Goal: Task Accomplishment & Management: Use online tool/utility

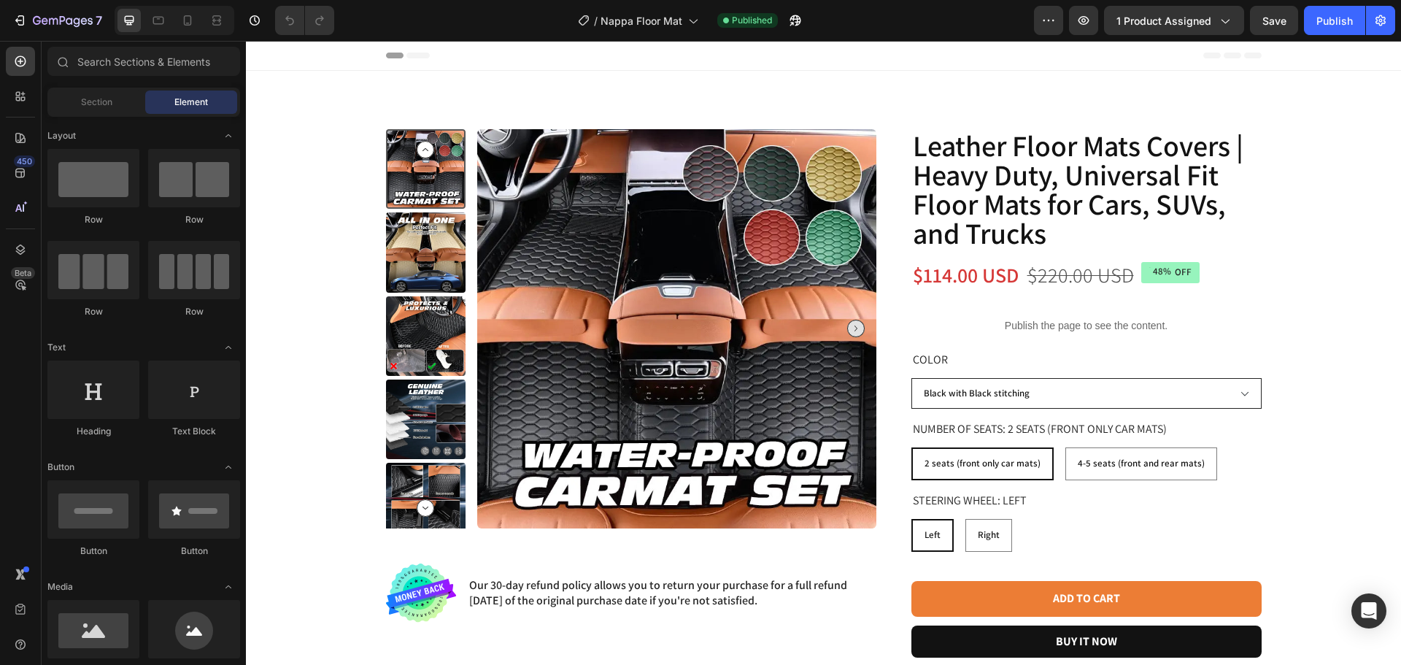
radio input "false"
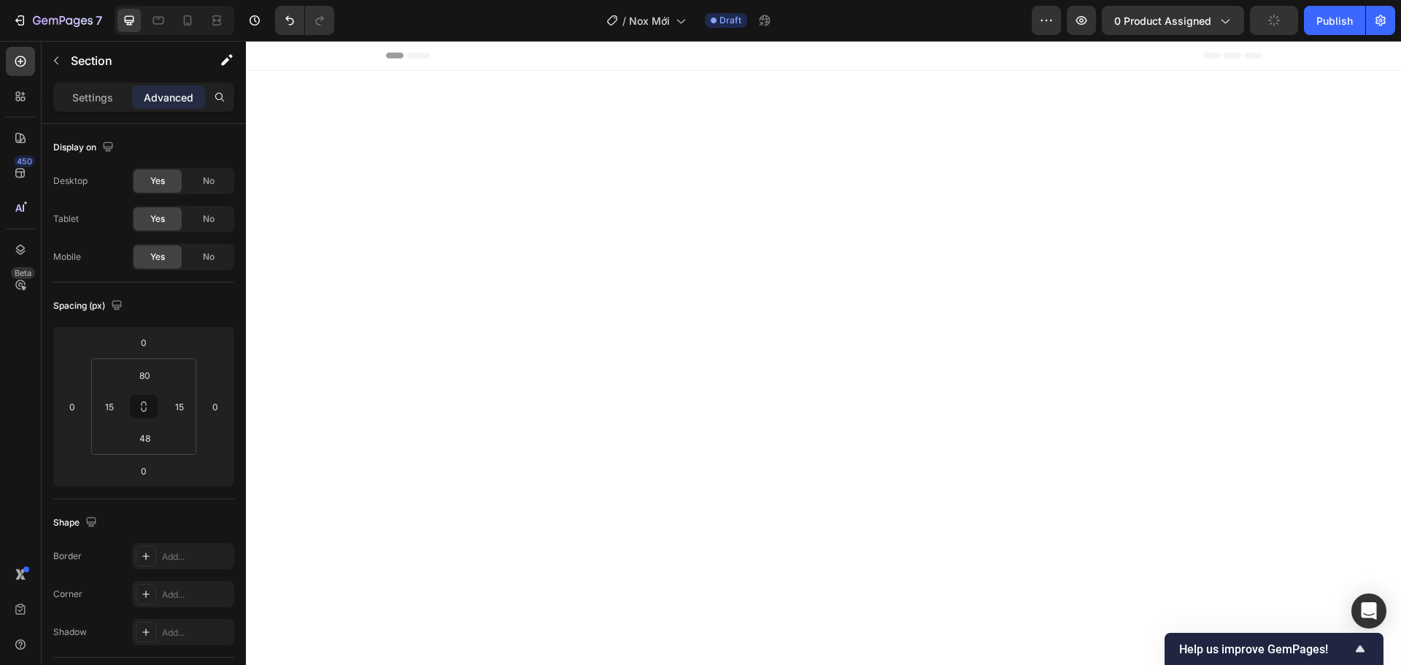
scroll to position [1528, 0]
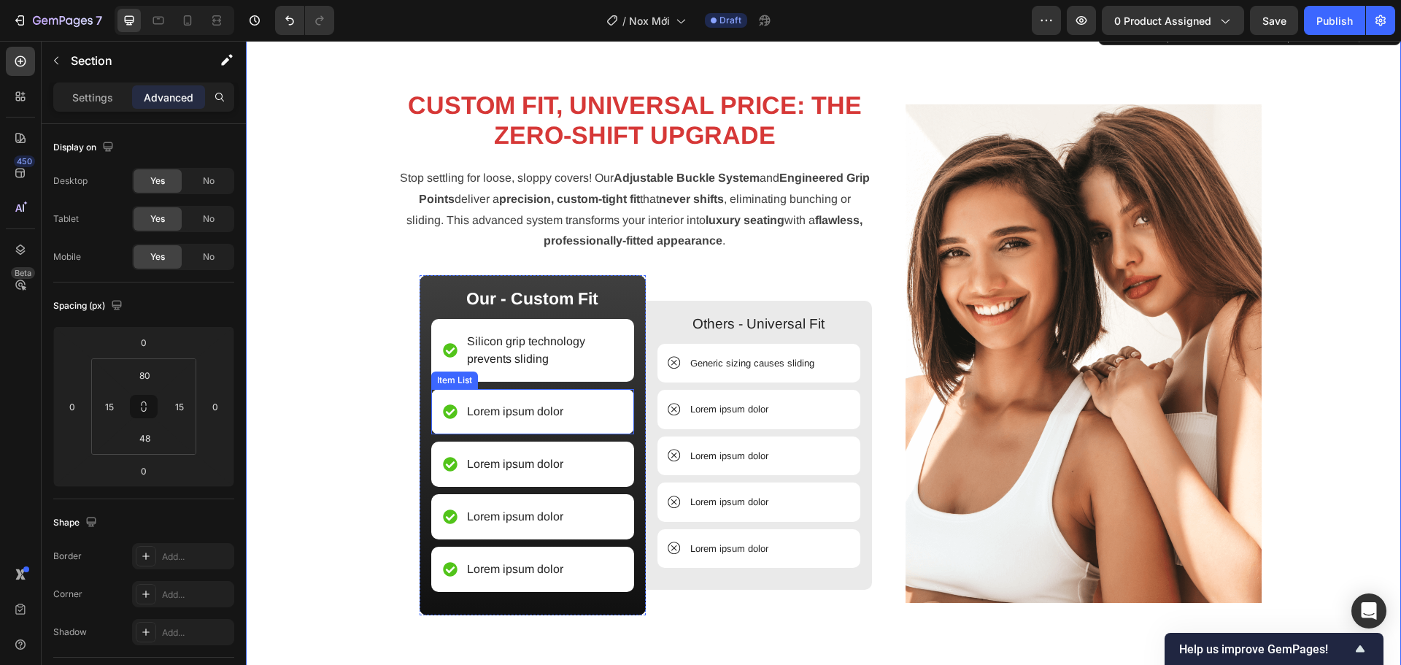
click at [490, 411] on p "Lorem ipsum dolor" at bounding box center [515, 412] width 96 height 18
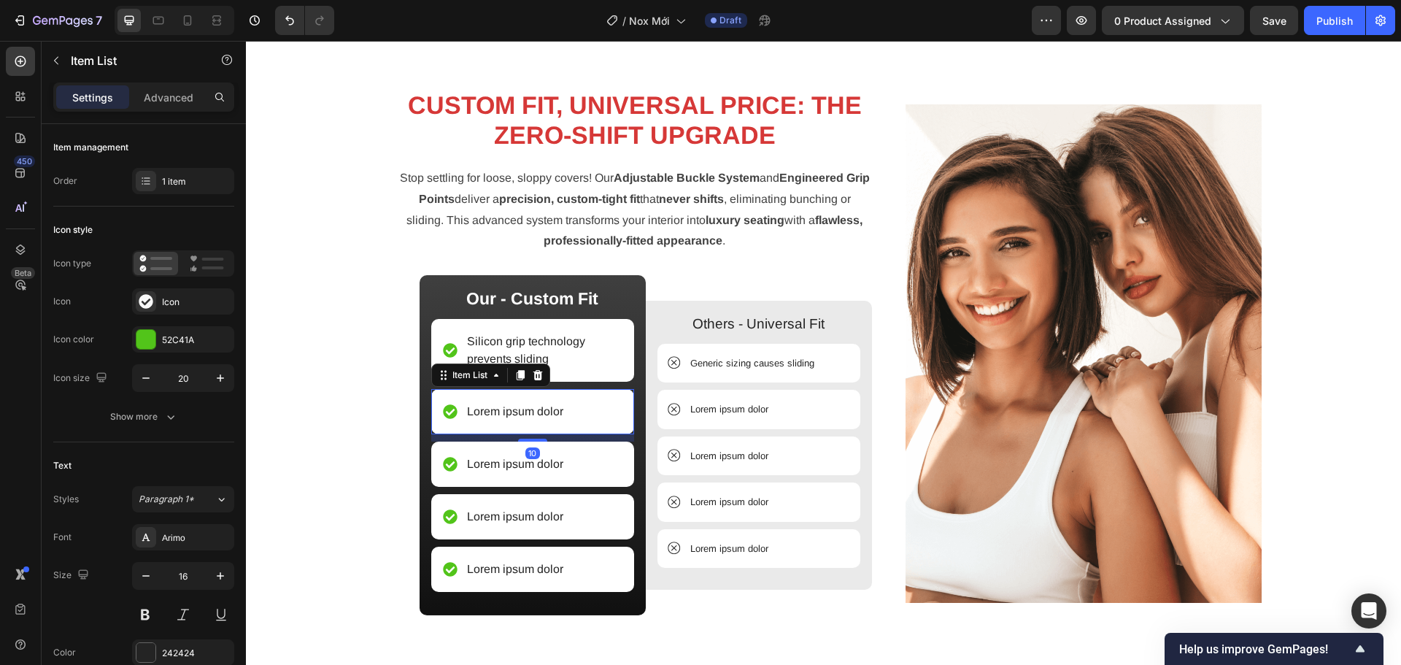
click at [490, 411] on p "Lorem ipsum dolor" at bounding box center [515, 412] width 96 height 18
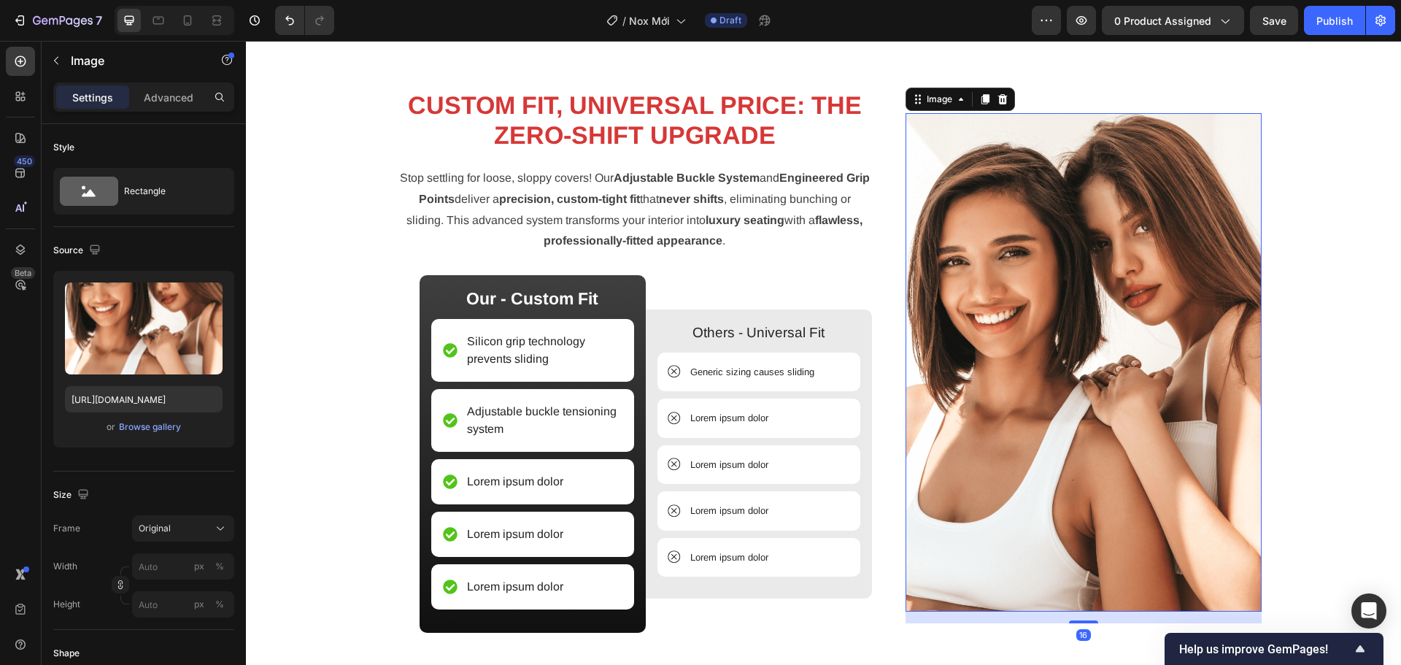
click at [1055, 212] on img at bounding box center [1083, 362] width 356 height 499
click at [1000, 105] on div at bounding box center [1003, 99] width 18 height 18
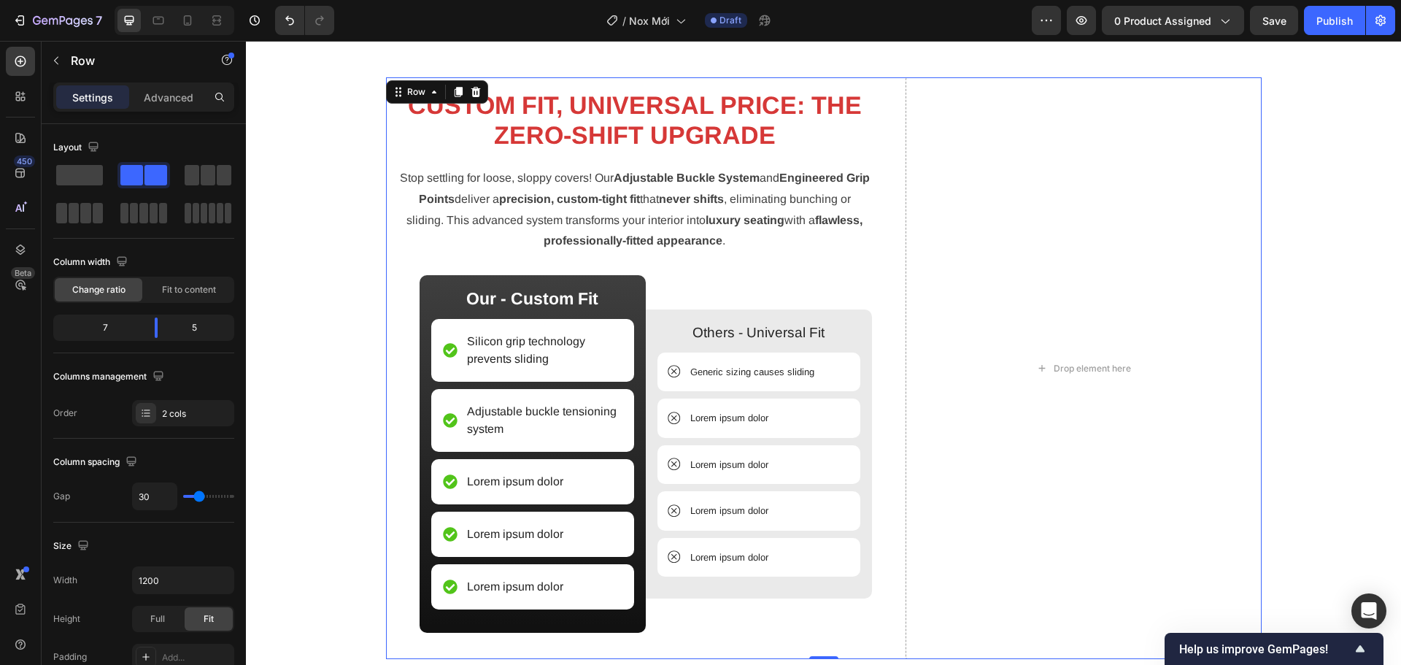
click at [881, 223] on div "Drop element here CUSTOM FIT, UNIVERSAL PRICE: THE ZERO-SHIFT UPGRADE Heading S…" at bounding box center [823, 367] width 875 height 581
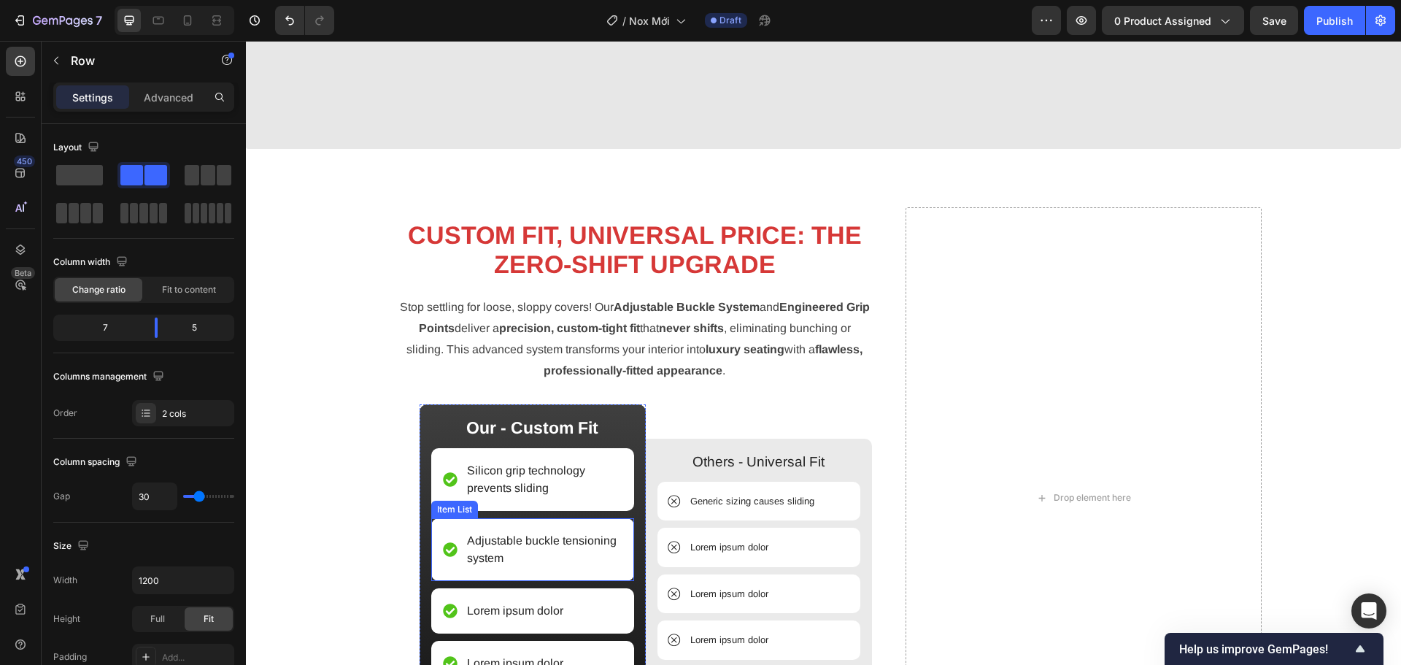
scroll to position [1651, 0]
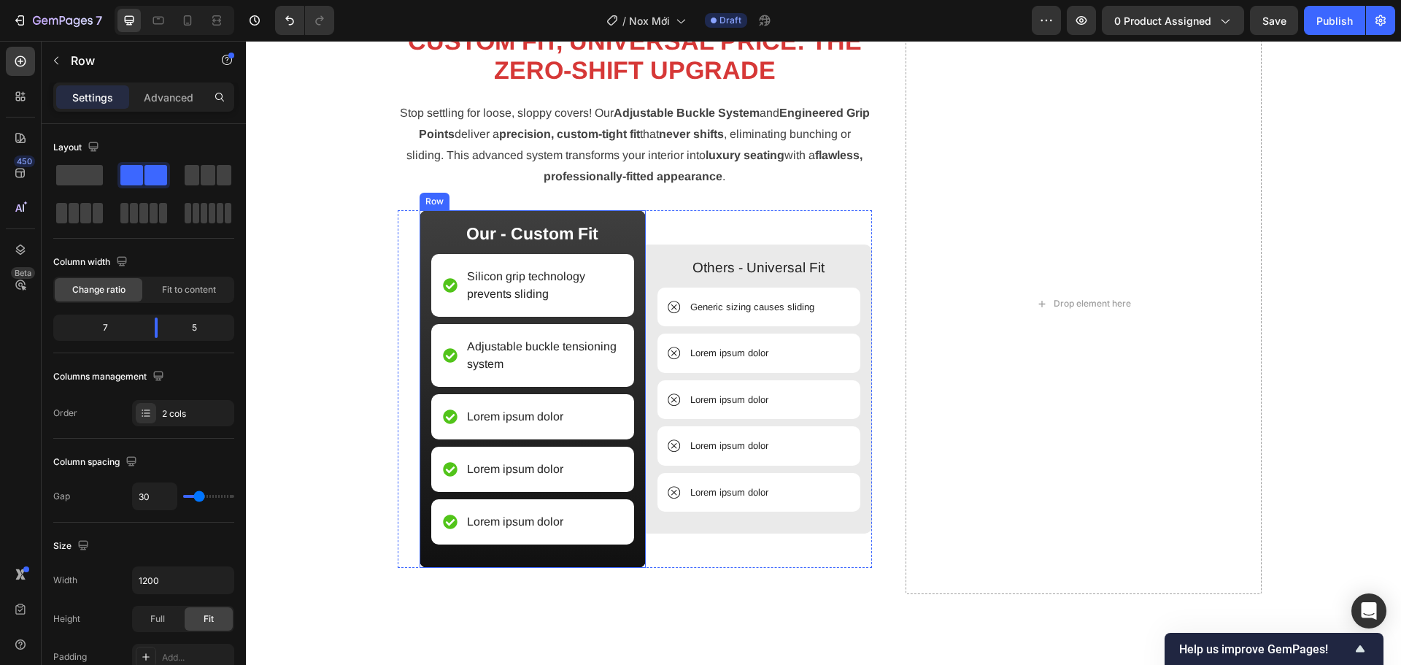
click at [522, 400] on div "Lorem ipsum dolor" at bounding box center [532, 416] width 203 height 45
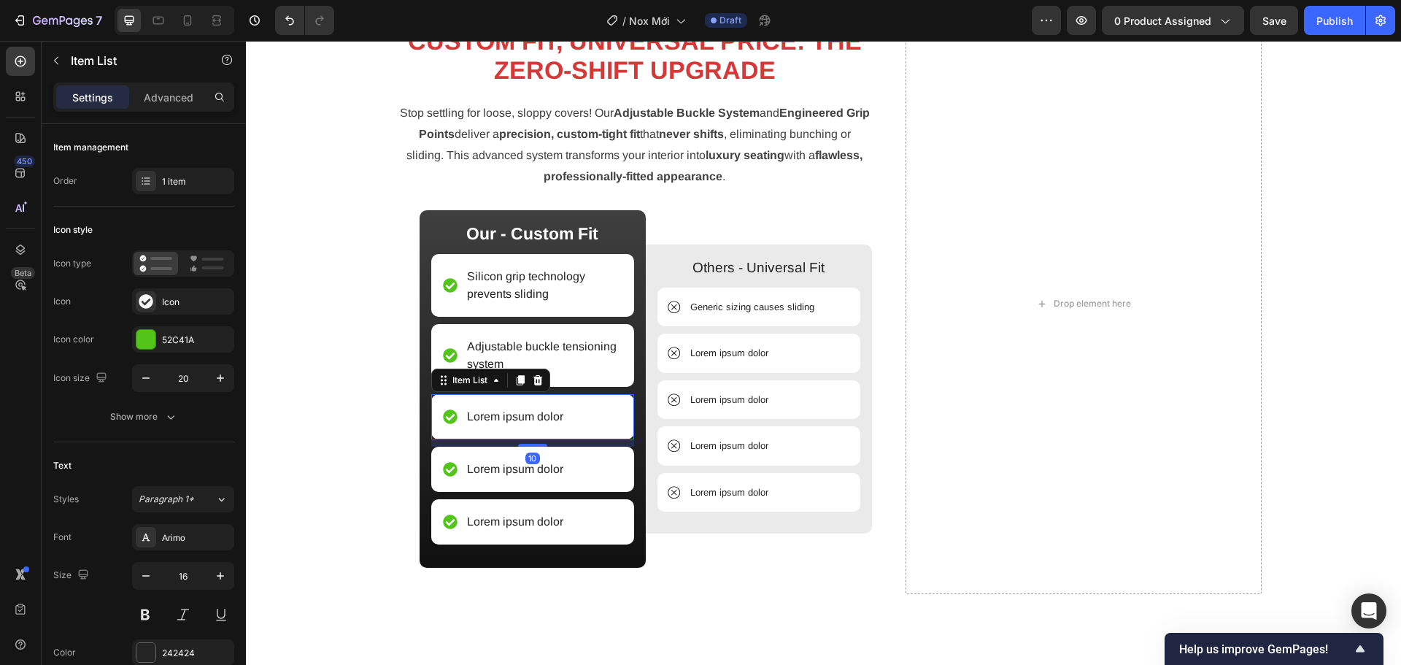
click at [523, 418] on p "Lorem ipsum dolor" at bounding box center [515, 417] width 96 height 18
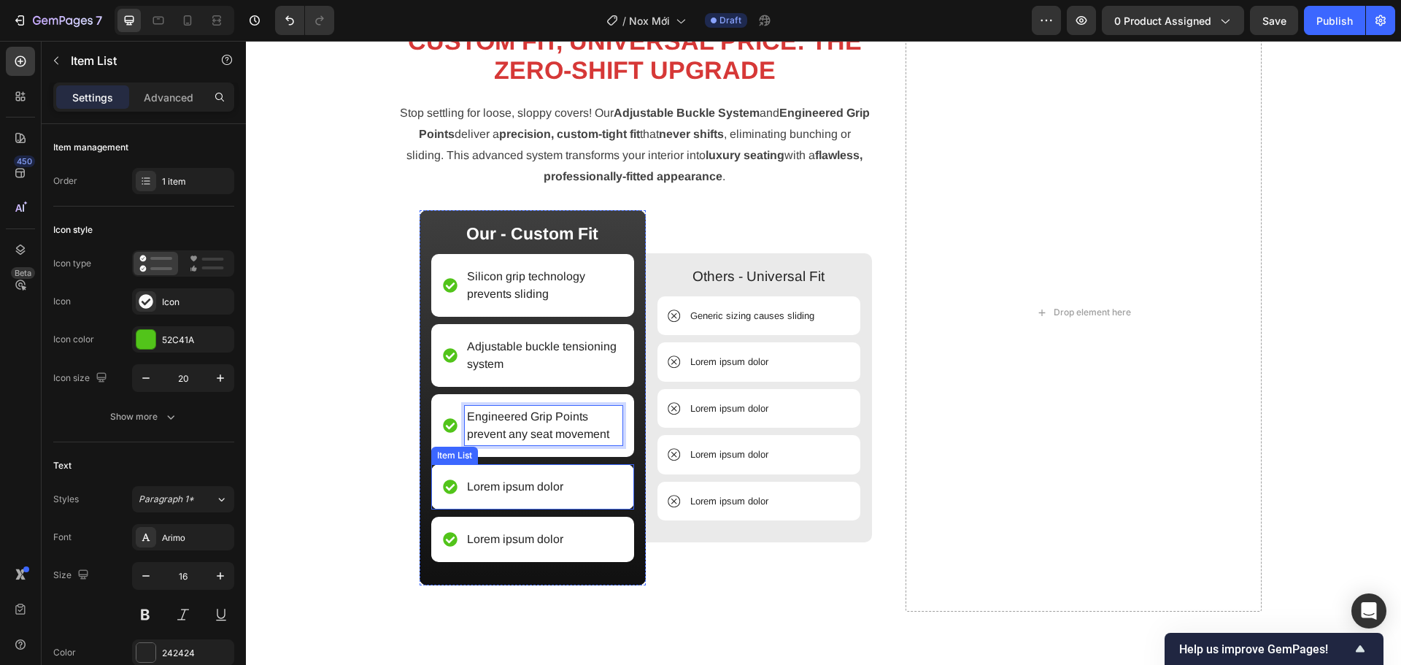
click at [538, 484] on p "Lorem ipsum dolor" at bounding box center [515, 487] width 96 height 18
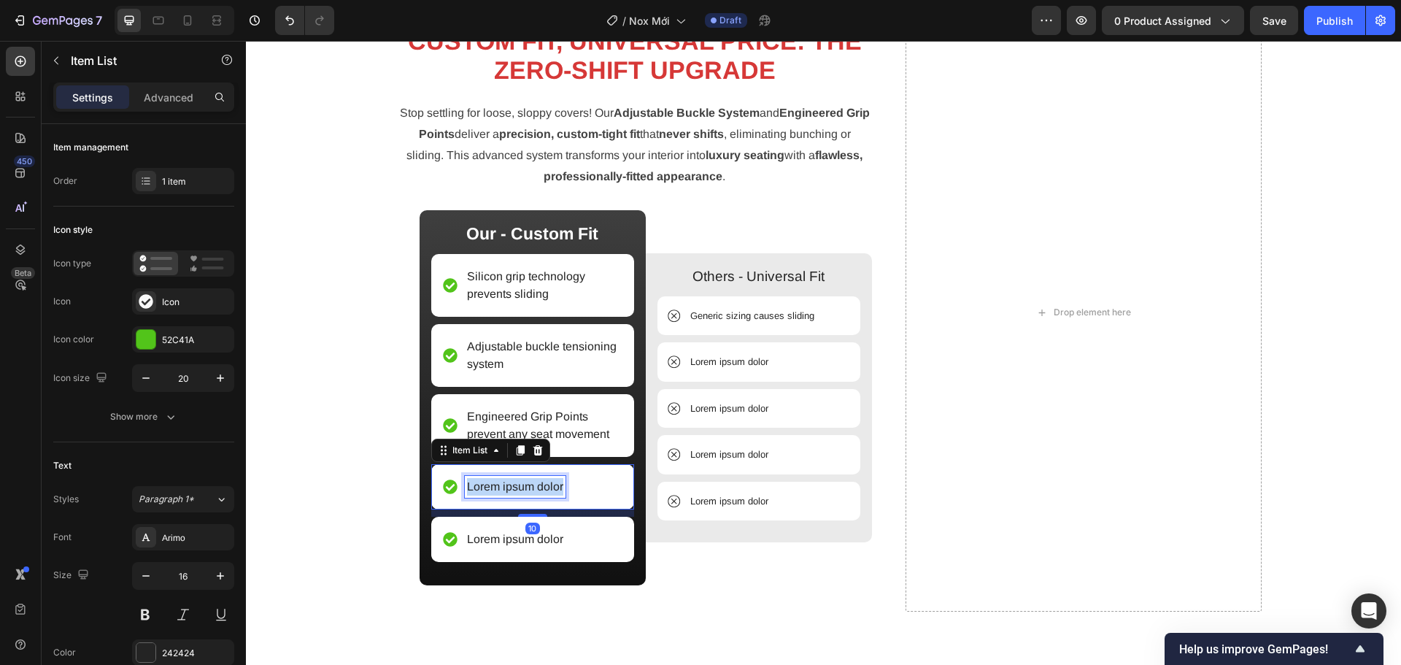
click at [538, 483] on p "Lorem ipsum dolor" at bounding box center [515, 487] width 96 height 18
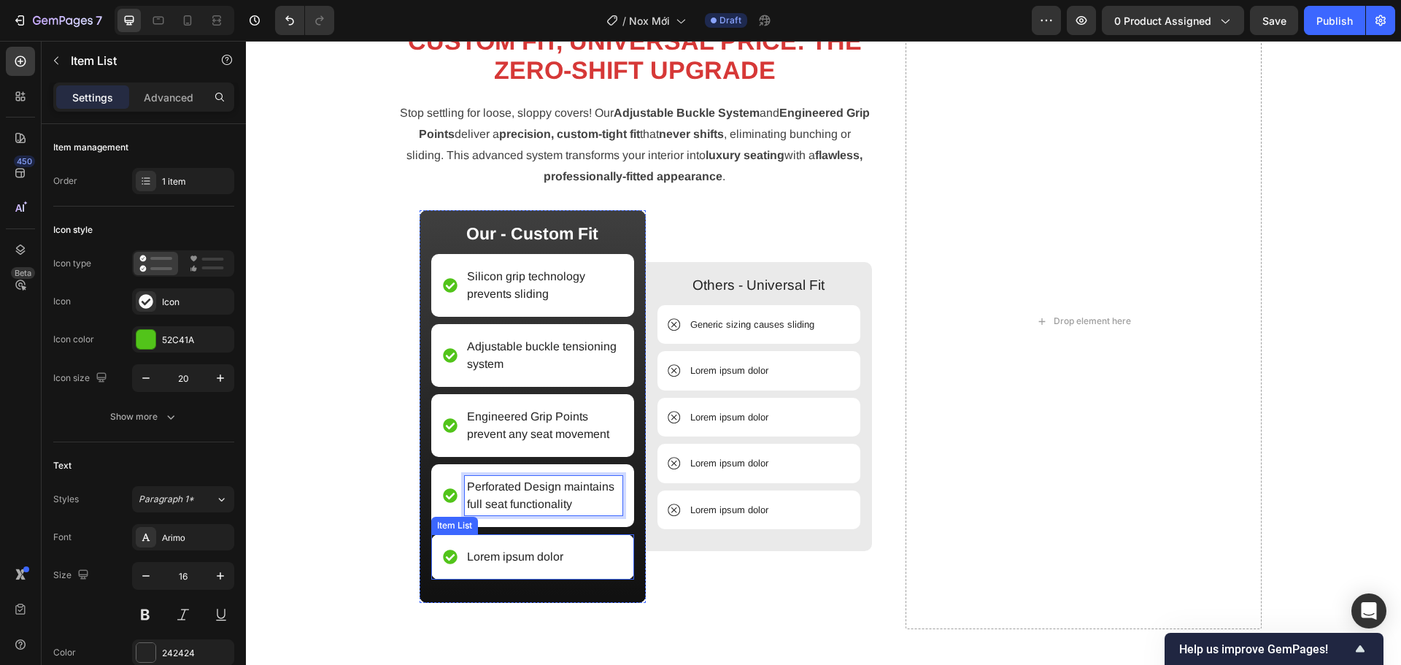
click at [618, 555] on div "Lorem ipsum dolor" at bounding box center [532, 556] width 203 height 45
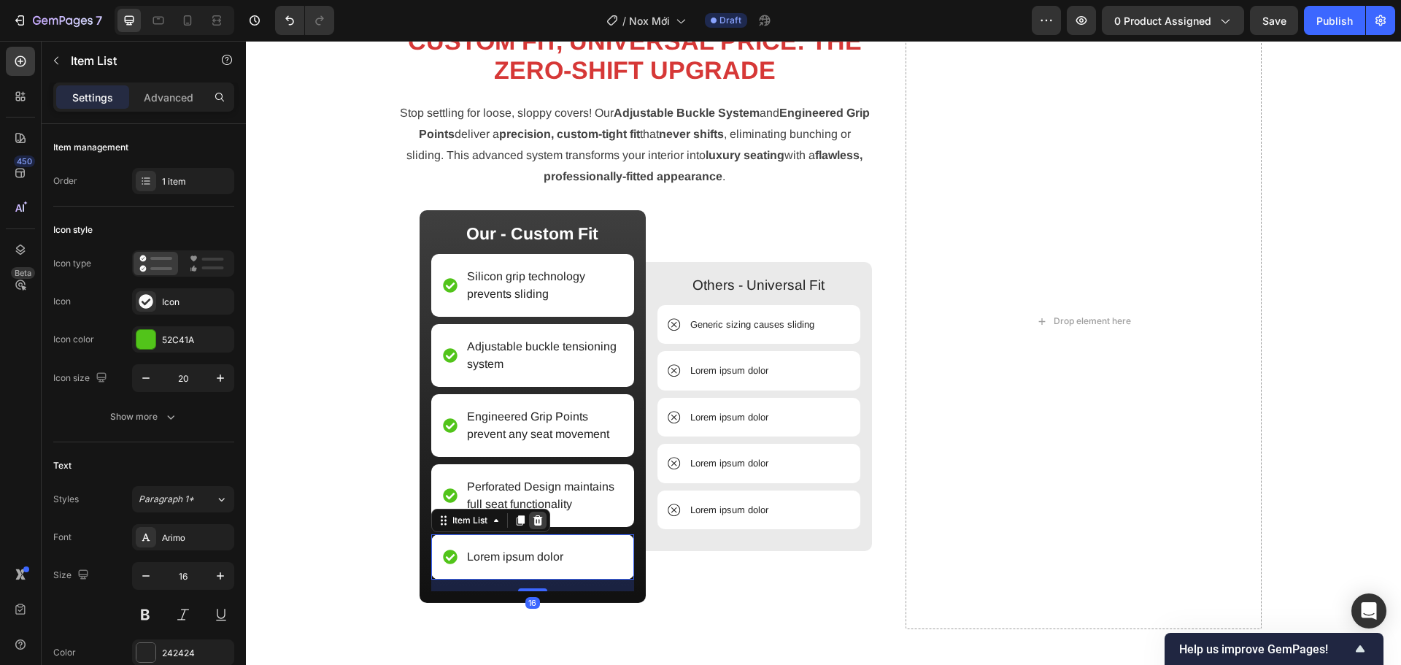
click at [533, 524] on icon at bounding box center [537, 520] width 9 height 10
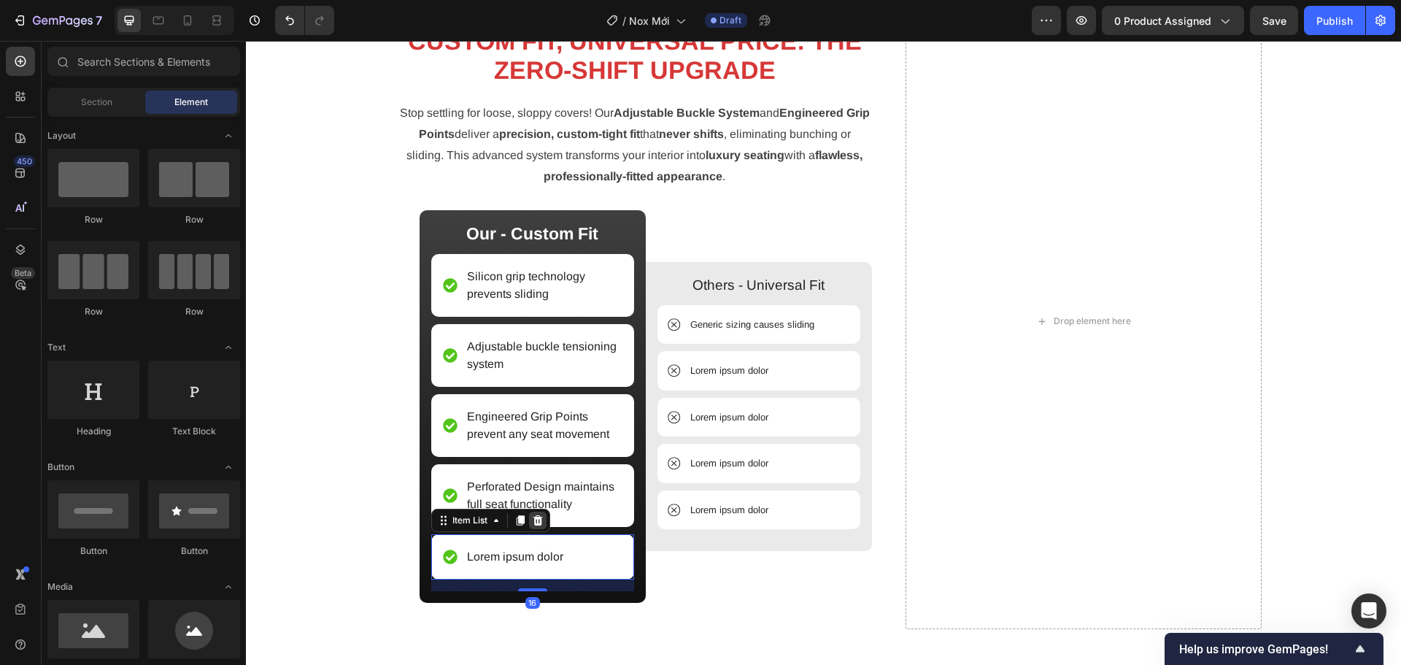
scroll to position [1623, 0]
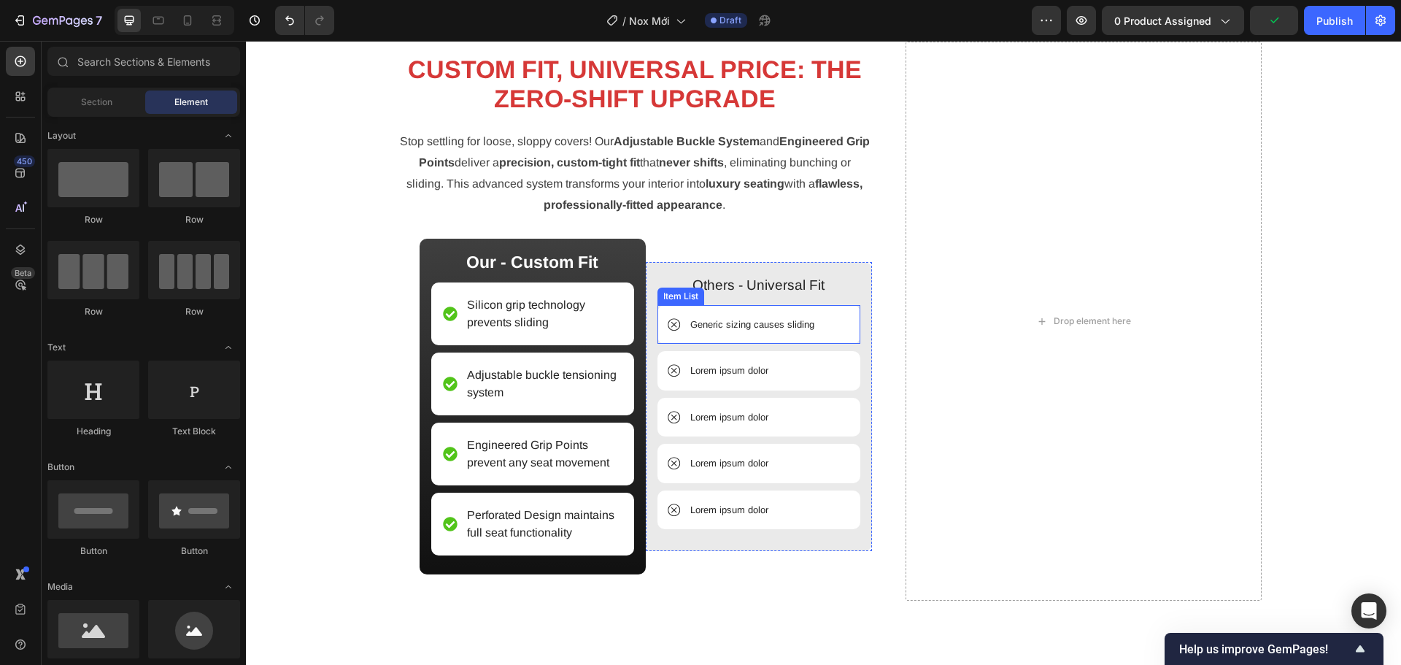
click at [728, 367] on p "Lorem ipsum dolor" at bounding box center [729, 370] width 78 height 15
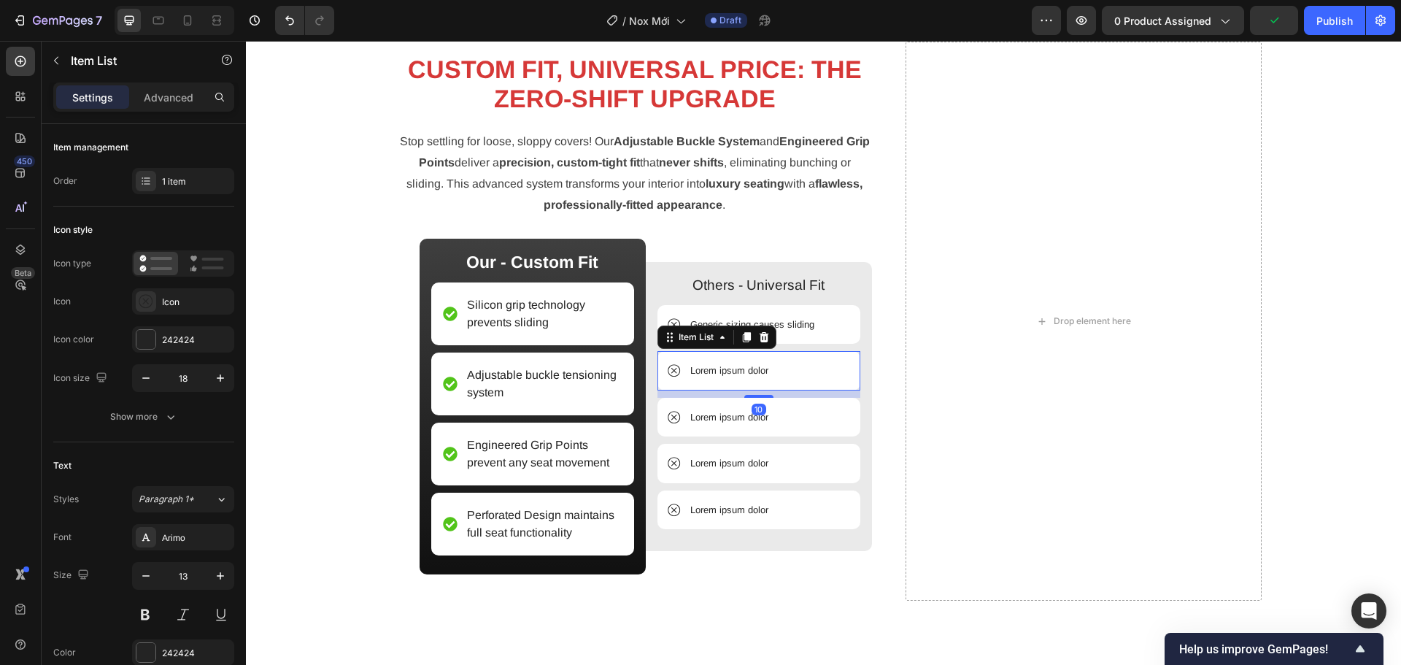
click at [728, 367] on p "Lorem ipsum dolor" at bounding box center [729, 370] width 78 height 15
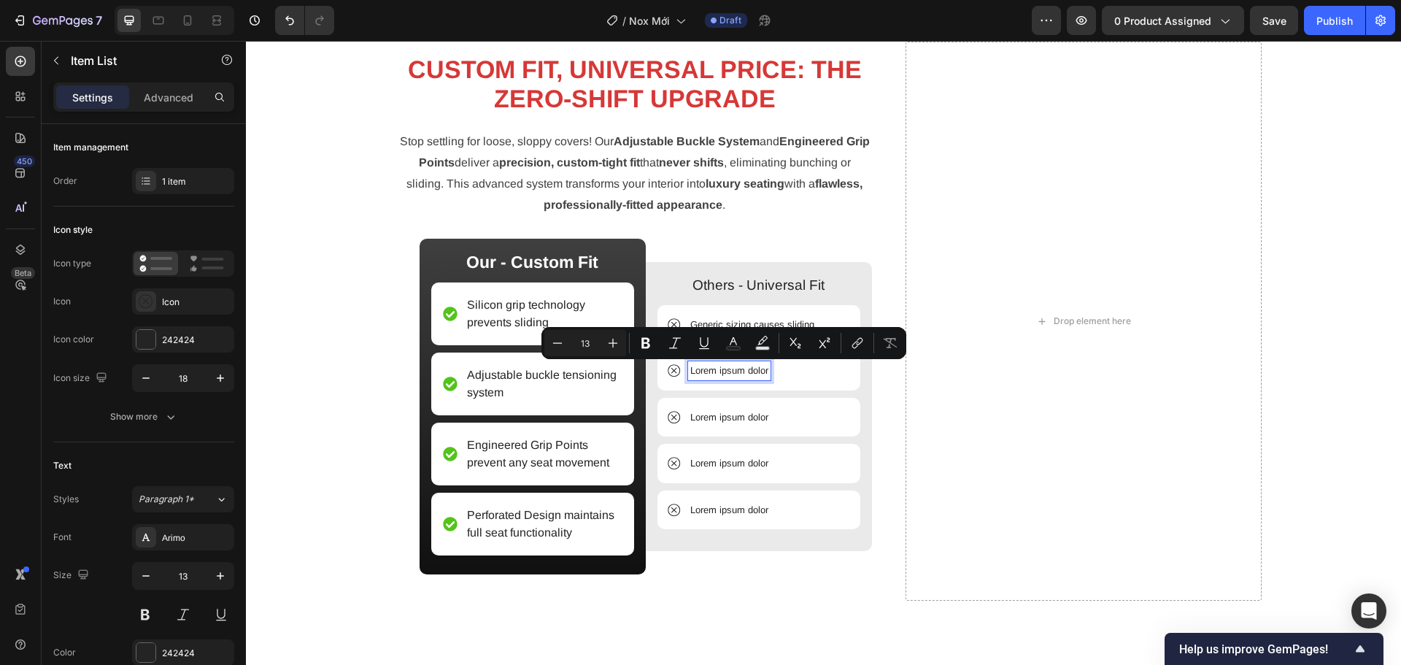
scroll to position [1616, 0]
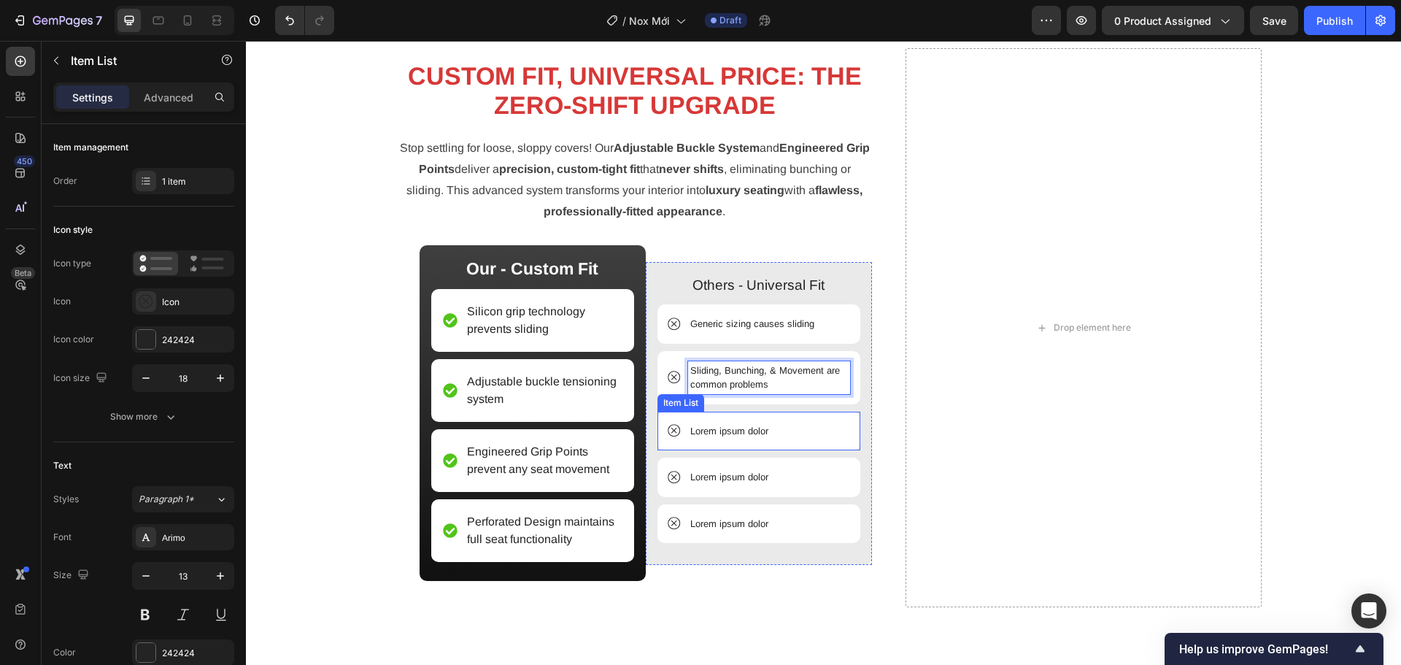
click at [710, 429] on p "Lorem ipsum dolor" at bounding box center [729, 431] width 78 height 15
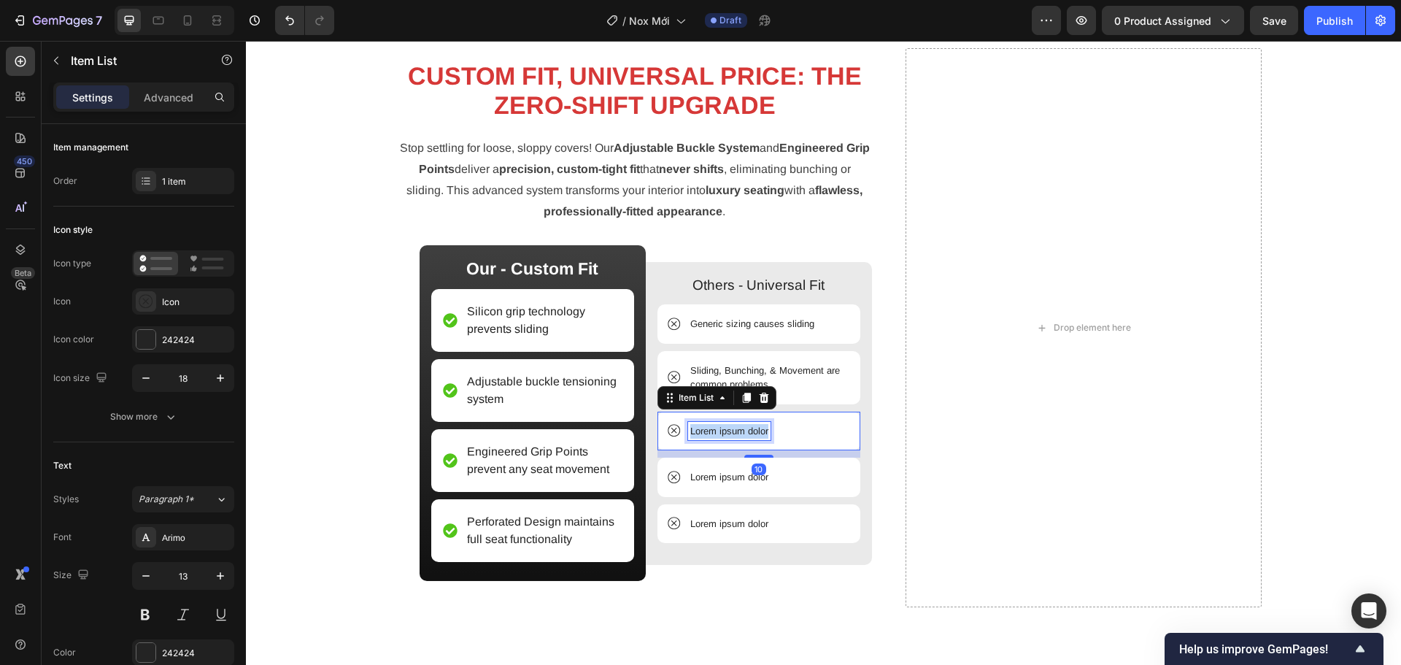
click at [710, 429] on p "Lorem ipsum dolor" at bounding box center [729, 431] width 78 height 15
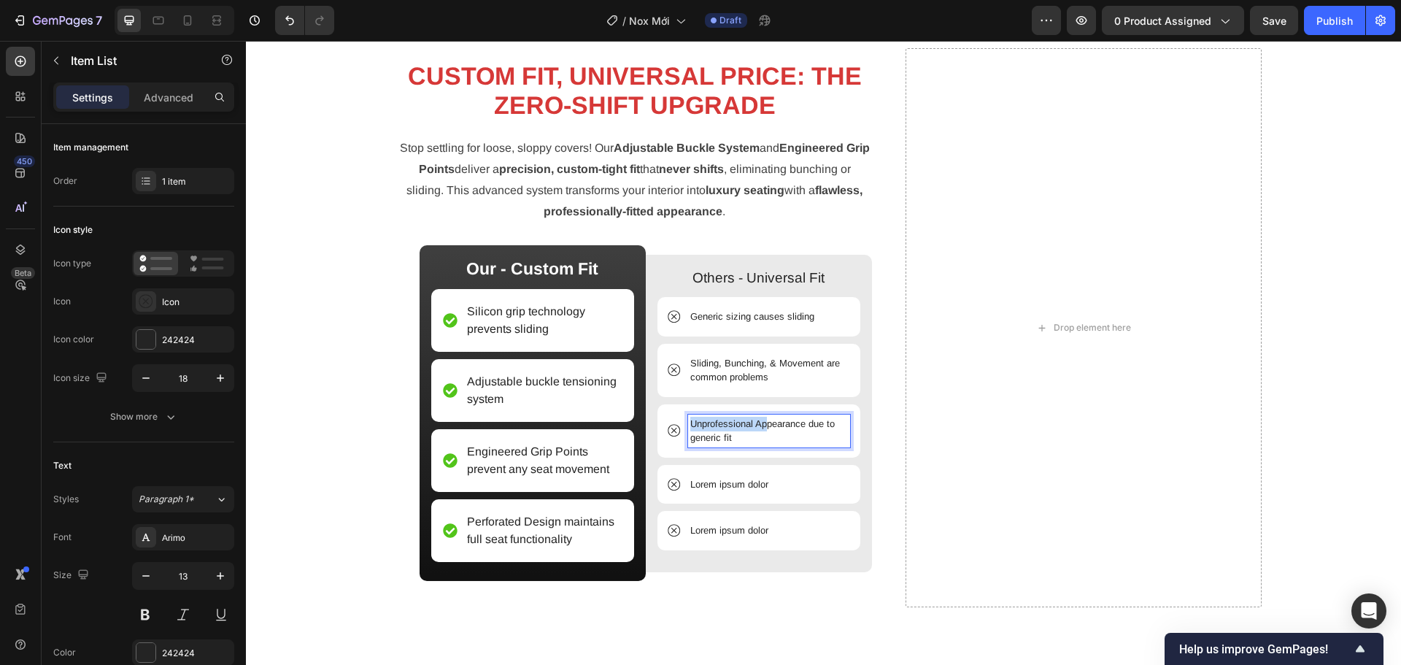
scroll to position [1609, 0]
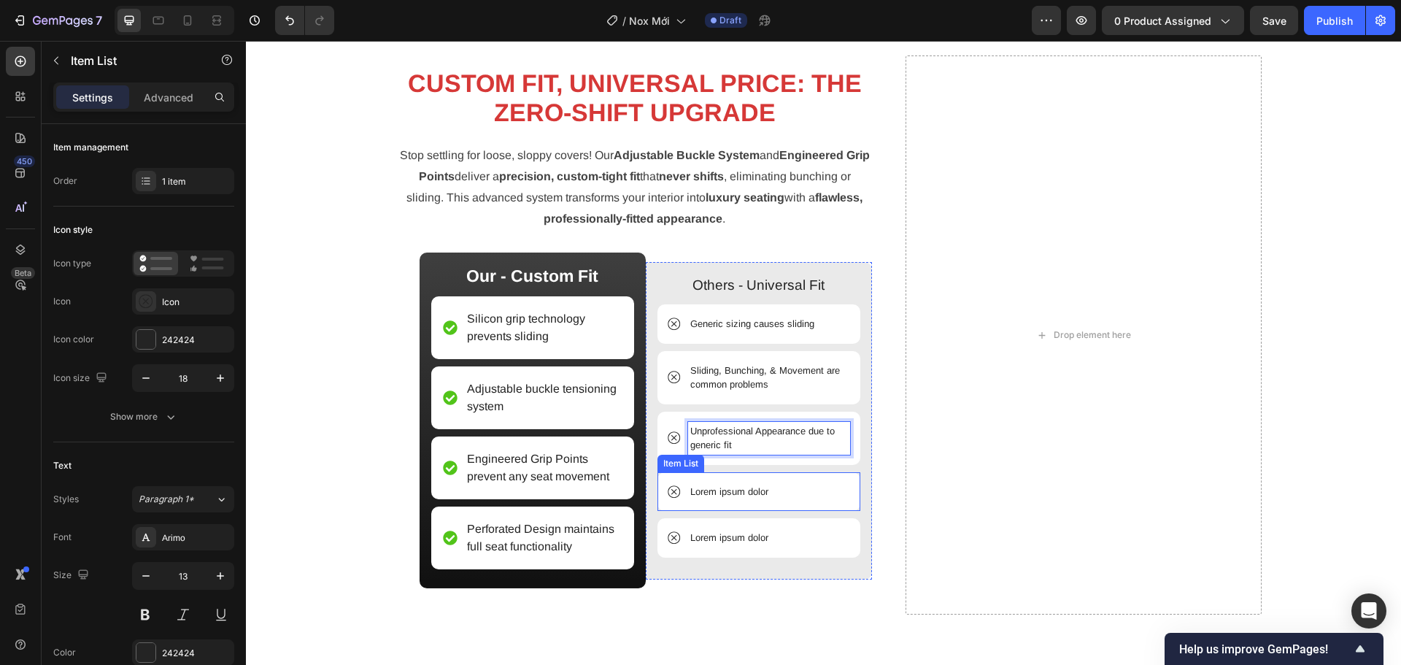
click at [737, 487] on p "Lorem ipsum dolor" at bounding box center [729, 491] width 78 height 15
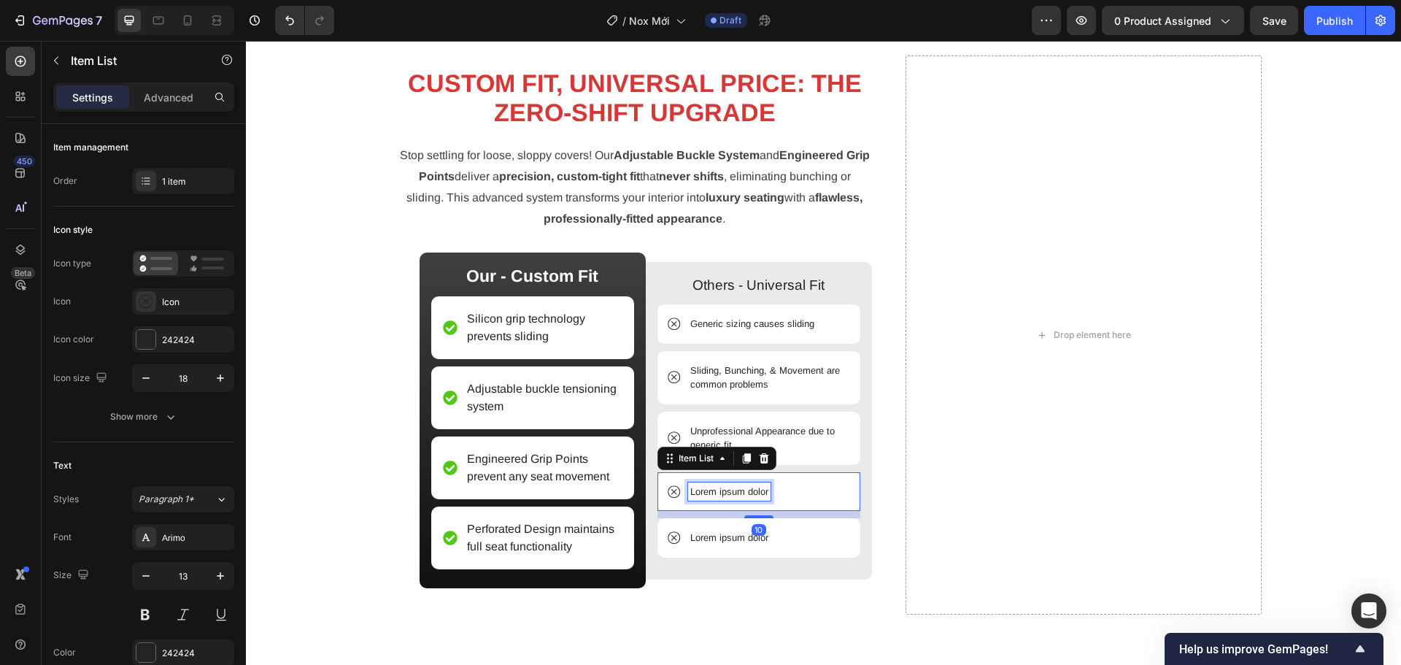
click at [737, 487] on p "Lorem ipsum dolor" at bounding box center [729, 491] width 78 height 15
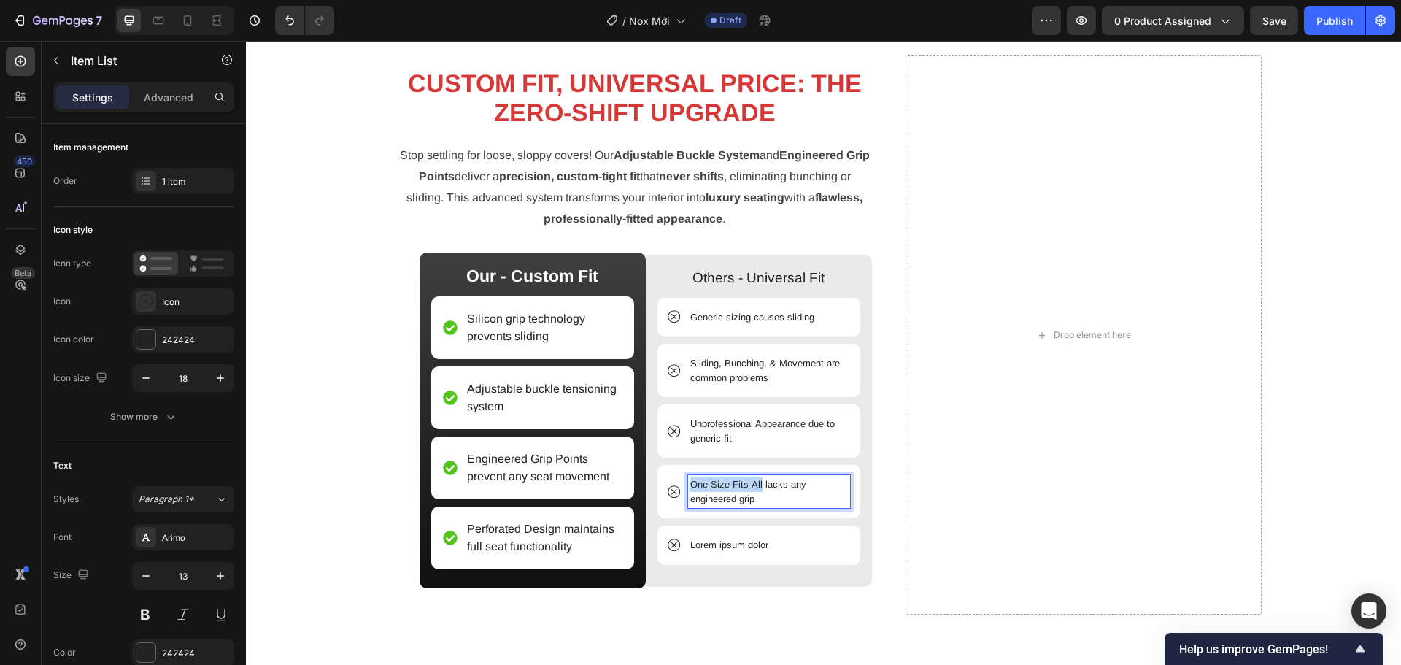
scroll to position [1601, 0]
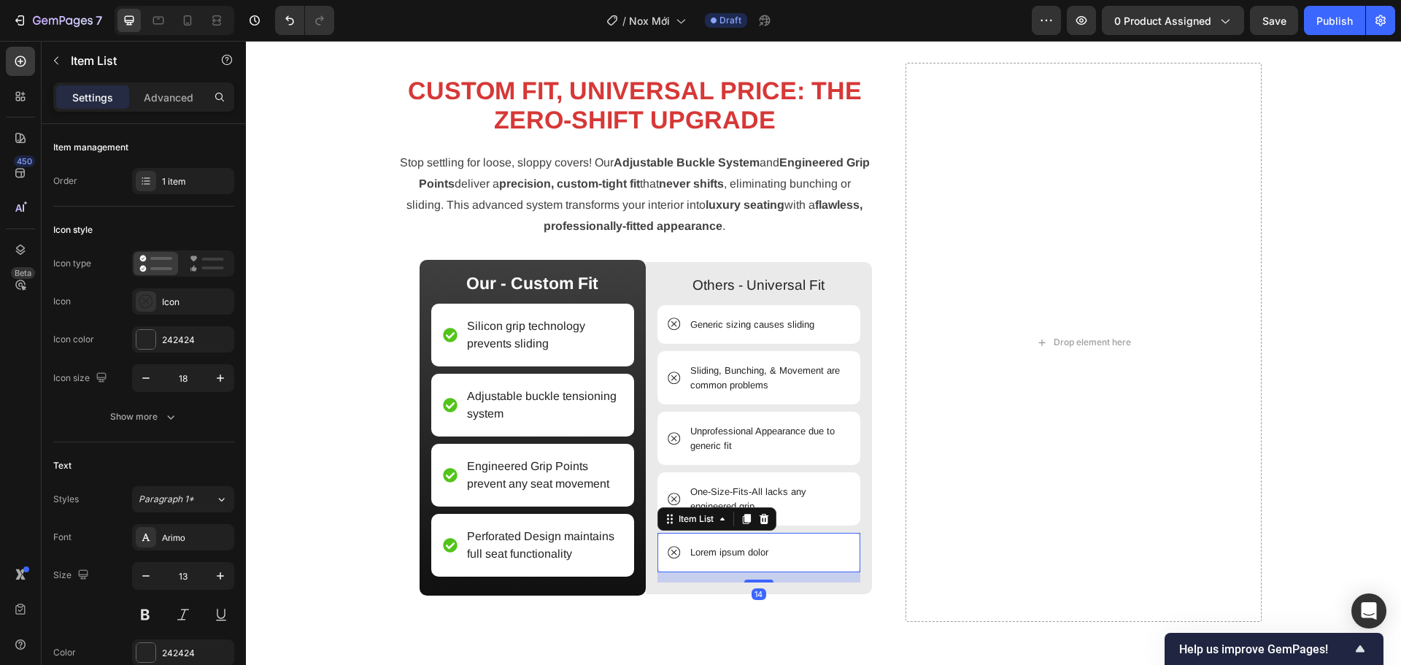
click at [802, 543] on div "Lorem ipsum dolor" at bounding box center [758, 552] width 203 height 39
click at [758, 519] on icon at bounding box center [764, 519] width 12 height 12
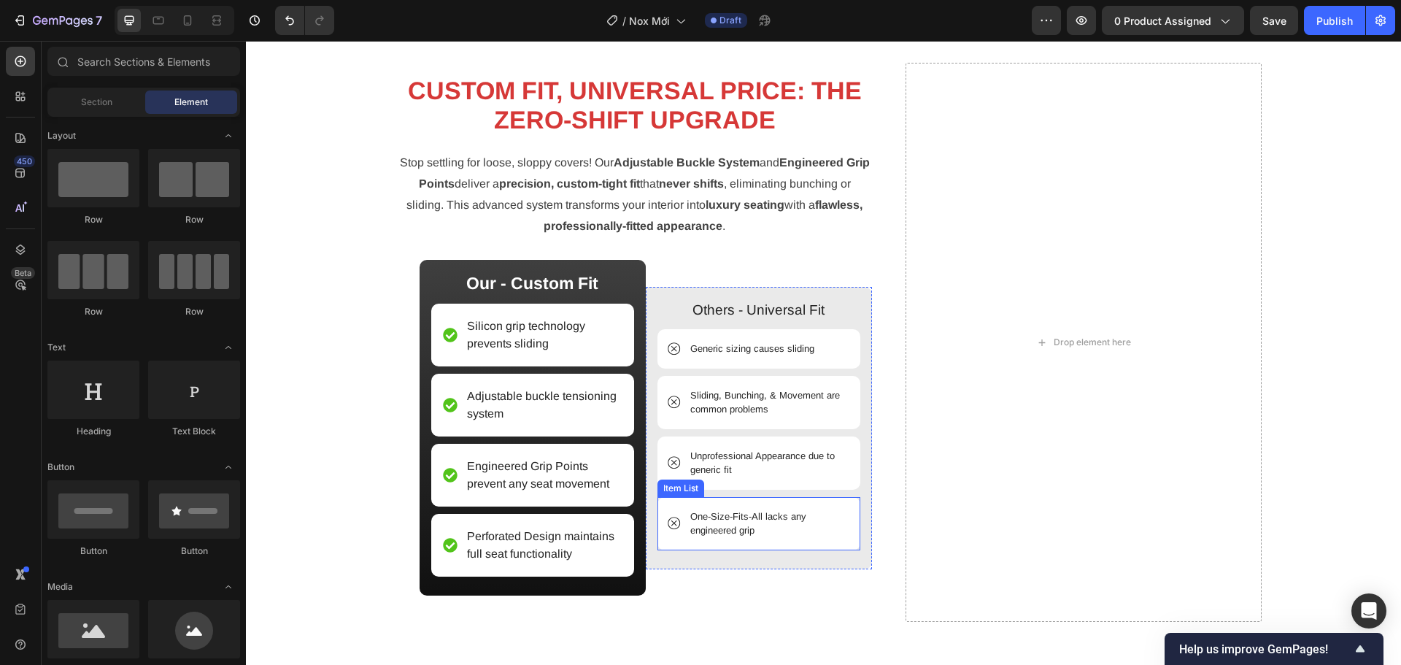
click at [765, 623] on div "Drop element here CUSTOM FIT, UNIVERSAL PRICE: THE ZERO-SHIFT UPGRADE Heading S…" at bounding box center [823, 330] width 1155 height 653
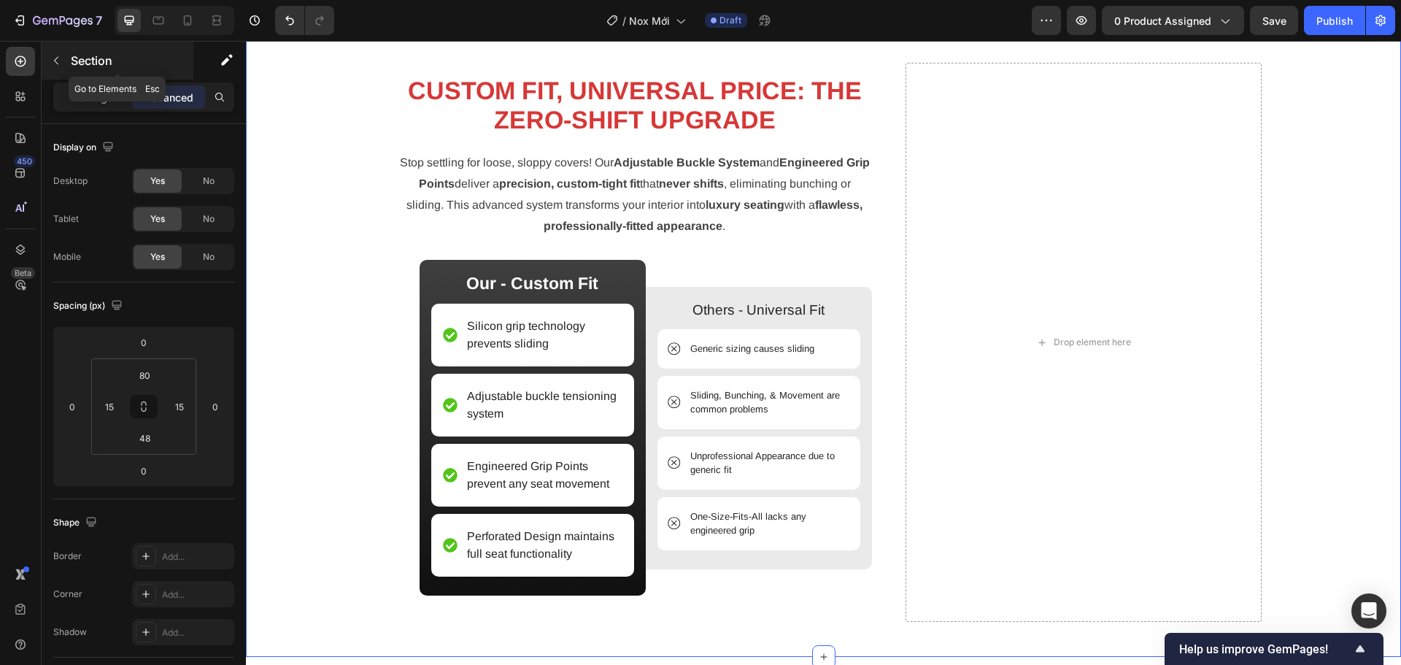
click at [52, 62] on icon "button" at bounding box center [56, 61] width 12 height 12
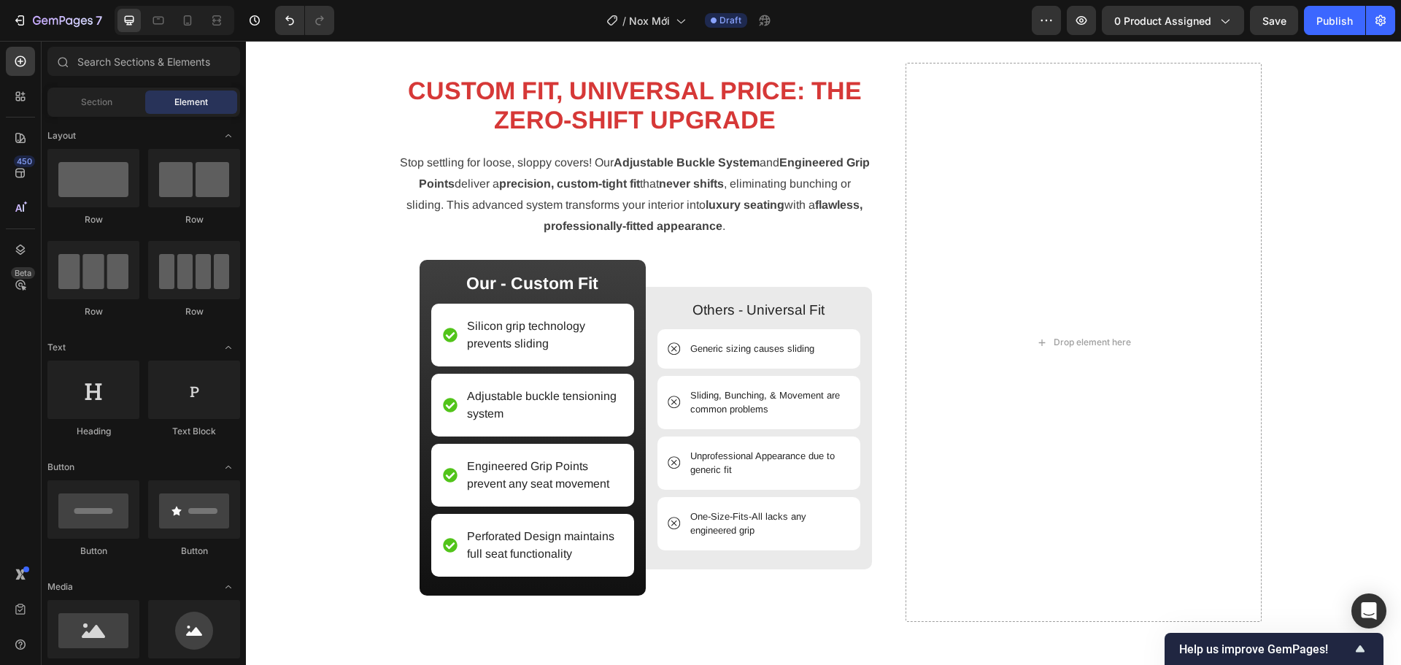
scroll to position [73, 0]
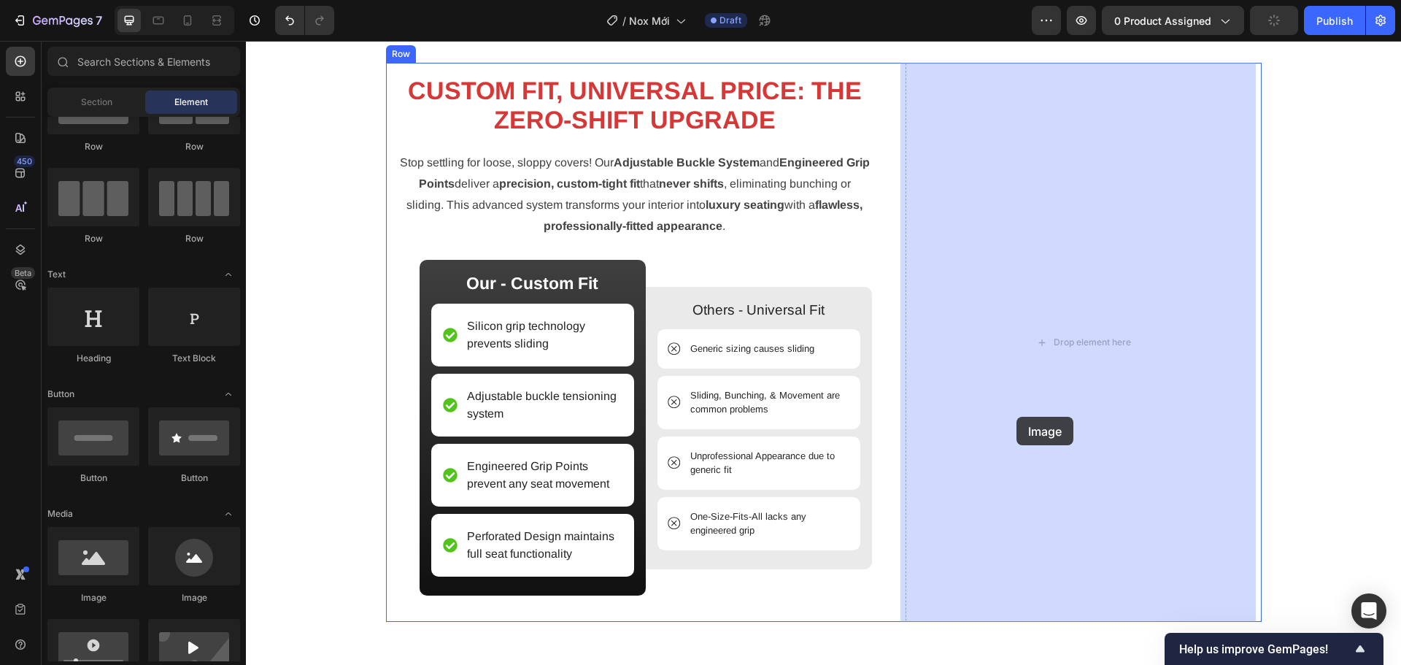
drag, startPoint x: 347, startPoint y: 615, endPoint x: 1016, endPoint y: 417, distance: 698.5
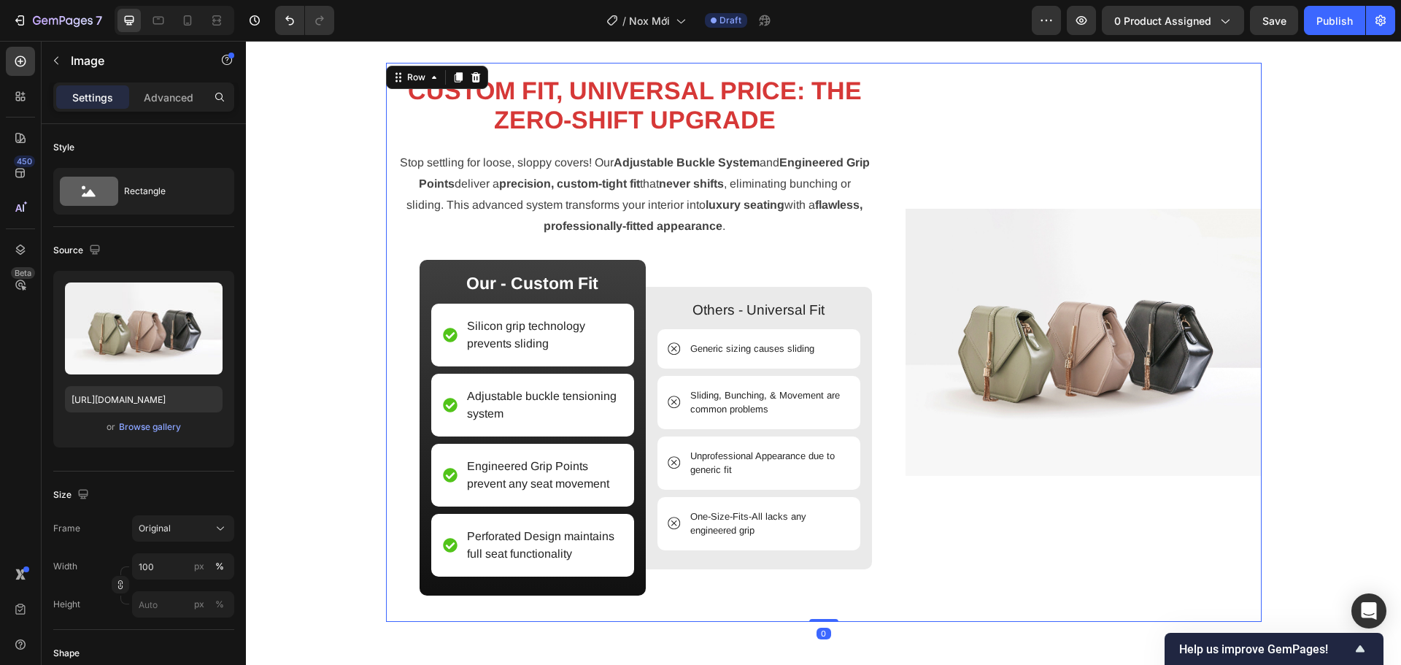
click at [889, 452] on div "Image CUSTOM FIT, UNIVERSAL PRICE: THE ZERO-SHIFT UPGRADE Heading Stop settling…" at bounding box center [823, 343] width 875 height 560
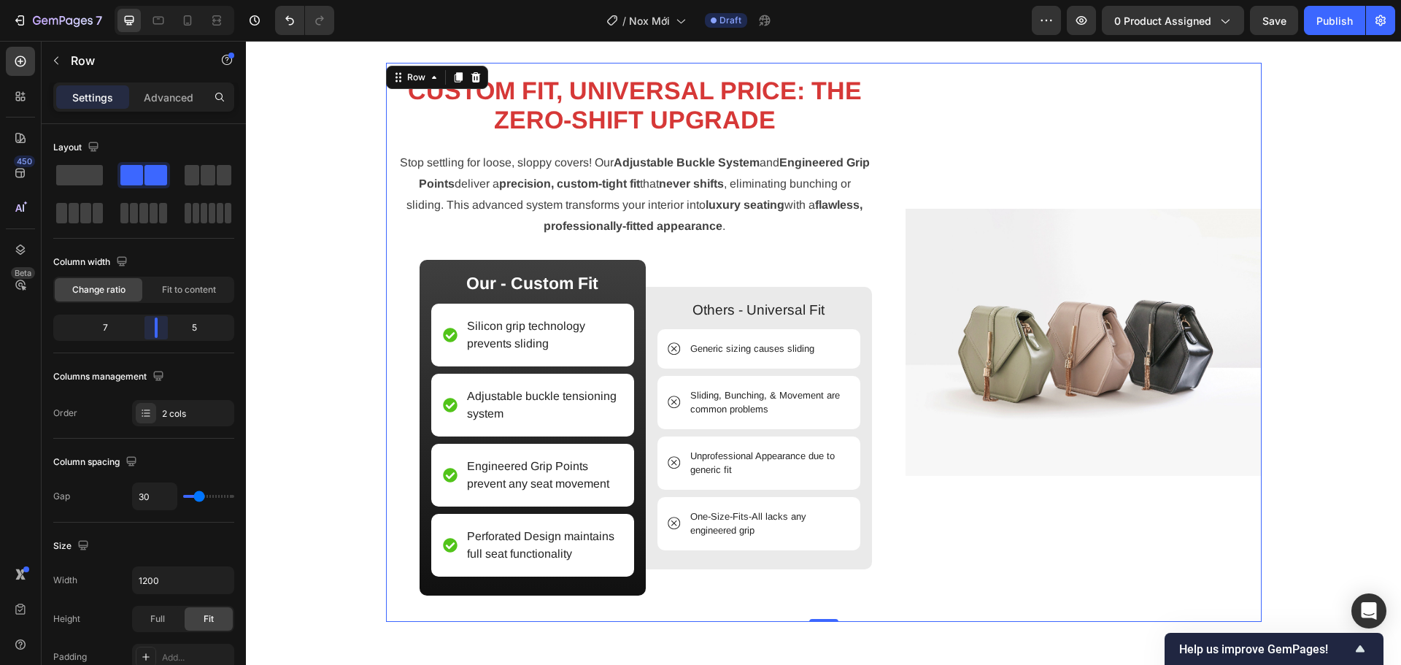
drag, startPoint x: 150, startPoint y: 335, endPoint x: 166, endPoint y: 338, distance: 16.3
click at [166, 0] on body "7 Version history / Nox Mới Draft Preview 0 product assigned Save Publish 450 B…" at bounding box center [700, 0] width 1401 height 0
click at [409, 352] on div "Our - Custom Fit Text Block Silicon grip technology prevents sliding Item List …" at bounding box center [635, 428] width 475 height 336
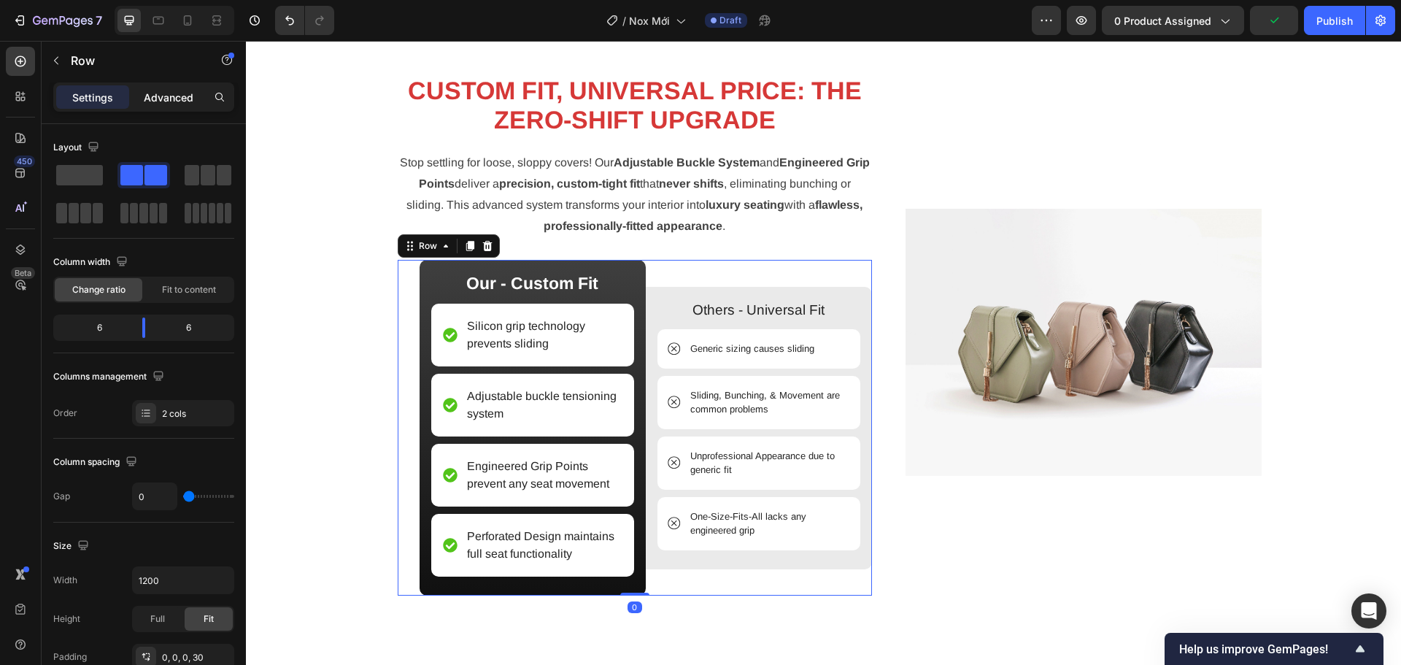
click at [168, 101] on p "Advanced" at bounding box center [169, 97] width 50 height 15
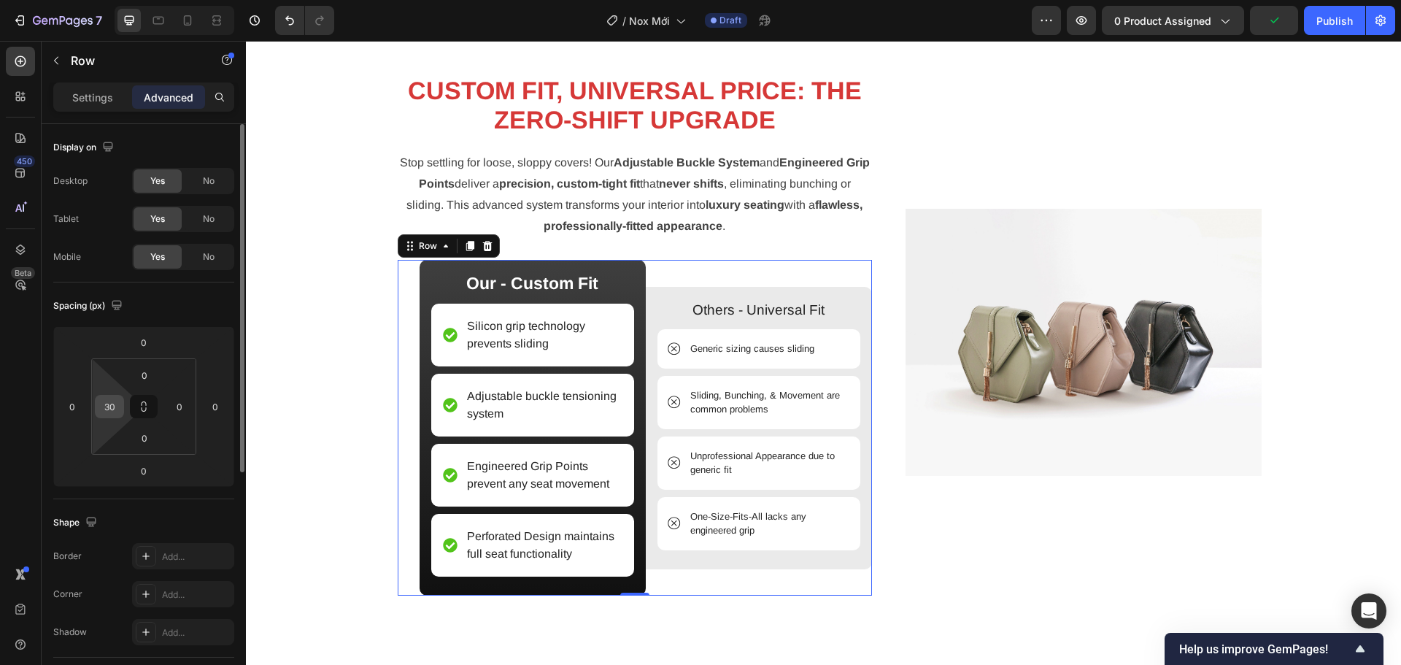
click at [106, 408] on input "30" at bounding box center [109, 406] width 22 height 22
type input "0"
click at [152, 320] on div "Spacing (px) 0 0 0 0 0 0 0 0" at bounding box center [143, 390] width 181 height 217
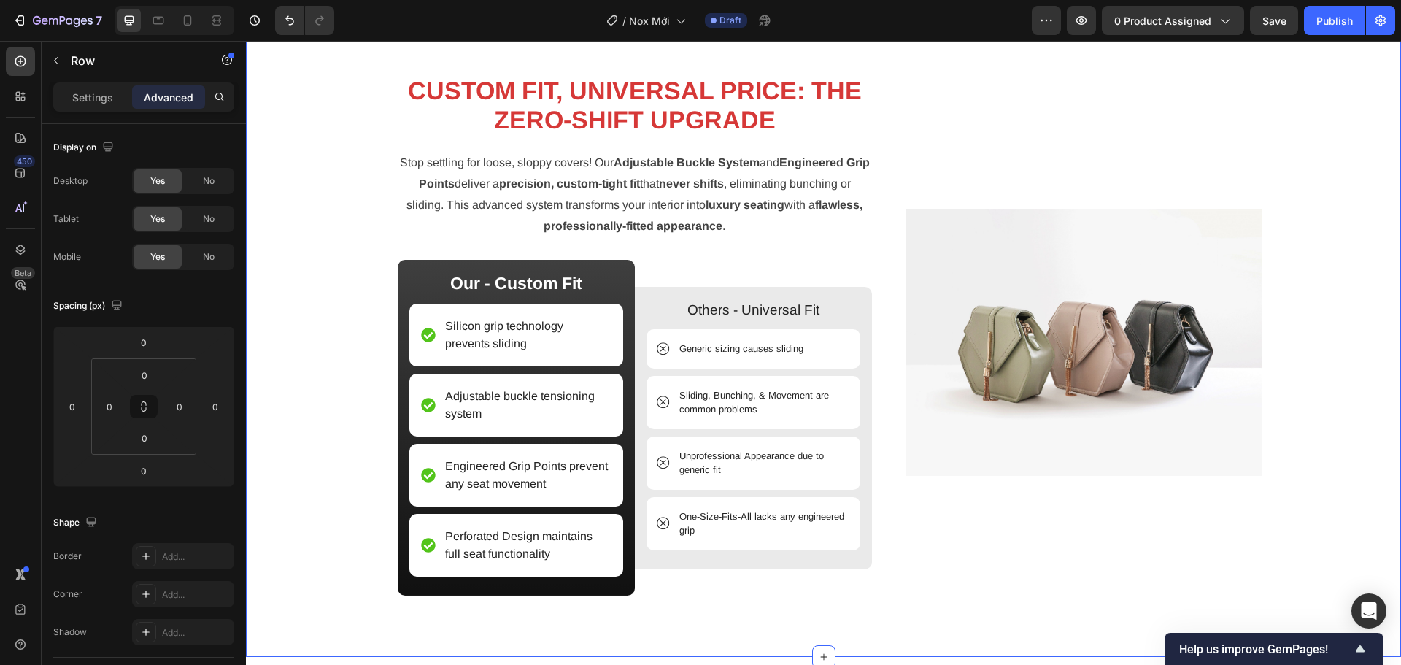
click at [356, 421] on div "Image CUSTOM FIT, UNIVERSAL PRICE: THE ZERO-SHIFT UPGRADE Heading Stop settling…" at bounding box center [823, 343] width 1133 height 560
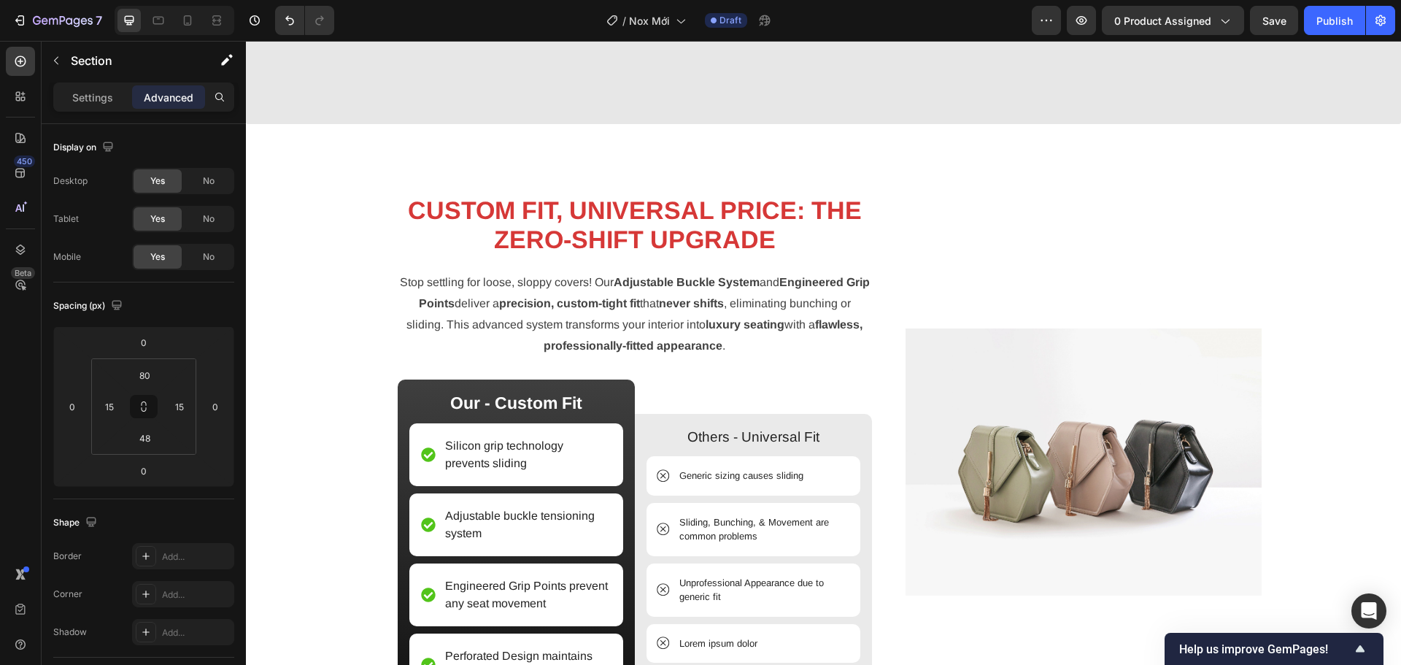
scroll to position [1674, 0]
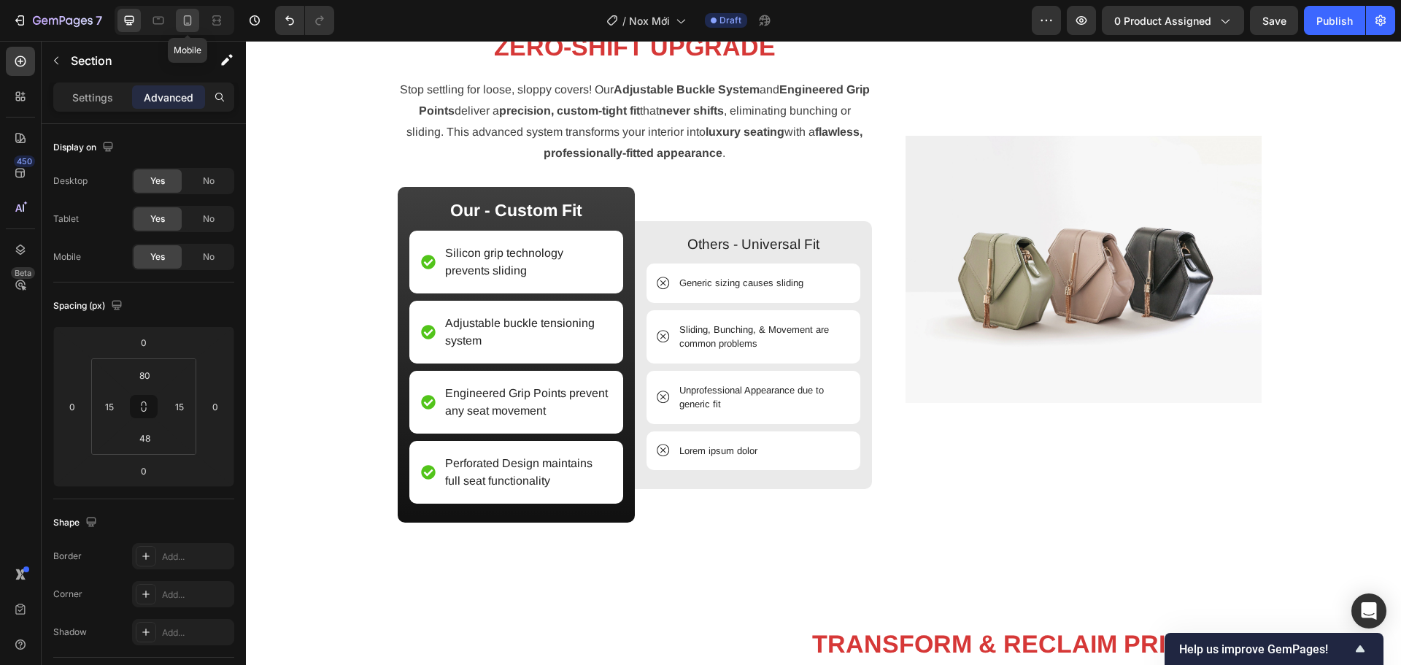
click at [195, 20] on icon at bounding box center [187, 20] width 15 height 15
type input "42"
type input "14"
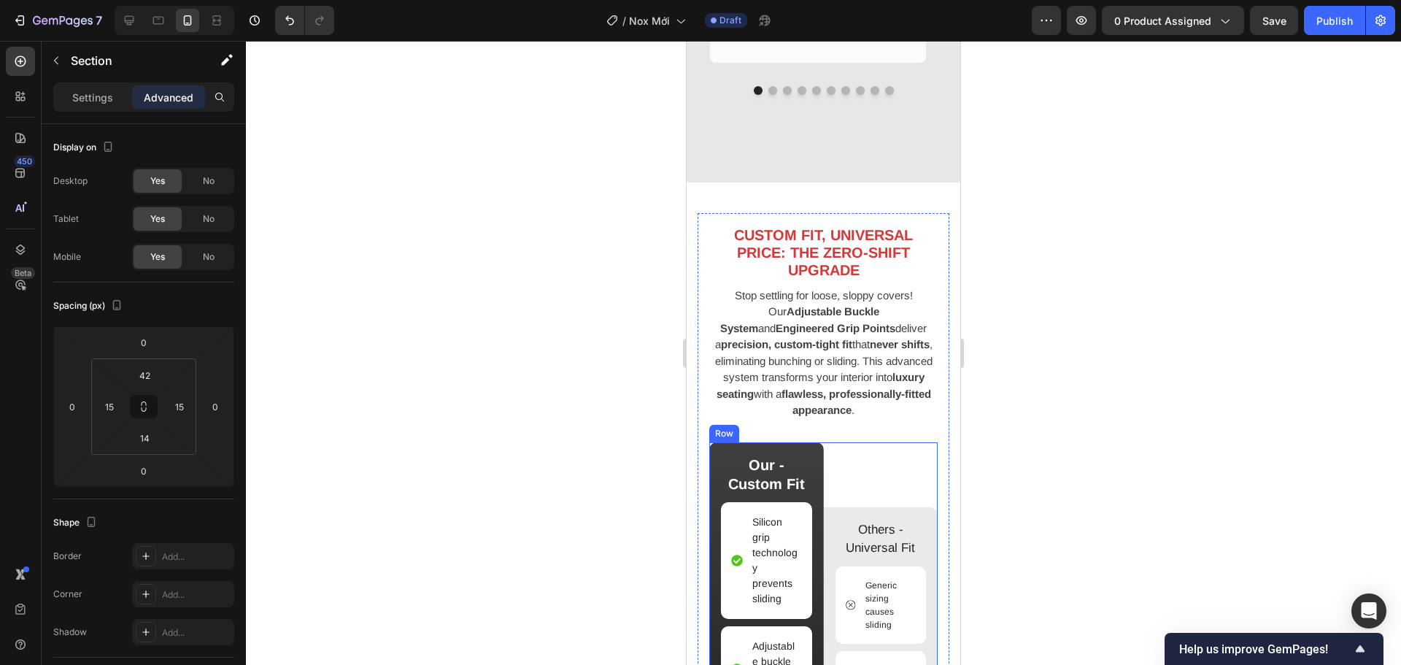
scroll to position [1407, 0]
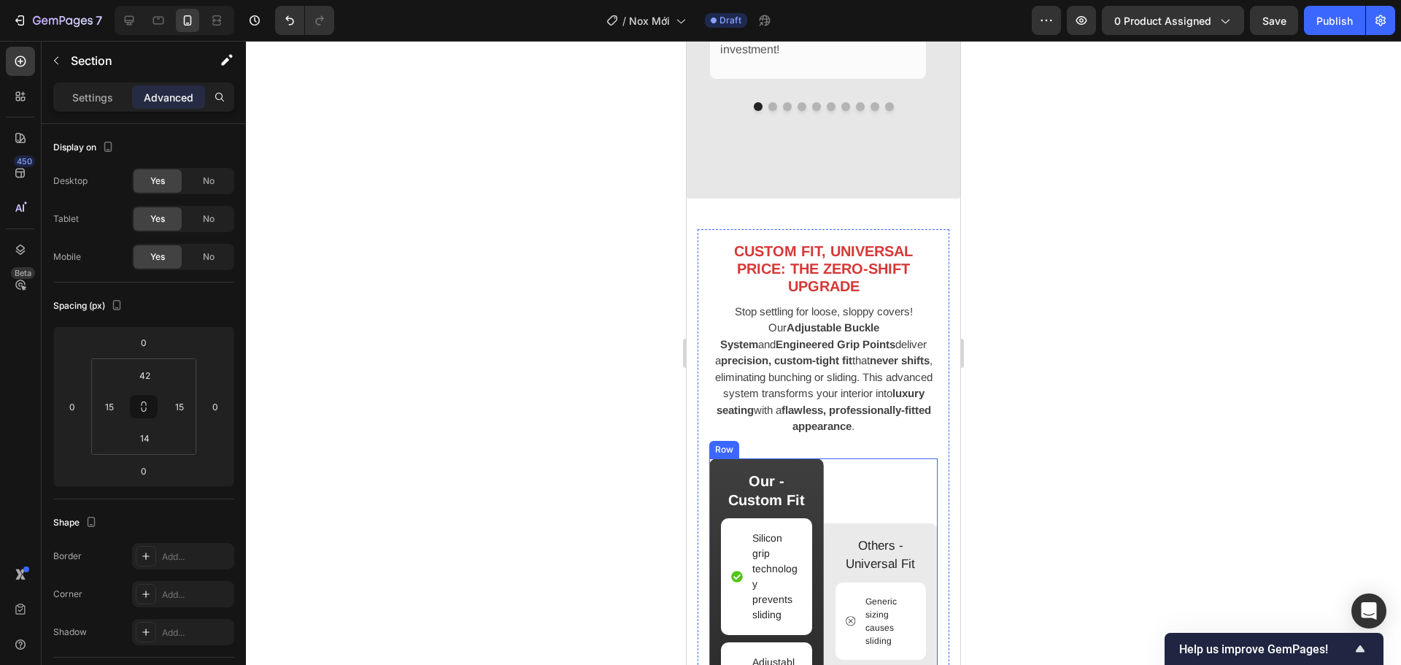
click at [875, 401] on p "Stop settling for loose, sloppy covers! Our Adjustable Buckle System and Engine…" at bounding box center [823, 369] width 225 height 131
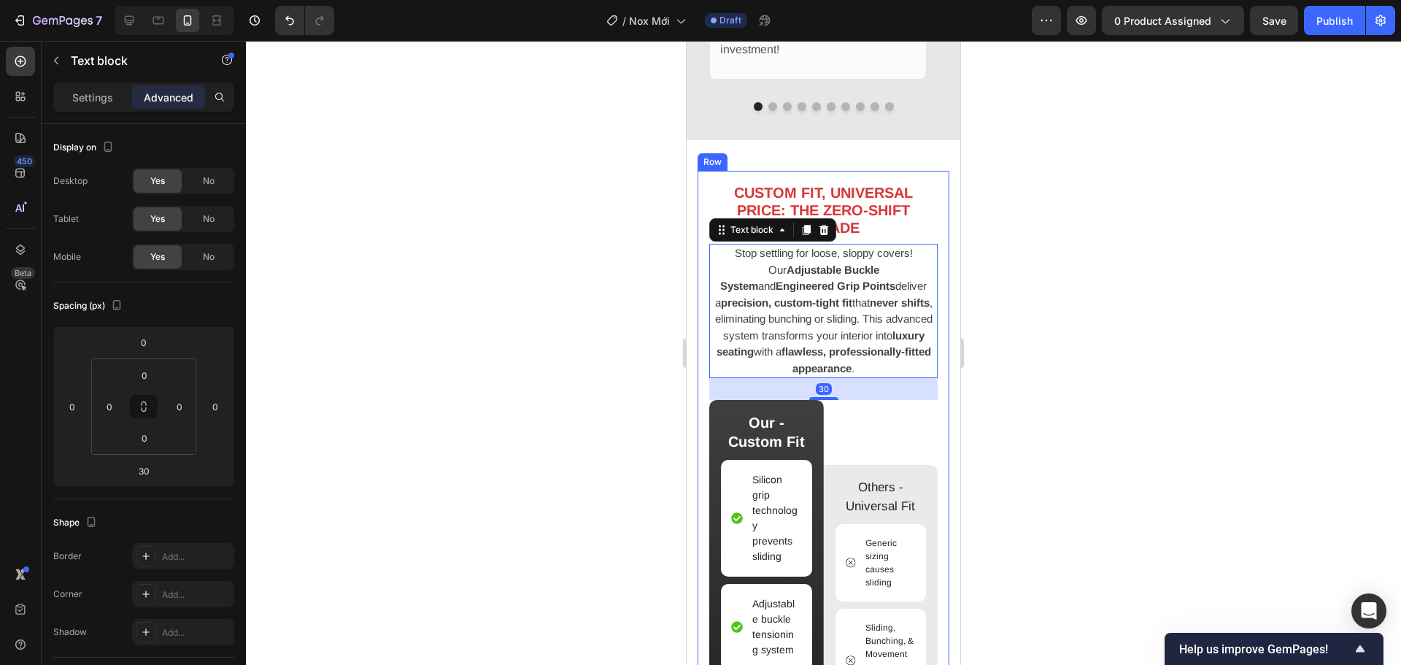
click at [698, 348] on div "CUSTOM FIT, UNIVERSAL PRICE: THE ZERO-SHIFT UPGRADE Heading Stop settling for l…" at bounding box center [823, 572] width 252 height 803
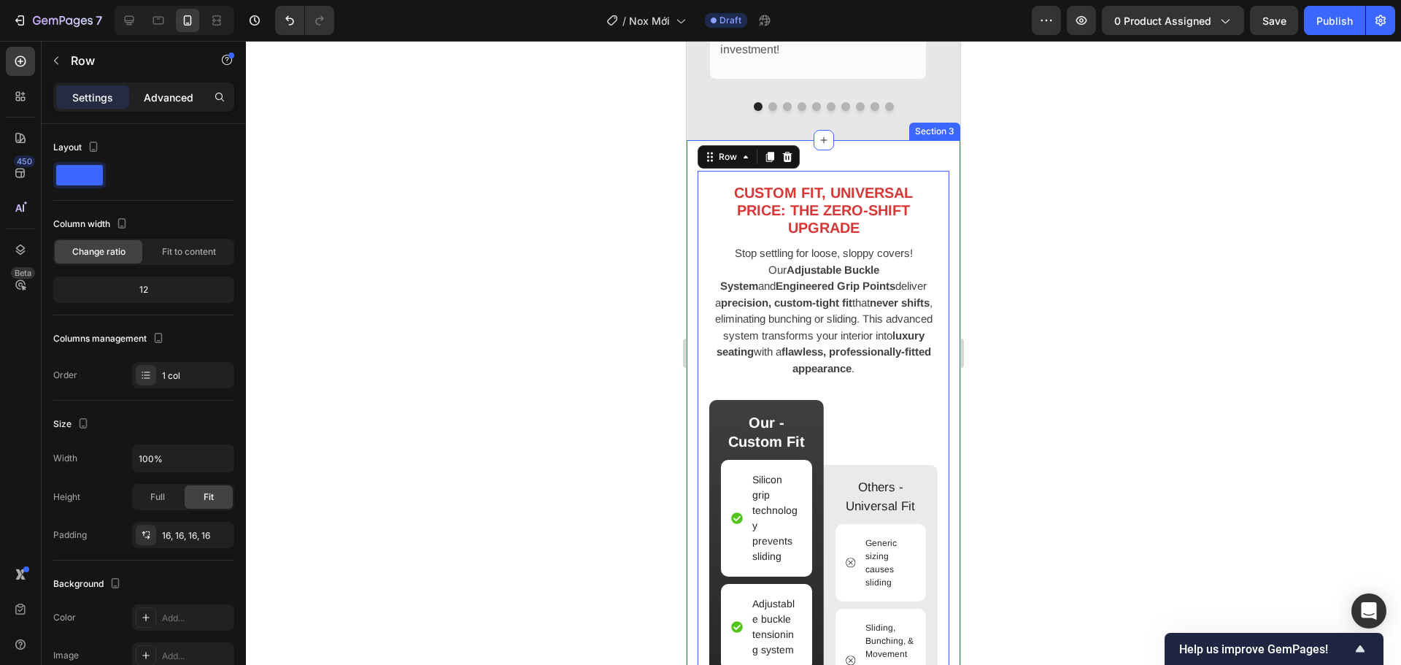
click at [163, 98] on p "Advanced" at bounding box center [169, 97] width 50 height 15
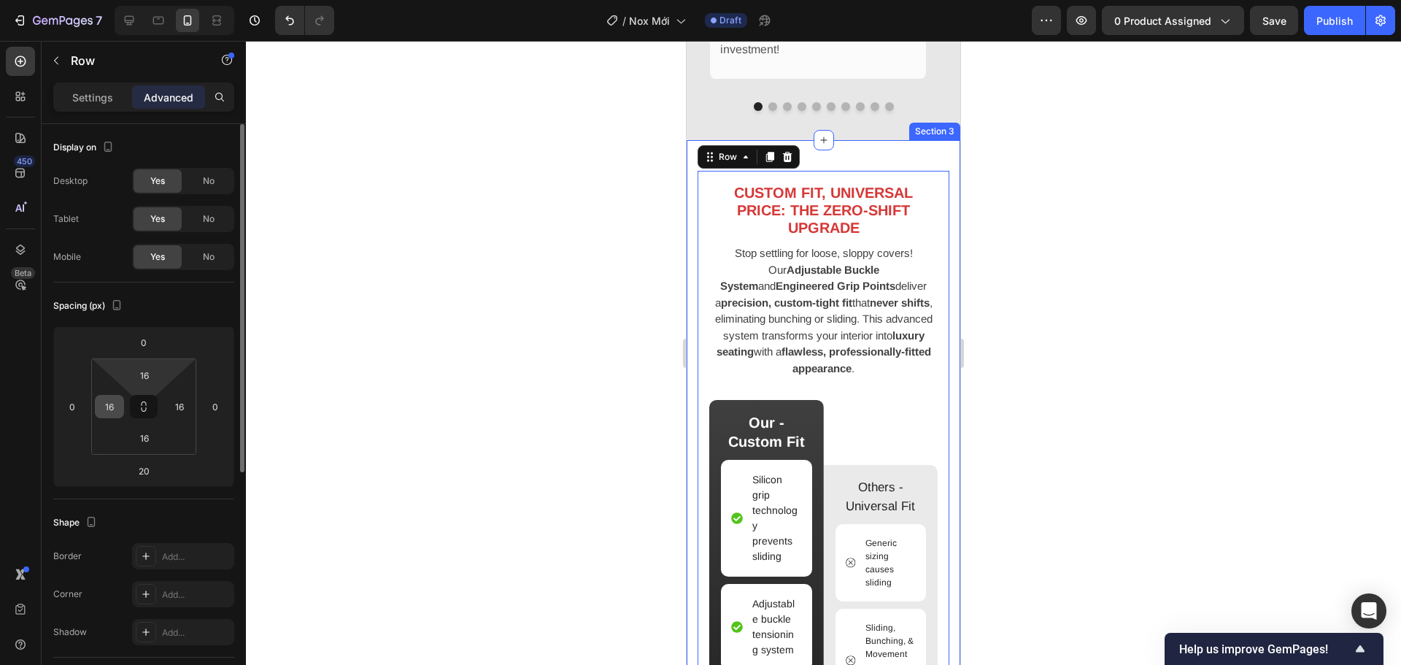
click at [117, 409] on input "16" at bounding box center [109, 406] width 22 height 22
type input "0"
click at [177, 404] on input "16" at bounding box center [180, 406] width 22 height 22
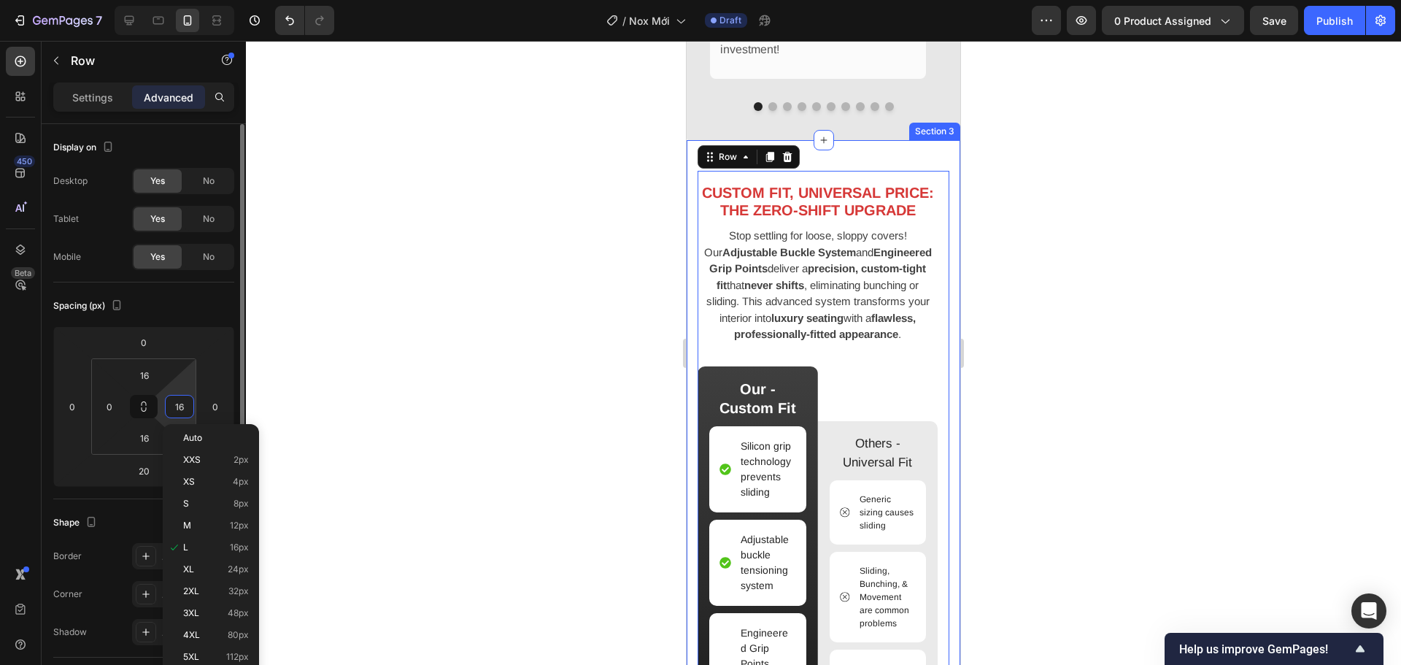
type input "0"
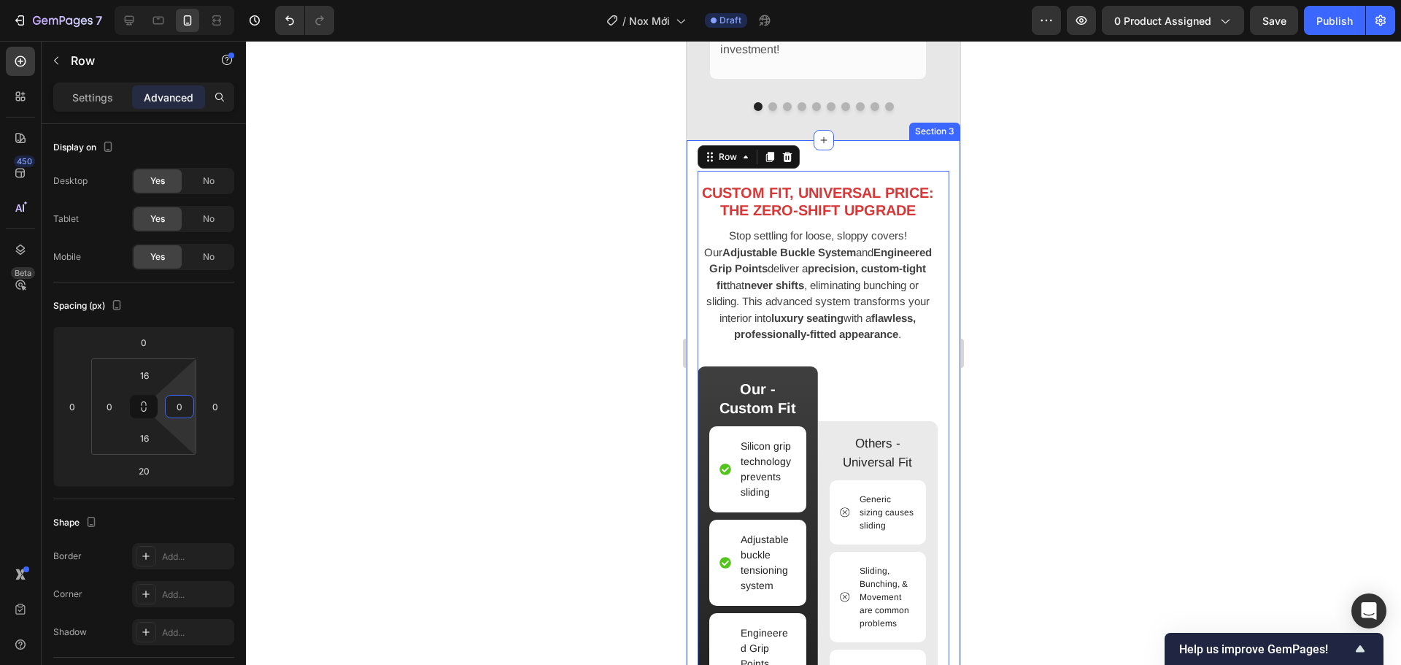
click at [697, 290] on div "Image CUSTOM FIT, UNIVERSAL PRICE: THE ZERO-SHIFT UPGRADE Heading Stop settling…" at bounding box center [824, 629] width 274 height 978
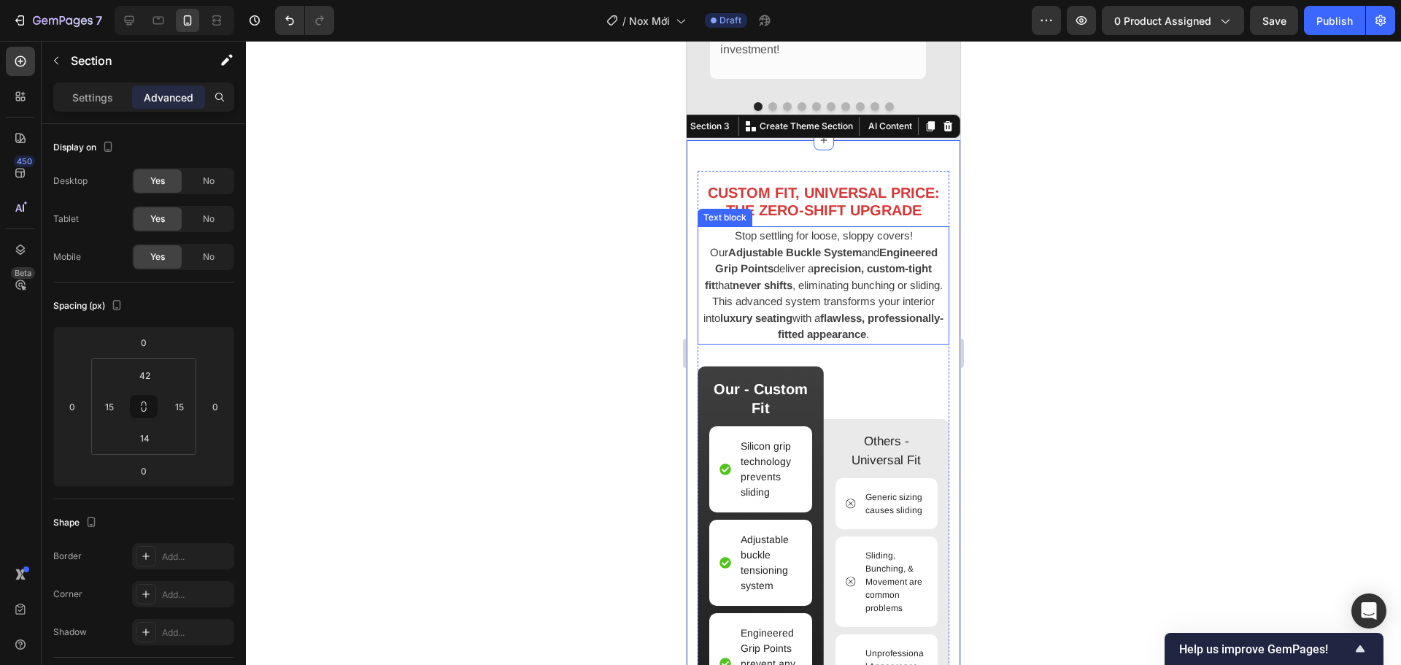
click at [785, 266] on p "Stop settling for loose, sloppy covers! Our Adjustable Buckle System and Engine…" at bounding box center [823, 285] width 249 height 115
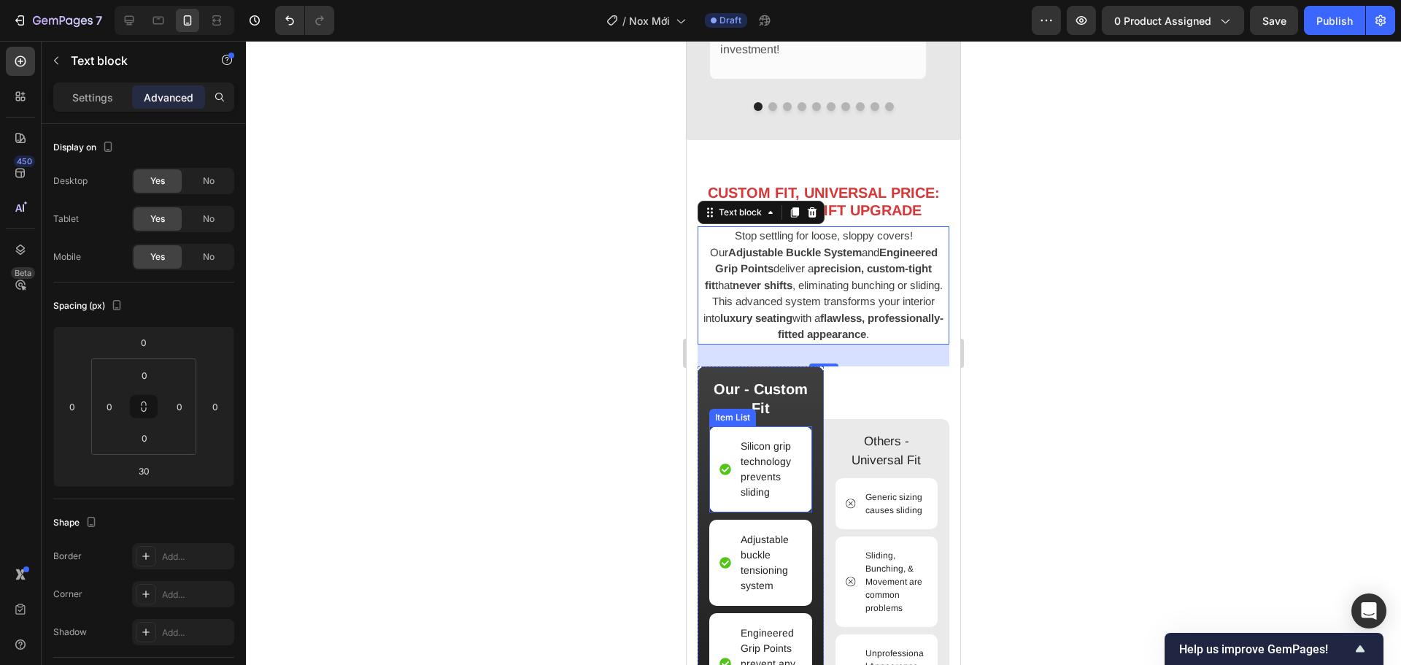
click at [729, 463] on icon at bounding box center [725, 469] width 12 height 12
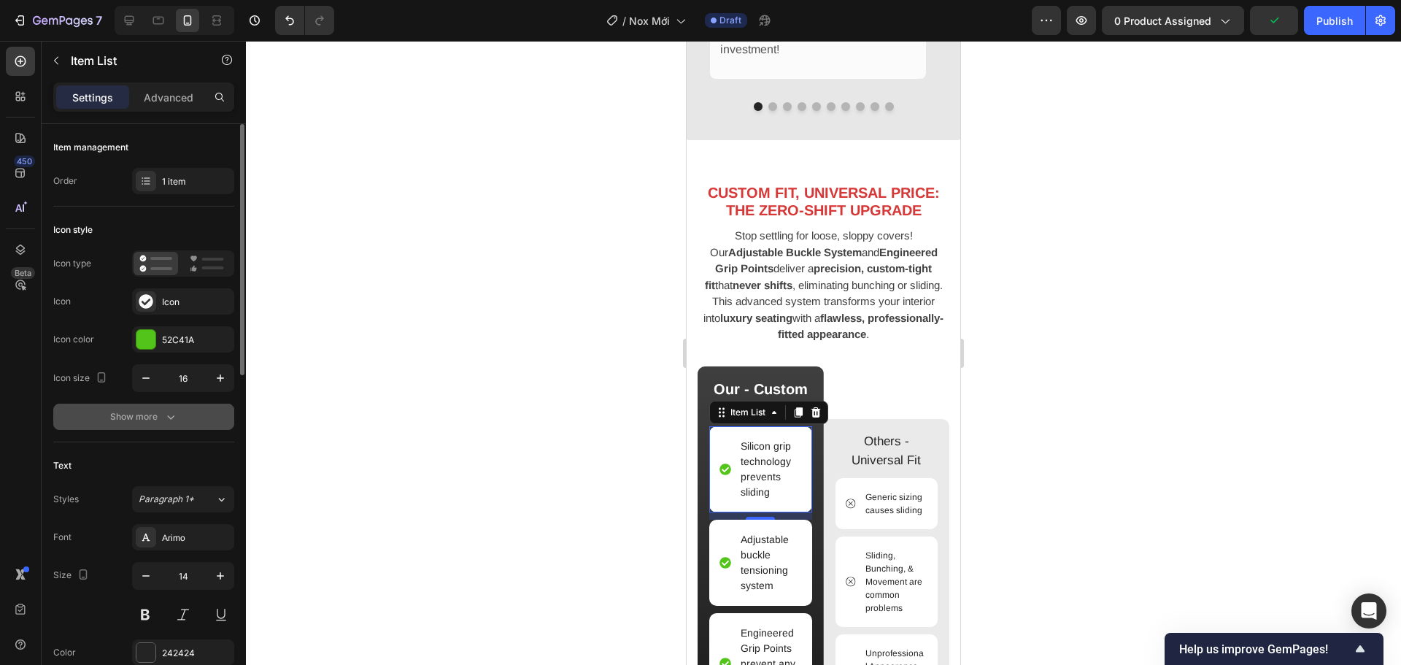
click at [153, 420] on div "Show more" at bounding box center [144, 416] width 68 height 15
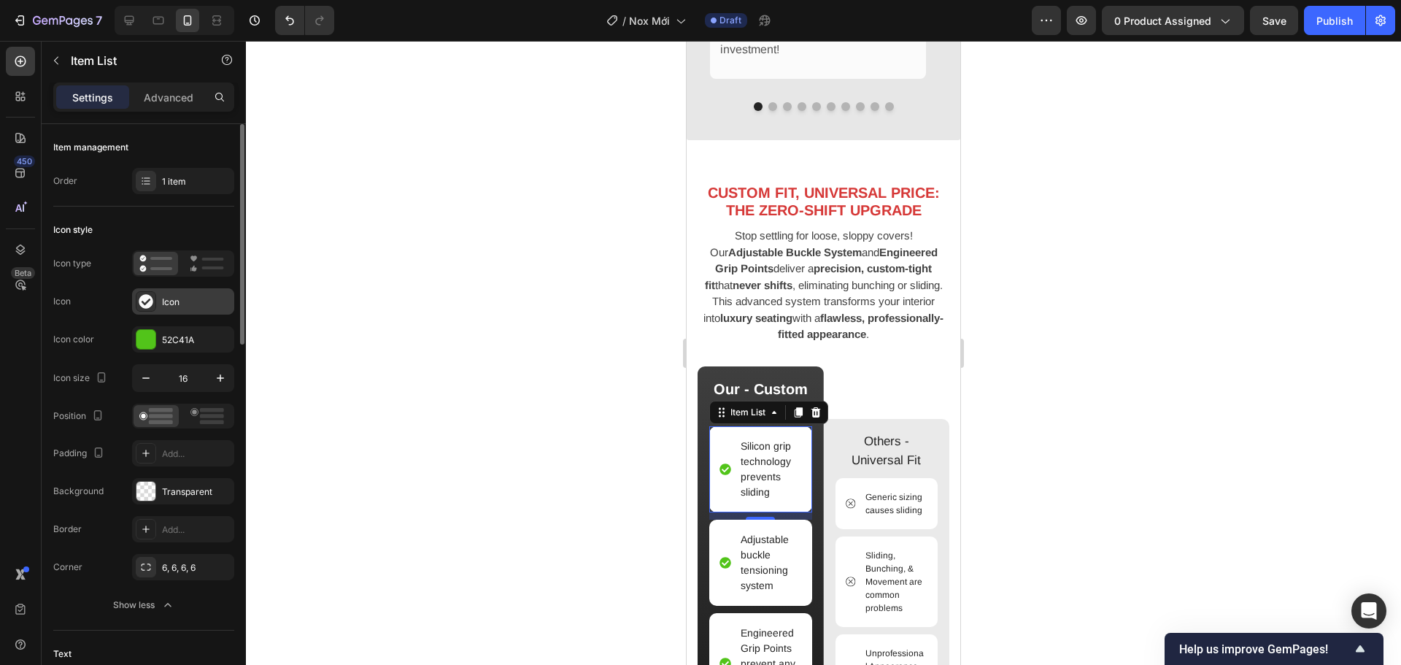
click at [179, 300] on div "Icon" at bounding box center [196, 301] width 69 height 13
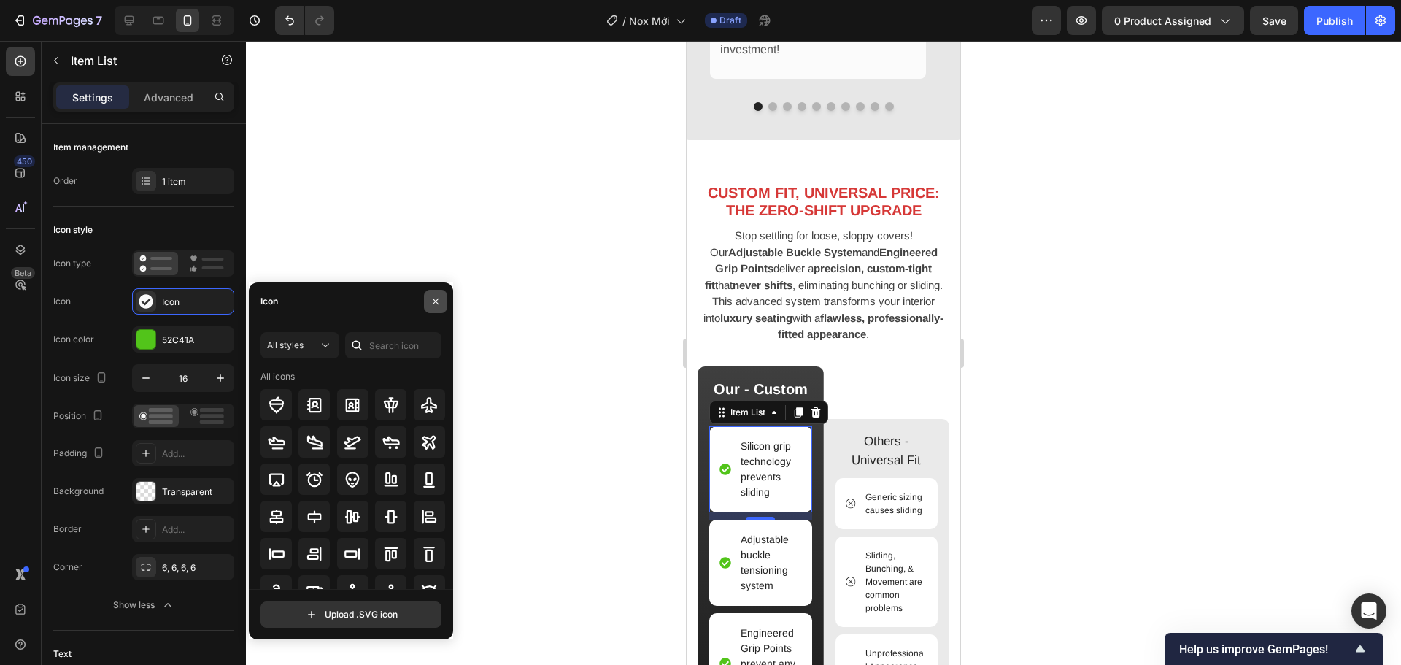
click at [433, 302] on icon "button" at bounding box center [436, 301] width 12 height 12
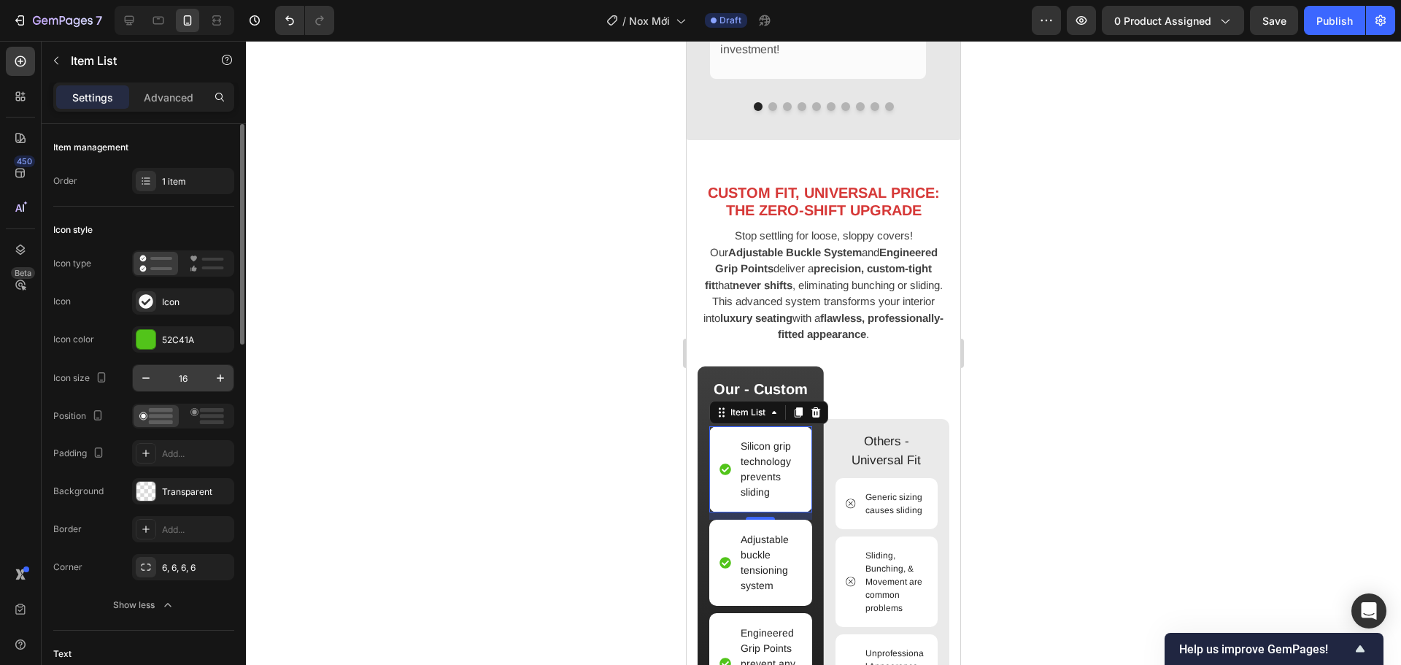
click at [196, 379] on input "16" at bounding box center [183, 378] width 48 height 26
type input "0"
click at [0, 395] on div "450 Beta" at bounding box center [21, 353] width 42 height 624
click at [741, 482] on p "Silicon grip technology prevents sliding" at bounding box center [764, 468] width 71 height 61
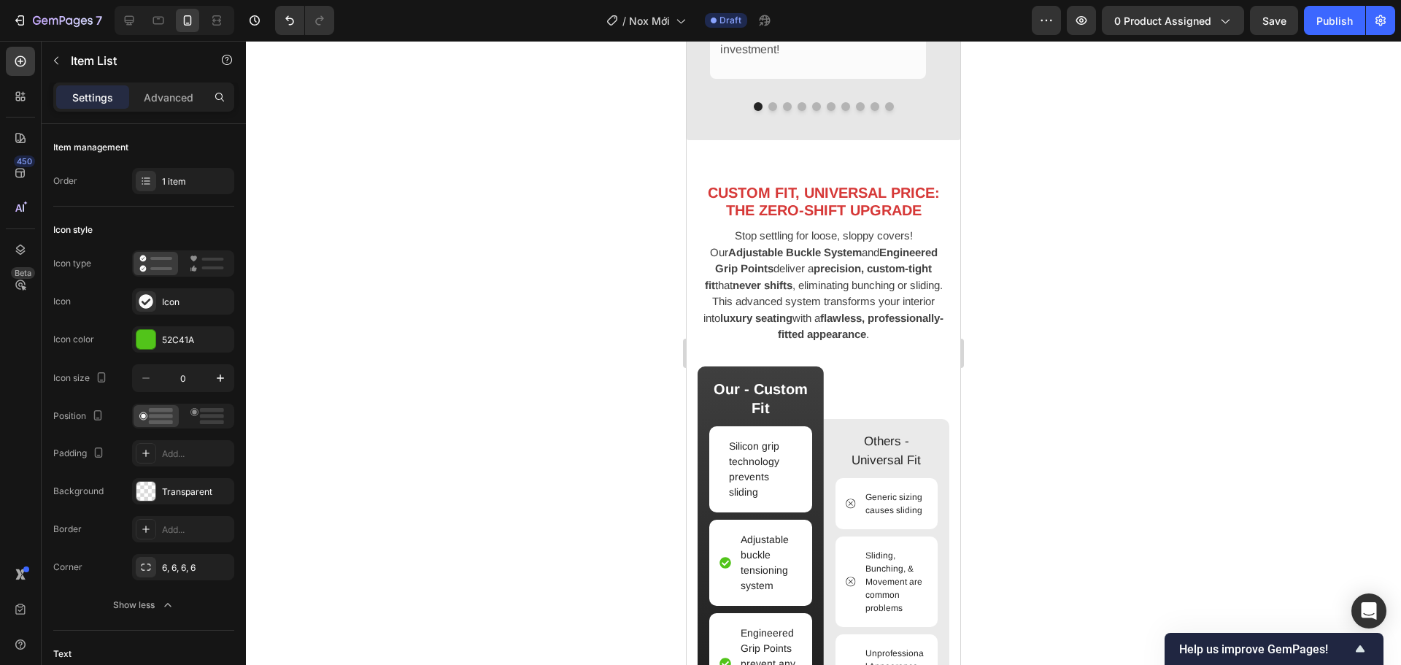
click at [184, 109] on div "Settings Advanced" at bounding box center [143, 96] width 181 height 29
click at [185, 105] on div "Advanced" at bounding box center [168, 96] width 73 height 23
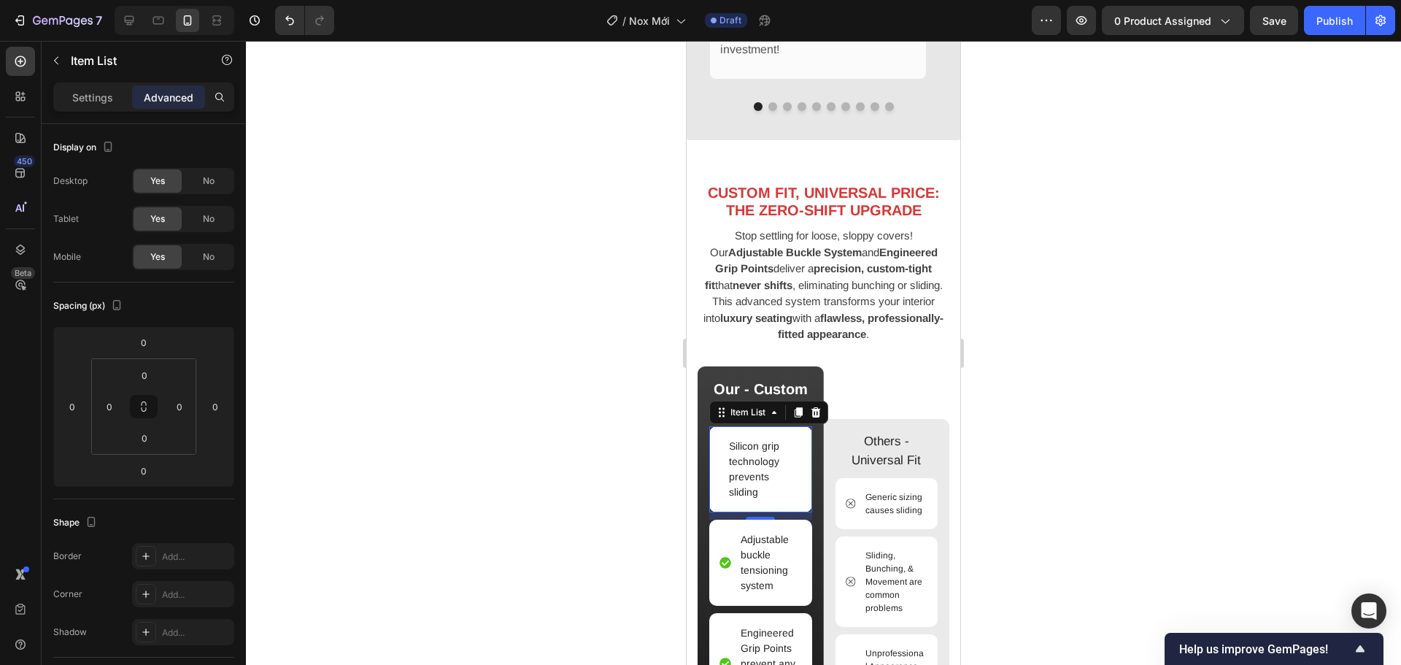
click at [718, 473] on div "Silicon grip technology prevents sliding" at bounding box center [760, 469] width 103 height 86
click at [89, 93] on p "Settings" at bounding box center [92, 97] width 41 height 15
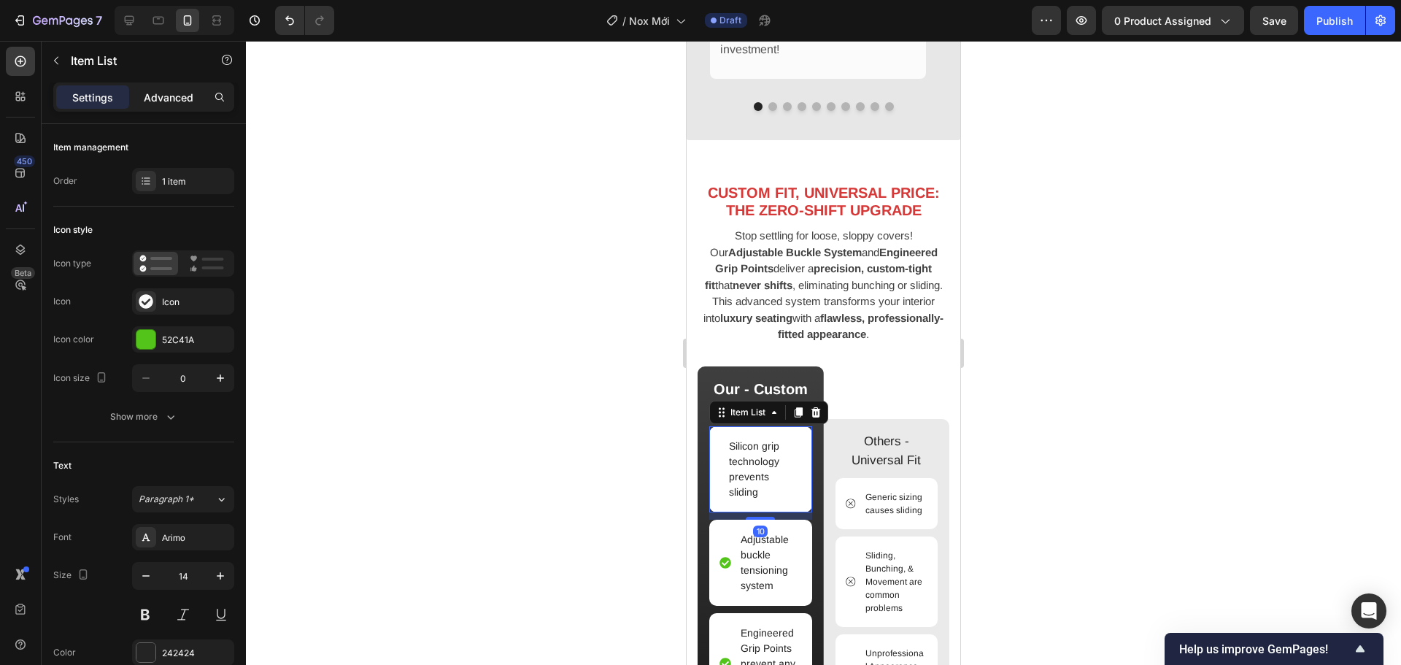
click at [156, 90] on p "Advanced" at bounding box center [169, 97] width 50 height 15
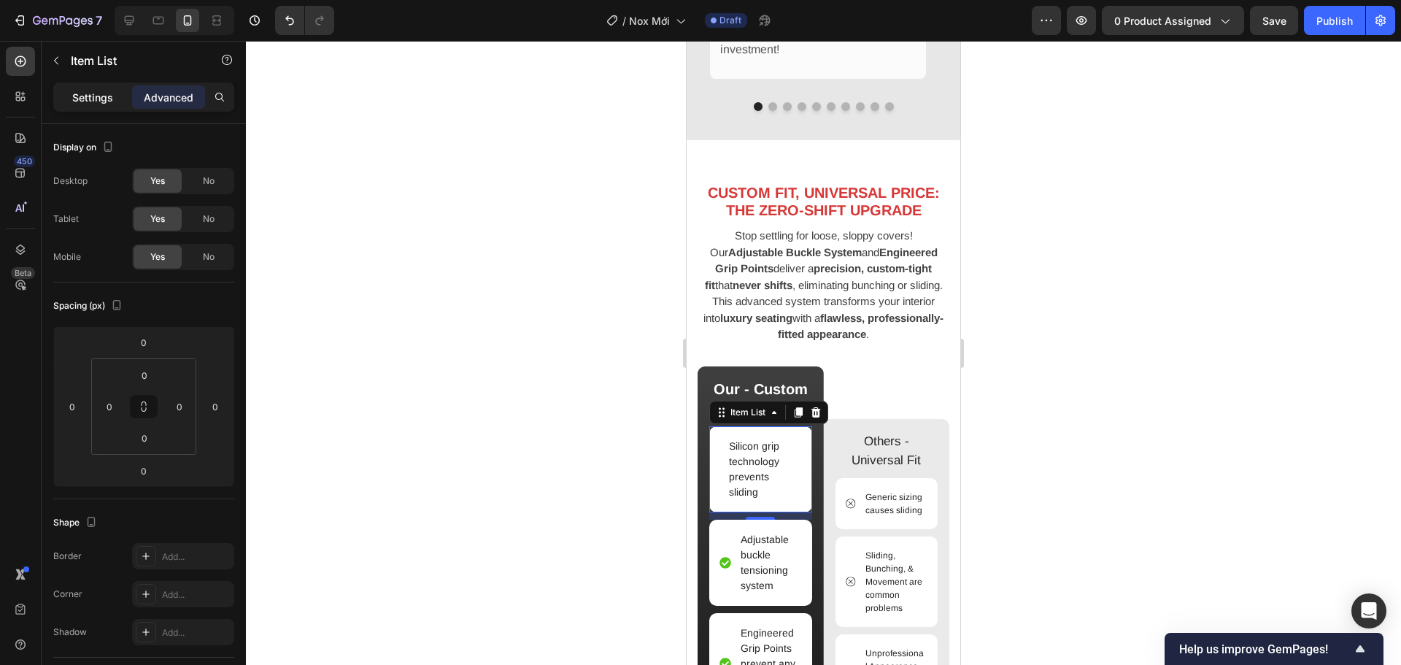
click at [82, 94] on p "Settings" at bounding box center [92, 97] width 41 height 15
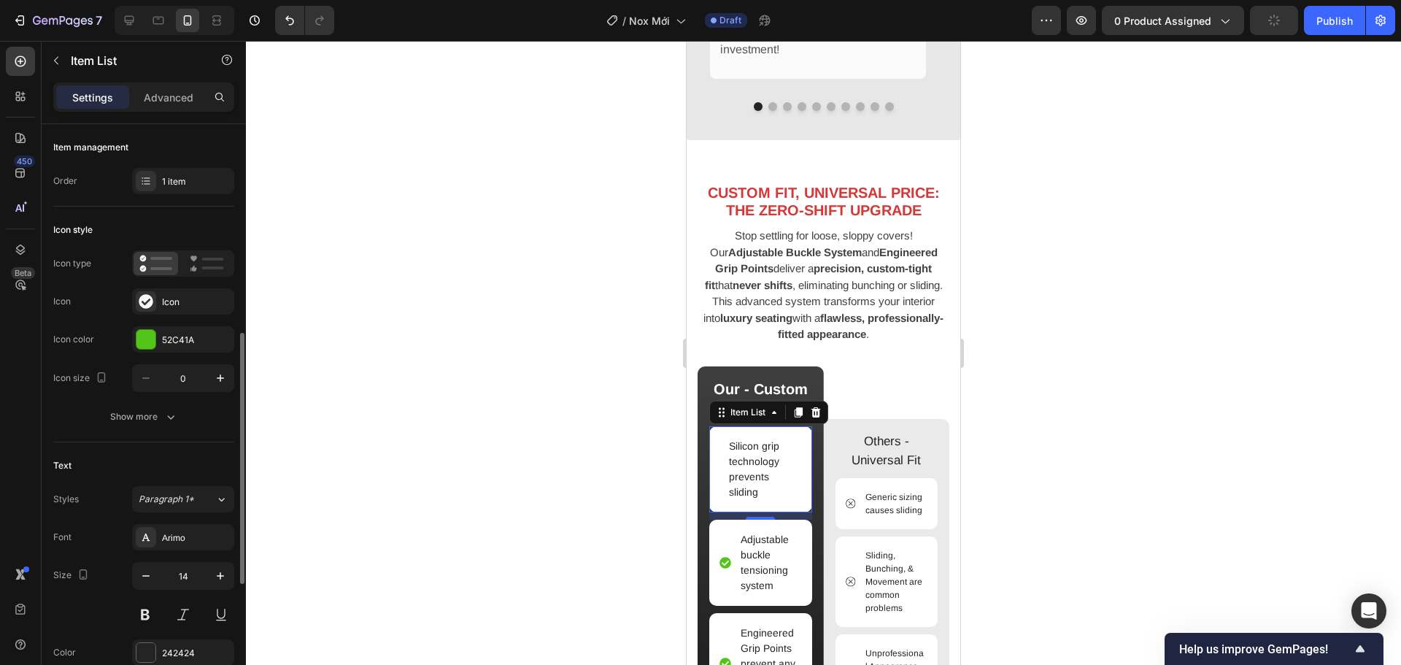
scroll to position [146, 0]
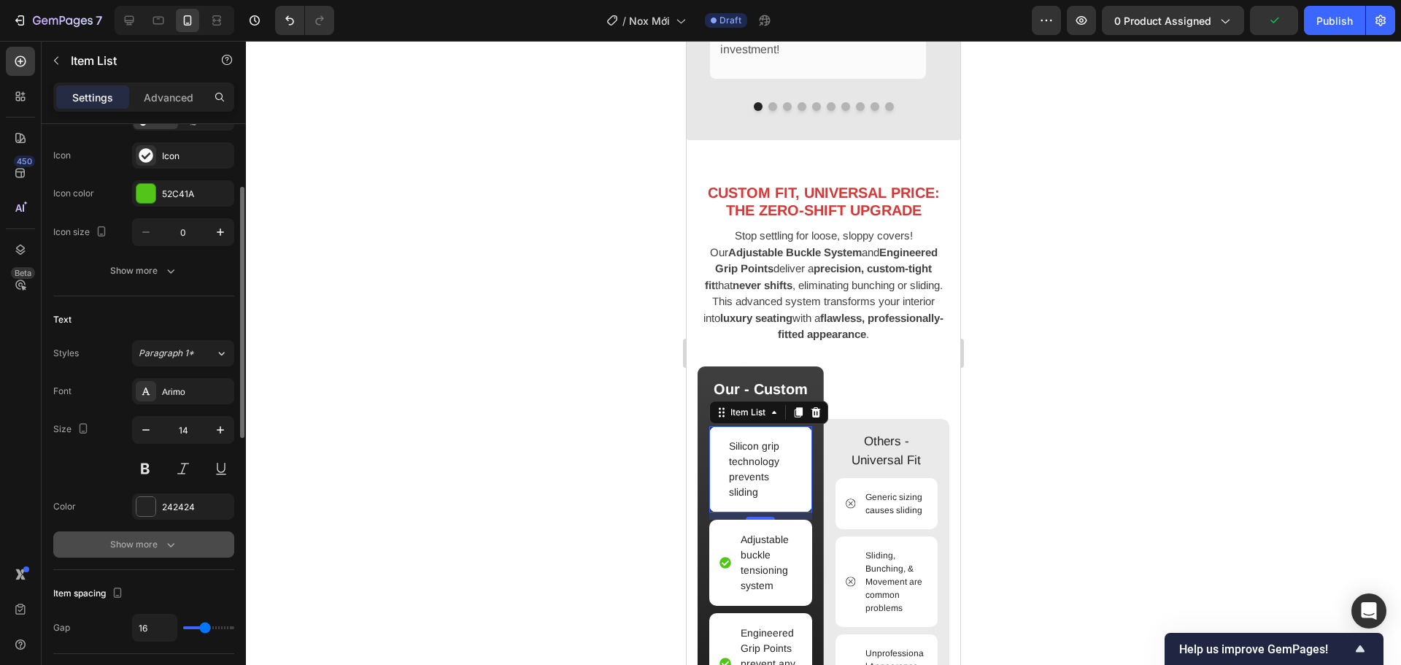
click at [161, 539] on div "Show more" at bounding box center [144, 544] width 68 height 15
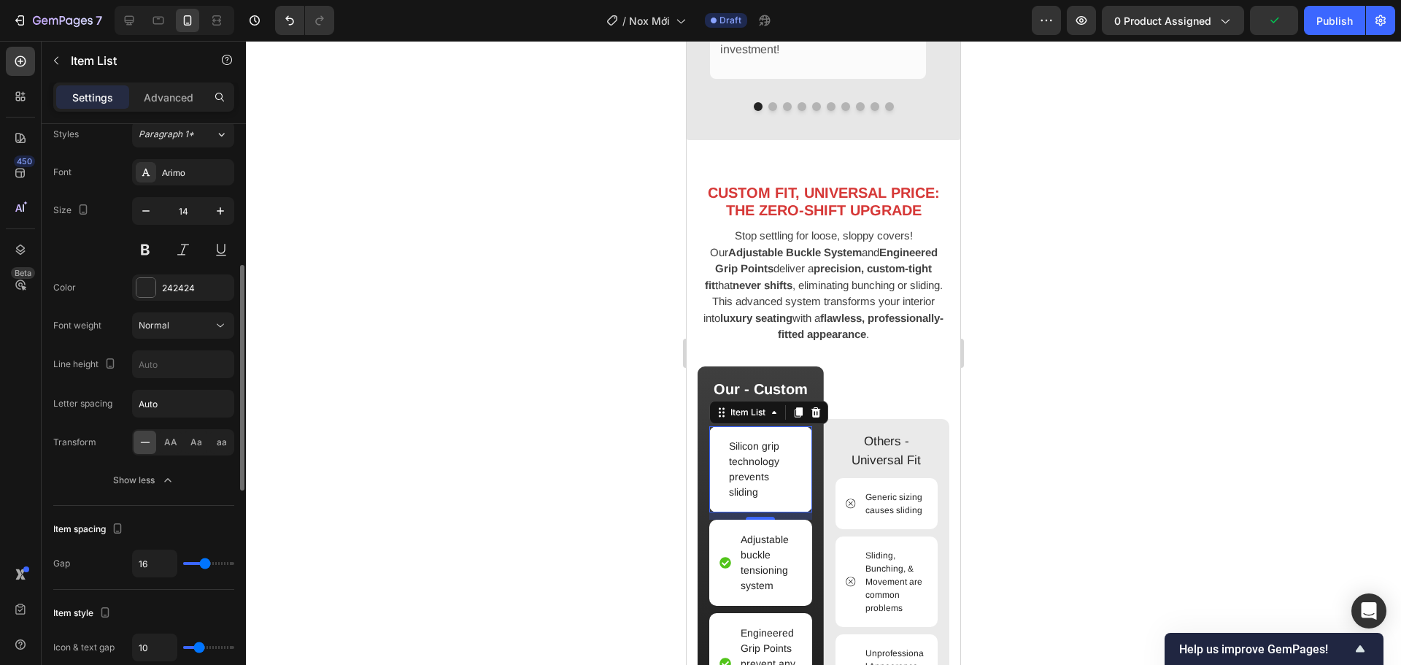
scroll to position [657, 0]
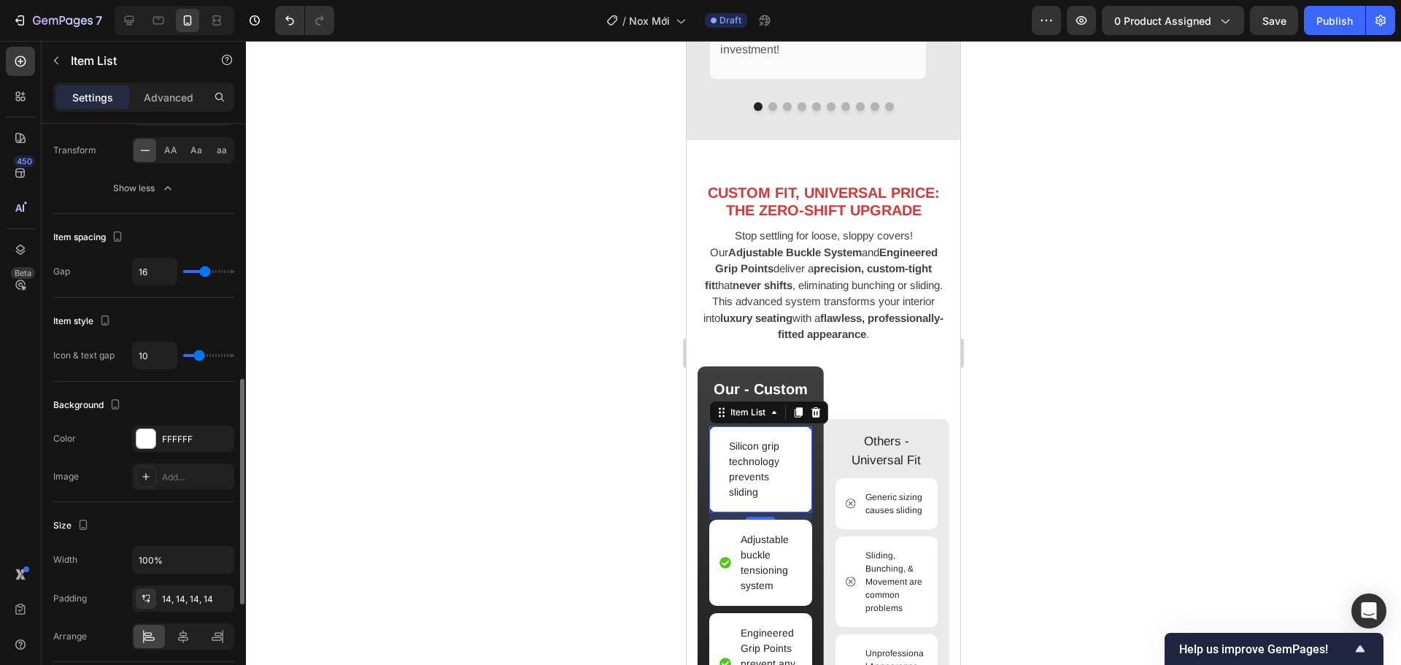
type input "6"
type input "3"
type input "0"
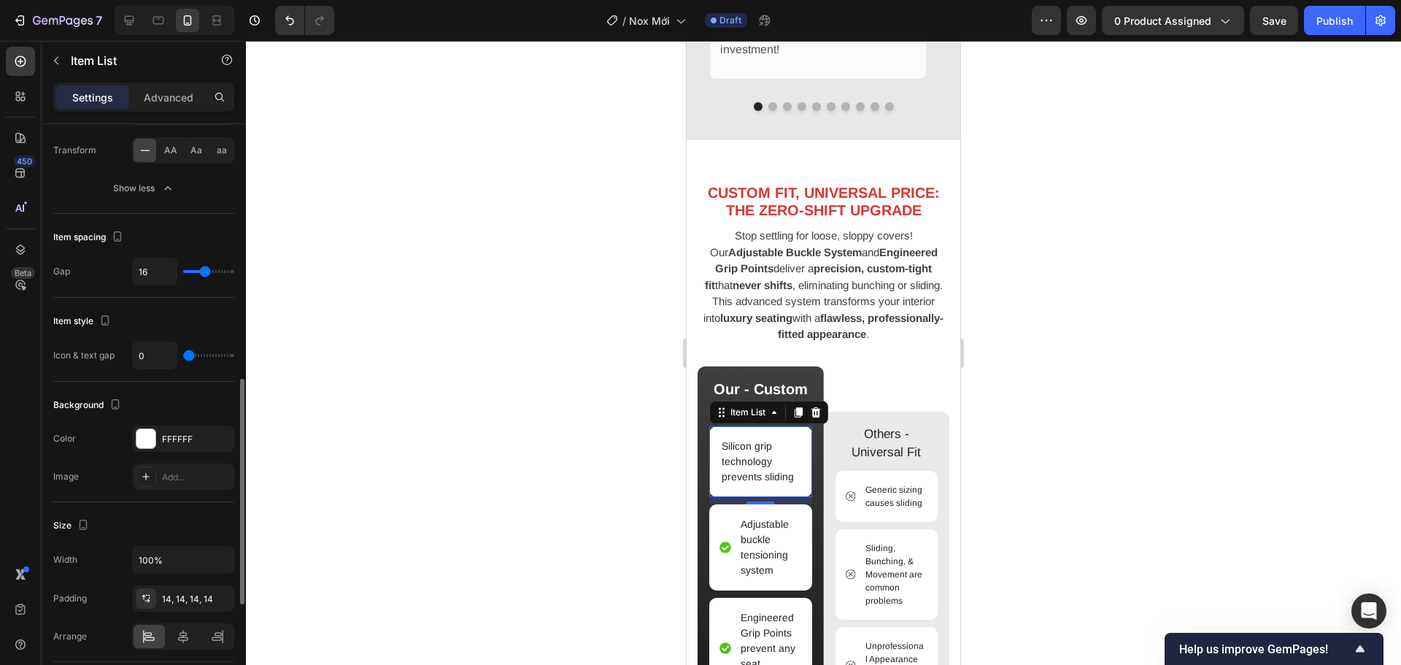
drag, startPoint x: 188, startPoint y: 350, endPoint x: 154, endPoint y: 347, distance: 34.4
type input "0"
click at [183, 354] on input "range" at bounding box center [208, 355] width 51 height 3
click at [757, 536] on p "Adjustable buckle tensioning system" at bounding box center [770, 547] width 59 height 61
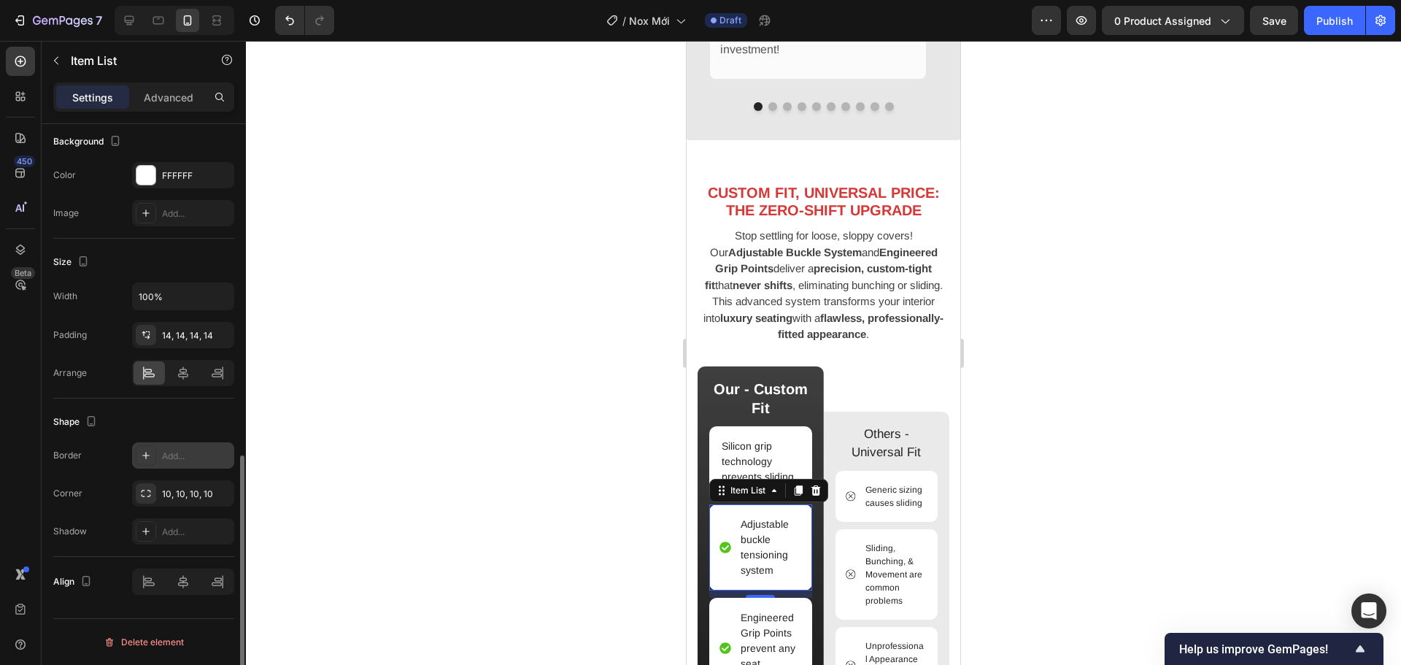
scroll to position [619, 0]
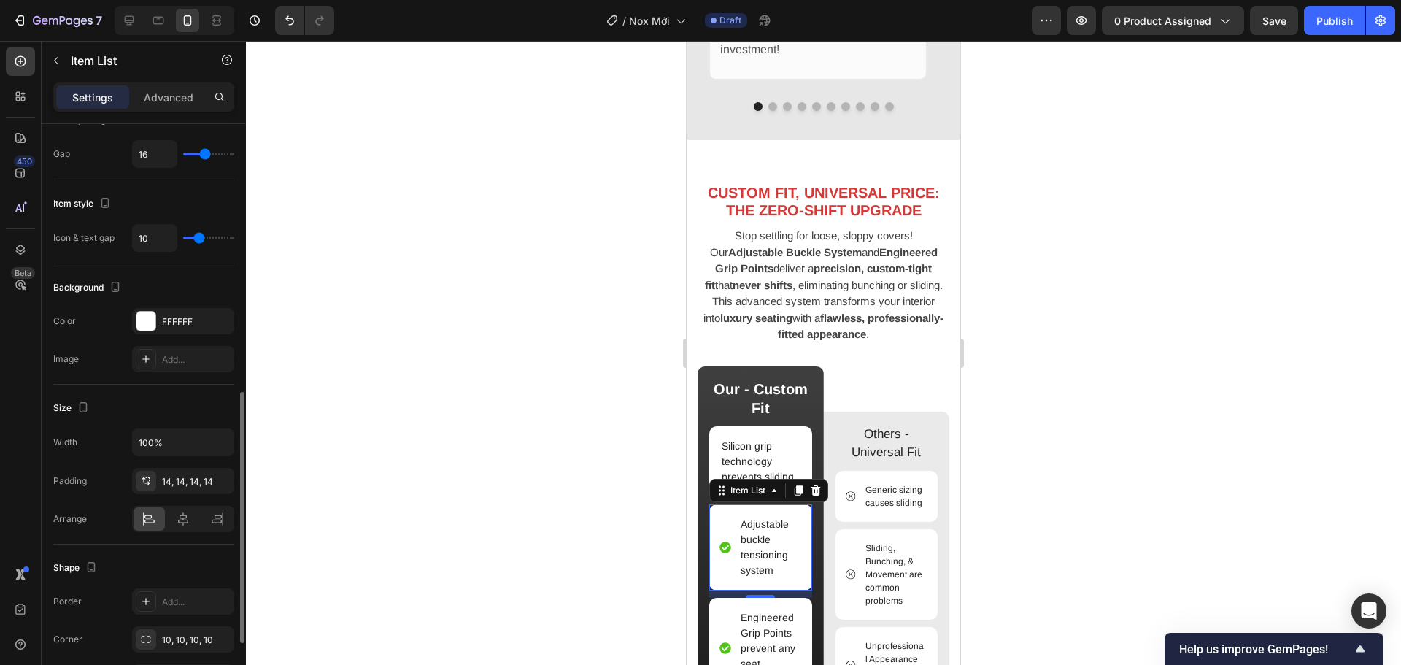
type input "8"
type input "5"
type input "1"
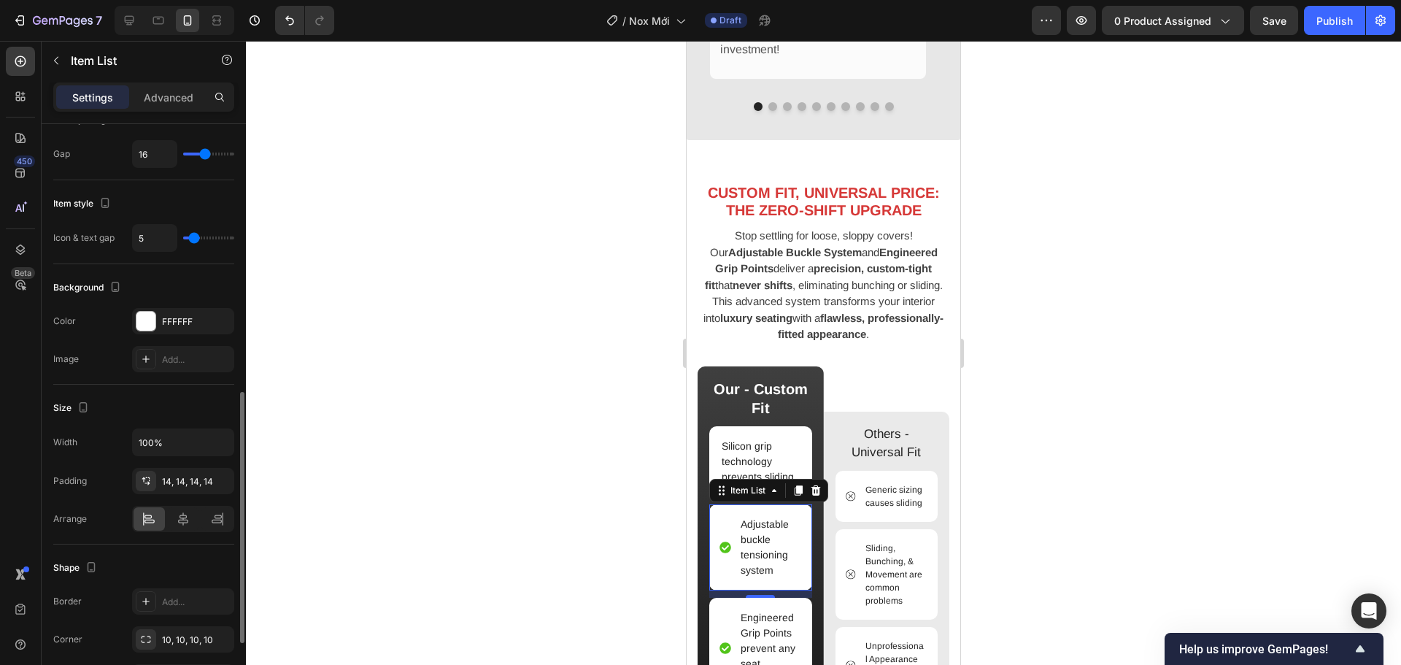
type input "1"
type input "0"
drag, startPoint x: 183, startPoint y: 231, endPoint x: 152, endPoint y: 228, distance: 30.9
type input "0"
click at [183, 236] on input "range" at bounding box center [208, 237] width 51 height 3
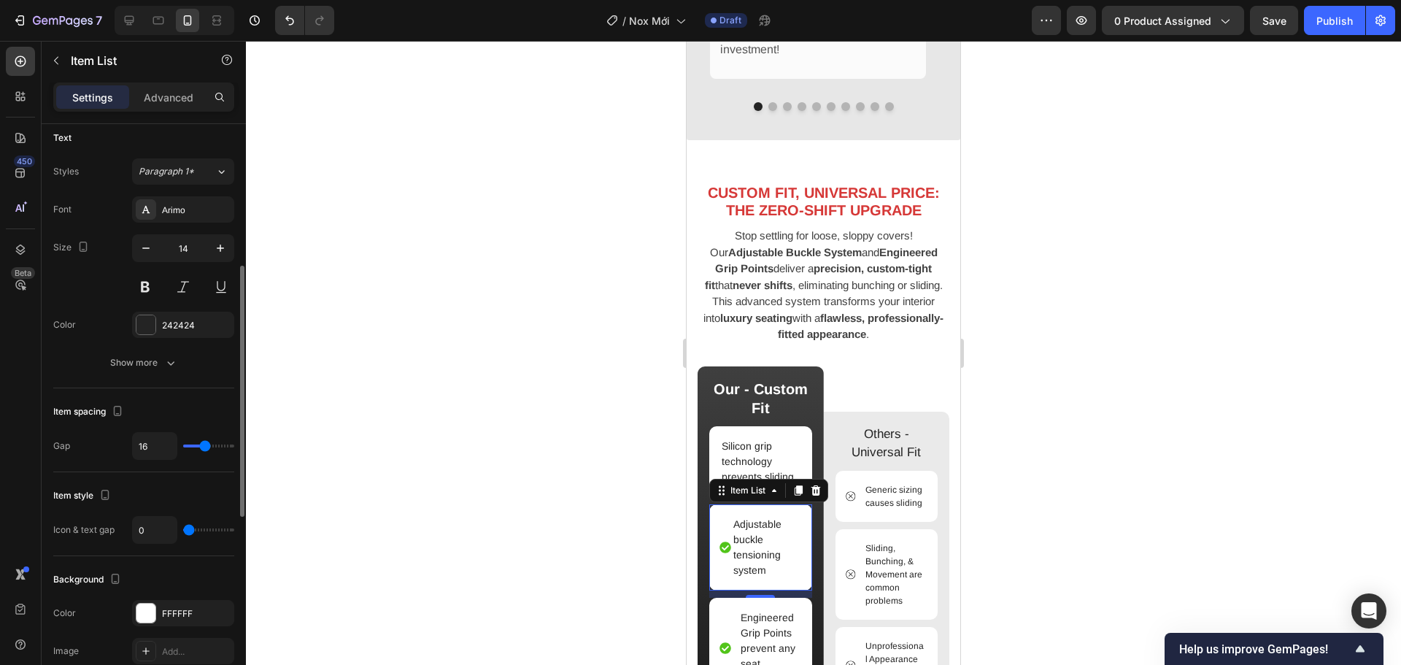
scroll to position [36, 0]
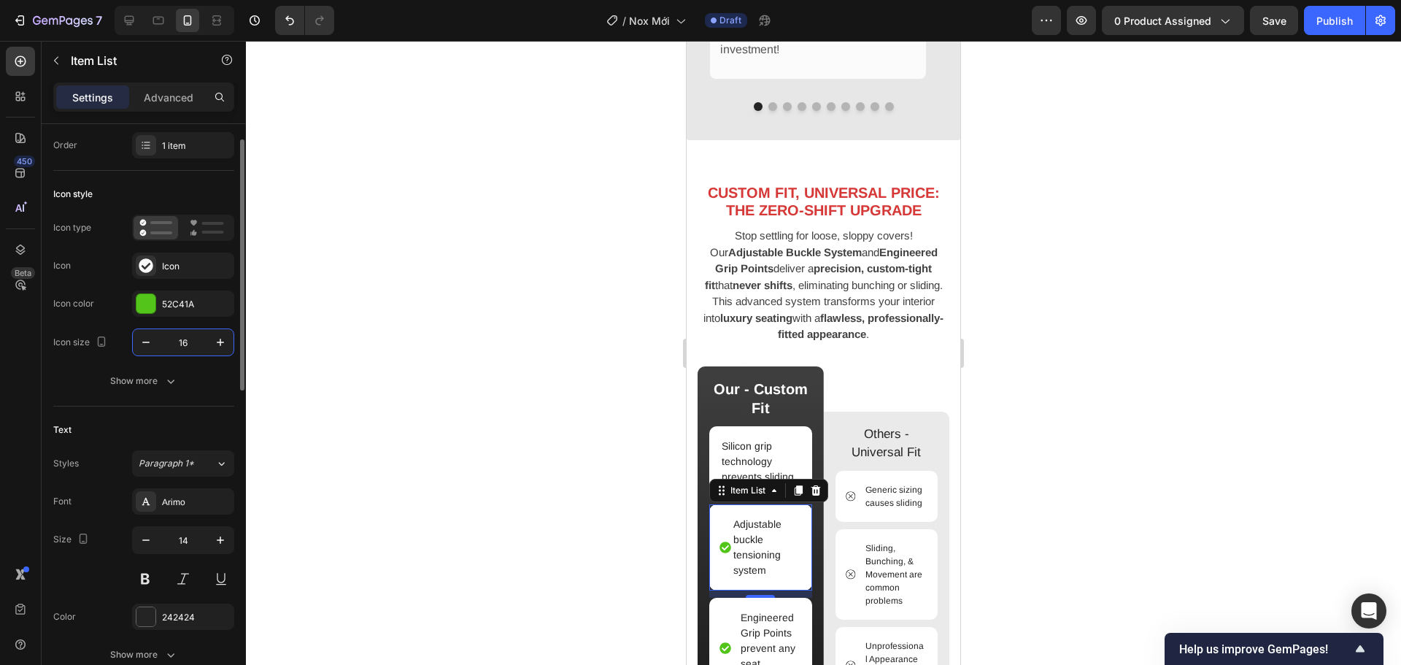
click at [186, 340] on input "16" at bounding box center [183, 342] width 48 height 26
type input "0"
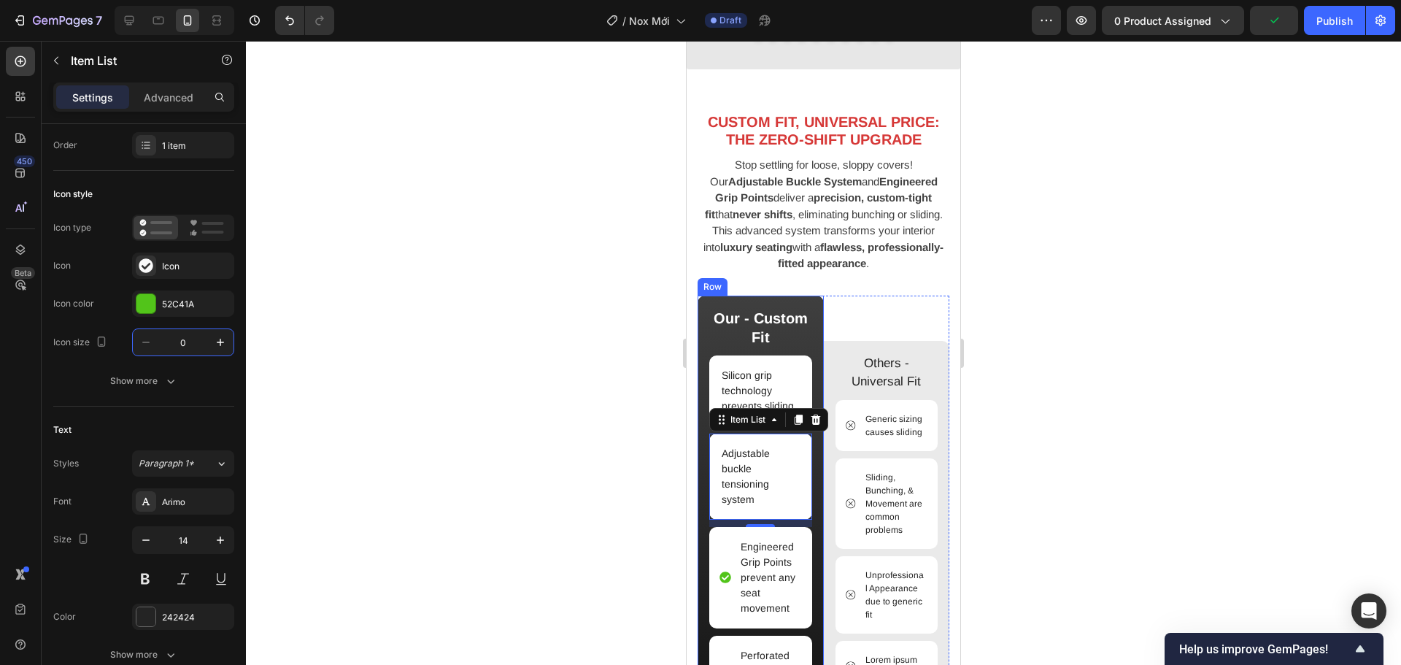
scroll to position [1480, 0]
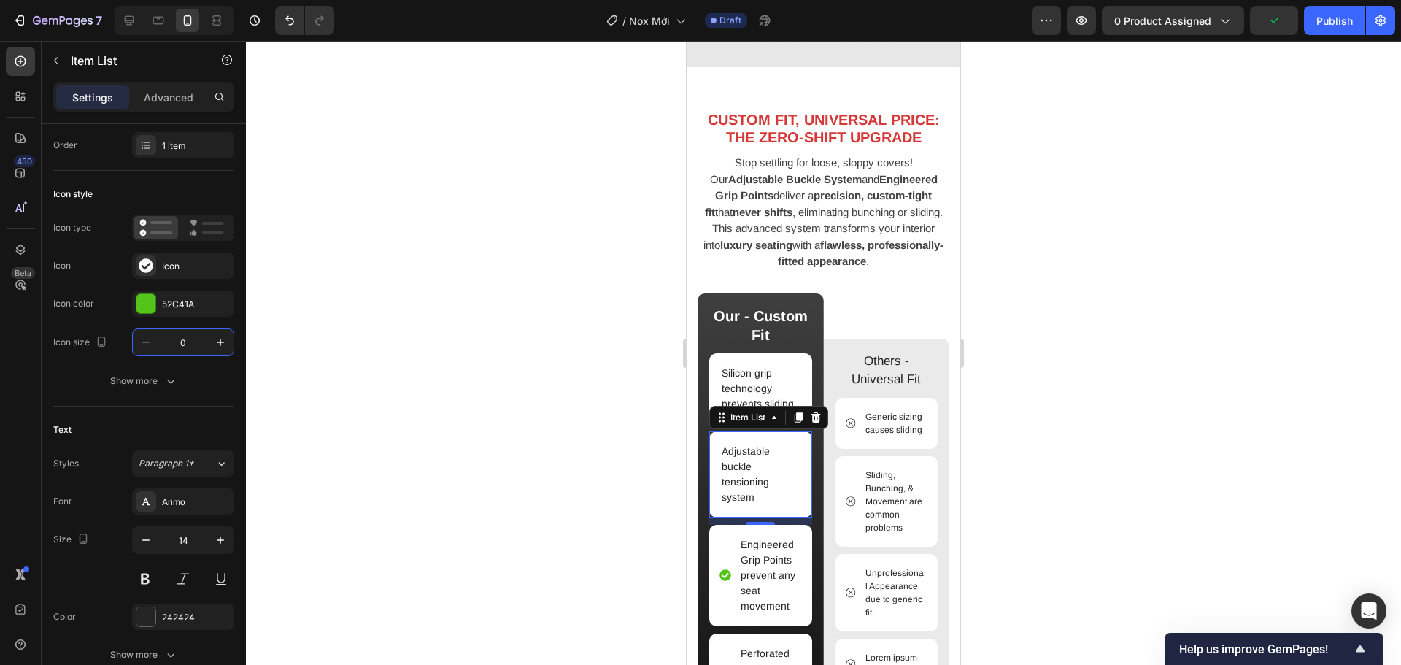
click at [759, 551] on p "Engineered Grip Points prevent any seat movement" at bounding box center [770, 575] width 59 height 77
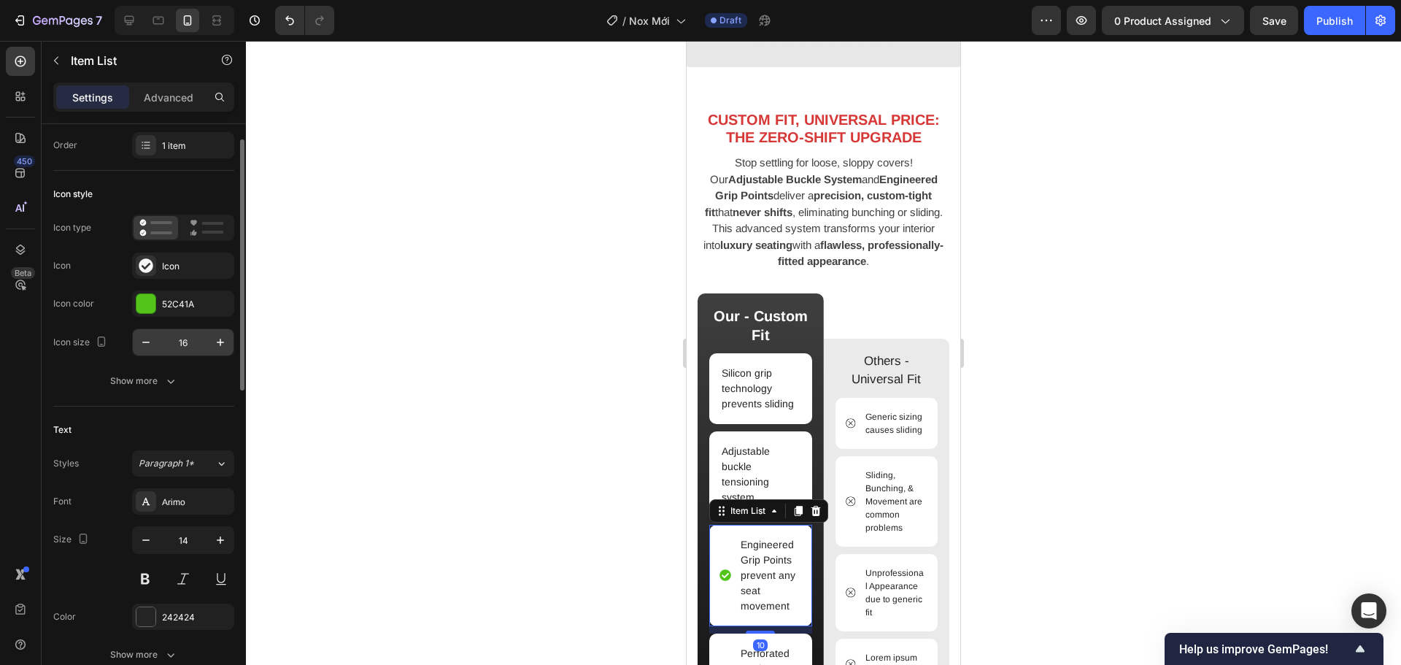
click at [190, 341] on input "16" at bounding box center [183, 342] width 48 height 26
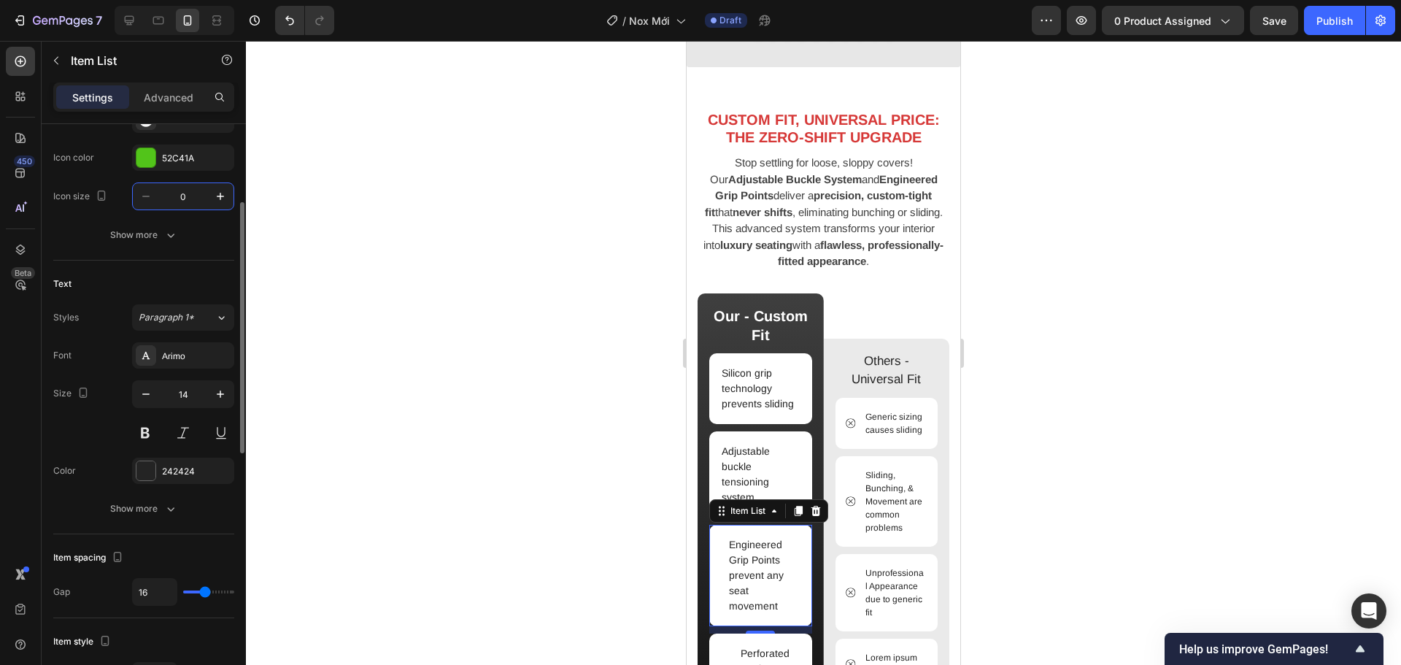
type input "0"
click at [143, 494] on div "Font Arimo Size 14 Color 242424 Show more" at bounding box center [143, 431] width 181 height 179
click at [152, 508] on div "Show more" at bounding box center [144, 508] width 68 height 15
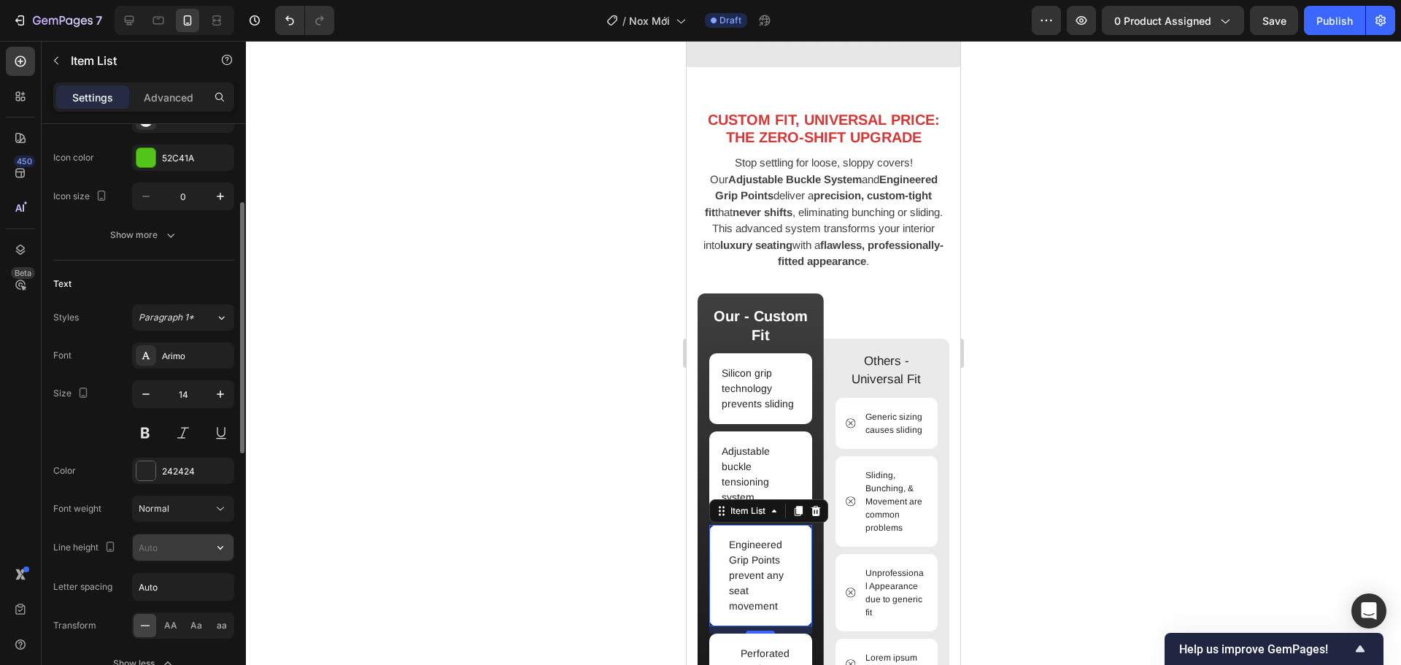
scroll to position [401, 0]
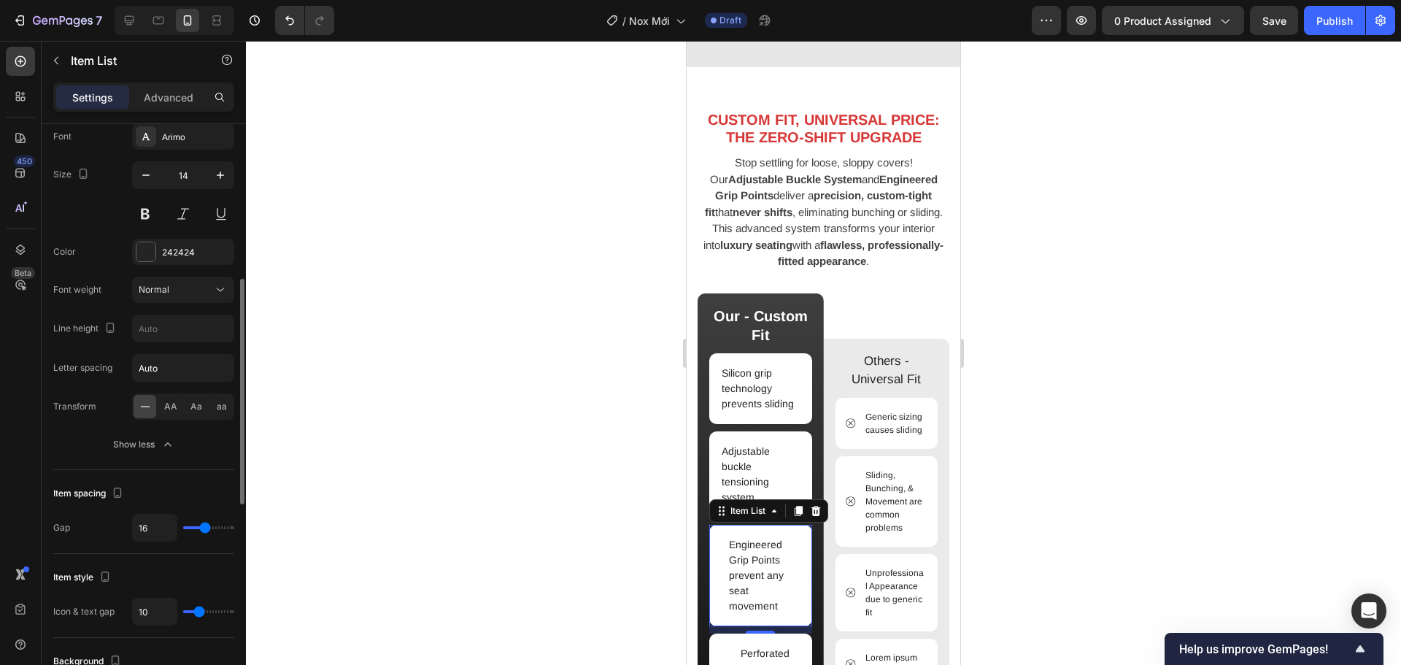
type input "7"
type input "4"
type input "3"
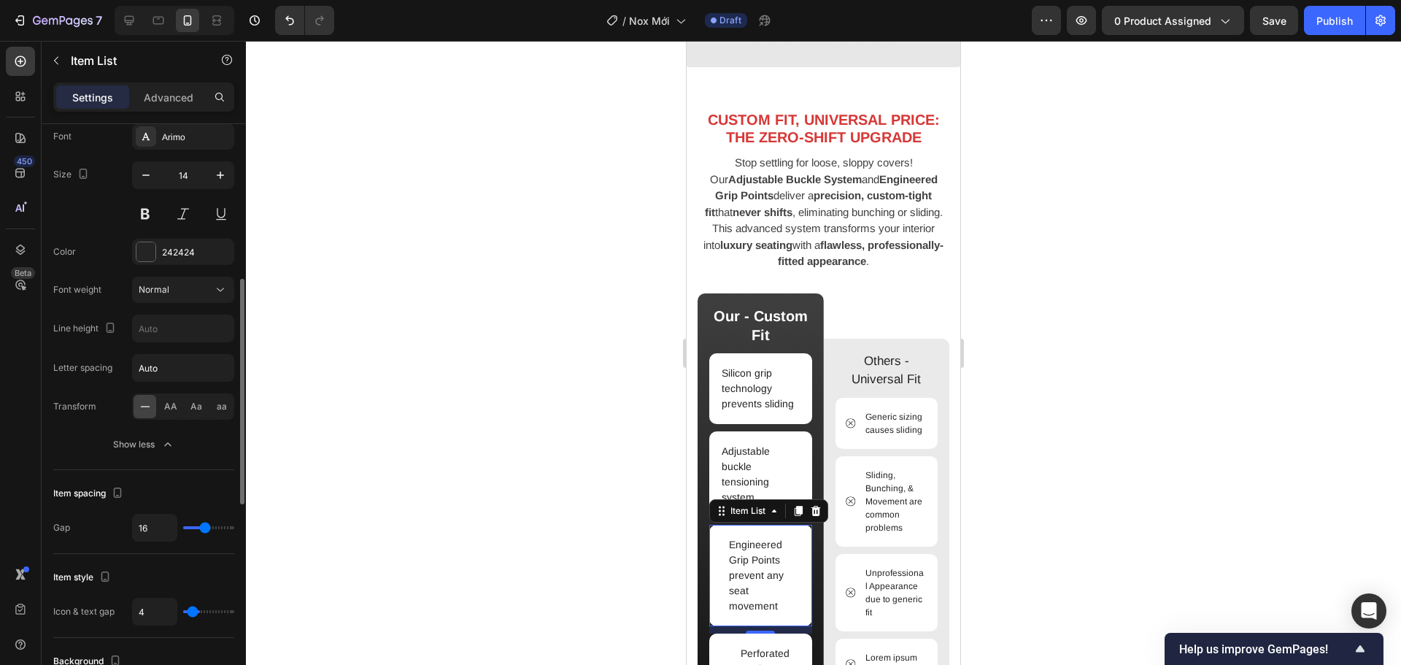
type input "3"
type input "1"
type input "0"
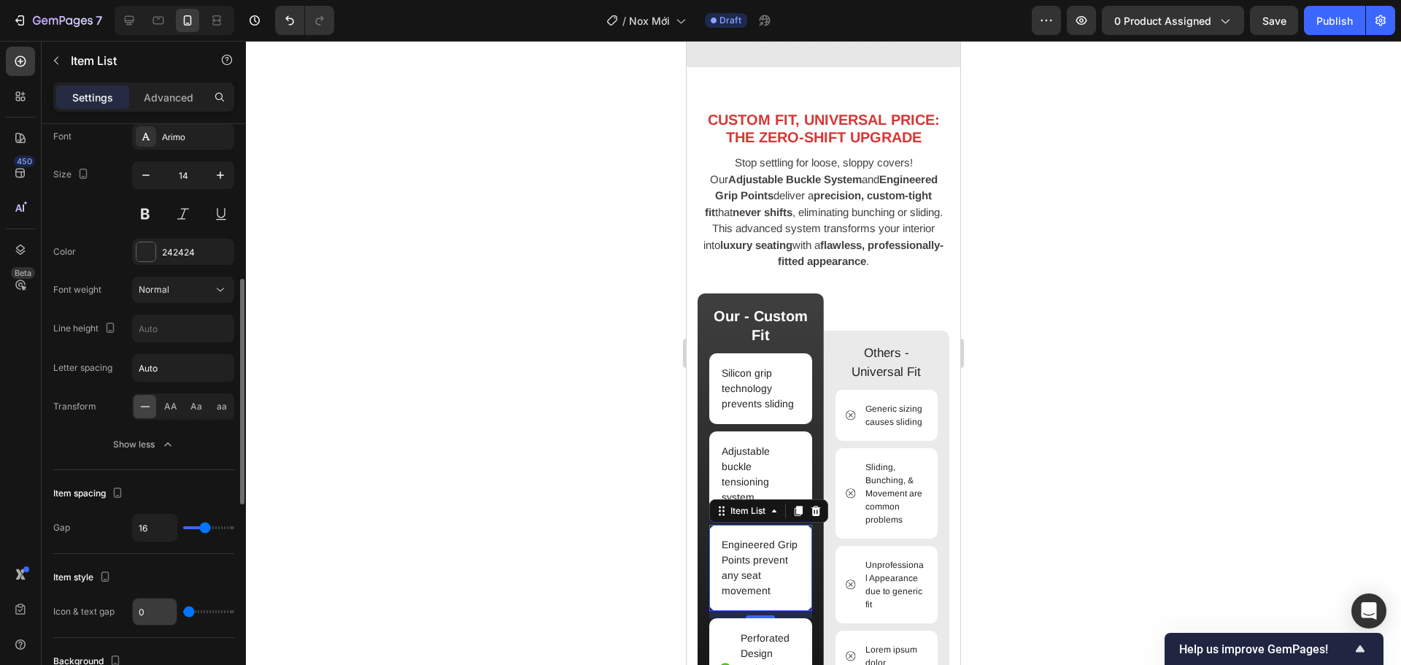
drag, startPoint x: 196, startPoint y: 608, endPoint x: 137, endPoint y: 600, distance: 59.6
type input "0"
click at [183, 610] on input "range" at bounding box center [208, 611] width 51 height 3
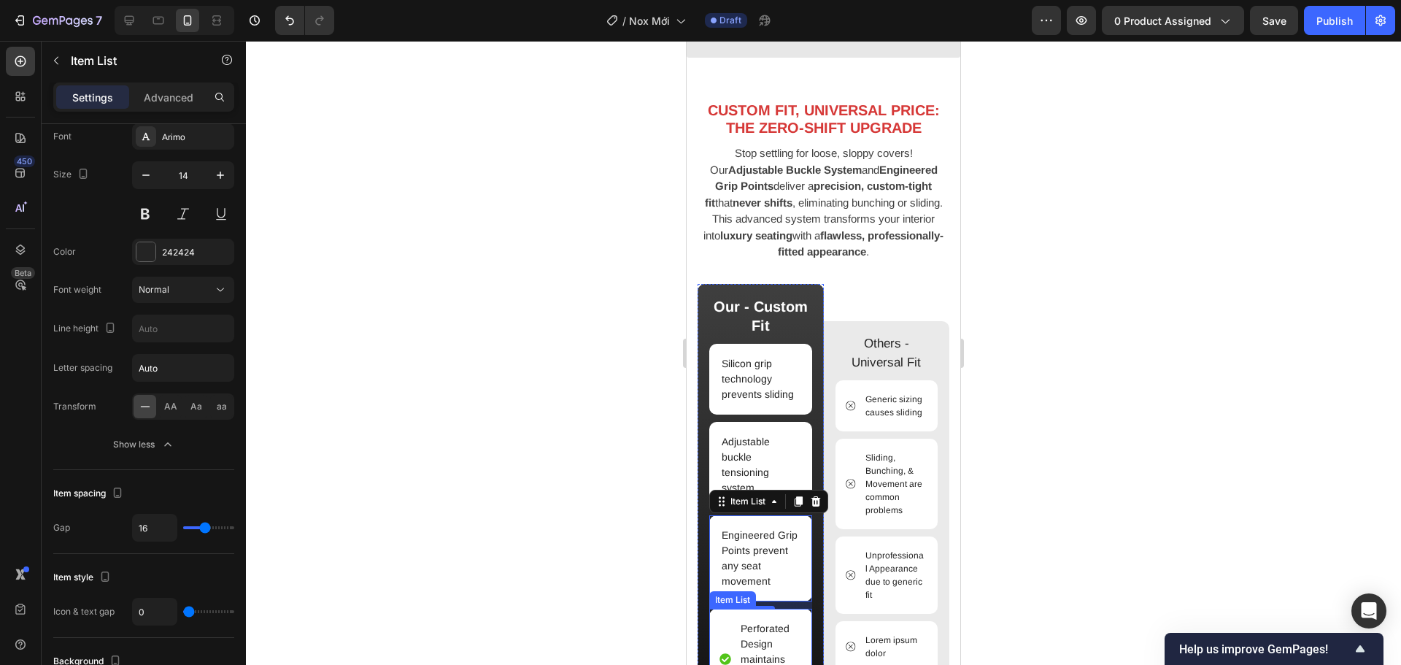
scroll to position [1626, 0]
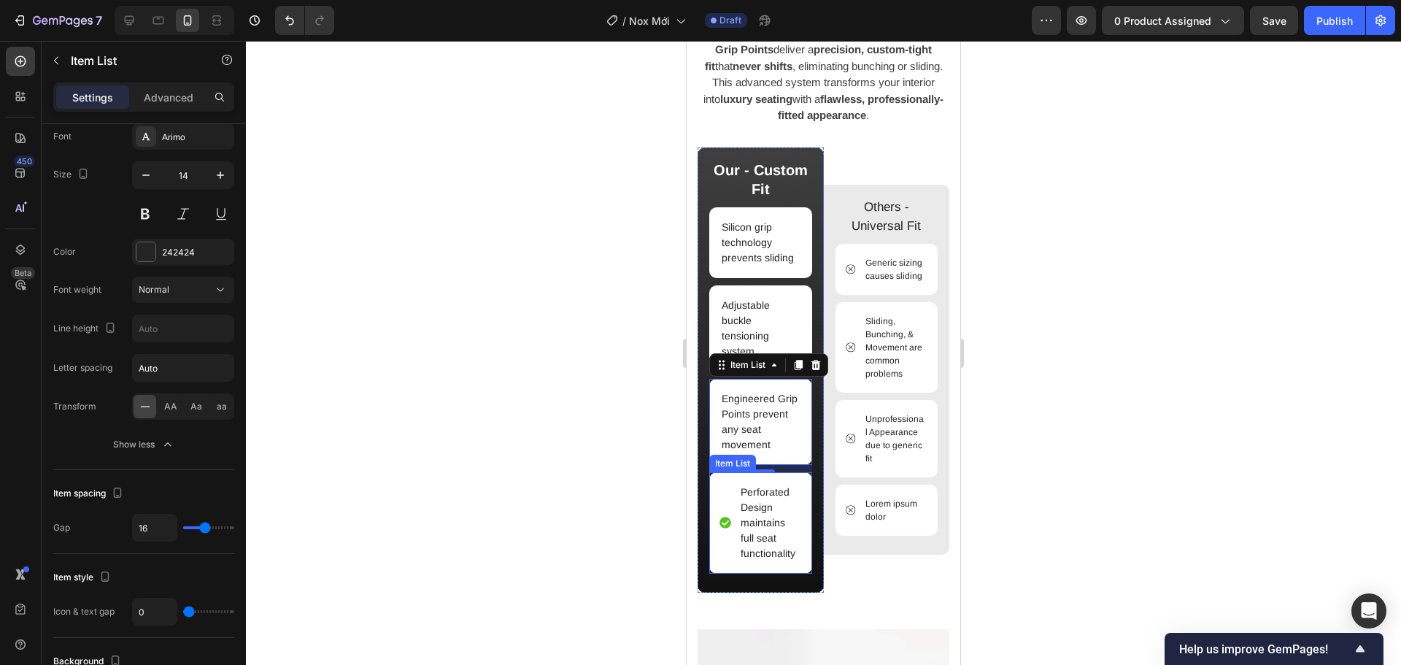
click at [755, 550] on p "Perforated Design maintains full seat functionality" at bounding box center [770, 522] width 59 height 77
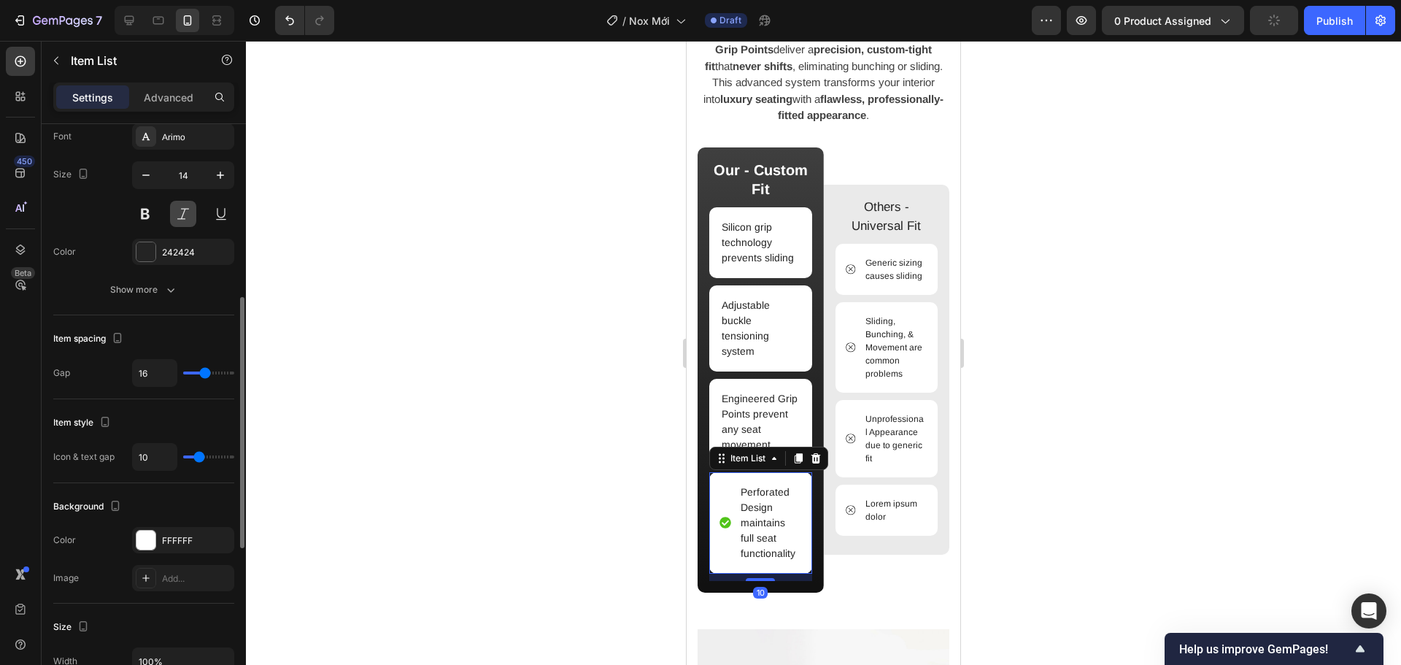
scroll to position [328, 0]
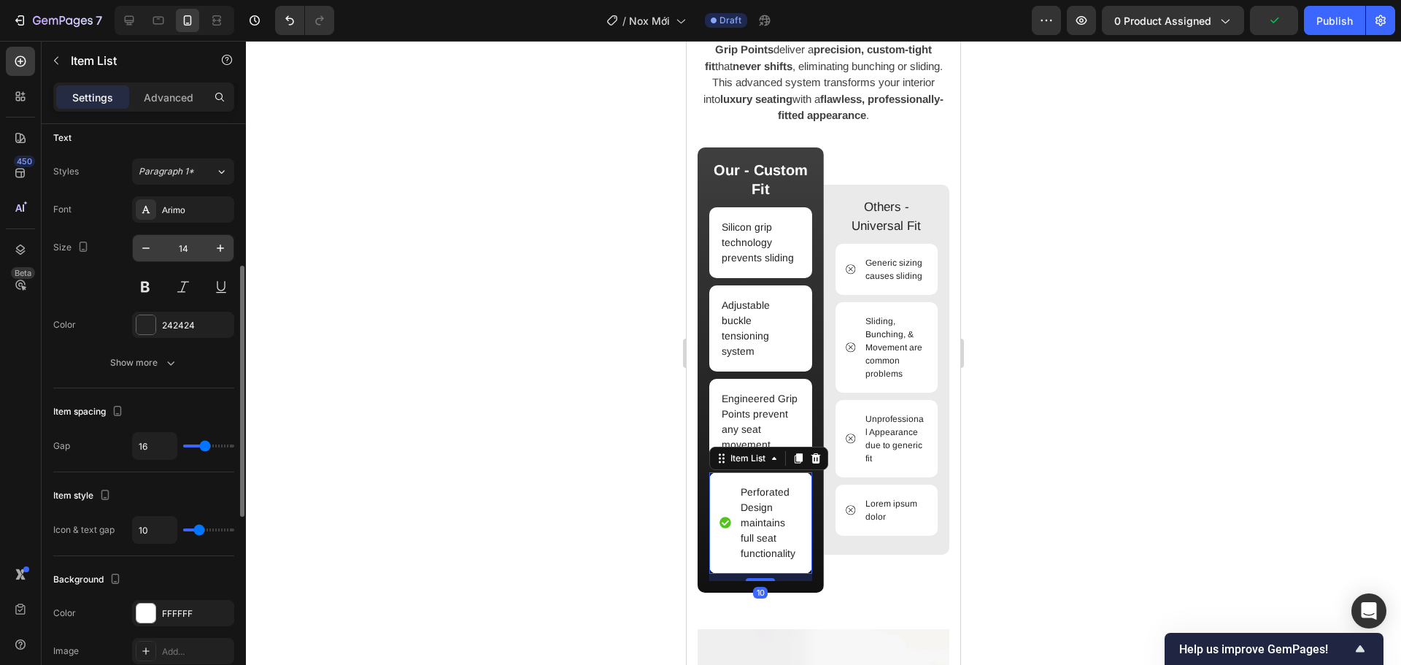
click at [189, 252] on input "14" at bounding box center [183, 248] width 48 height 26
type input "1"
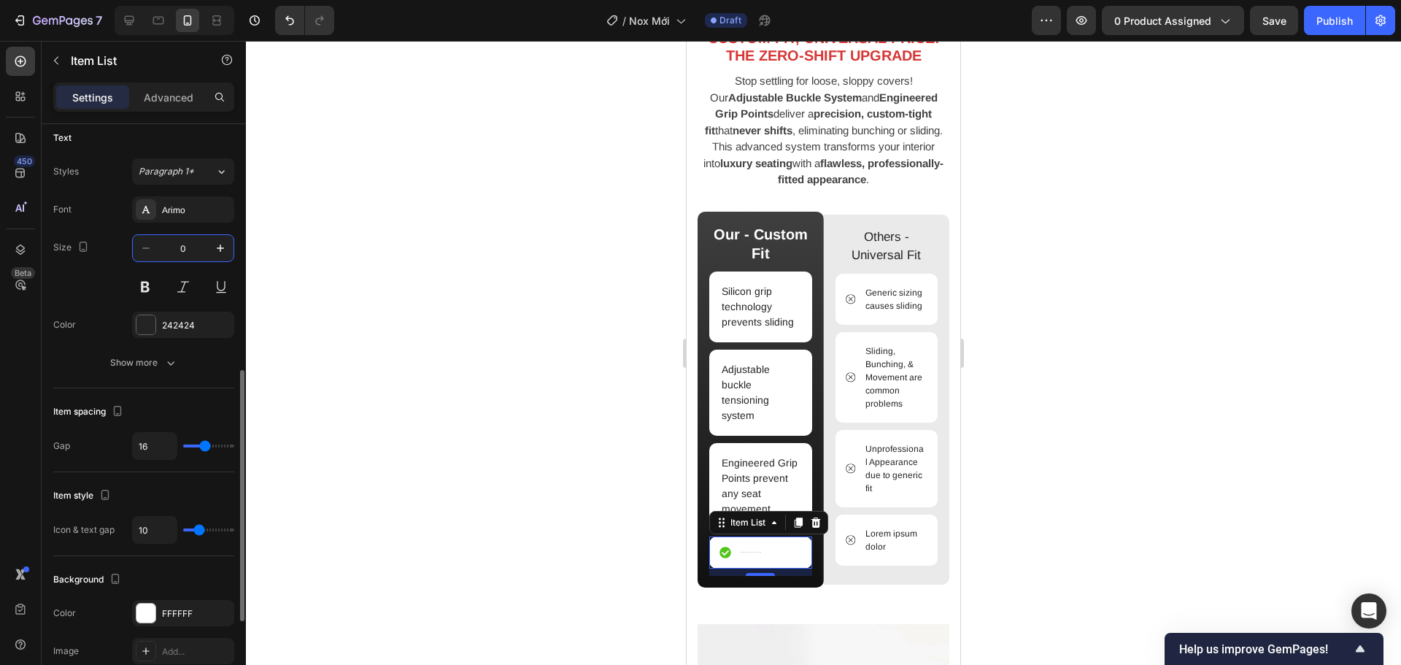
scroll to position [401, 0]
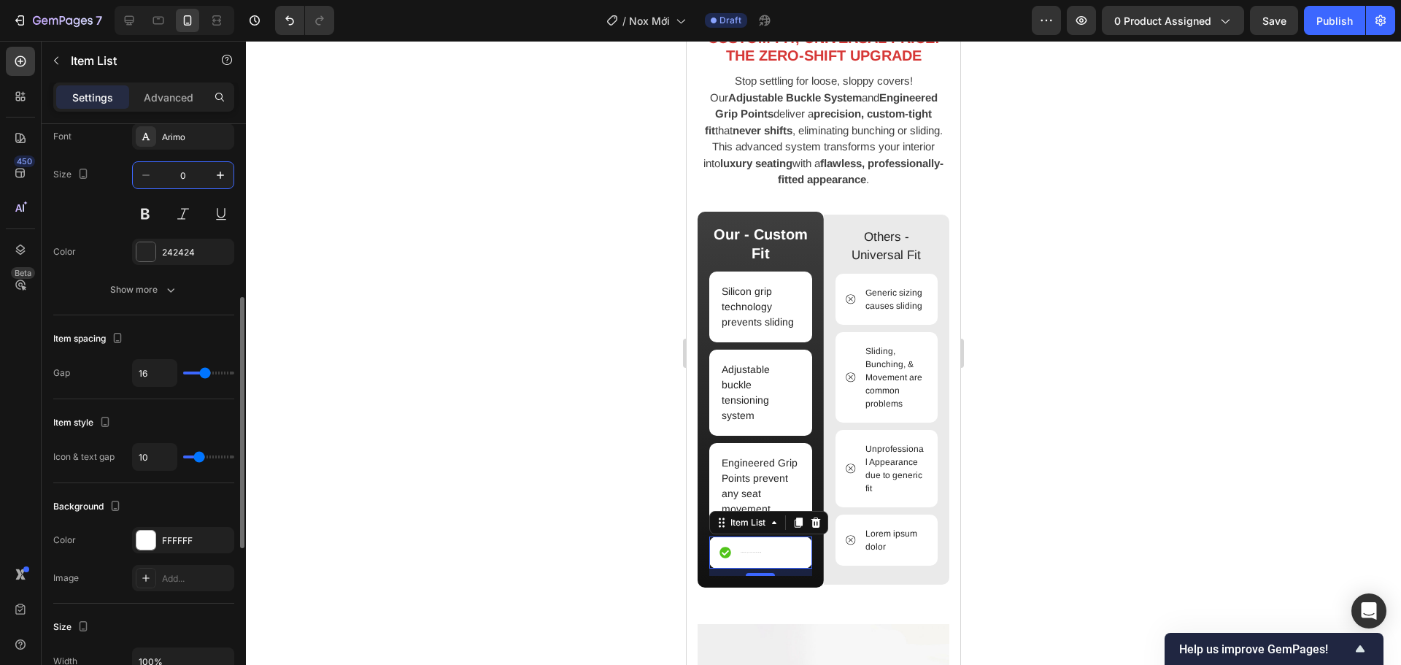
type input "1"
type input "7"
type input "4"
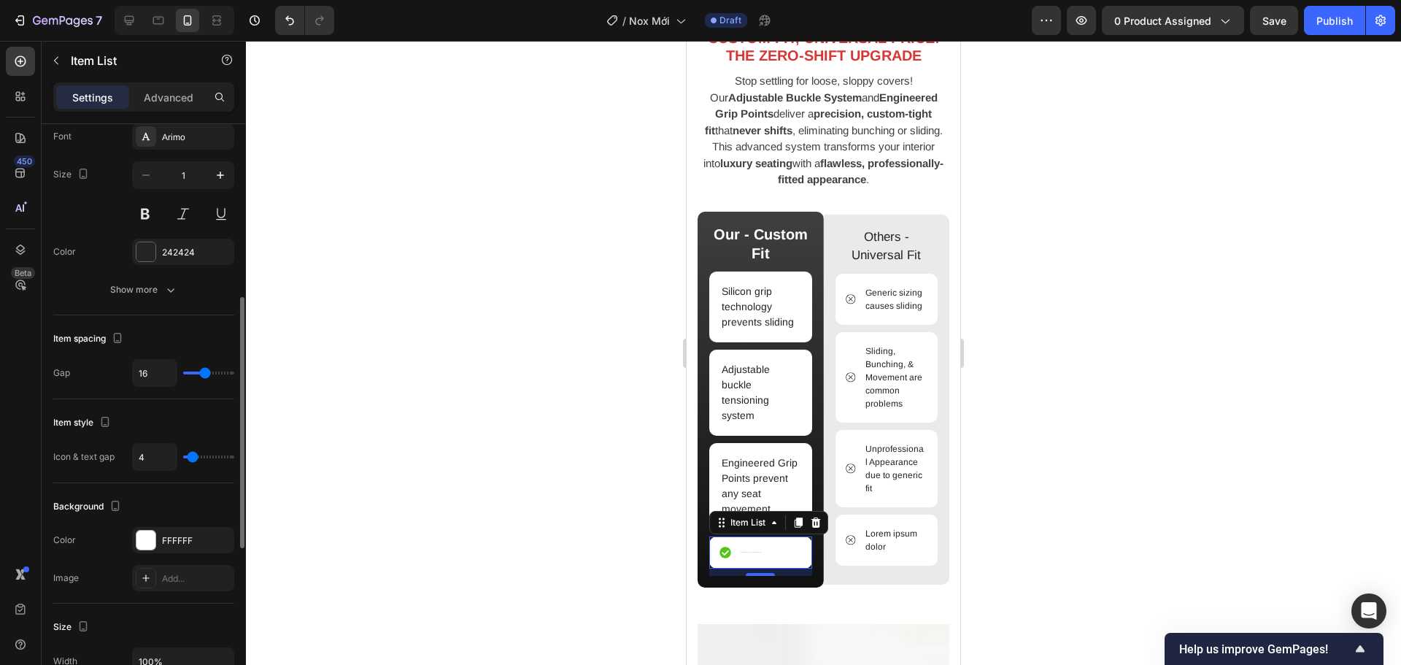
type input "1"
type input "0"
drag, startPoint x: 196, startPoint y: 457, endPoint x: 152, endPoint y: 454, distance: 43.1
type input "0"
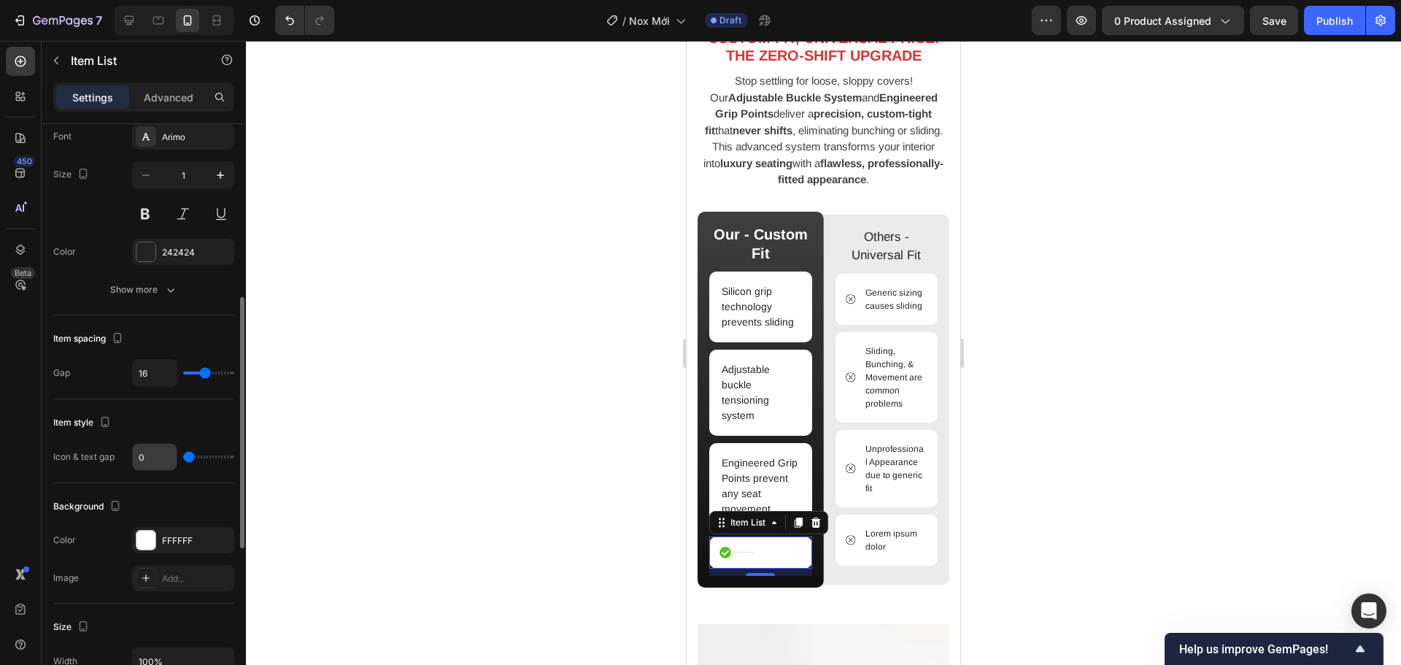
click at [183, 455] on input "range" at bounding box center [208, 456] width 51 height 3
type input "10"
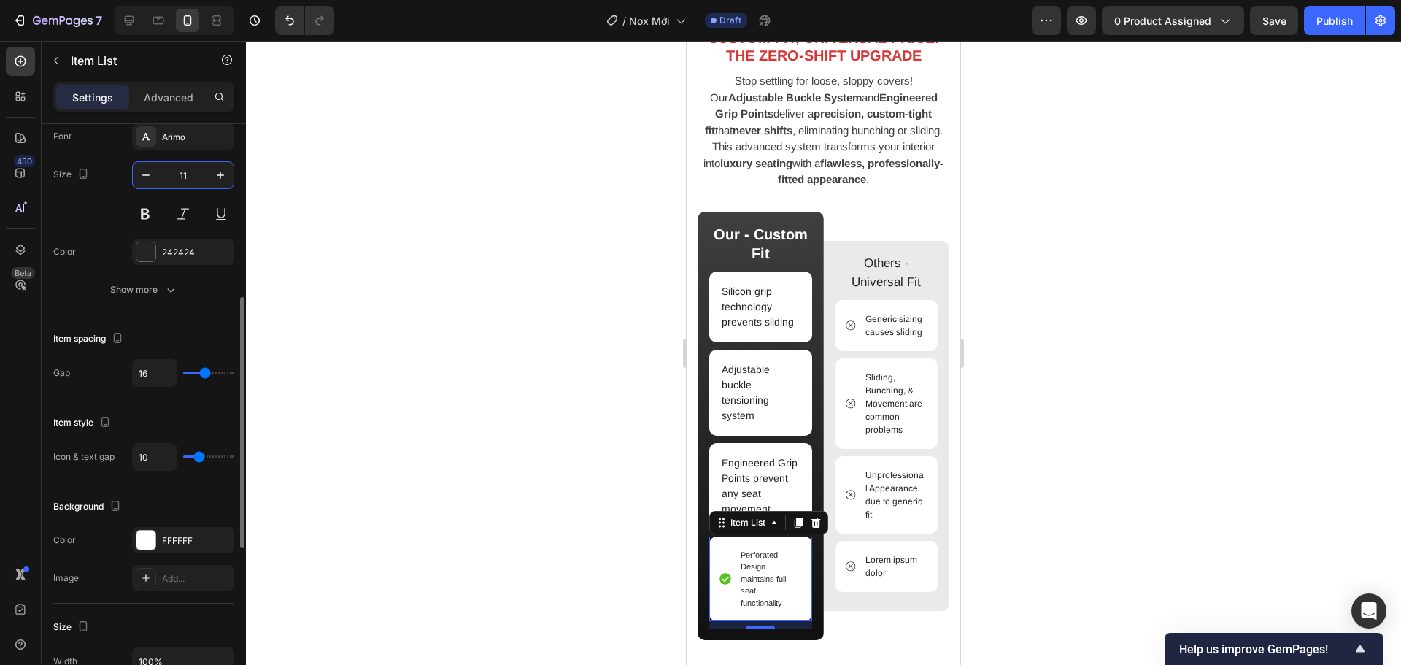
scroll to position [1594, 0]
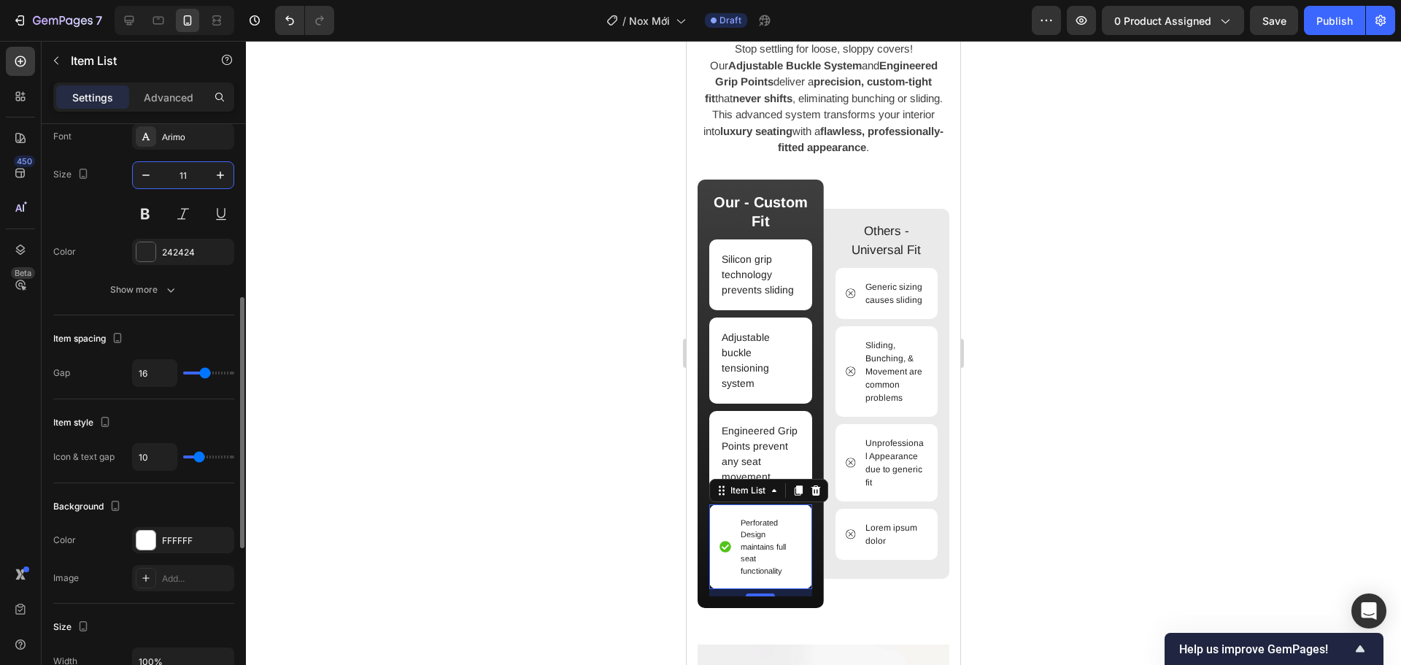
type input "11"
type input "0"
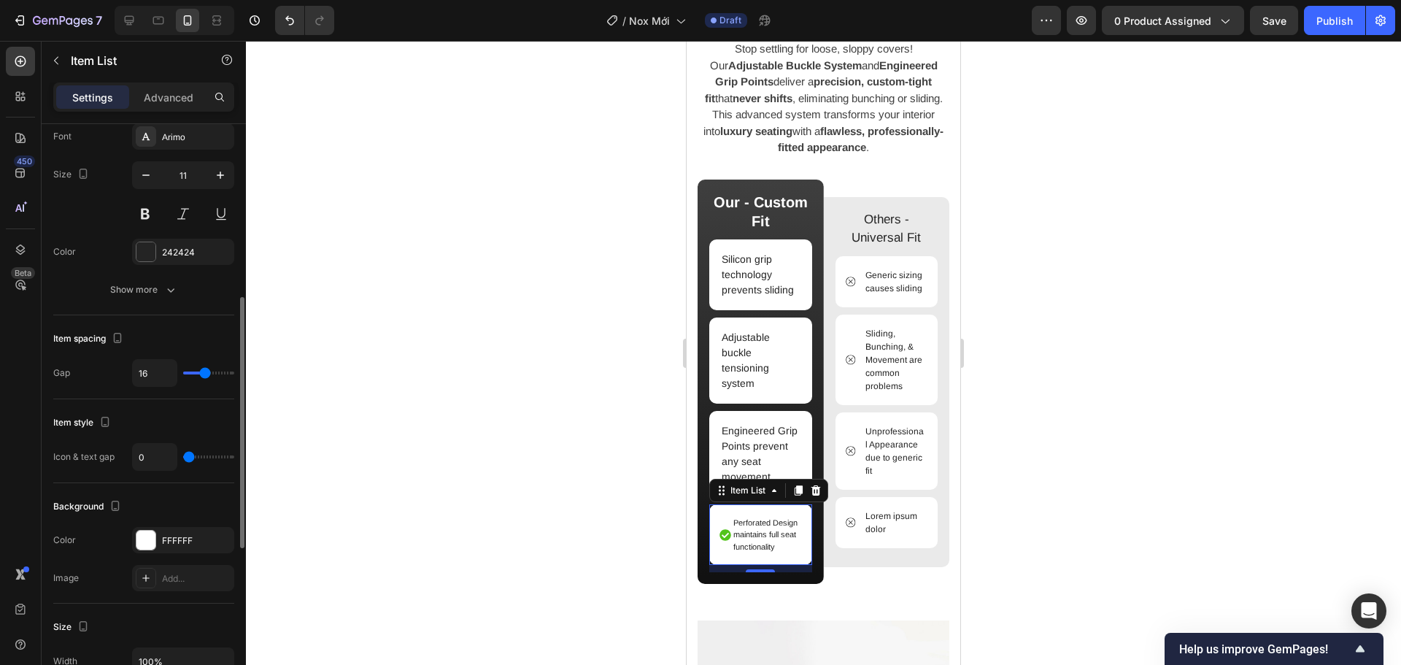
scroll to position [1582, 0]
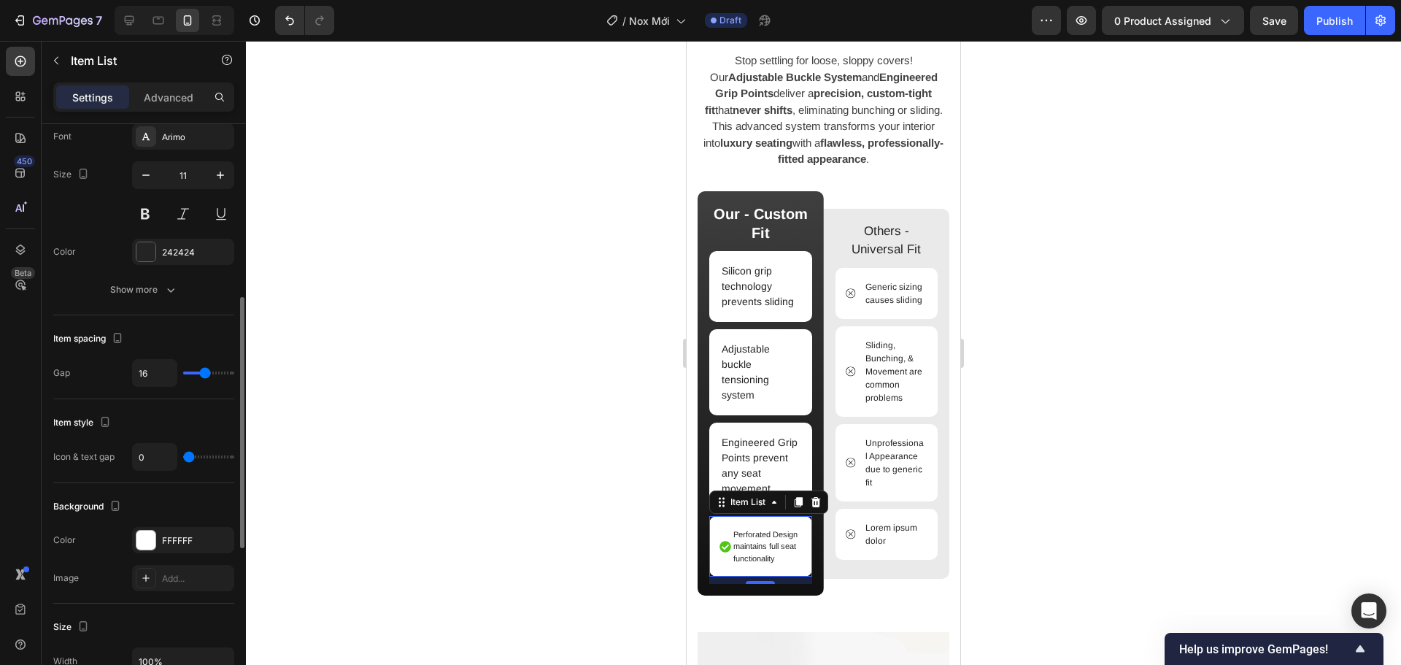
drag, startPoint x: 176, startPoint y: 449, endPoint x: 163, endPoint y: 446, distance: 12.7
type input "0"
click at [183, 455] on input "range" at bounding box center [208, 456] width 51 height 3
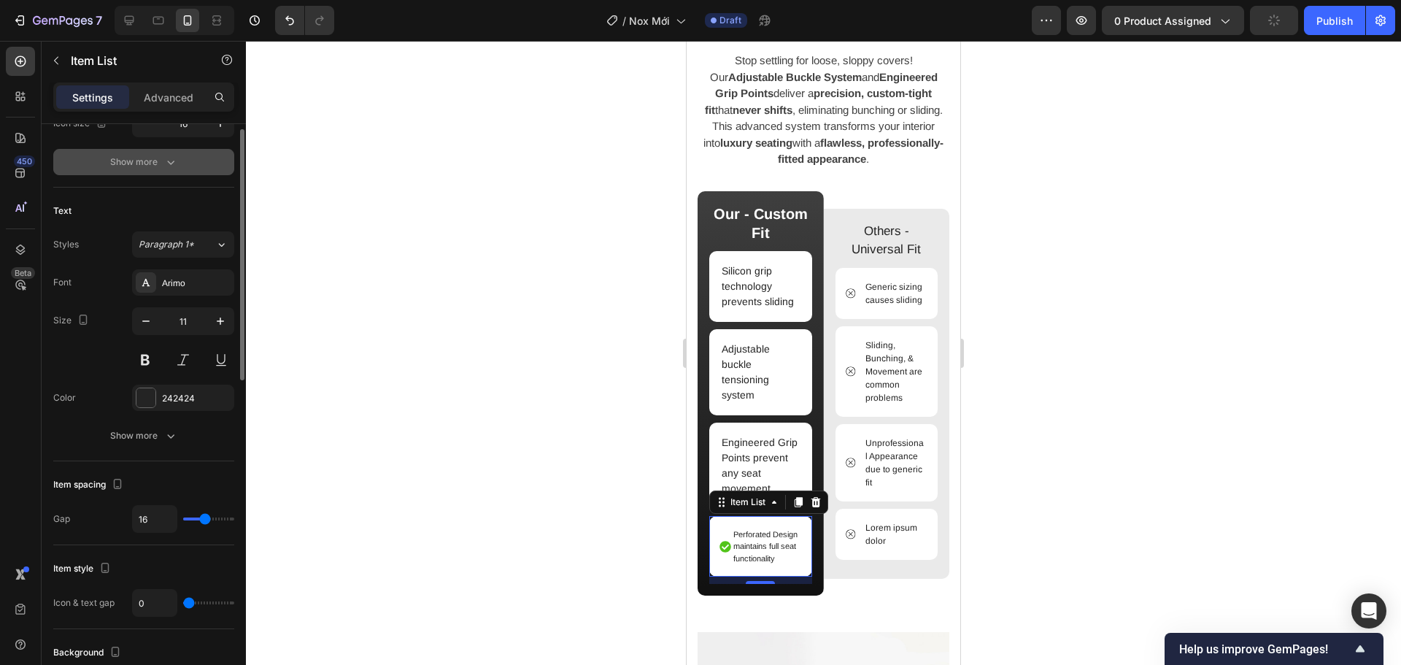
scroll to position [109, 0]
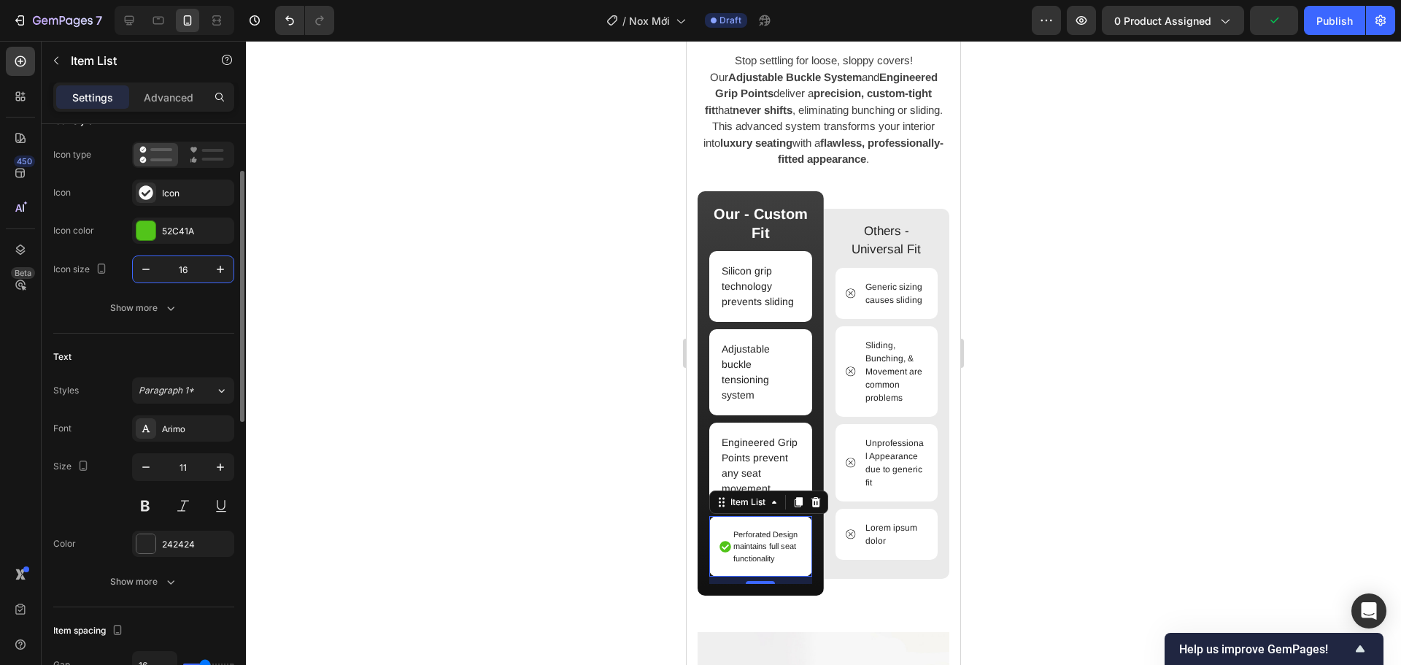
click at [186, 267] on input "16" at bounding box center [183, 269] width 48 height 26
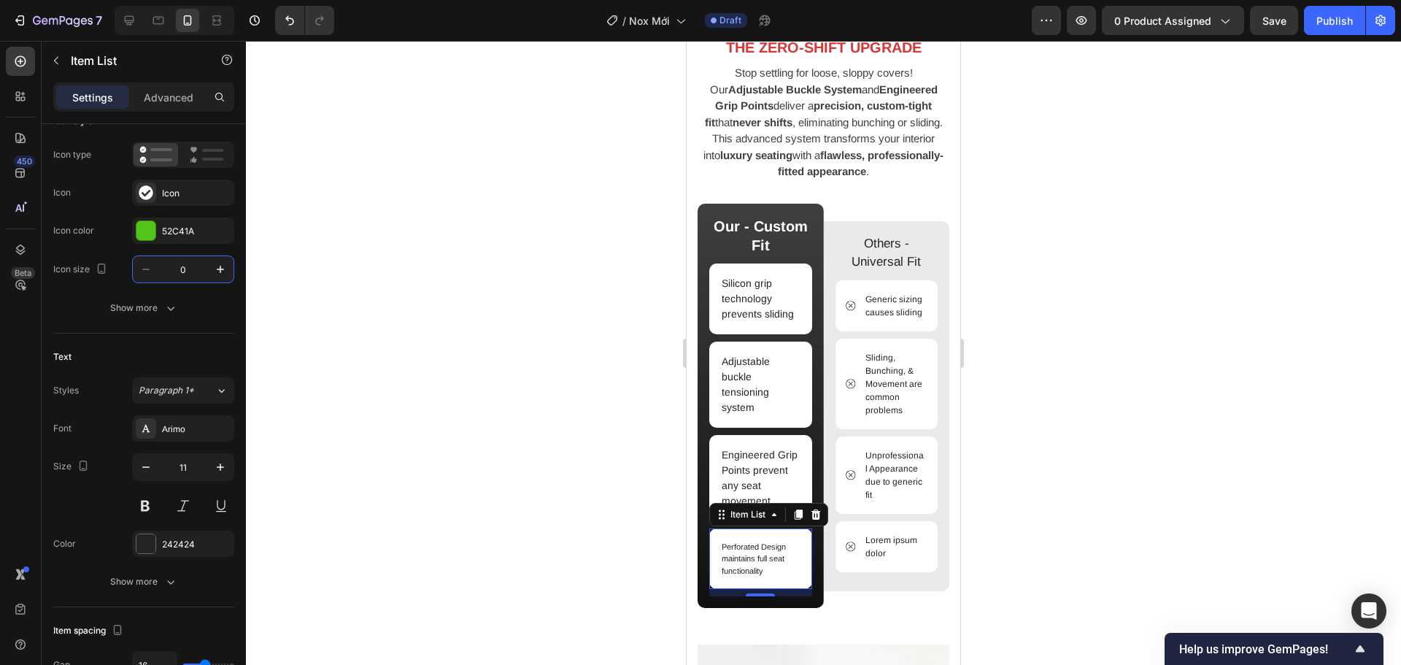
type input "0"
click at [727, 554] on p "Perforated Design maintains full seat functionality" at bounding box center [761, 559] width 78 height 36
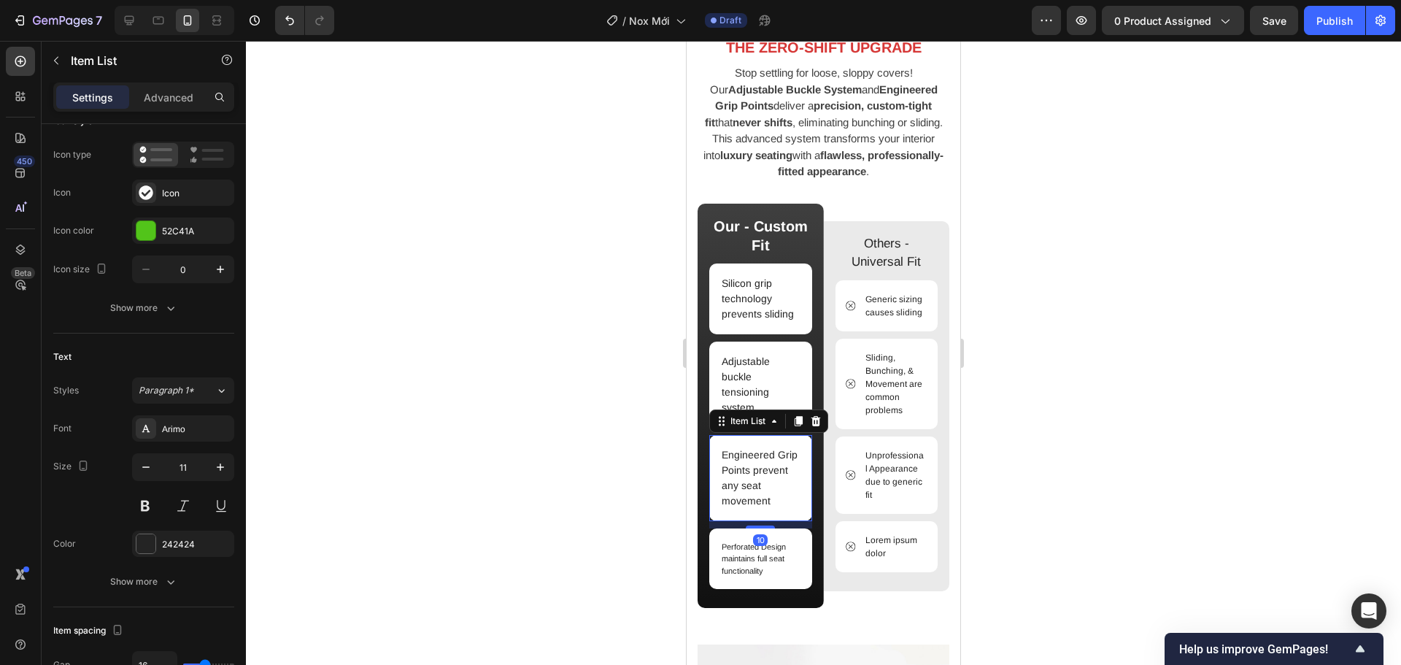
click at [743, 473] on p "Engineered Grip Points prevent any seat movement" at bounding box center [761, 477] width 78 height 61
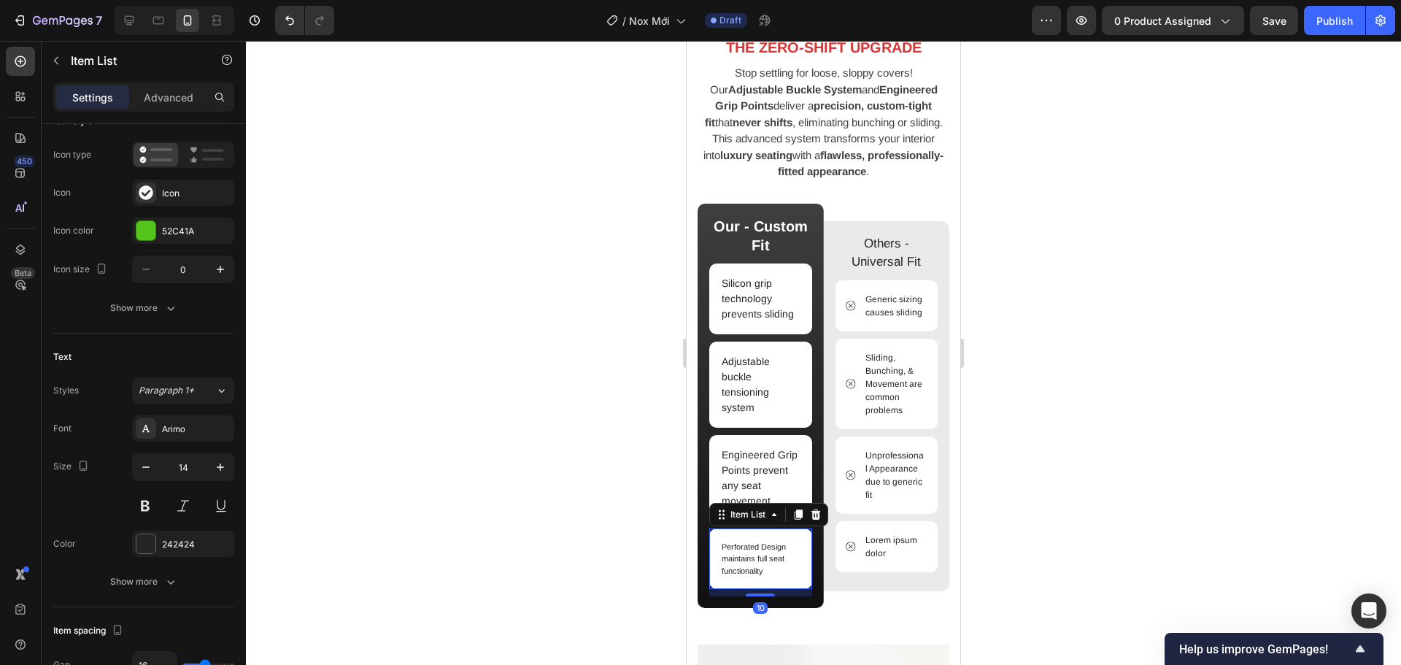
click at [756, 554] on p "Perforated Design maintains full seat functionality" at bounding box center [761, 559] width 78 height 36
click at [225, 464] on icon "button" at bounding box center [220, 467] width 15 height 15
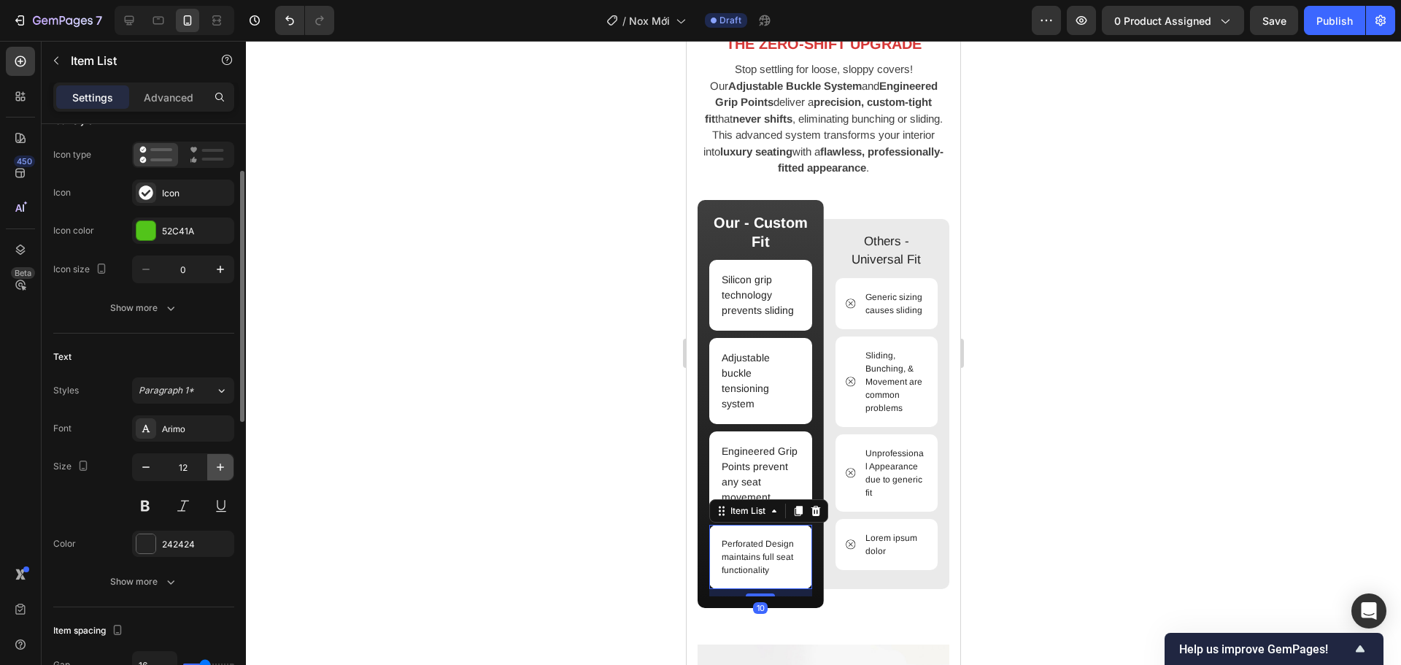
click at [225, 464] on icon "button" at bounding box center [220, 467] width 15 height 15
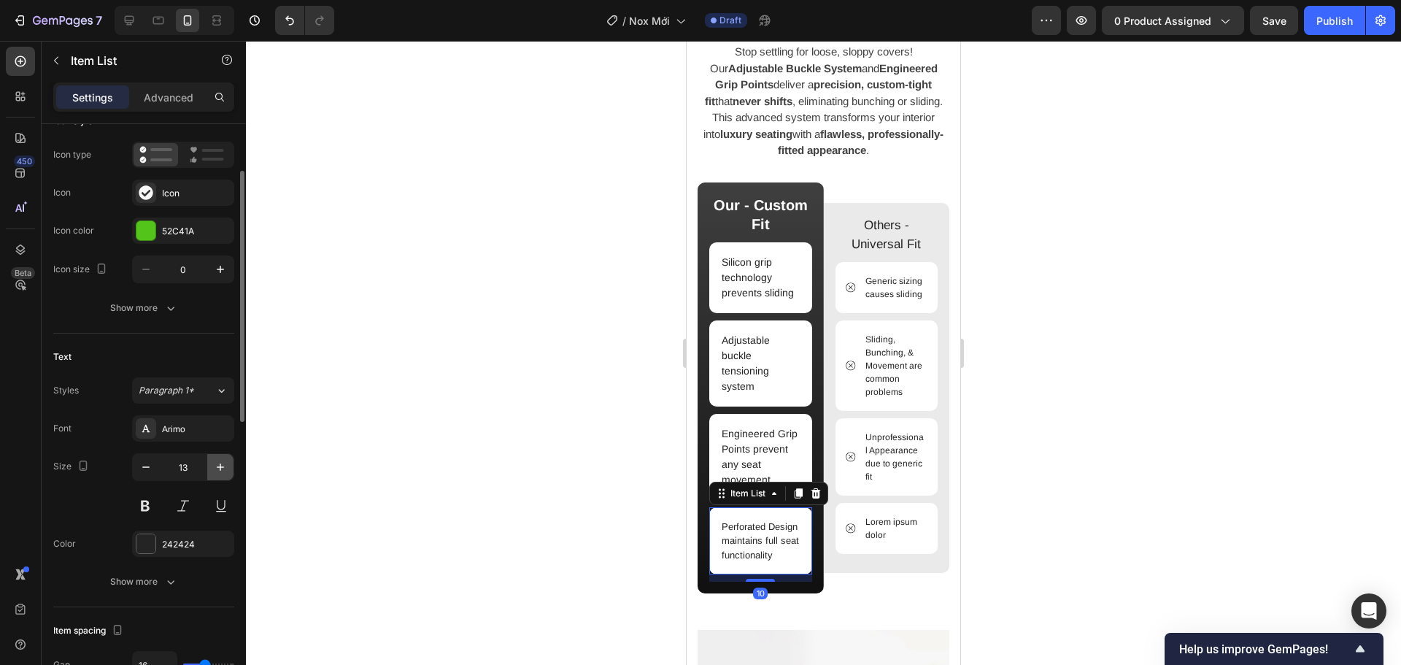
click at [225, 464] on icon "button" at bounding box center [220, 467] width 15 height 15
type input "14"
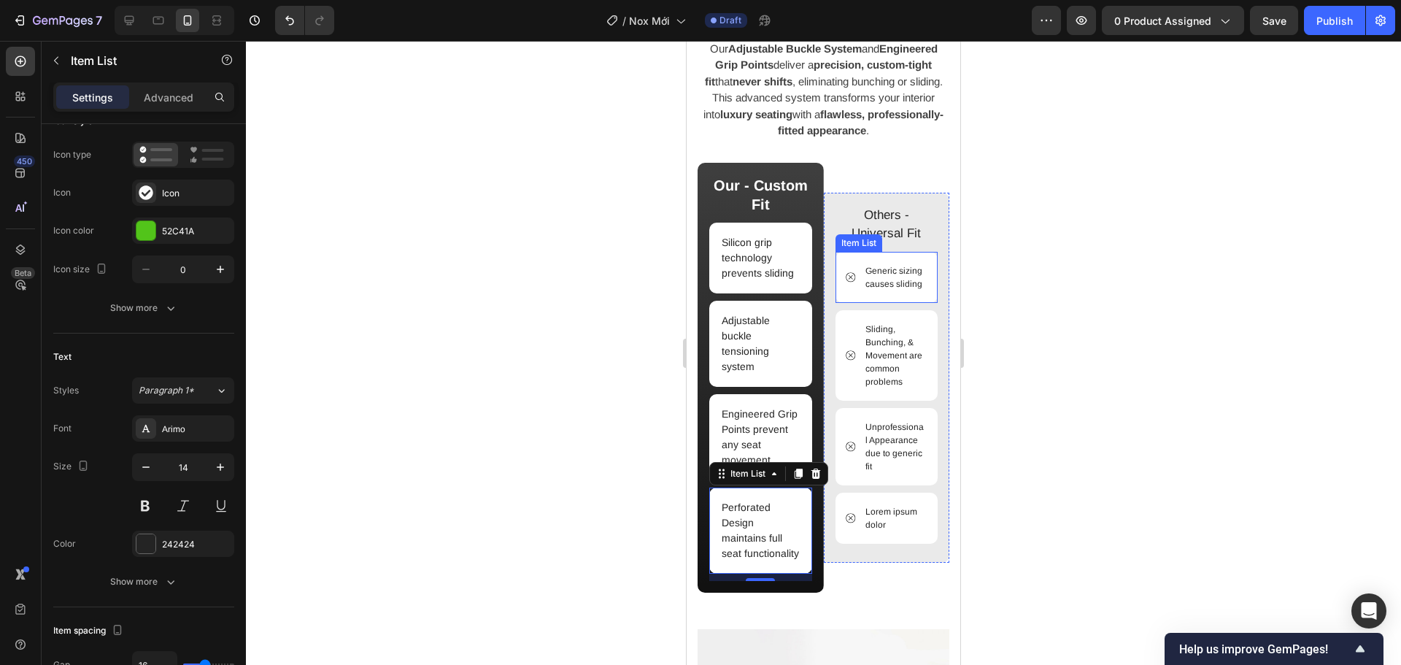
click at [875, 285] on p "Generic sizing causes sliding" at bounding box center [895, 277] width 61 height 26
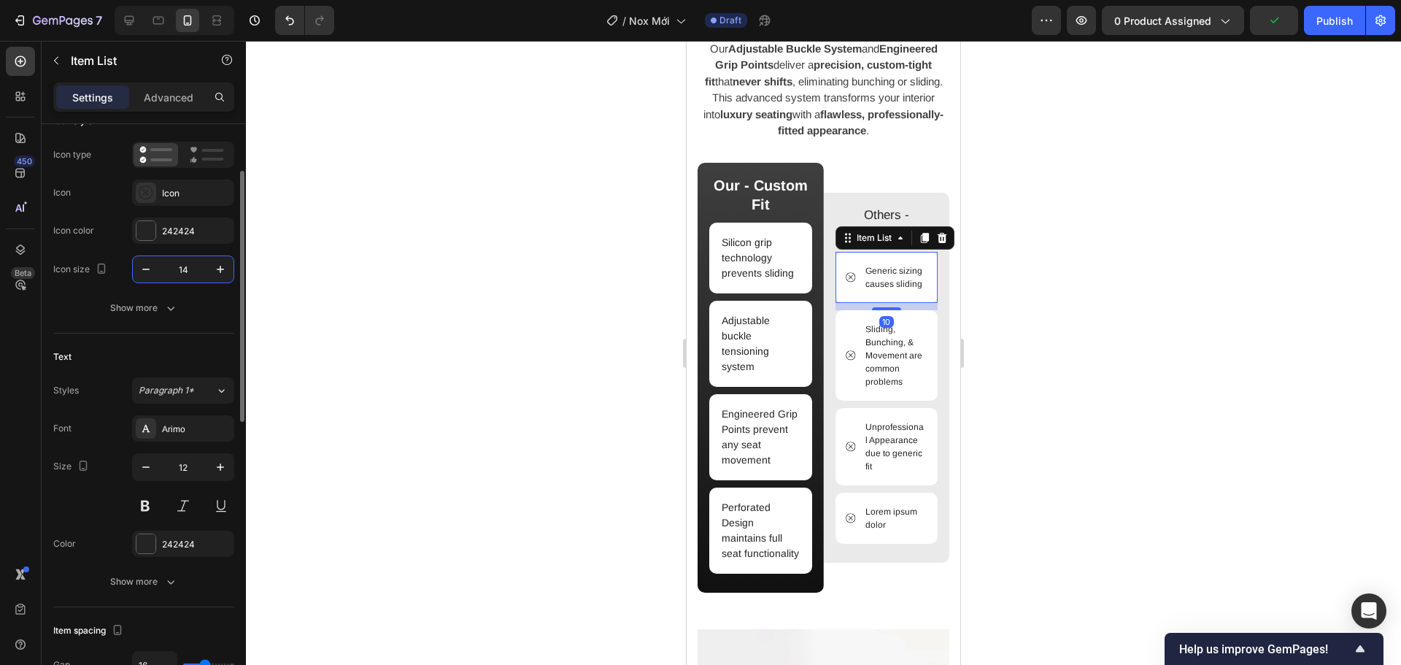
click at [203, 274] on input "14" at bounding box center [183, 269] width 48 height 26
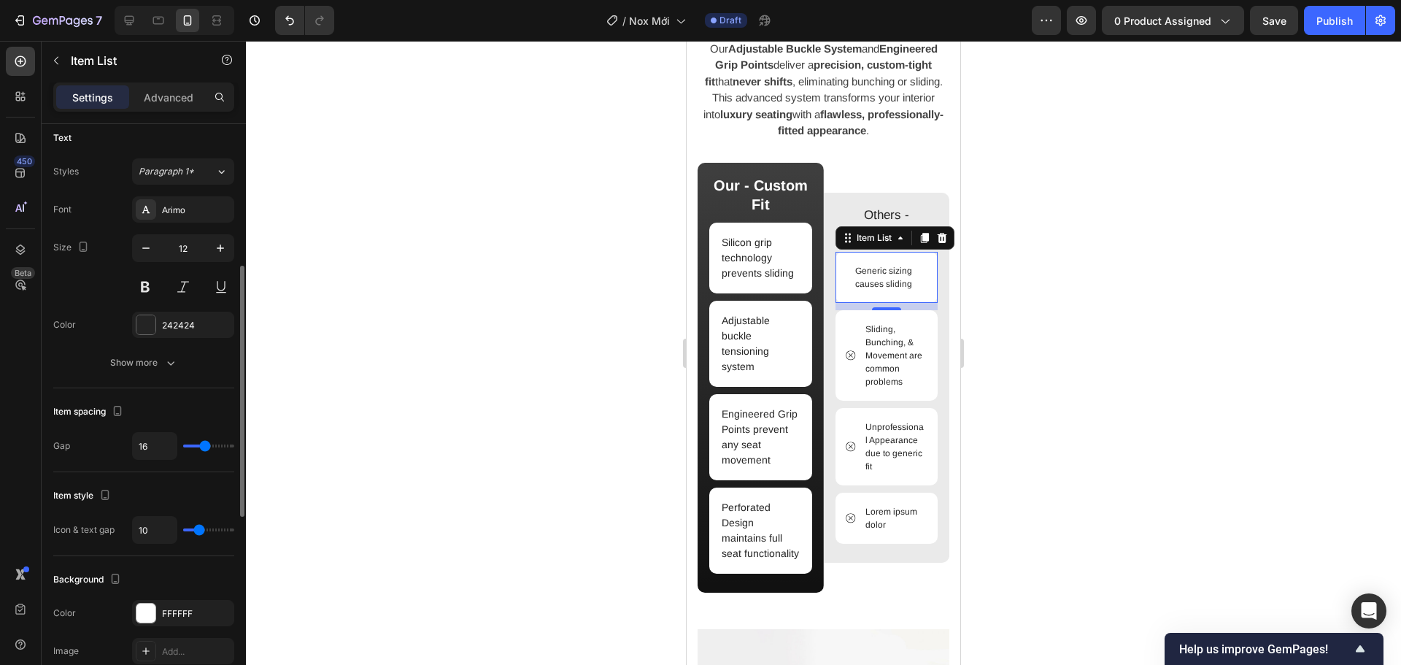
type input "0"
type input "3"
type input "0"
drag, startPoint x: 198, startPoint y: 533, endPoint x: 143, endPoint y: 530, distance: 55.5
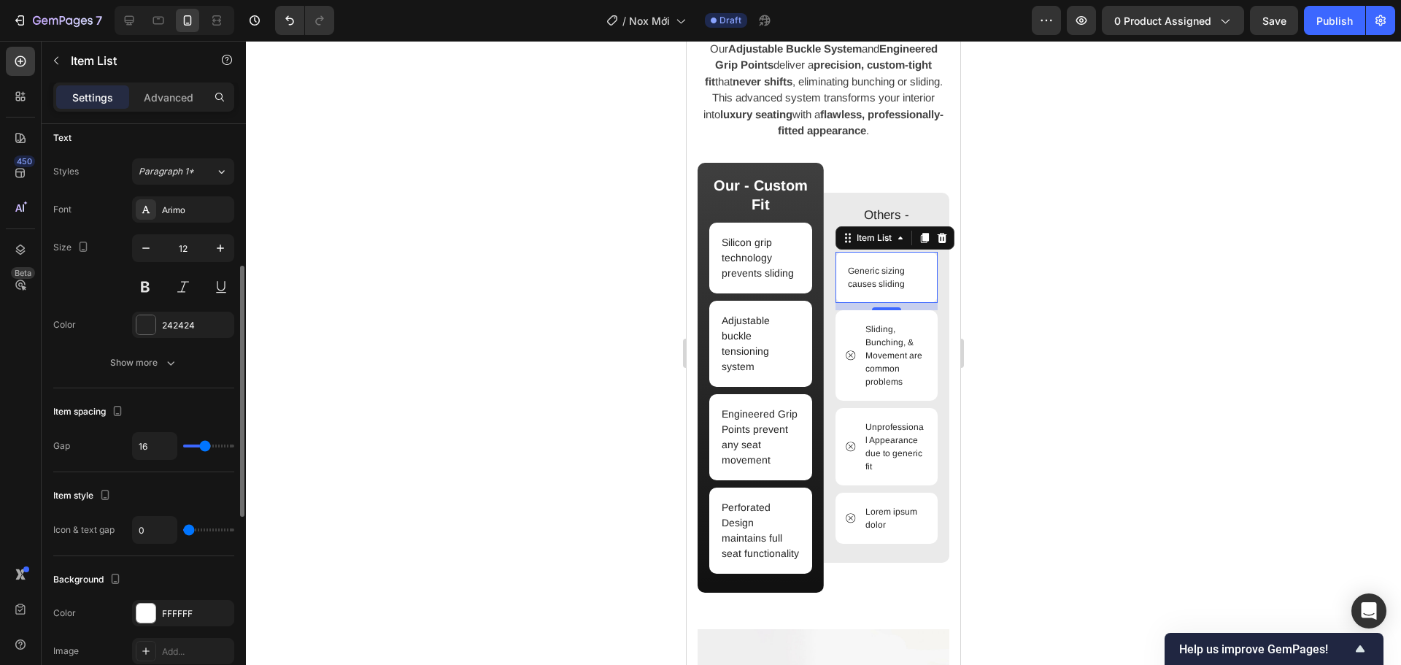
type input "0"
click at [183, 530] on input "range" at bounding box center [208, 529] width 51 height 3
click at [893, 336] on p "Sliding, Bunching, & Movement are common problems" at bounding box center [895, 355] width 61 height 66
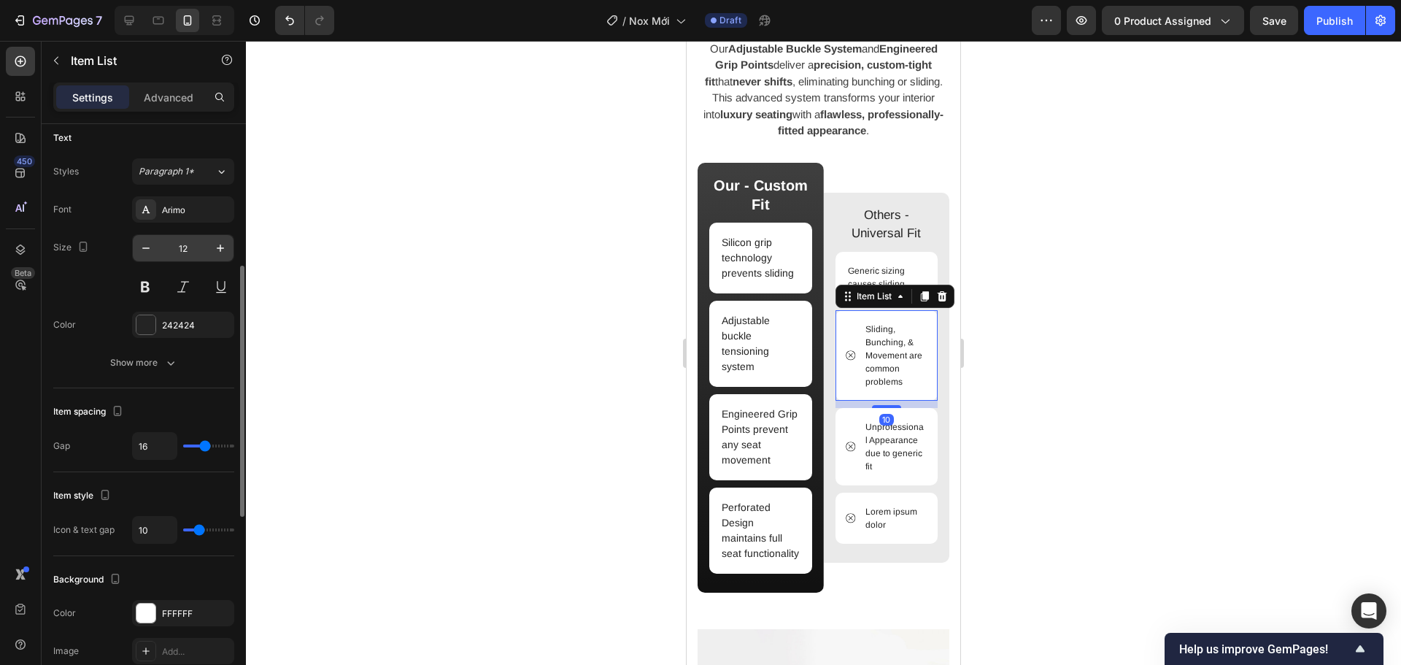
click at [196, 247] on input "12" at bounding box center [183, 248] width 48 height 26
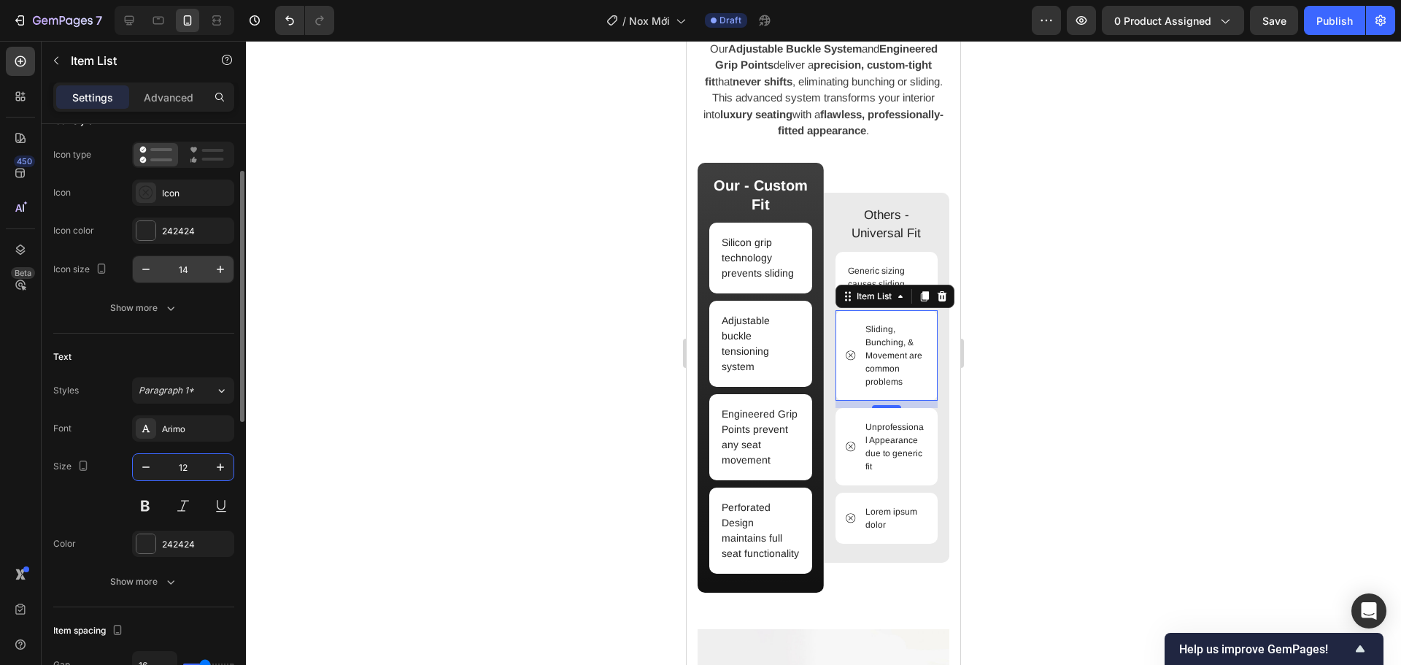
click at [193, 260] on input "14" at bounding box center [183, 269] width 48 height 26
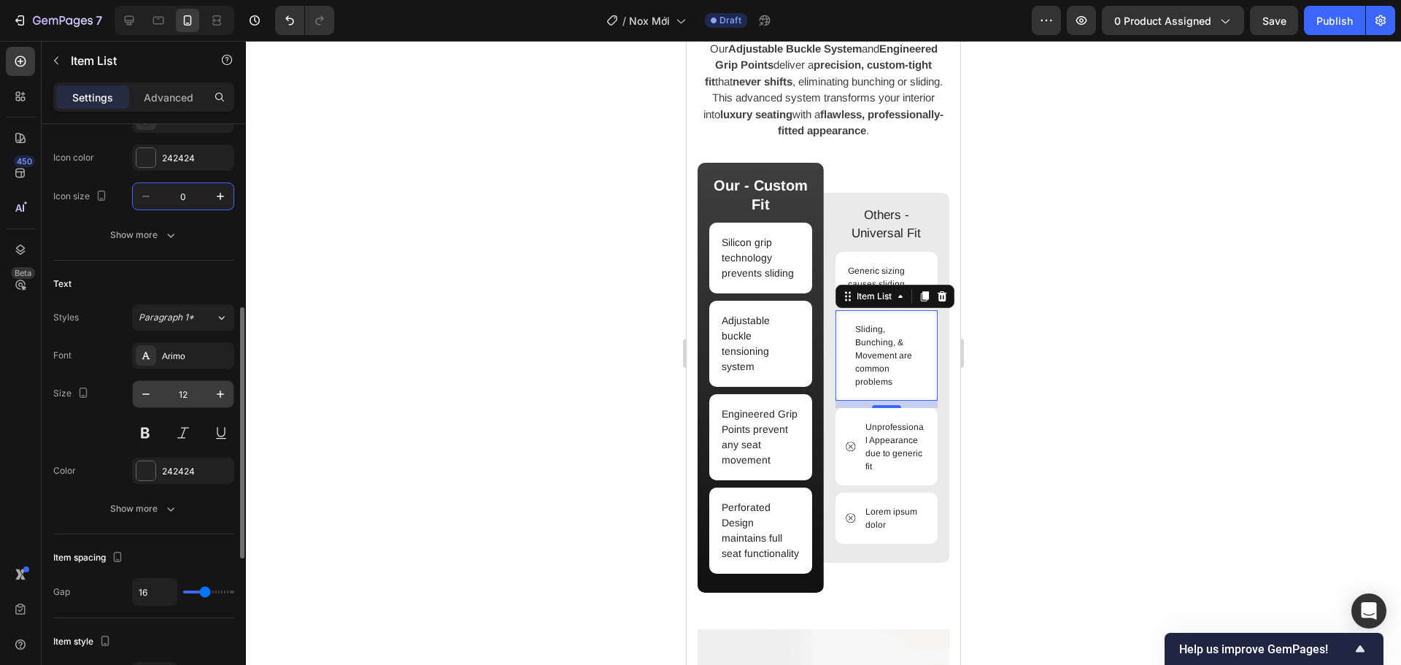
scroll to position [255, 0]
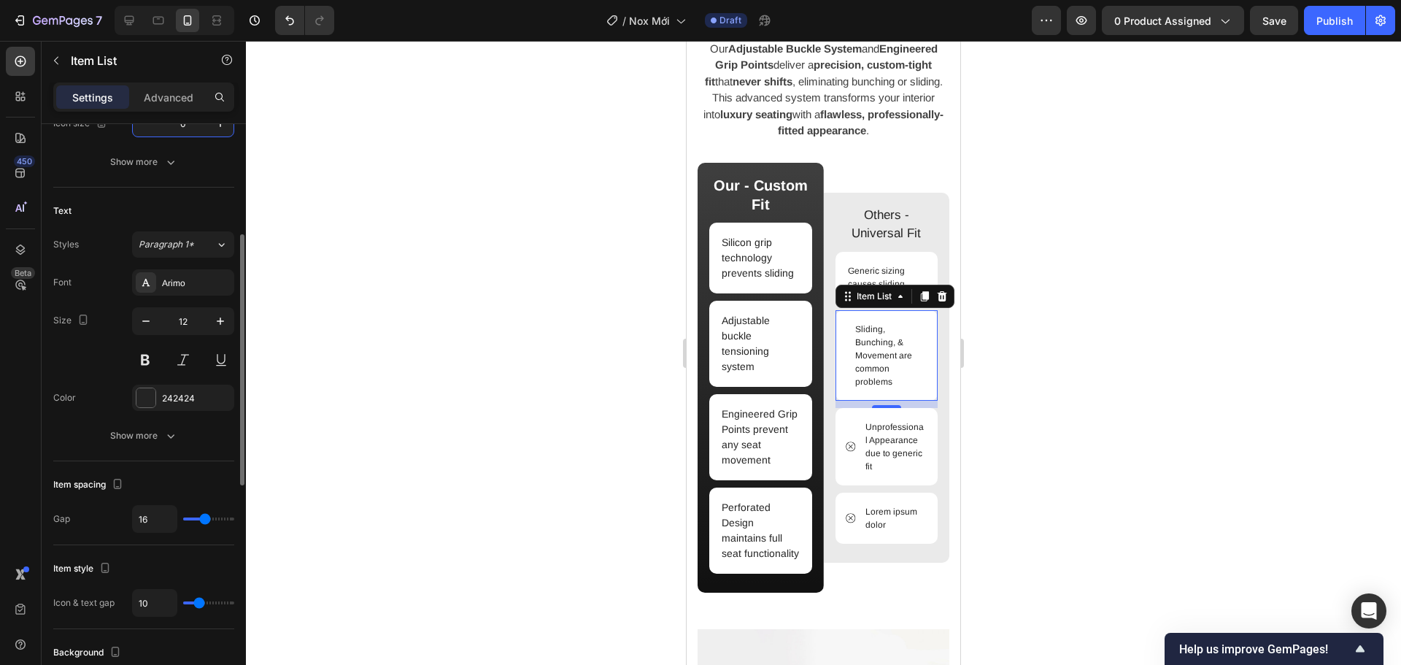
type input "0"
type input "7"
type input "5"
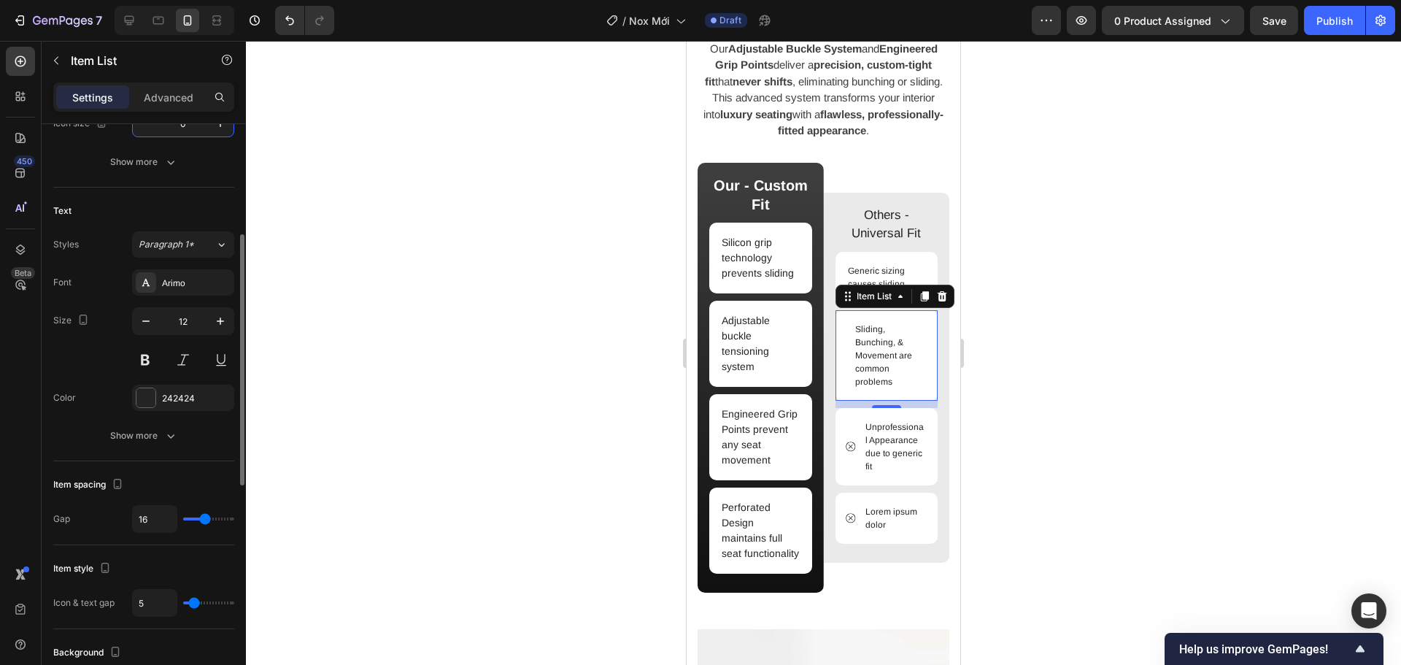
type input "4"
type input "1"
type input "0"
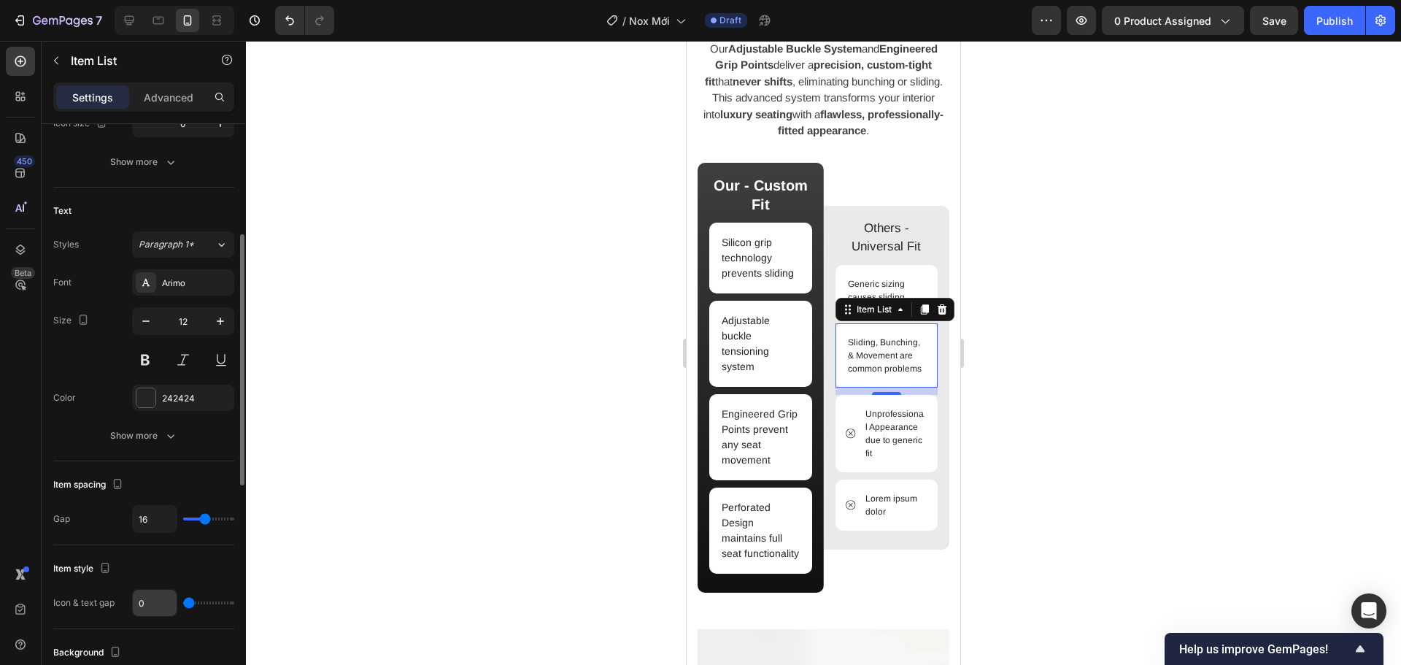
drag, startPoint x: 196, startPoint y: 605, endPoint x: 169, endPoint y: 608, distance: 26.4
type input "0"
click at [183, 604] on input "range" at bounding box center [208, 602] width 51 height 3
click at [874, 433] on p "Unprofessional Appearance due to generic fit" at bounding box center [895, 433] width 61 height 53
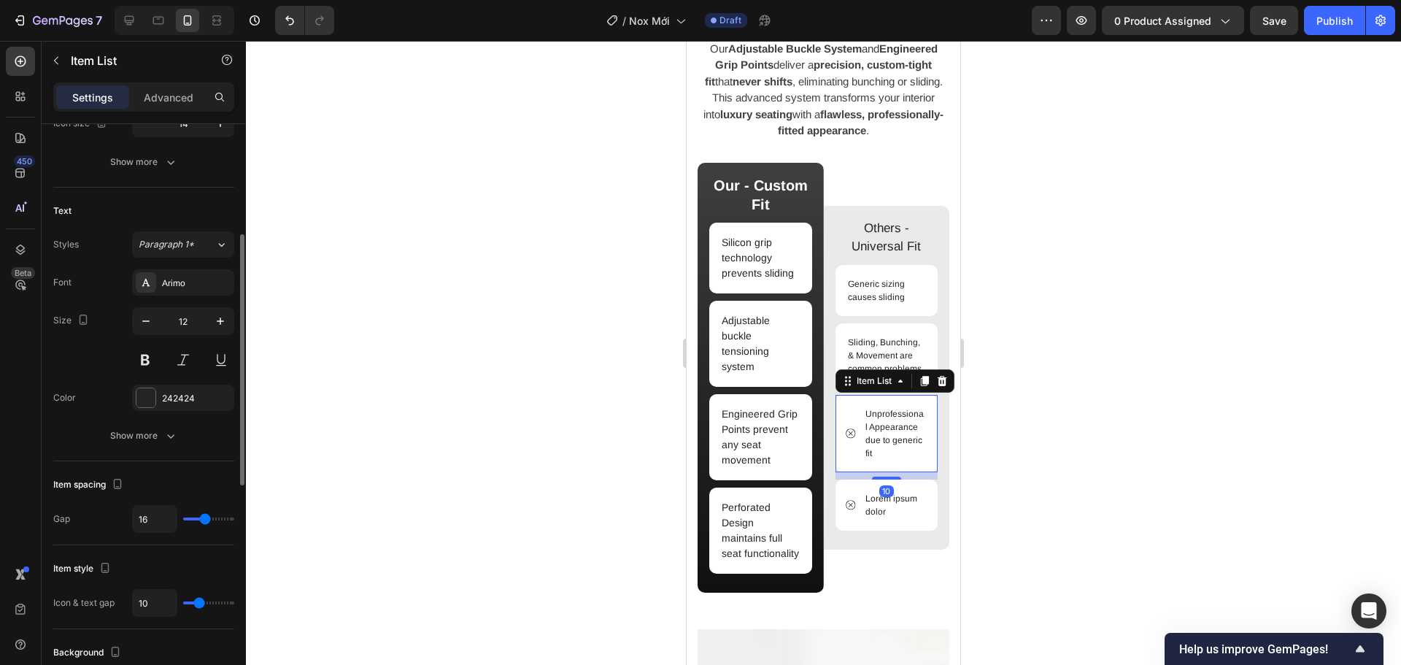
type input "0"
drag, startPoint x: 194, startPoint y: 603, endPoint x: 152, endPoint y: 568, distance: 54.5
type input "0"
click at [183, 604] on input "range" at bounding box center [208, 602] width 51 height 3
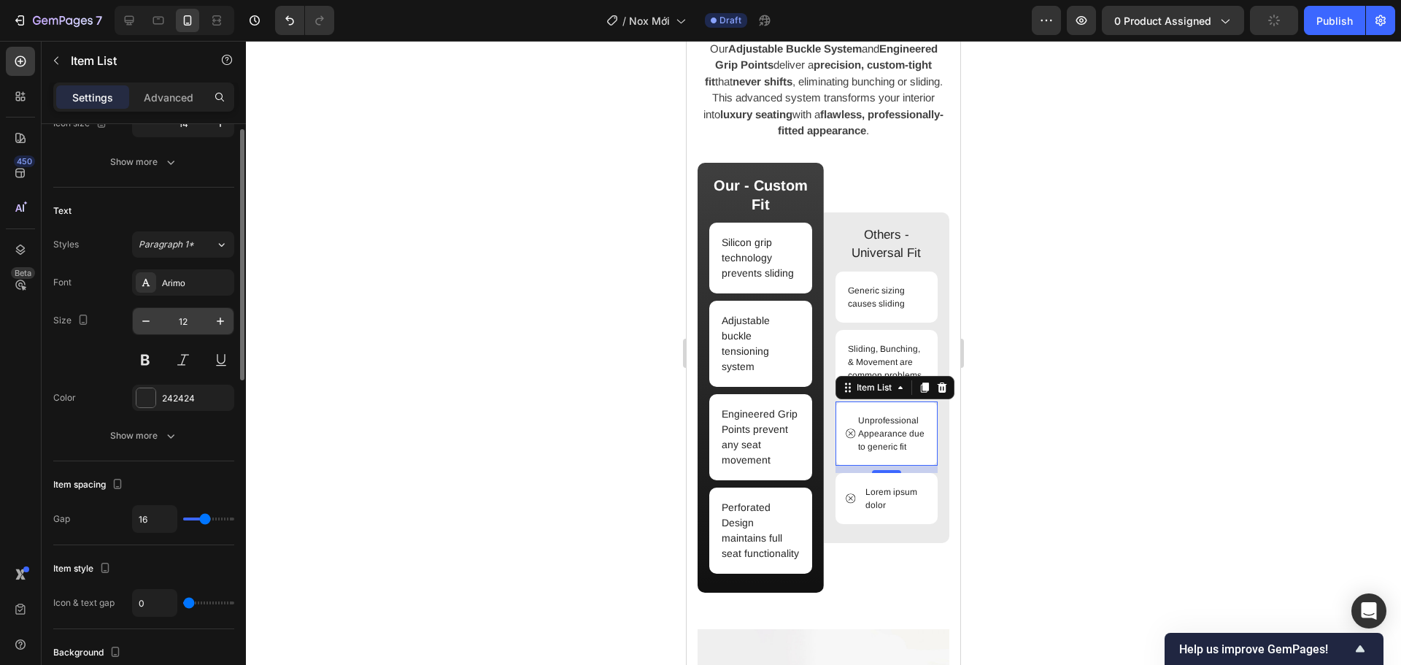
scroll to position [109, 0]
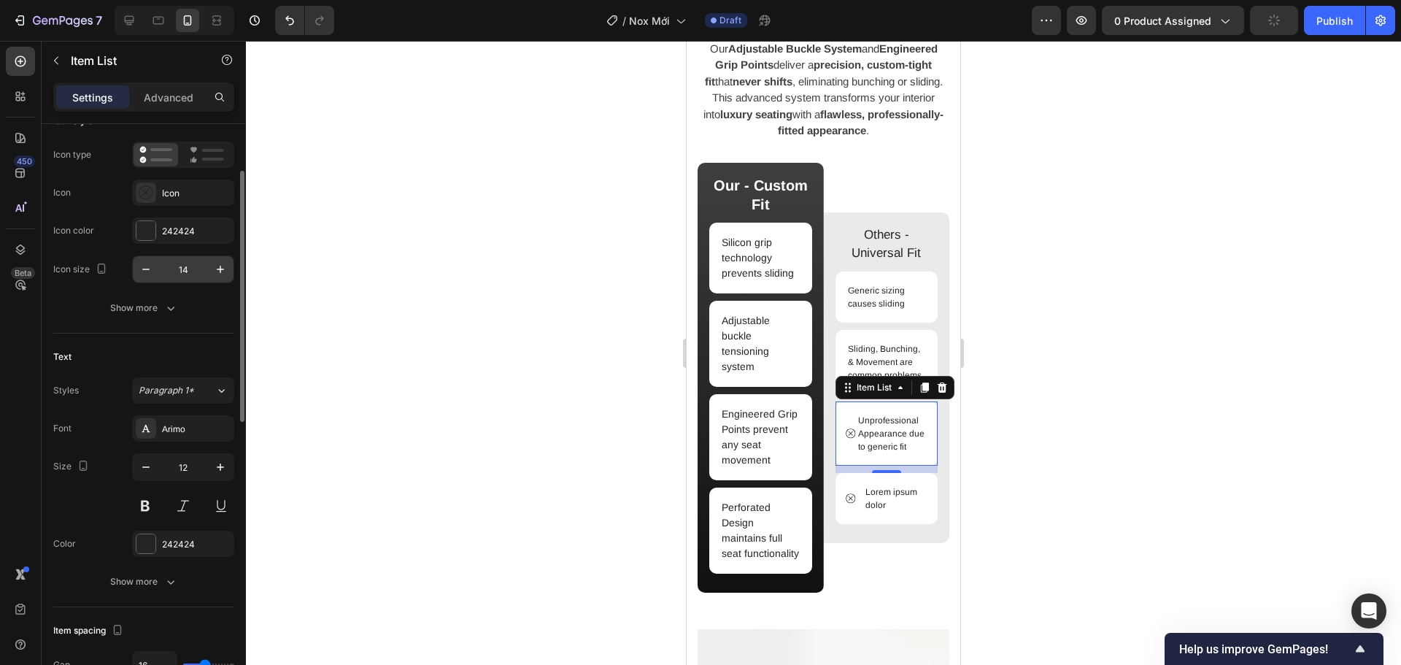
click at [192, 267] on input "14" at bounding box center [183, 269] width 48 height 26
type input "0"
click at [888, 501] on p "Lorem ipsum dolor" at bounding box center [895, 498] width 61 height 26
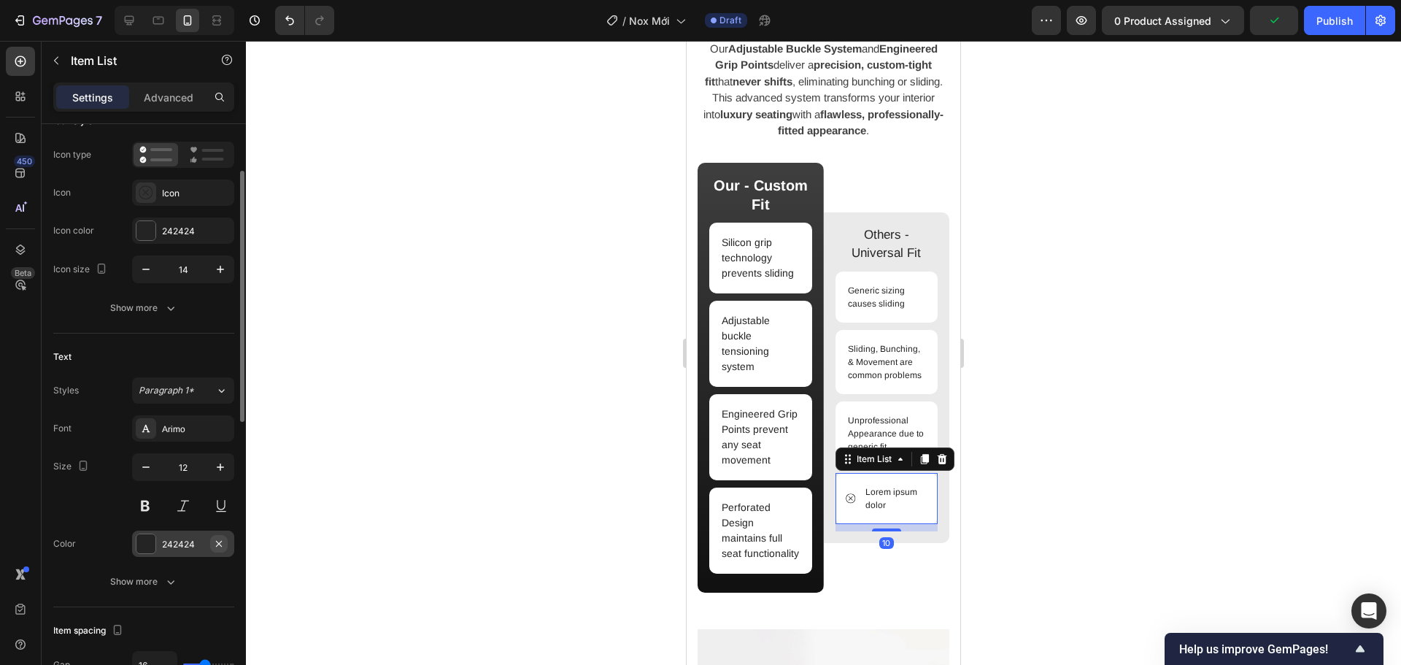
scroll to position [255, 0]
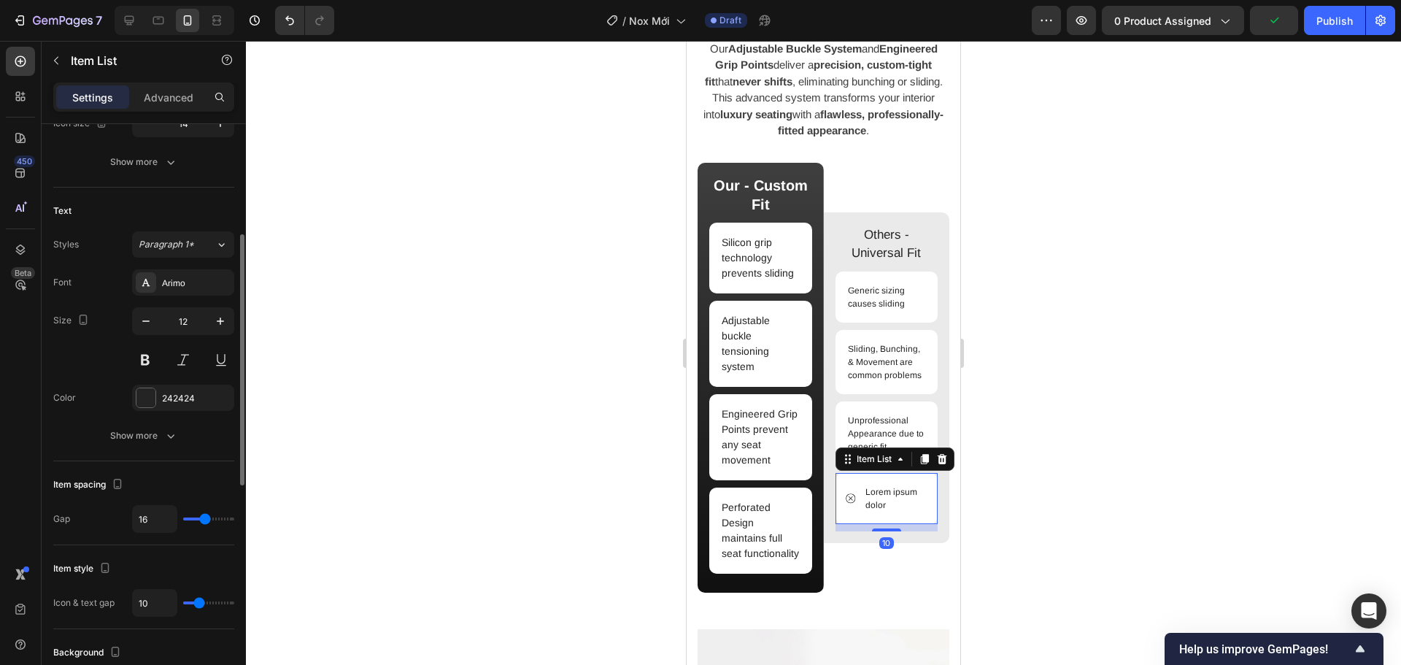
type input "4"
type input "3"
type input "2"
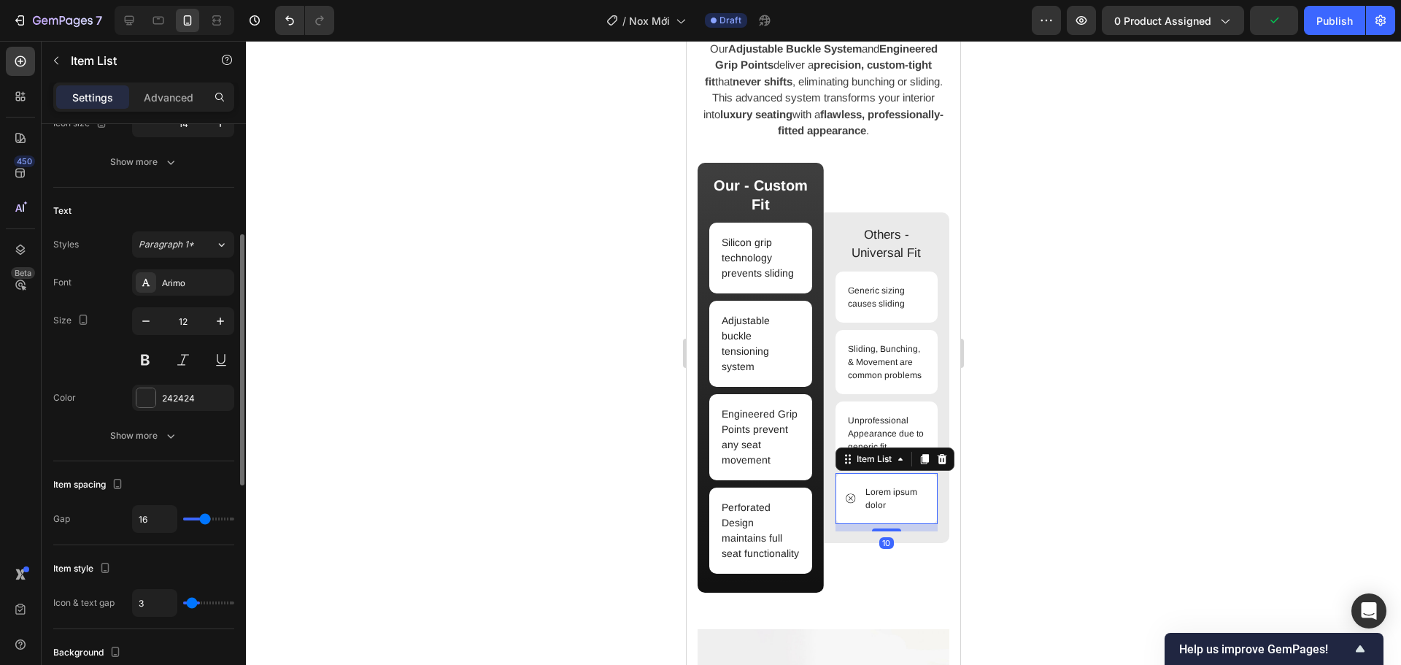
type input "2"
type input "0"
drag, startPoint x: 192, startPoint y: 601, endPoint x: 175, endPoint y: 573, distance: 32.4
type input "0"
click at [183, 601] on input "range" at bounding box center [208, 602] width 51 height 3
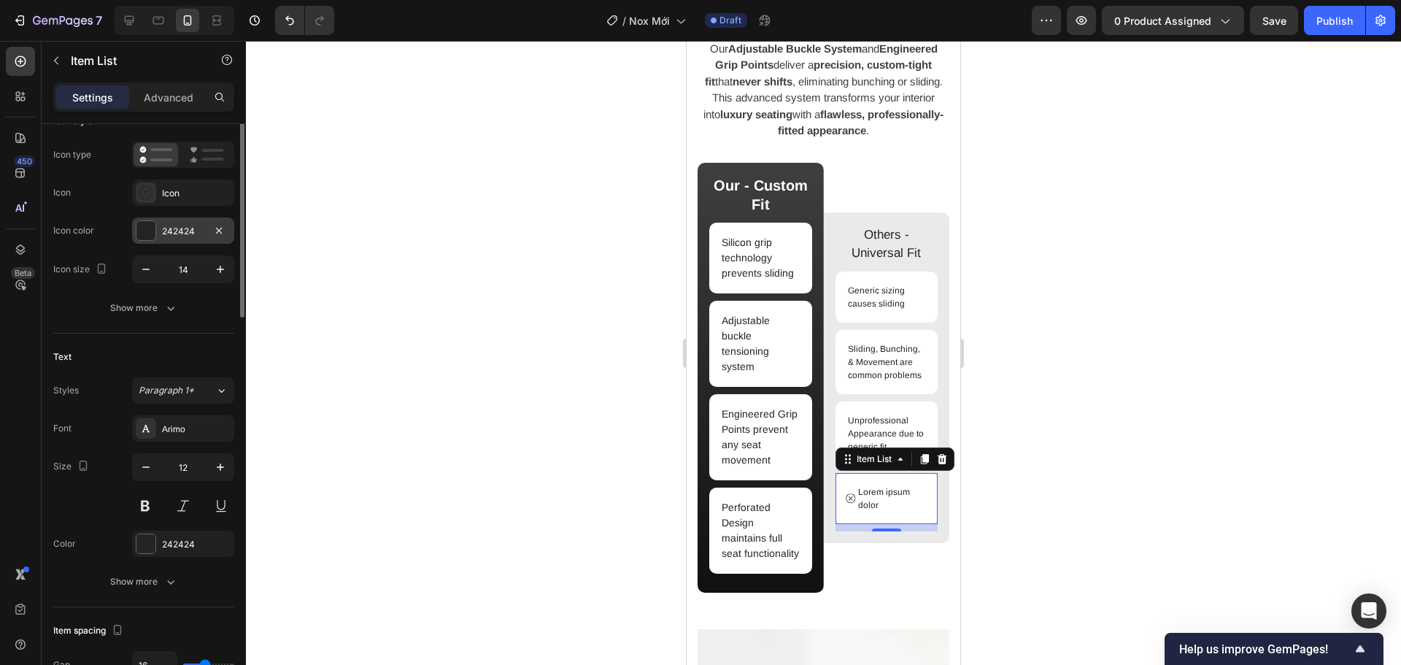
scroll to position [36, 0]
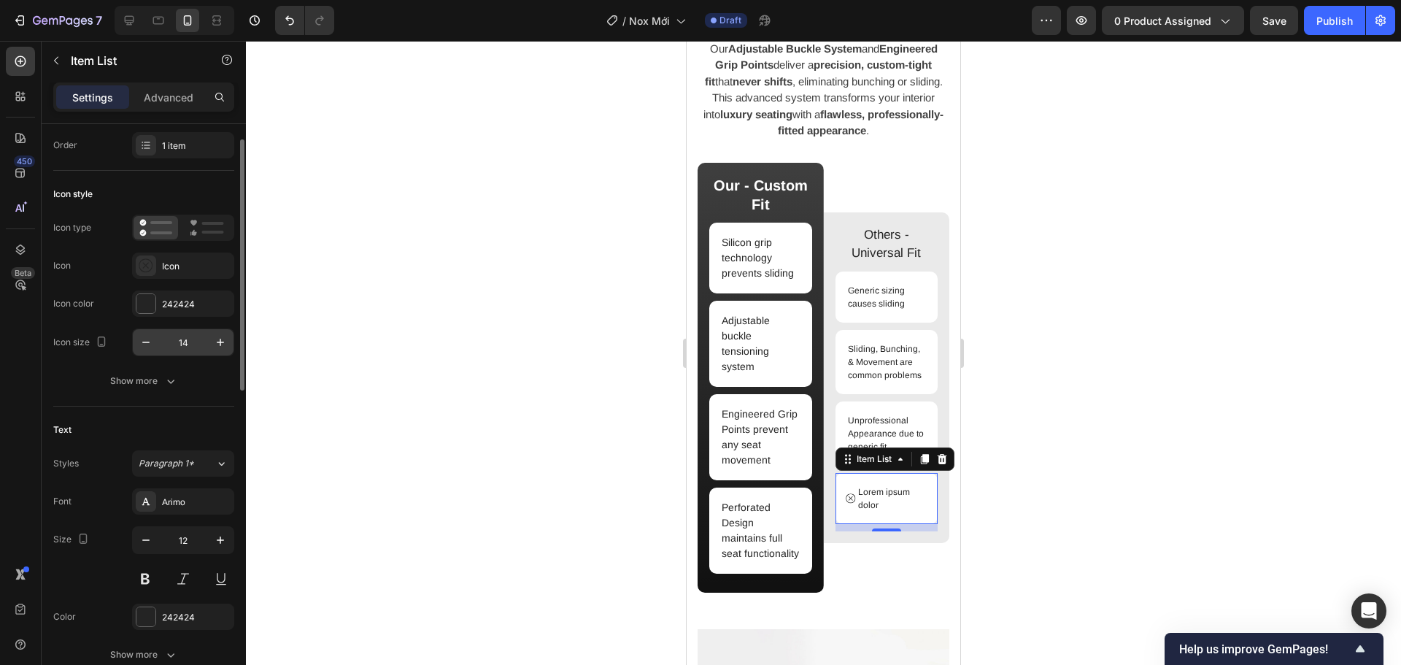
click at [190, 344] on input "14" at bounding box center [183, 342] width 48 height 26
type input "0"
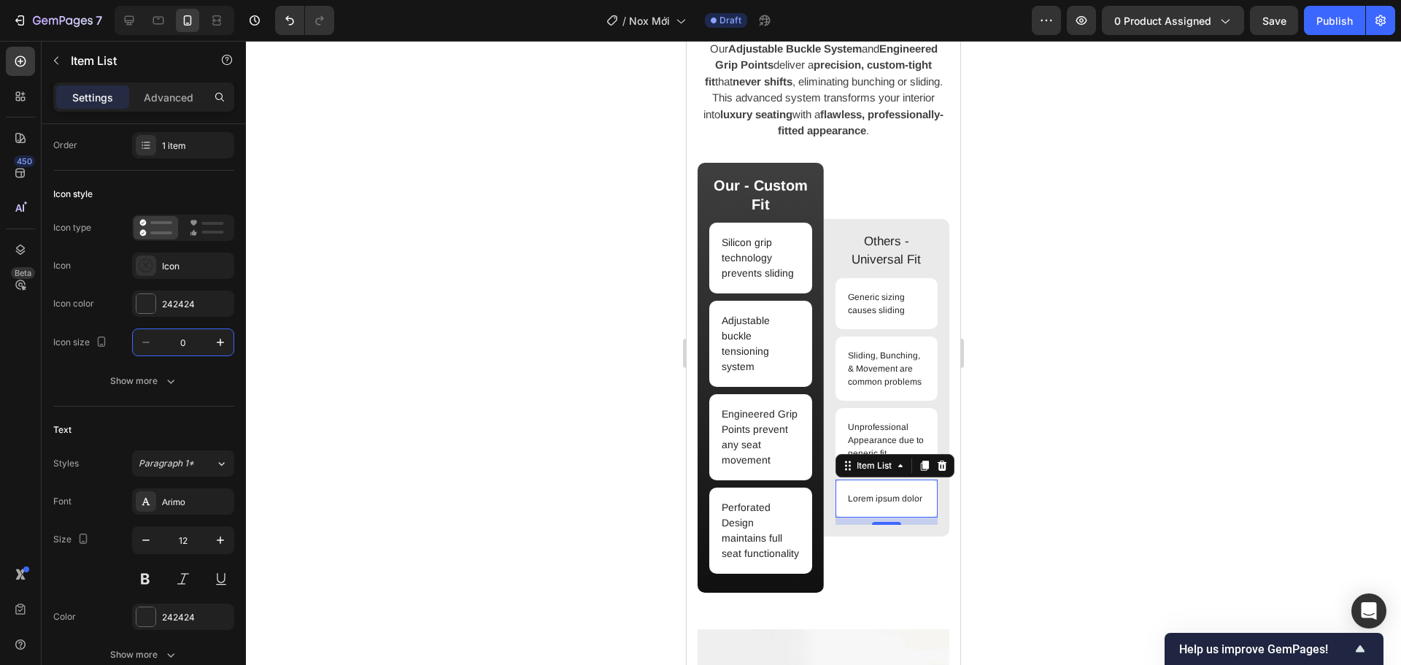
click at [1091, 315] on div at bounding box center [823, 353] width 1155 height 624
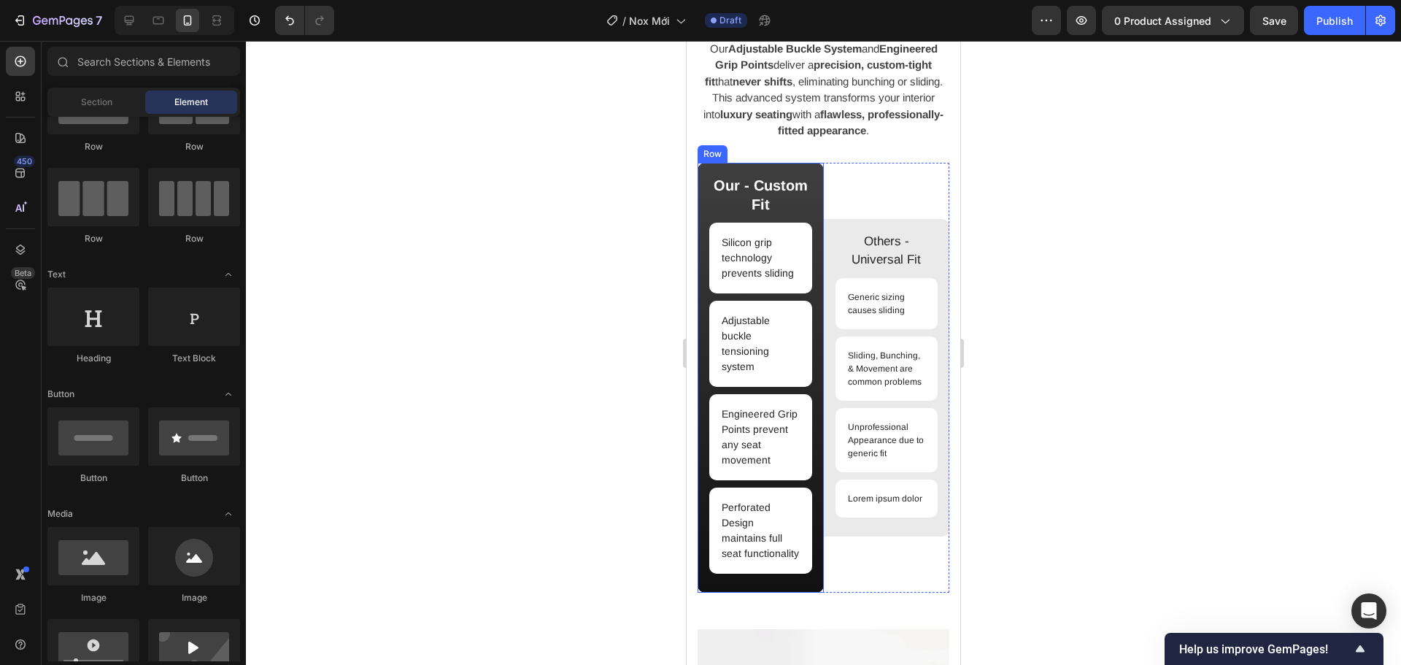
click at [811, 320] on div "Our - Custom Fit Text Block Silicon grip technology prevents sliding Item List …" at bounding box center [760, 378] width 126 height 430
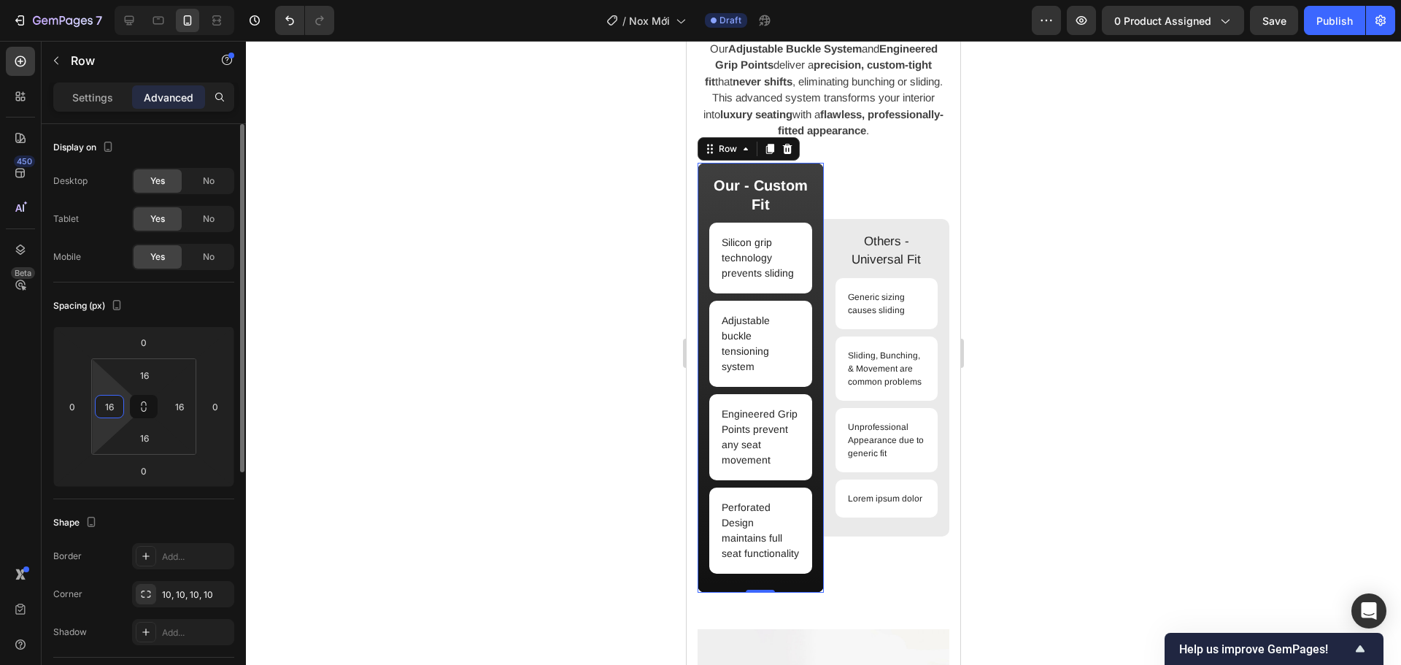
click at [102, 403] on input "16" at bounding box center [109, 406] width 22 height 22
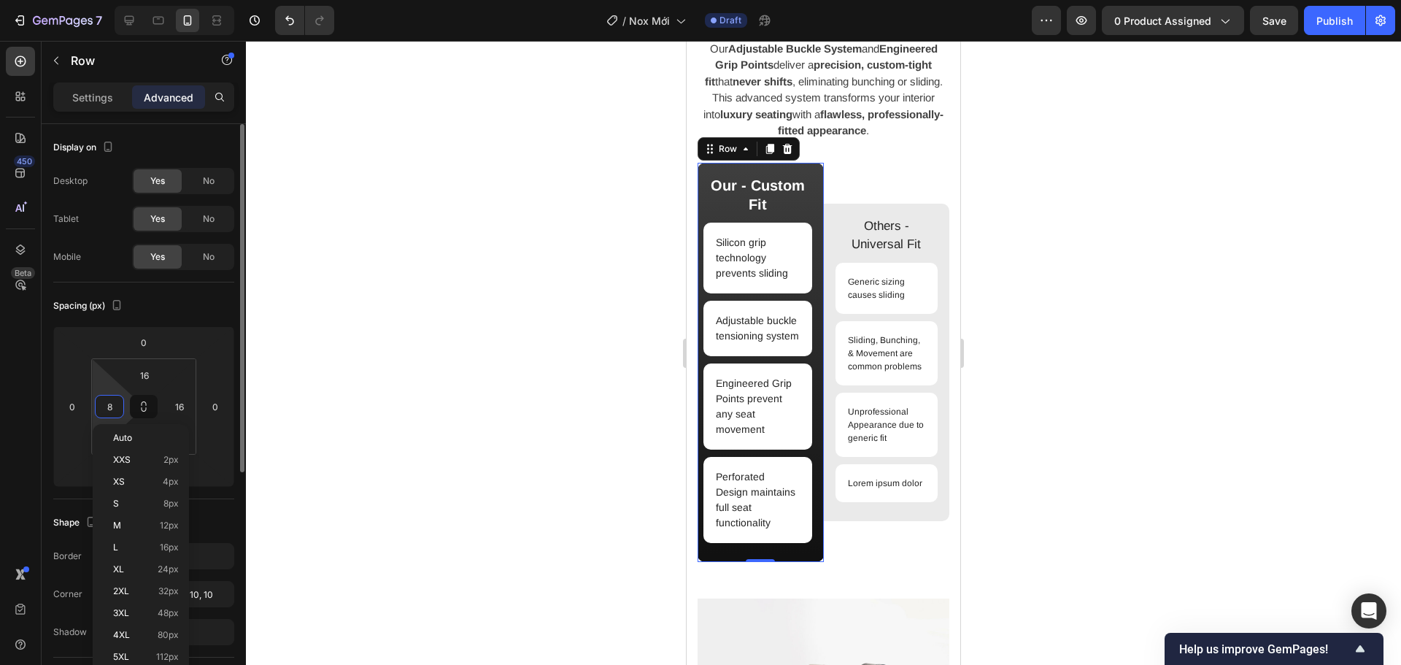
scroll to position [1596, 0]
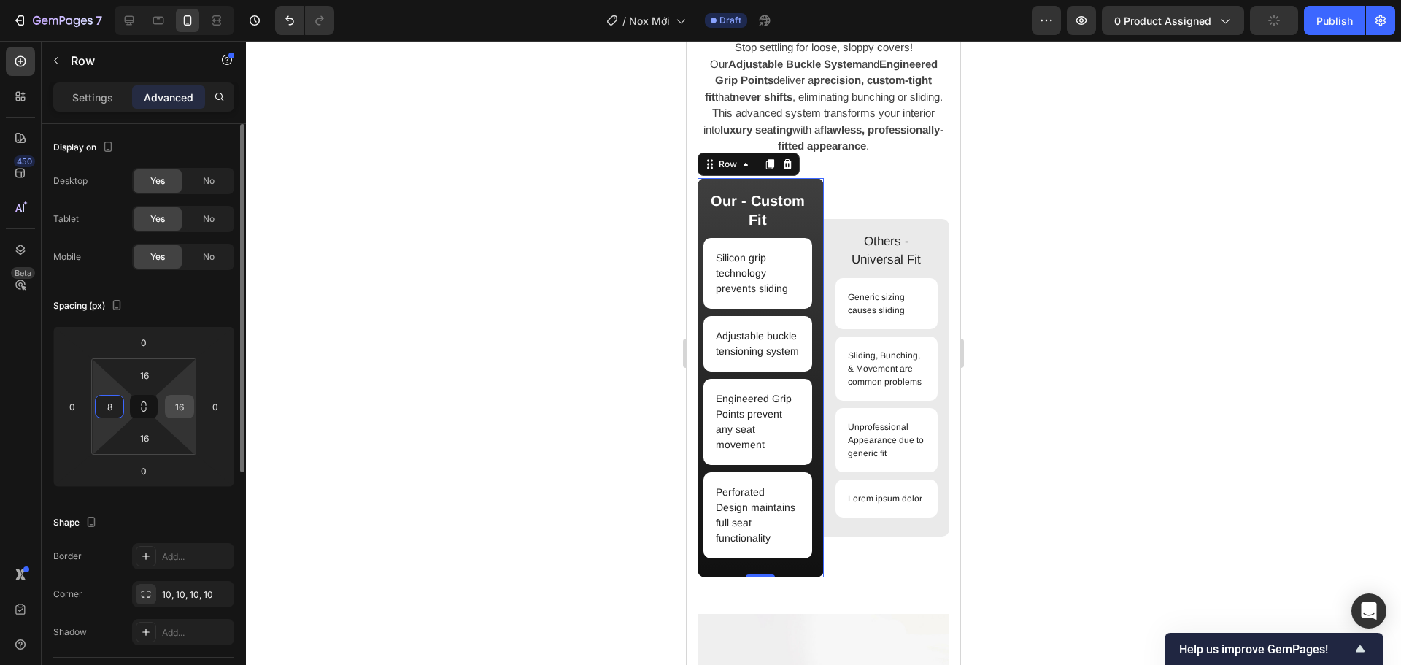
type input "8"
click at [176, 413] on input "16" at bounding box center [180, 406] width 22 height 22
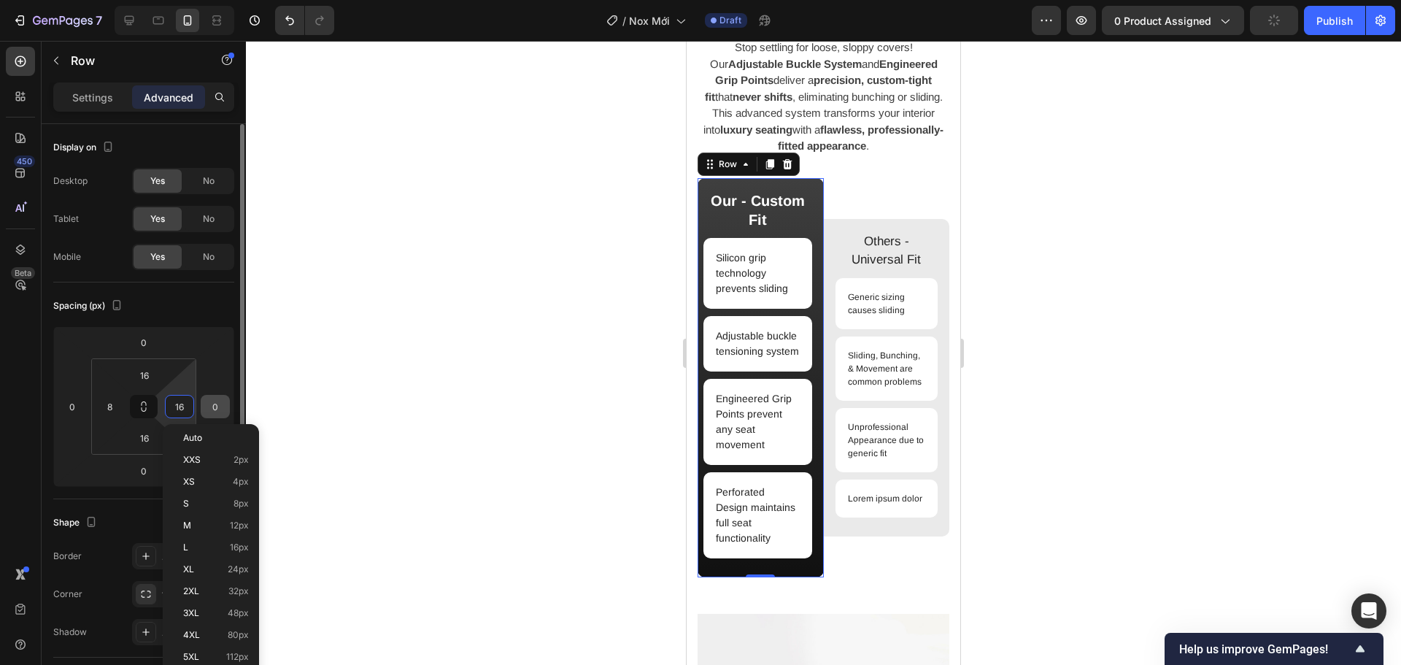
type input "8"
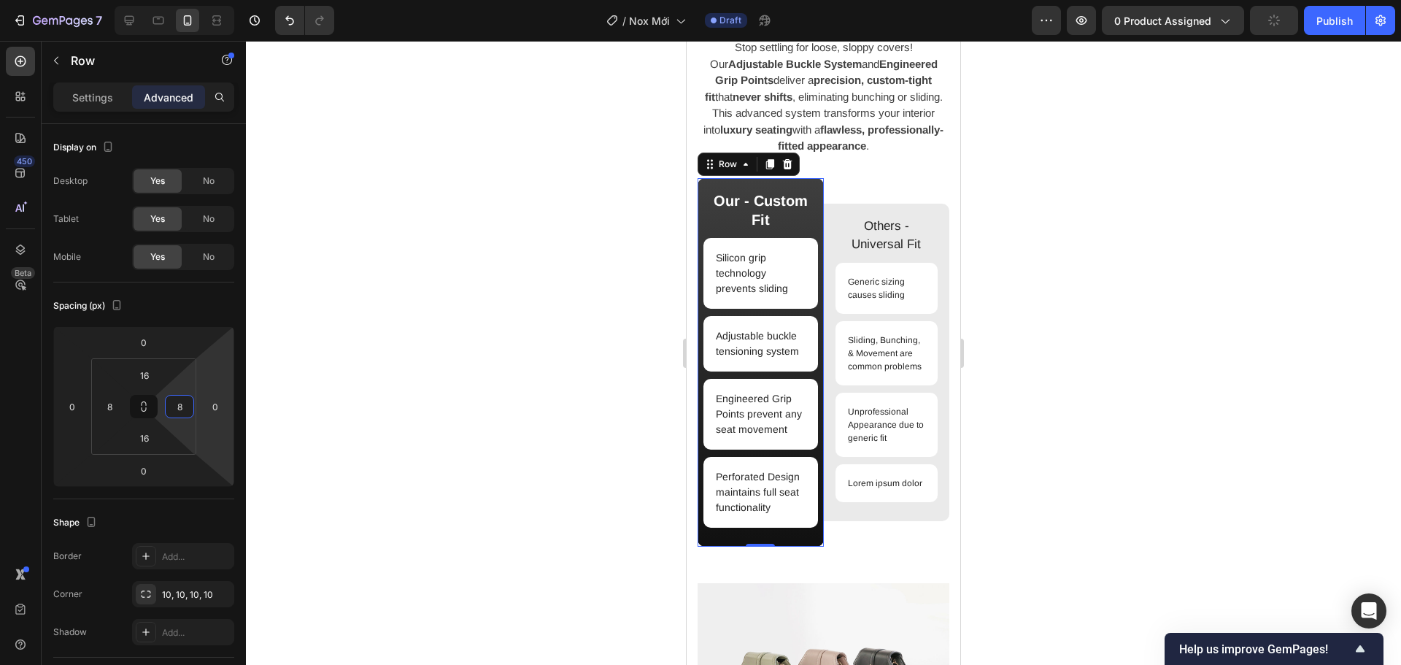
scroll to position [1550, 0]
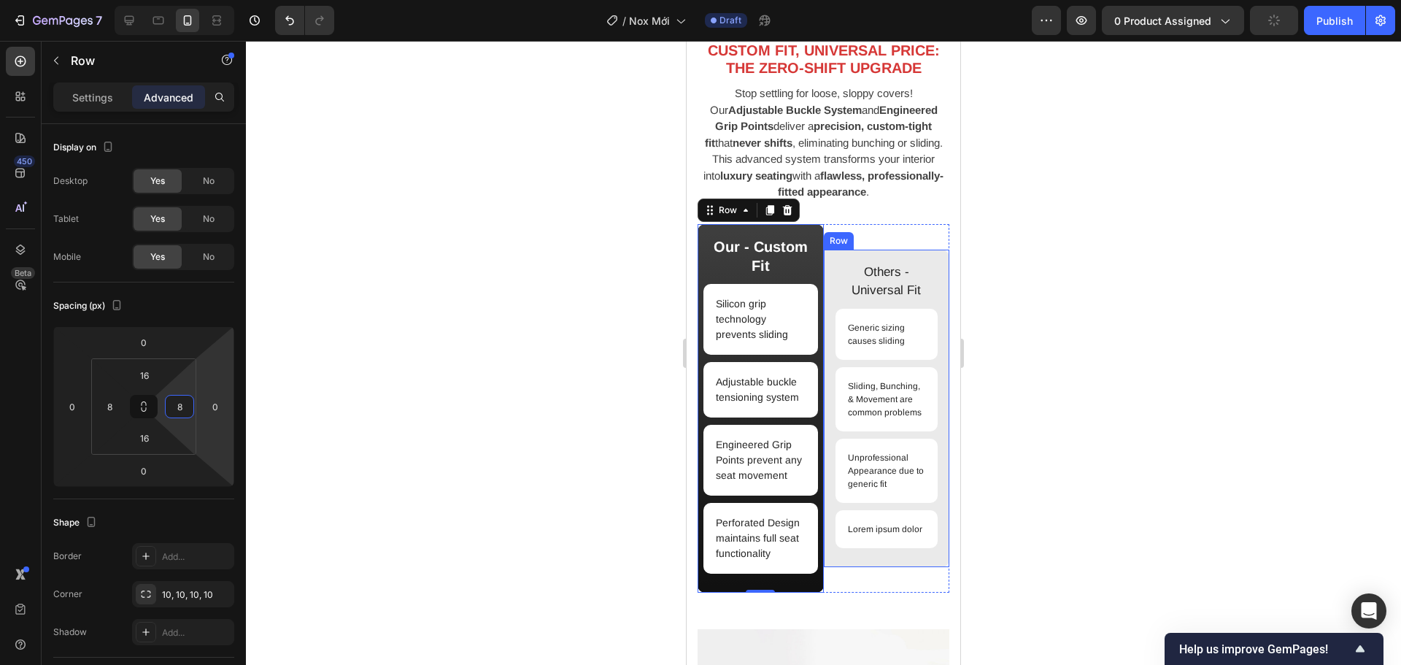
click at [935, 346] on div "Others - Universal Fit Text Block Generic sizing causes sliding Item List Slidi…" at bounding box center [887, 408] width 126 height 317
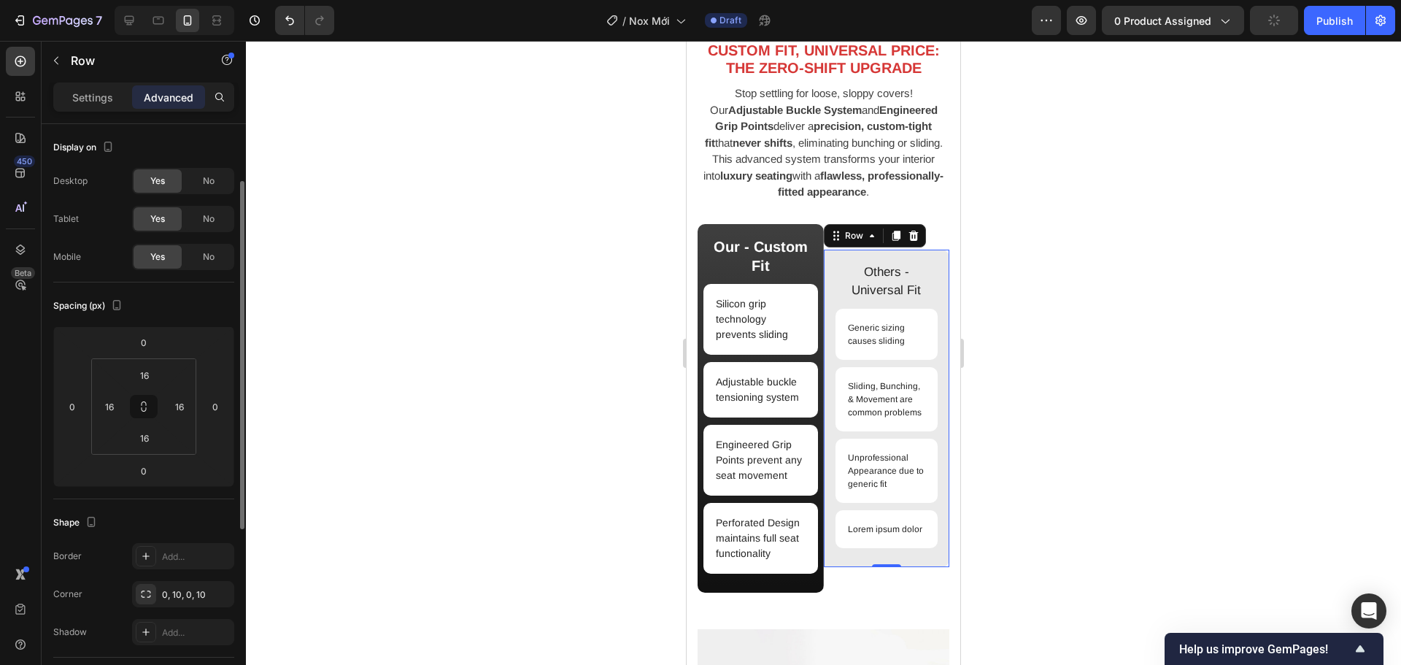
scroll to position [36, 0]
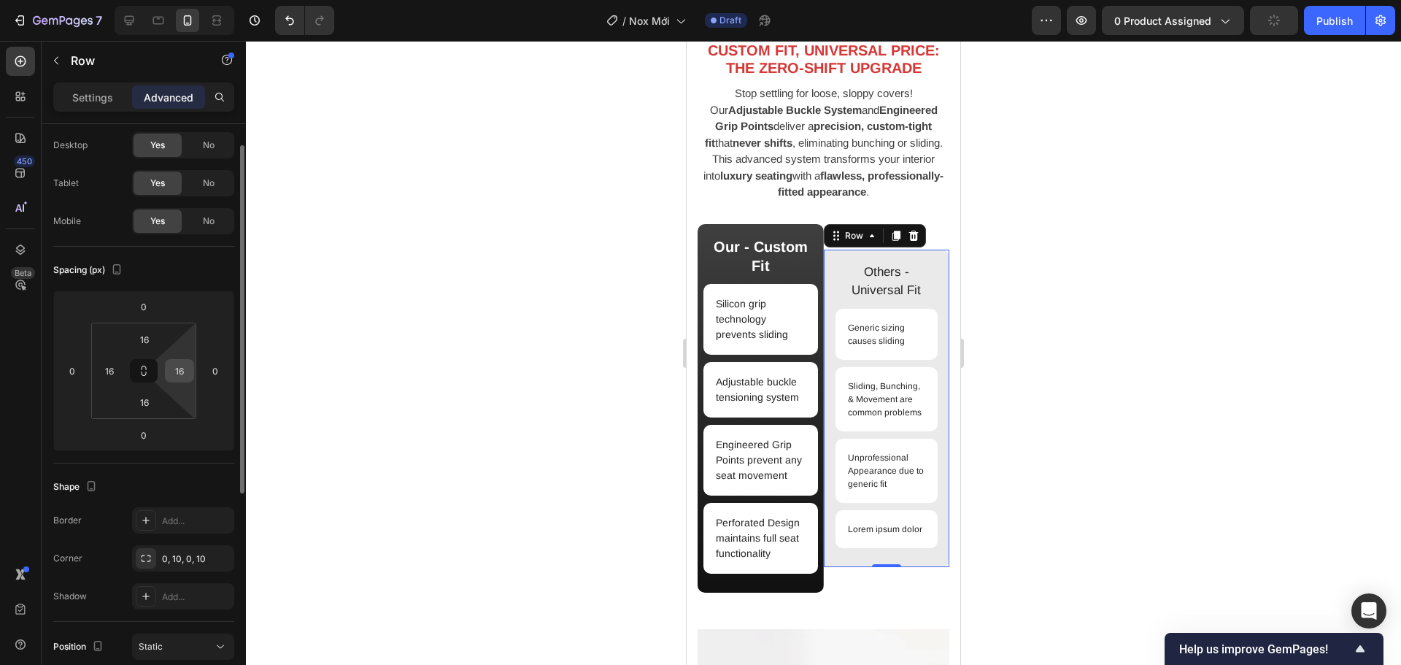
click at [187, 376] on input "16" at bounding box center [180, 371] width 22 height 22
type input "8"
click at [112, 371] on input "16" at bounding box center [109, 371] width 22 height 22
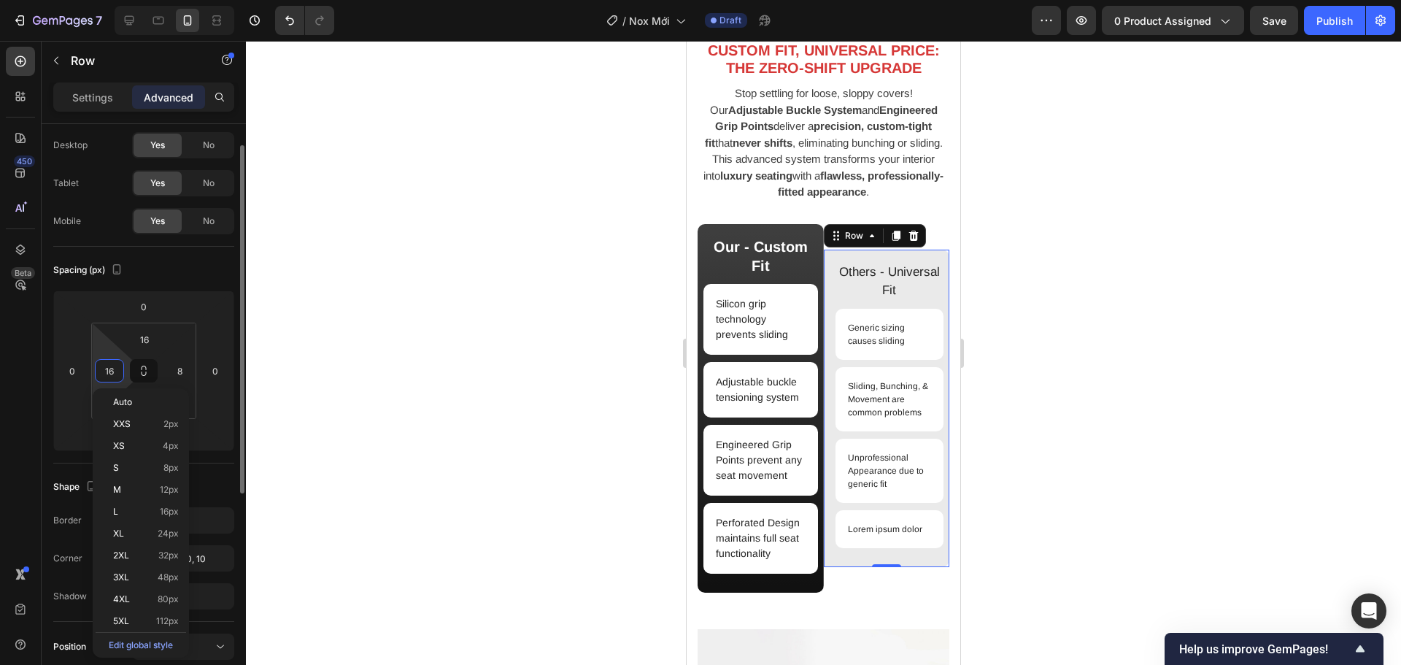
type input "8"
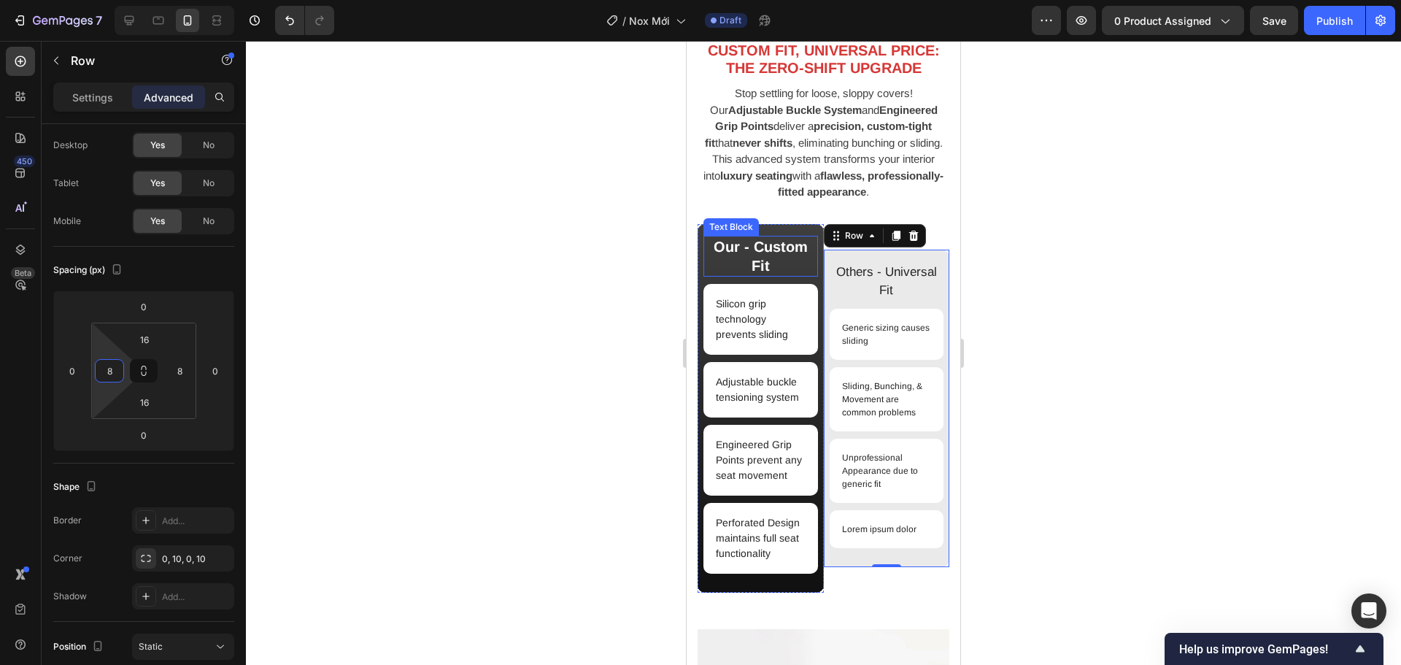
click at [776, 258] on p "Our - Custom Fit" at bounding box center [761, 256] width 112 height 38
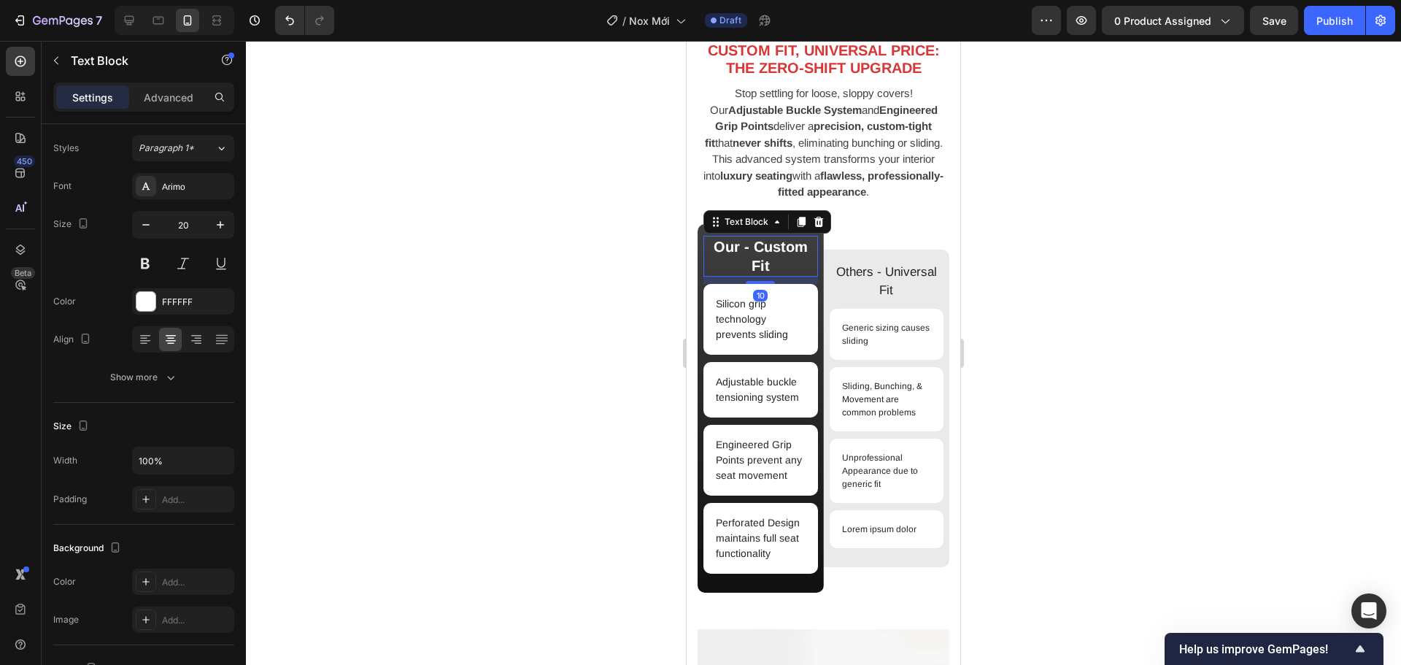
scroll to position [0, 0]
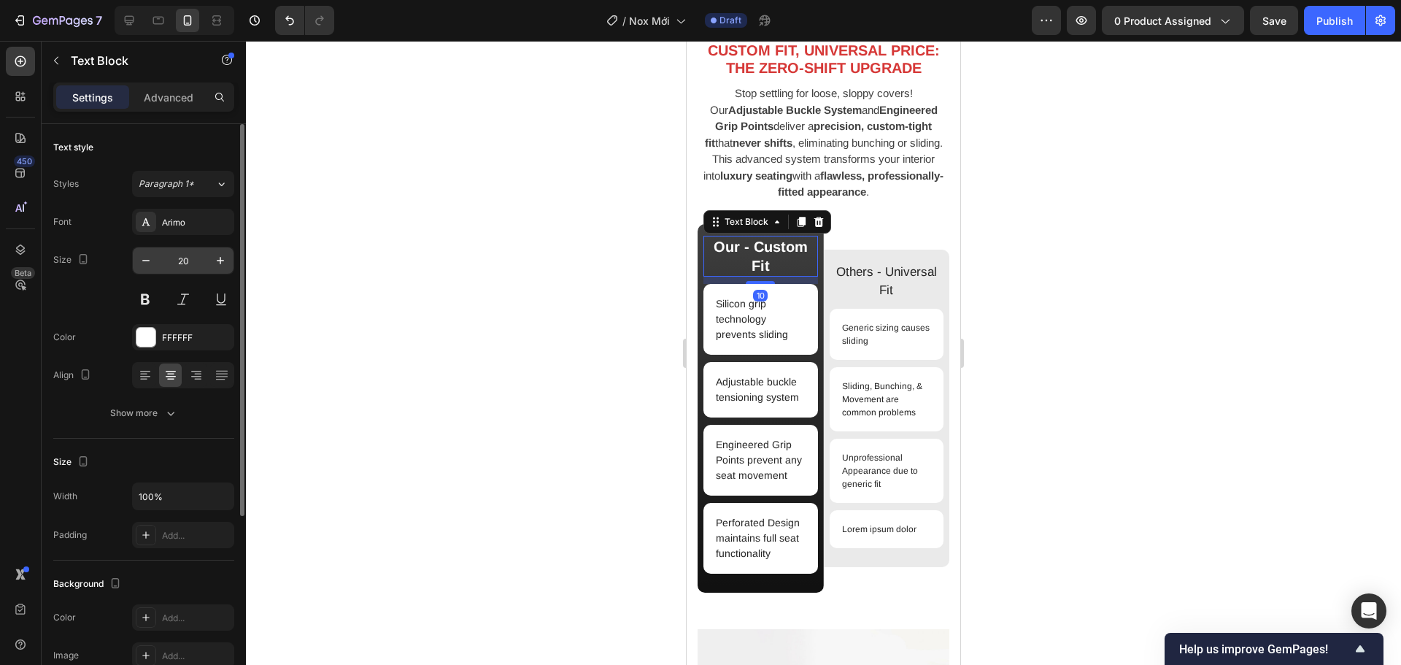
click at [177, 262] on input "20" at bounding box center [183, 260] width 48 height 26
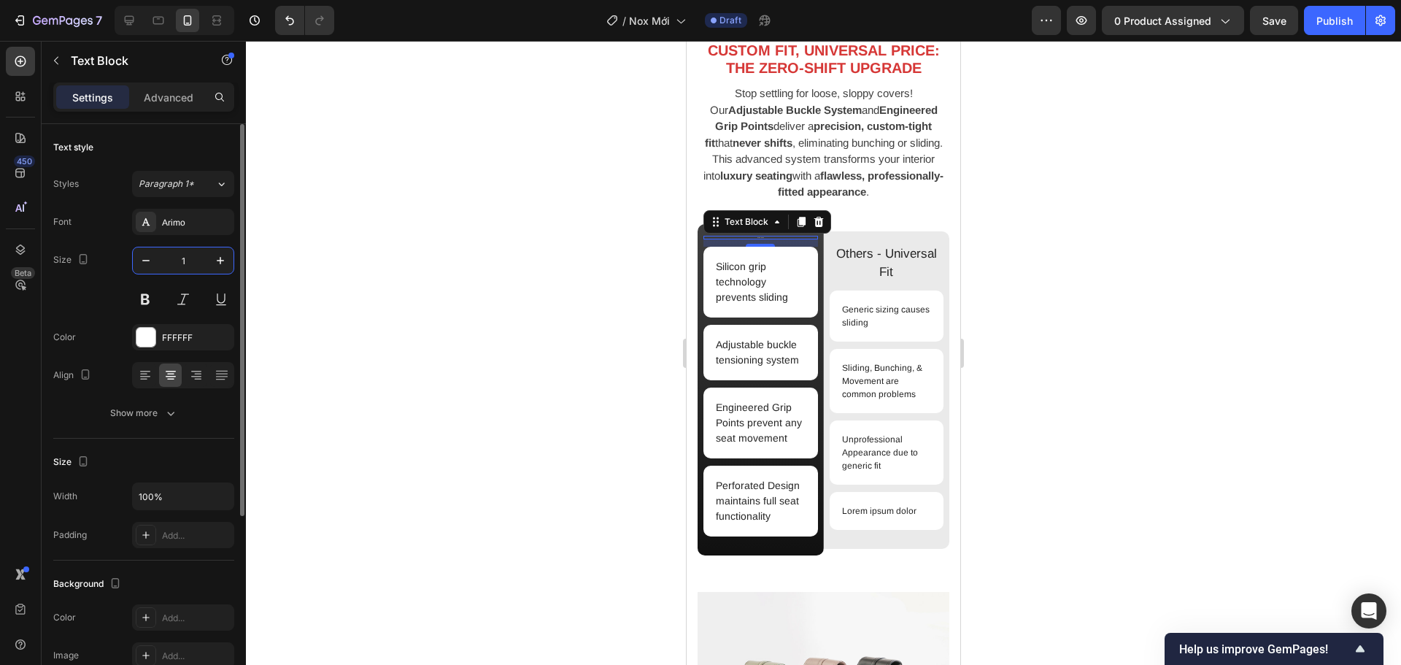
type input "16"
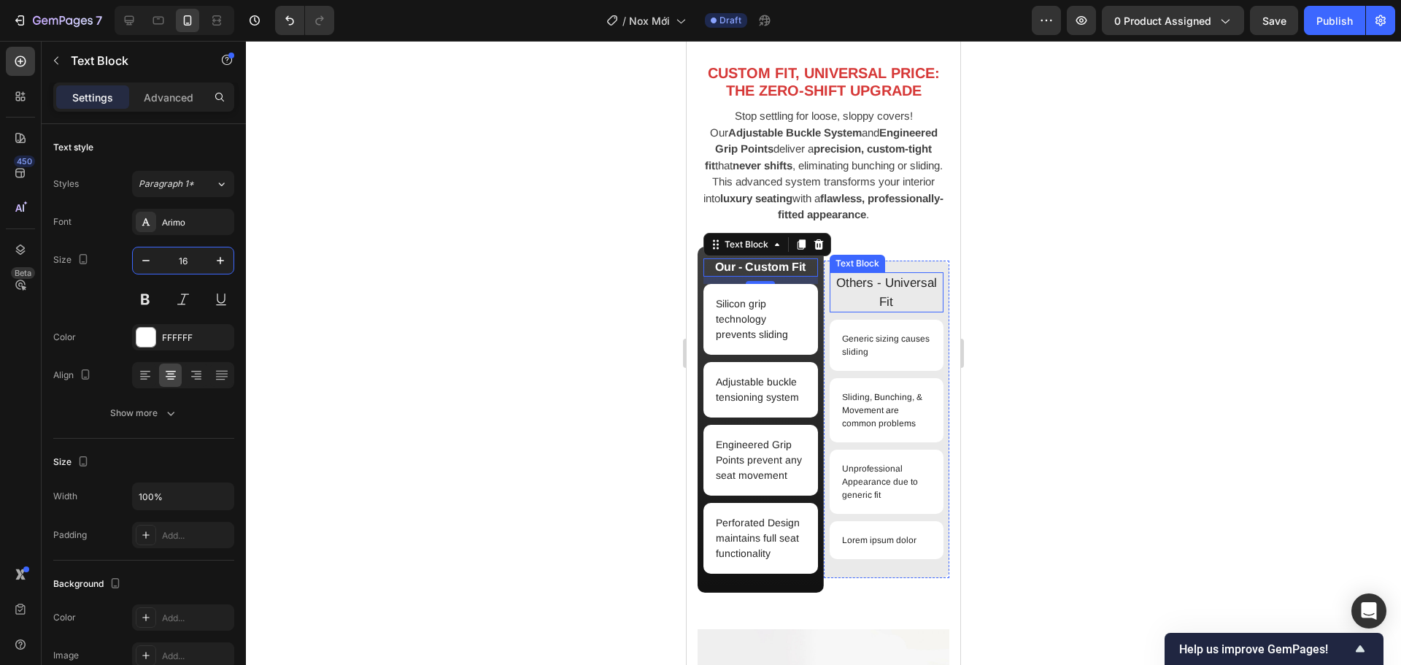
click at [875, 289] on p "Others - Universal Fit" at bounding box center [887, 292] width 112 height 37
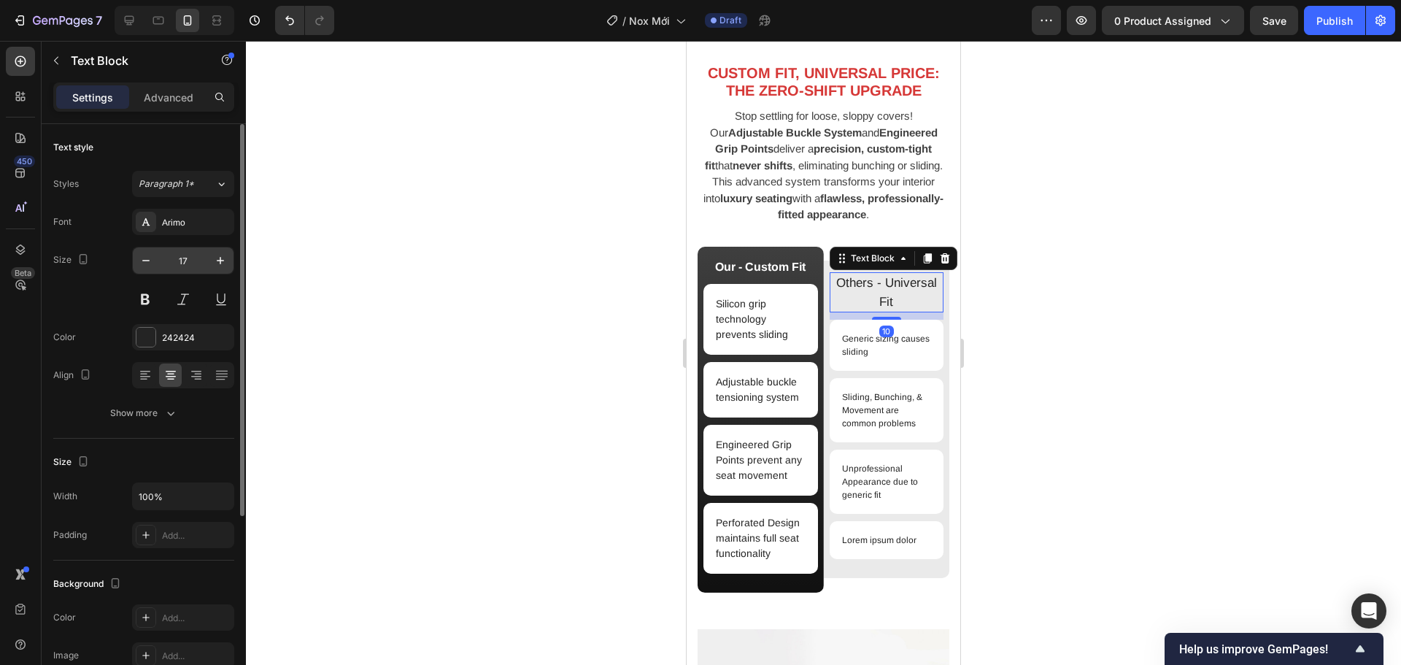
click at [186, 260] on input "17" at bounding box center [183, 260] width 48 height 26
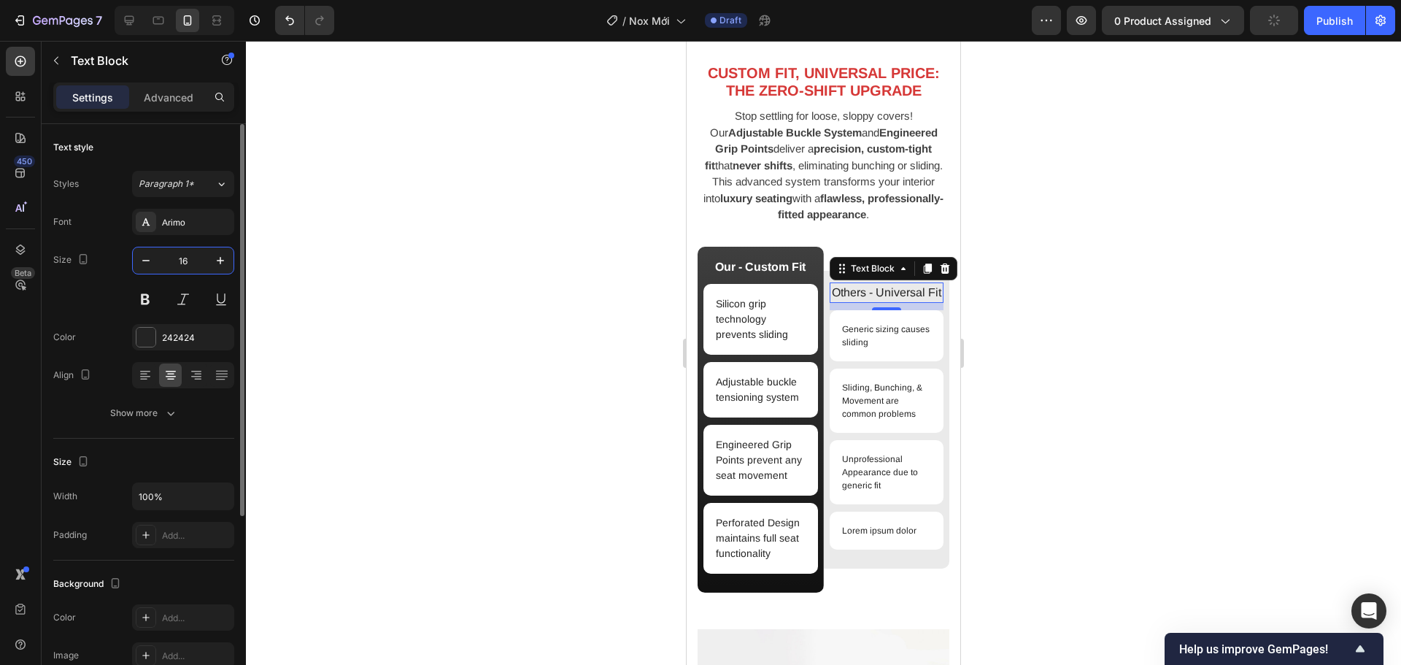
drag, startPoint x: 190, startPoint y: 257, endPoint x: 171, endPoint y: 258, distance: 19.0
click at [171, 258] on input "16" at bounding box center [183, 260] width 48 height 26
click at [143, 258] on icon "button" at bounding box center [146, 260] width 15 height 15
type input "15"
click at [1041, 301] on div at bounding box center [823, 353] width 1155 height 624
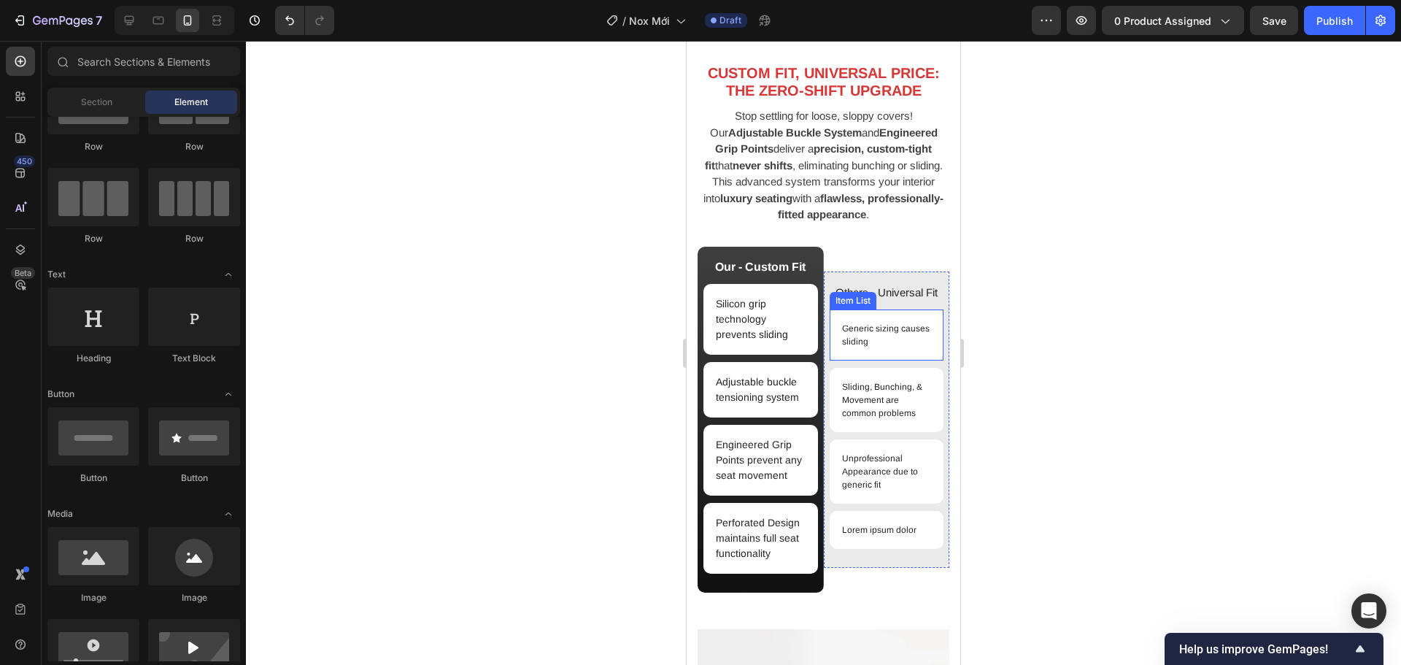
click at [926, 352] on div "Generic sizing causes sliding" at bounding box center [887, 334] width 115 height 51
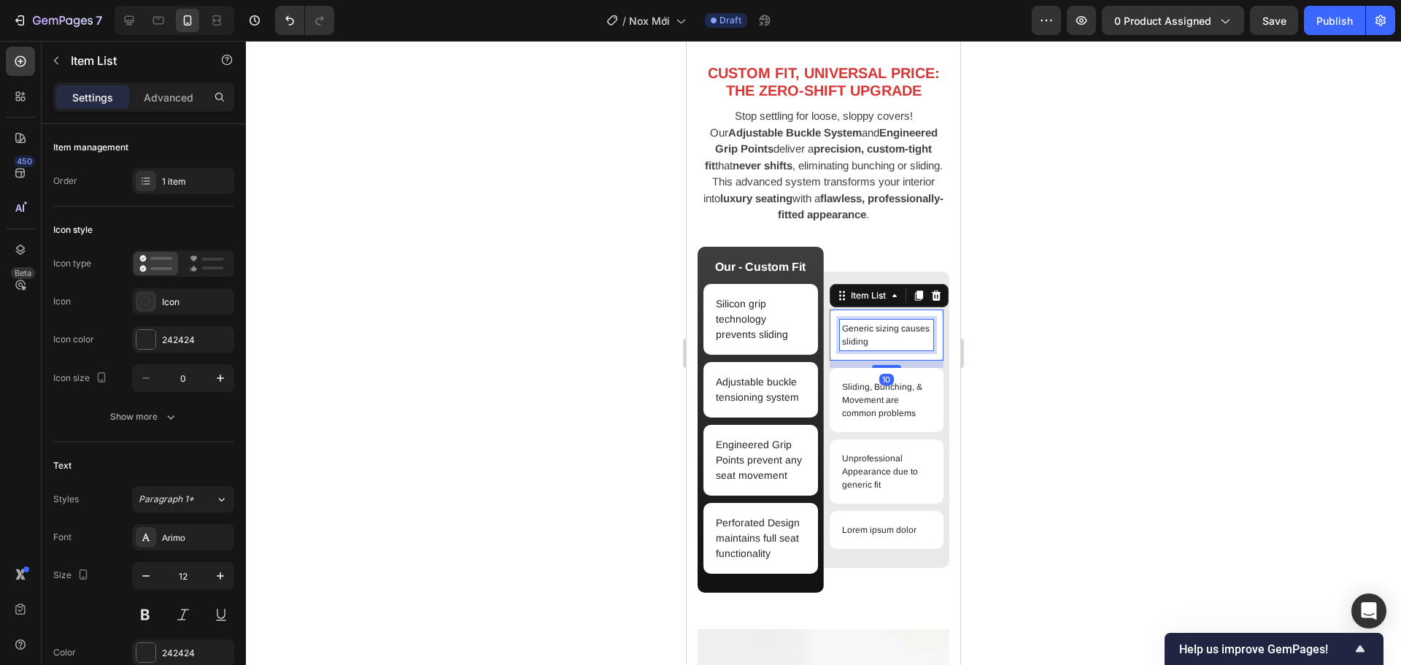
click at [908, 347] on p "Generic sizing causes sliding" at bounding box center [887, 335] width 90 height 26
click at [169, 107] on div "Advanced" at bounding box center [168, 96] width 73 height 23
type input "100%"
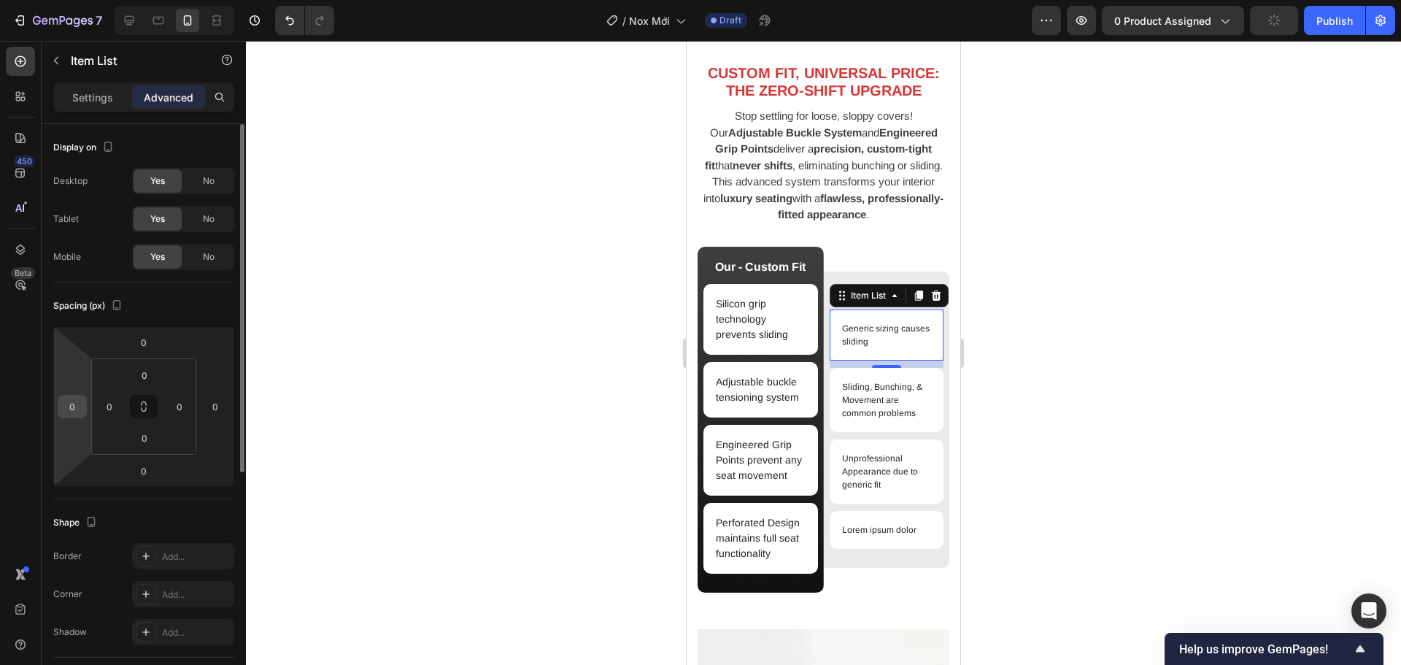
click at [73, 409] on input "0" at bounding box center [72, 406] width 22 height 22
click at [212, 411] on input "0" at bounding box center [215, 406] width 22 height 22
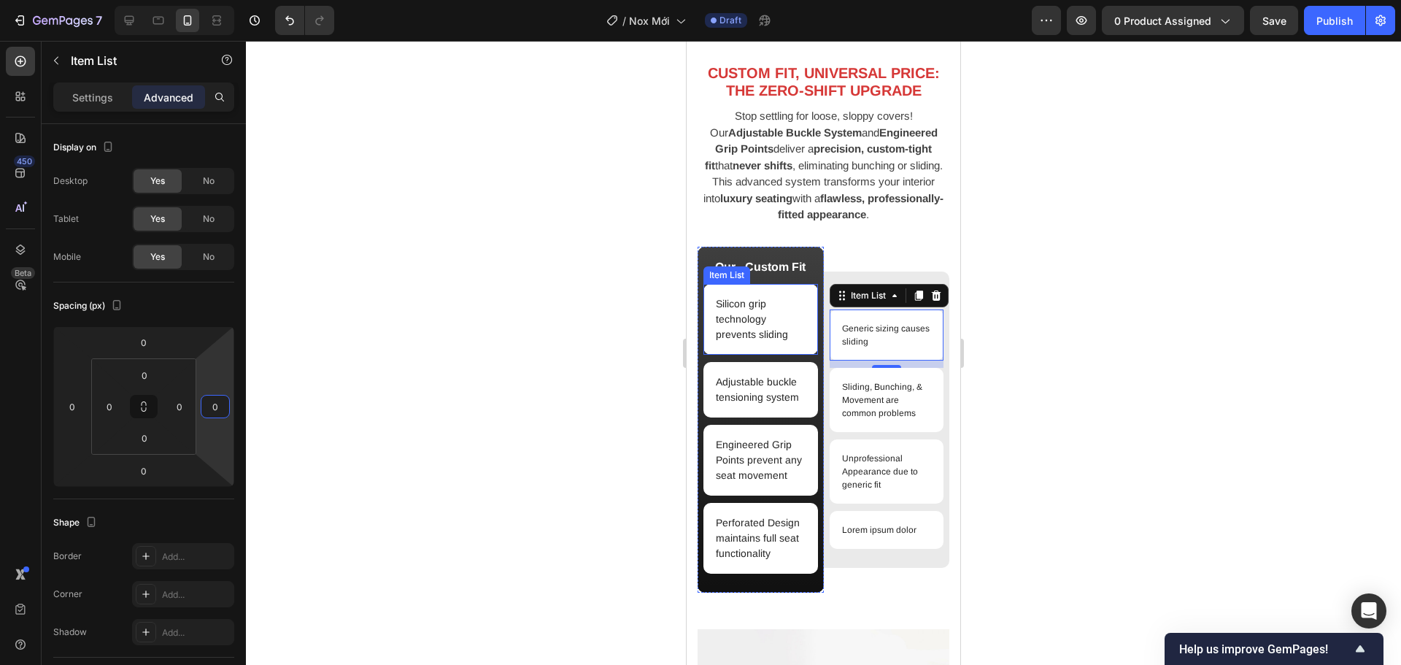
click at [805, 300] on div "Silicon grip technology prevents sliding" at bounding box center [760, 319] width 115 height 71
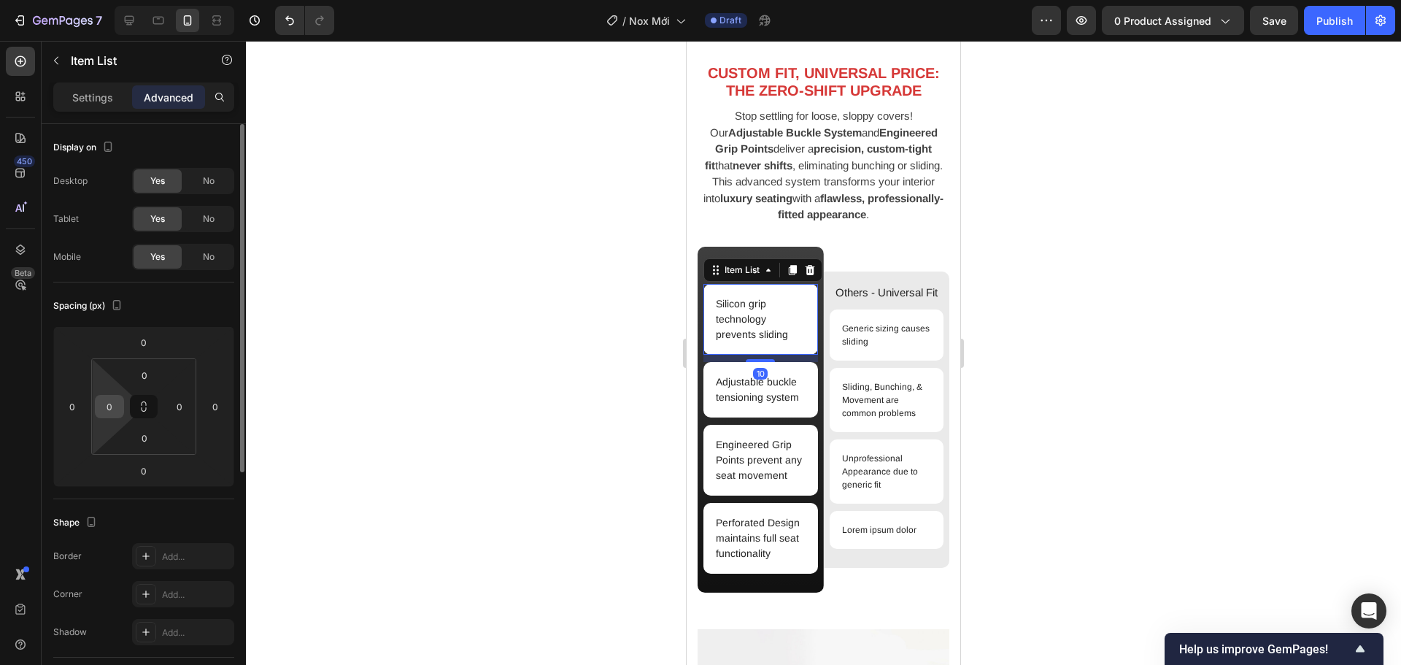
click at [104, 403] on input "0" at bounding box center [109, 406] width 22 height 22
click at [182, 405] on input "0" at bounding box center [180, 406] width 22 height 22
click at [95, 105] on div "Settings" at bounding box center [92, 96] width 73 height 23
type input "0"
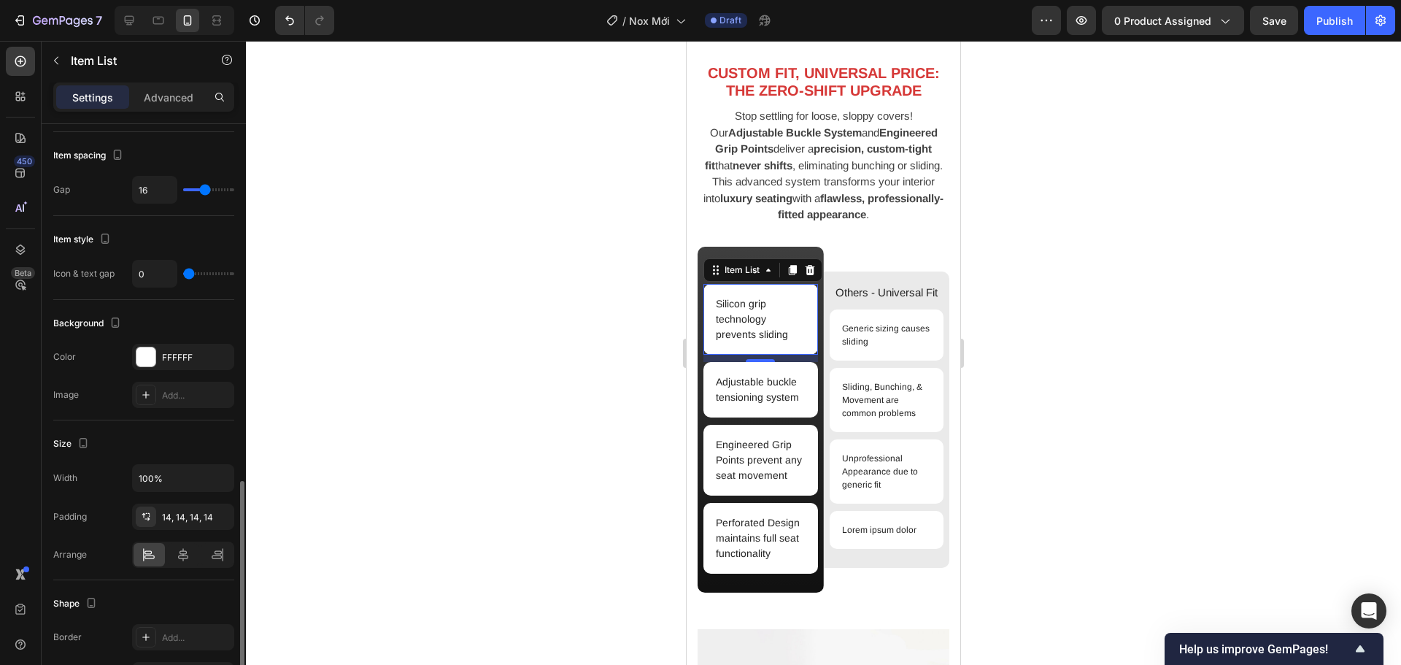
scroll to position [657, 0]
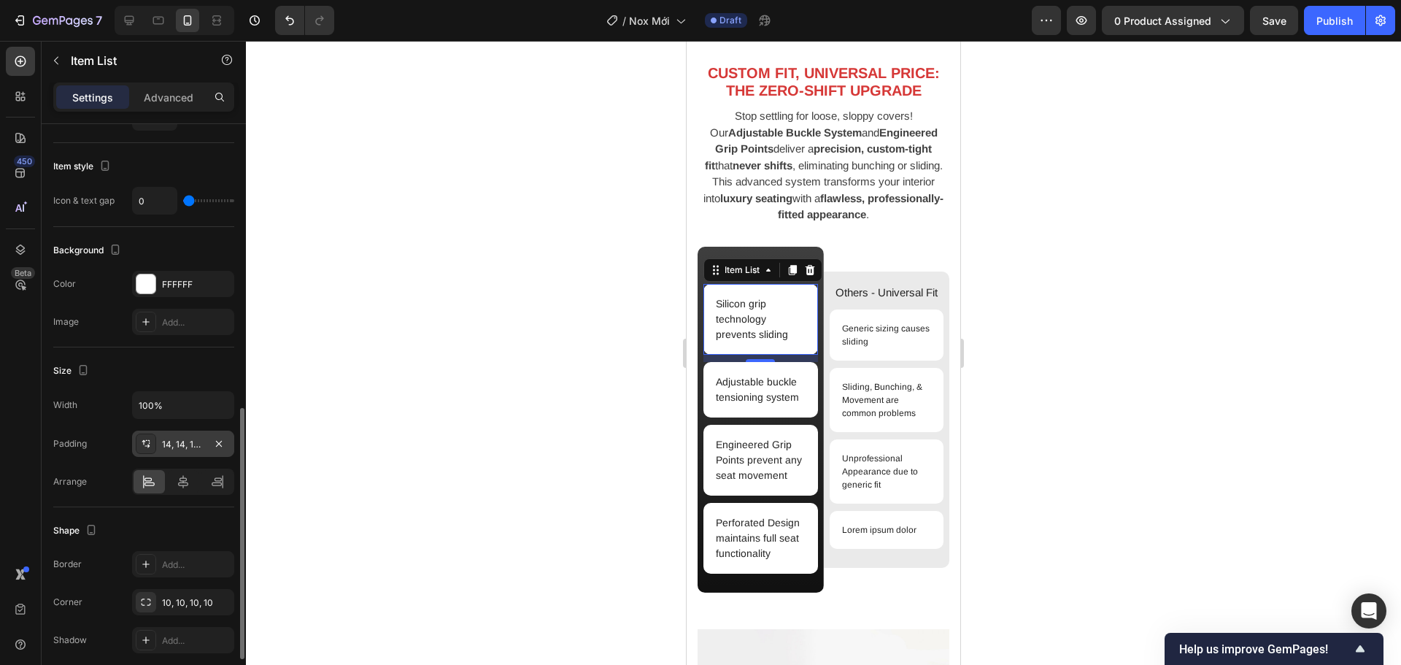
click at [205, 443] on div "14, 14, 14, 14" at bounding box center [183, 443] width 102 height 26
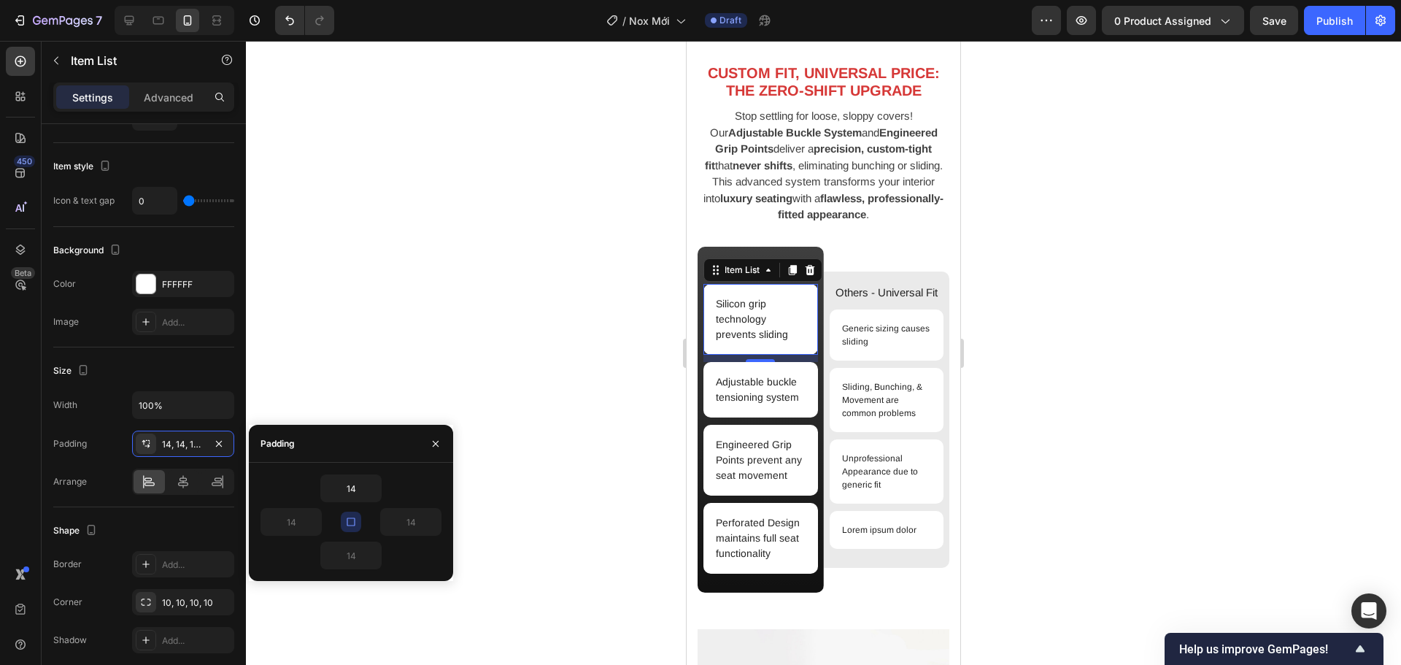
click at [340, 473] on div "14 14 14 14" at bounding box center [351, 522] width 204 height 118
click at [352, 485] on input "14" at bounding box center [351, 488] width 60 height 26
type input "8"
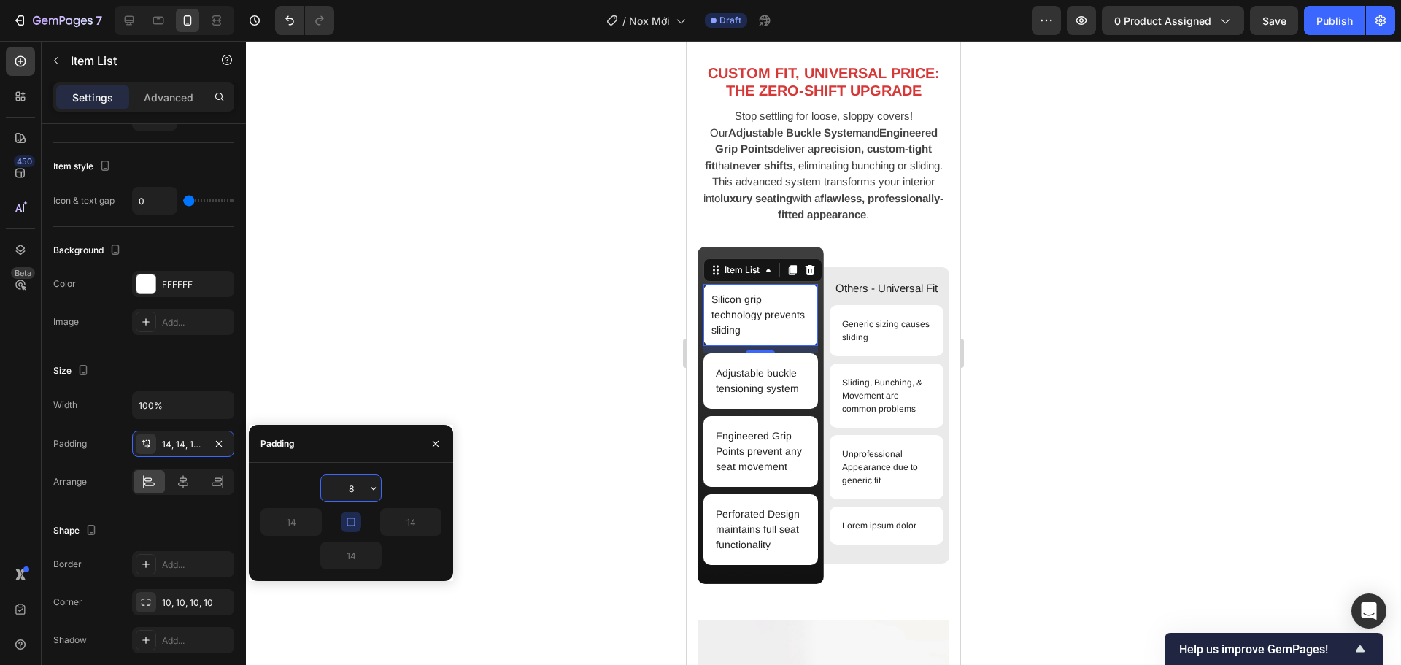
scroll to position [1518, 0]
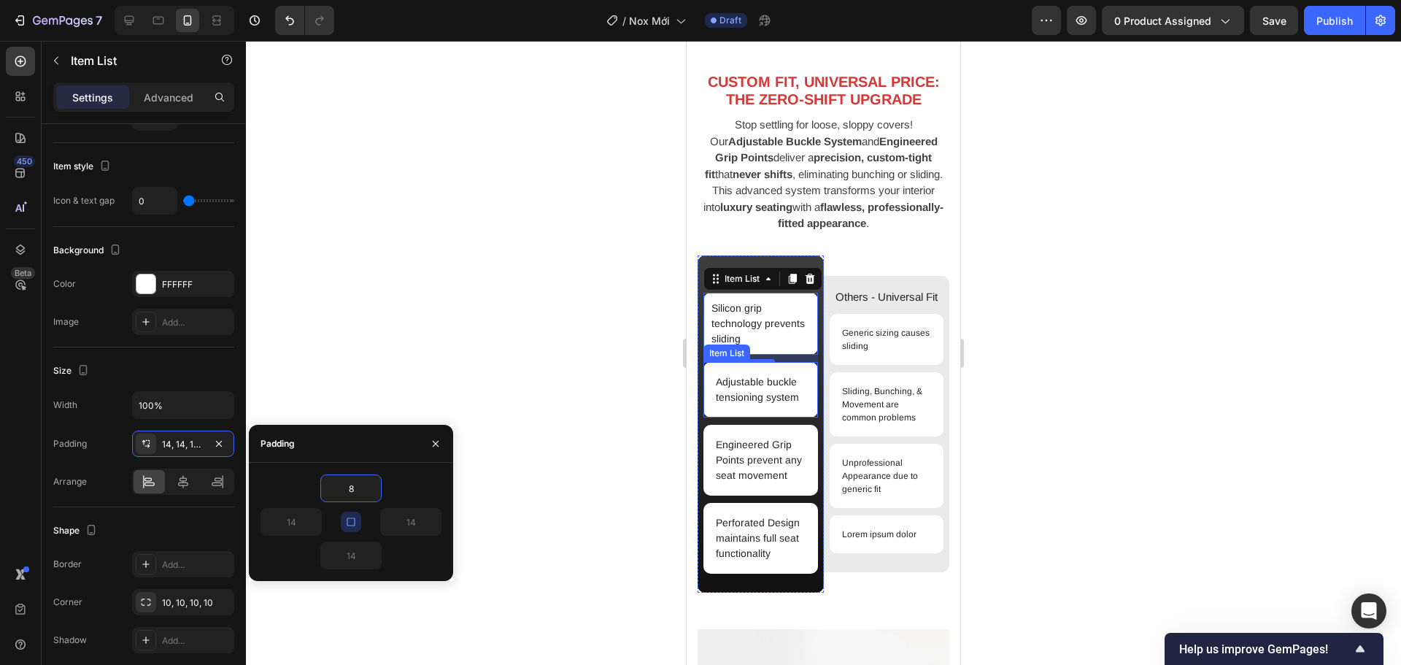
click at [711, 412] on div "Adjustable buckle tensioning system" at bounding box center [760, 389] width 115 height 55
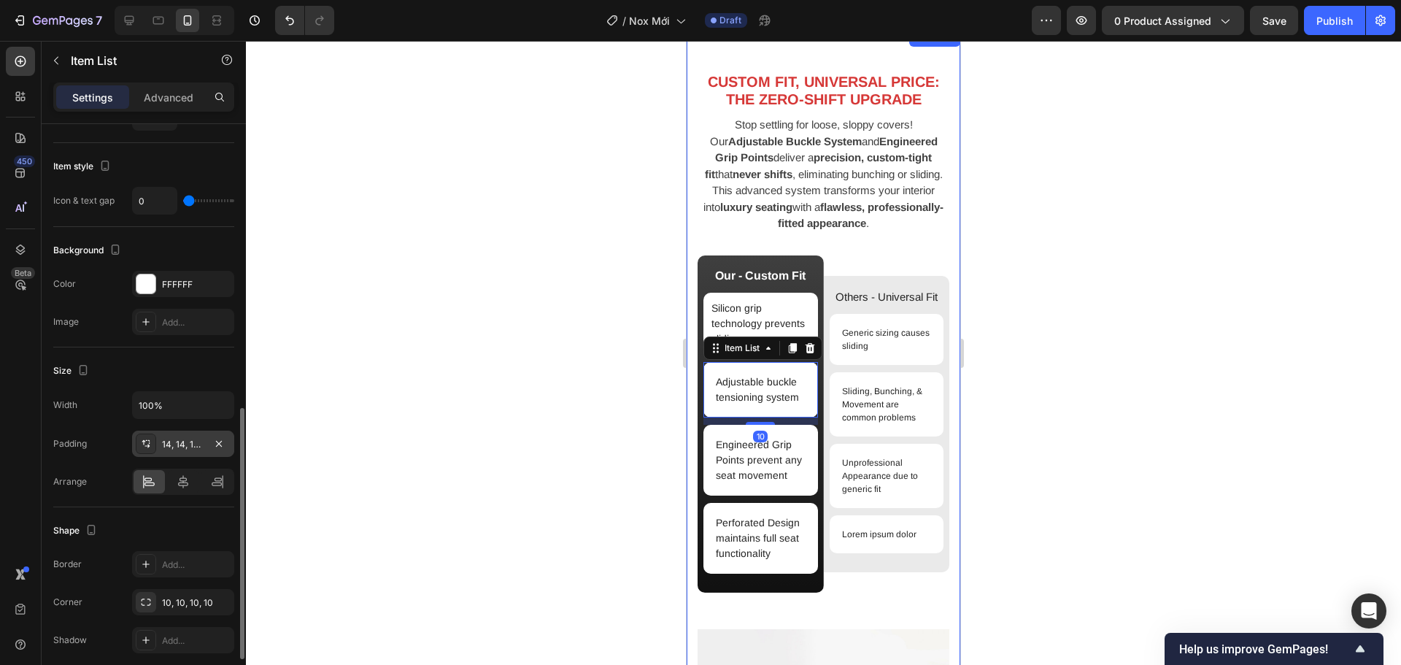
click at [204, 442] on div "14, 14, 14, 14" at bounding box center [183, 444] width 42 height 13
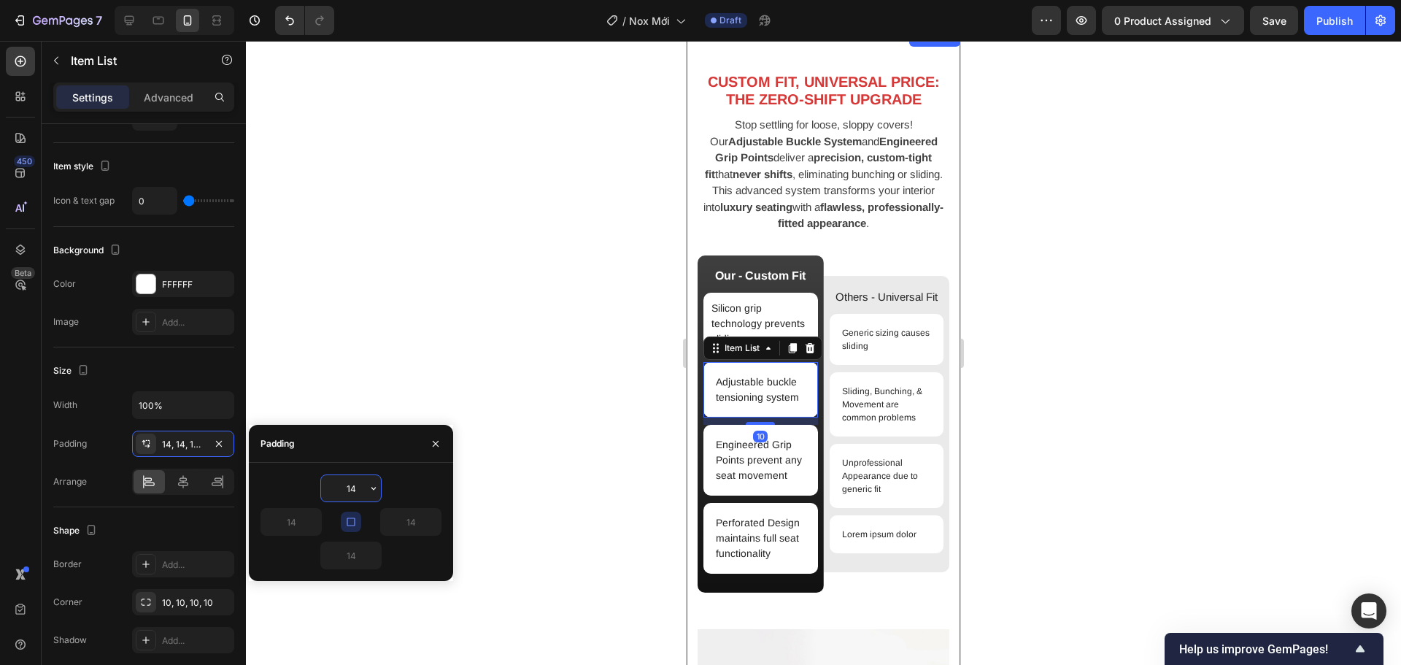
click at [346, 482] on input "14" at bounding box center [351, 488] width 60 height 26
type input "8"
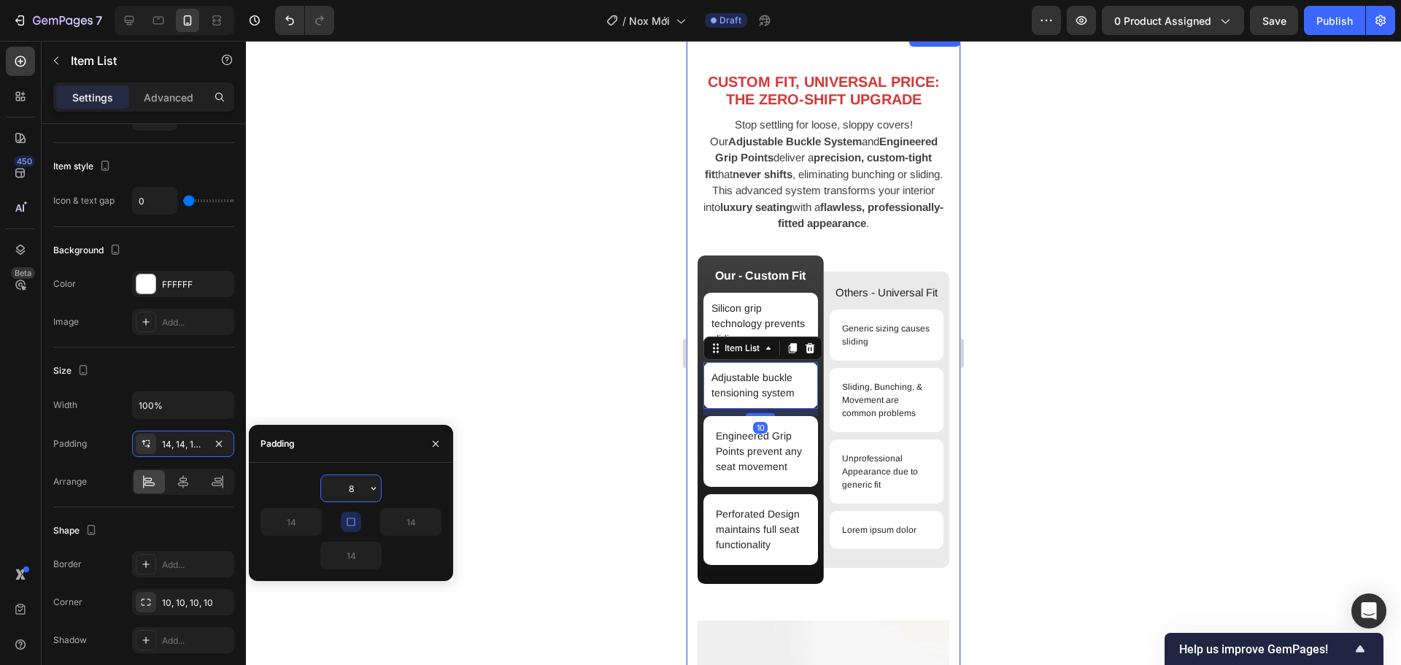
scroll to position [1509, 0]
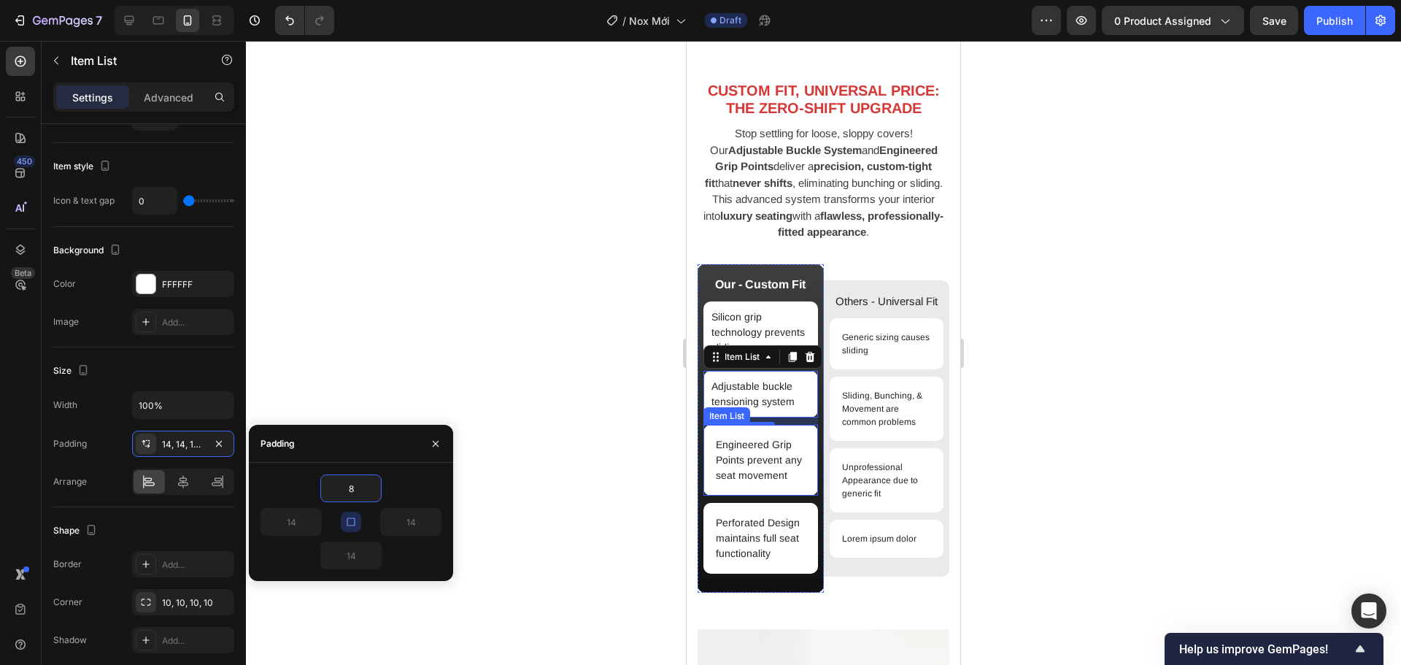
click at [716, 483] on p "Engineered Grip Points prevent any seat movement" at bounding box center [761, 460] width 90 height 46
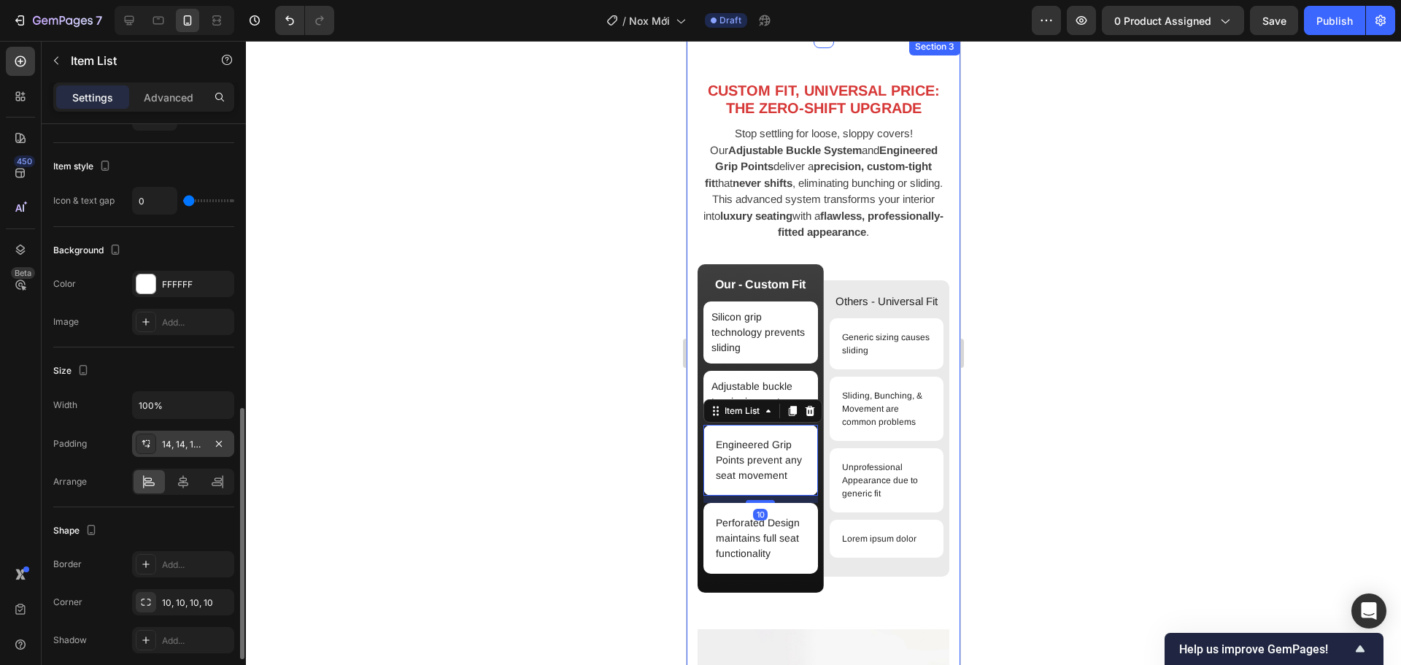
click at [195, 436] on div "14, 14, 14, 14" at bounding box center [183, 443] width 102 height 26
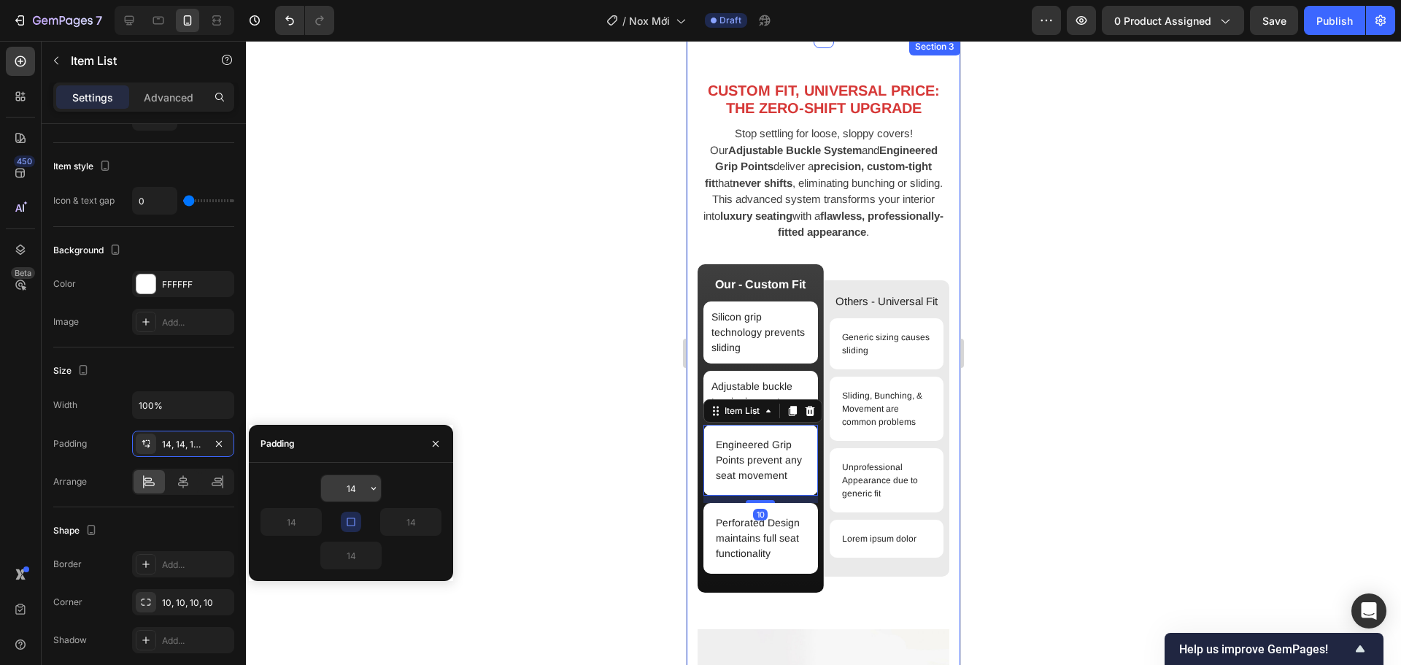
click at [361, 484] on input "14" at bounding box center [351, 488] width 60 height 26
type input "8"
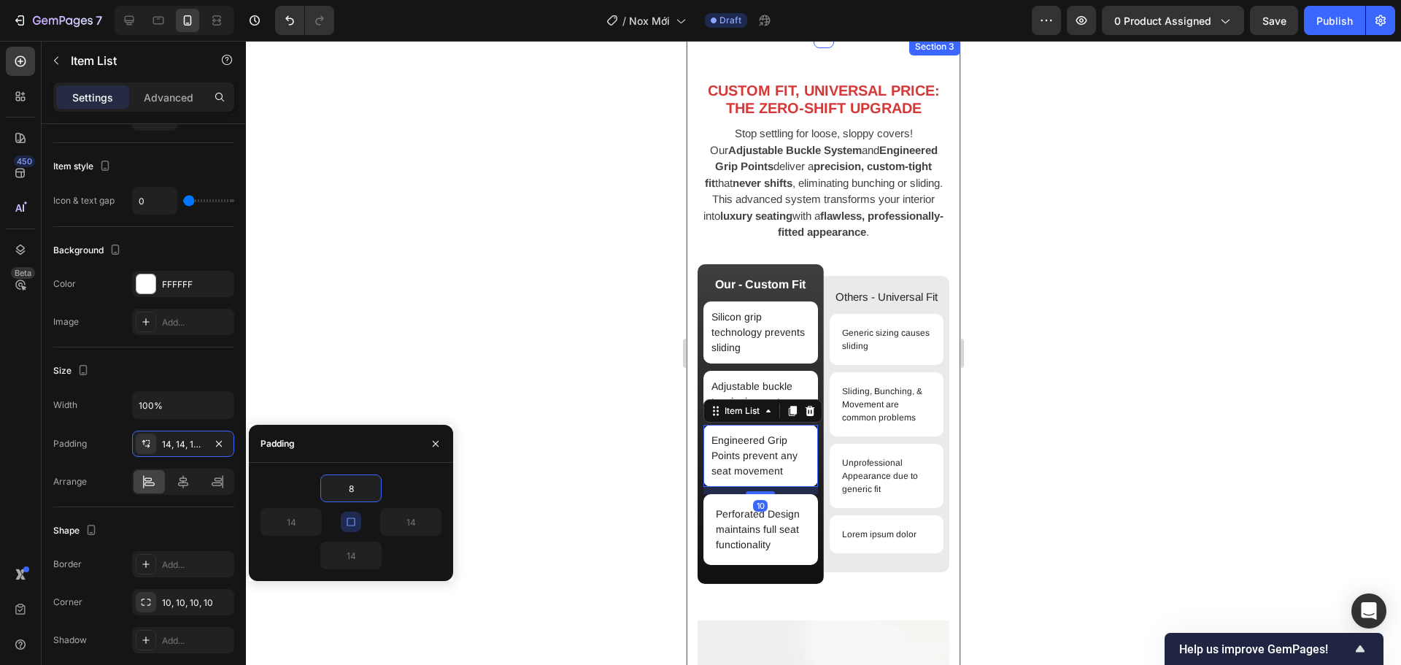
scroll to position [1485, 0]
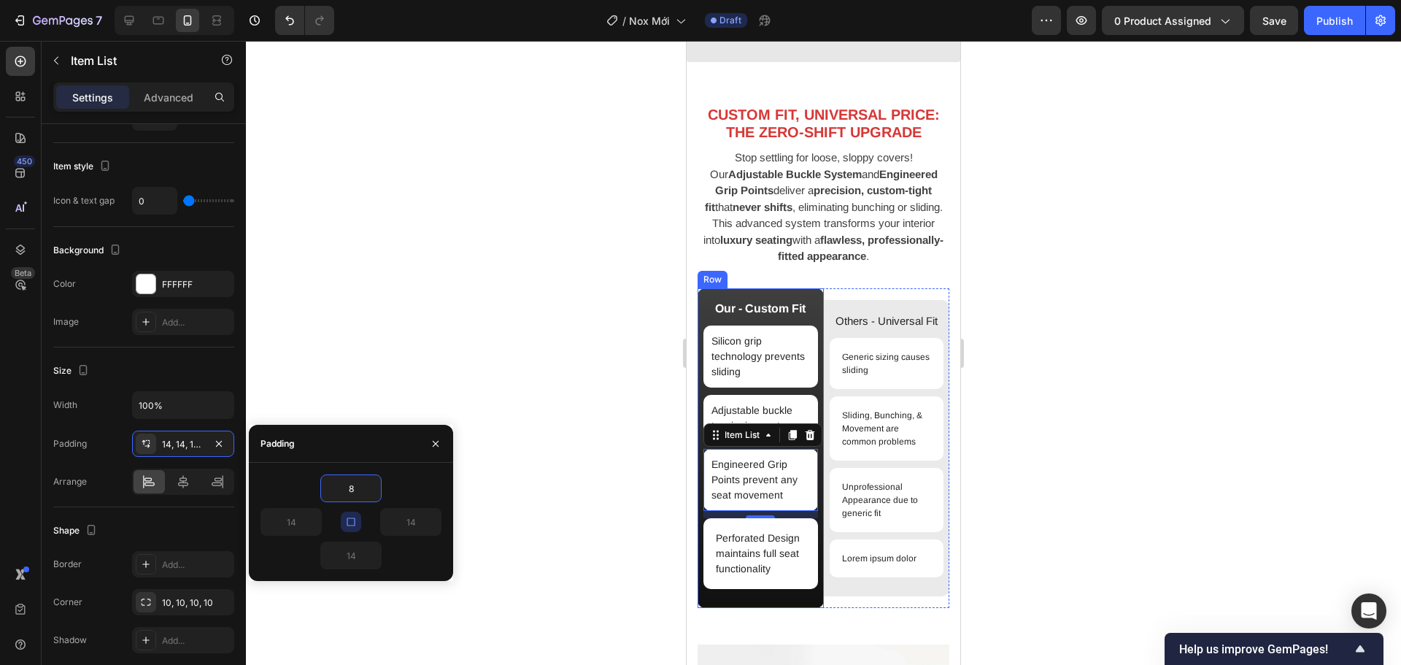
click at [736, 593] on div "Our - Custom Fit Text Block Silicon grip technology prevents sliding Item List …" at bounding box center [760, 448] width 115 height 296
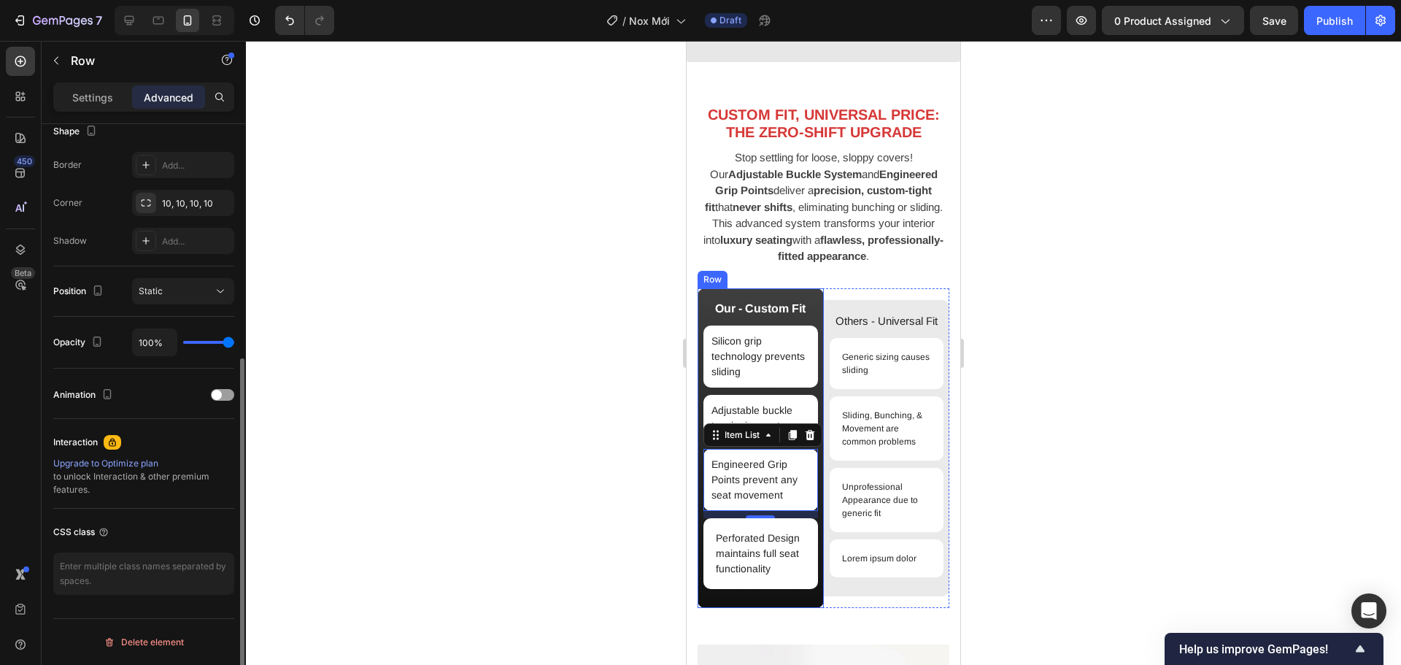
scroll to position [0, 0]
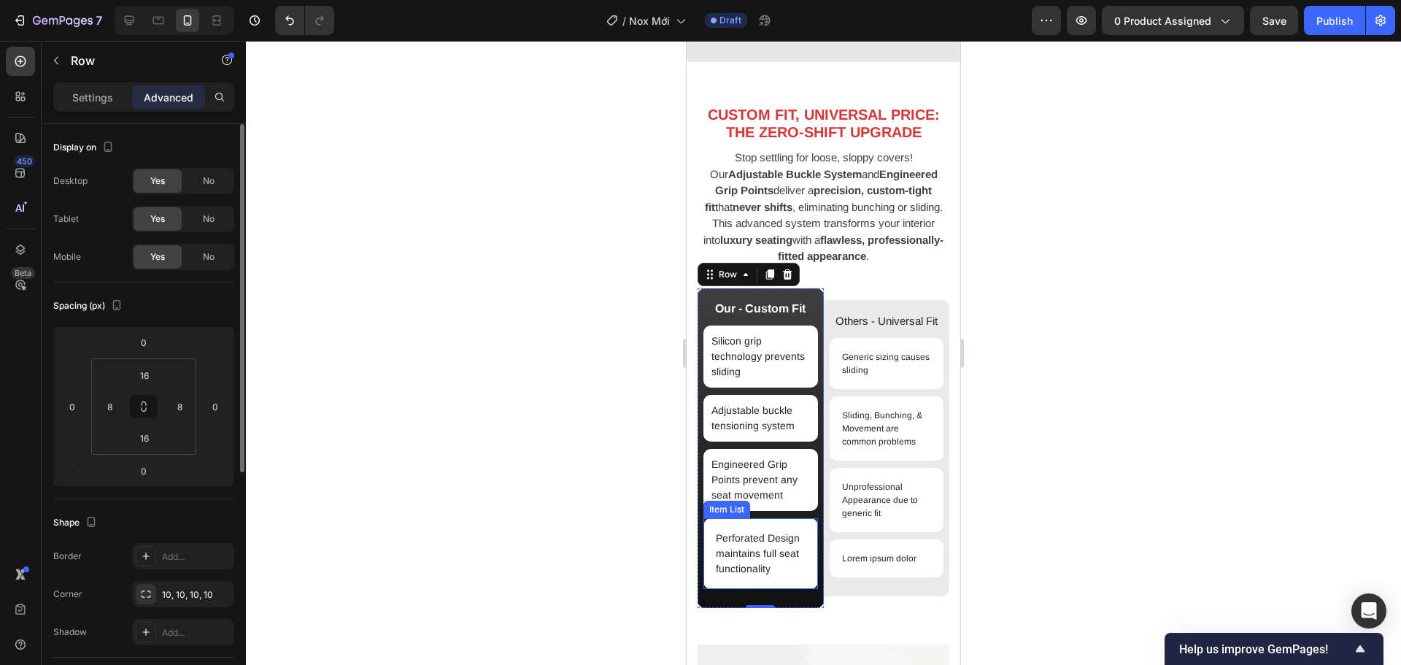
click at [739, 584] on div "Perforated Design maintains full seat functionality" at bounding box center [760, 553] width 115 height 71
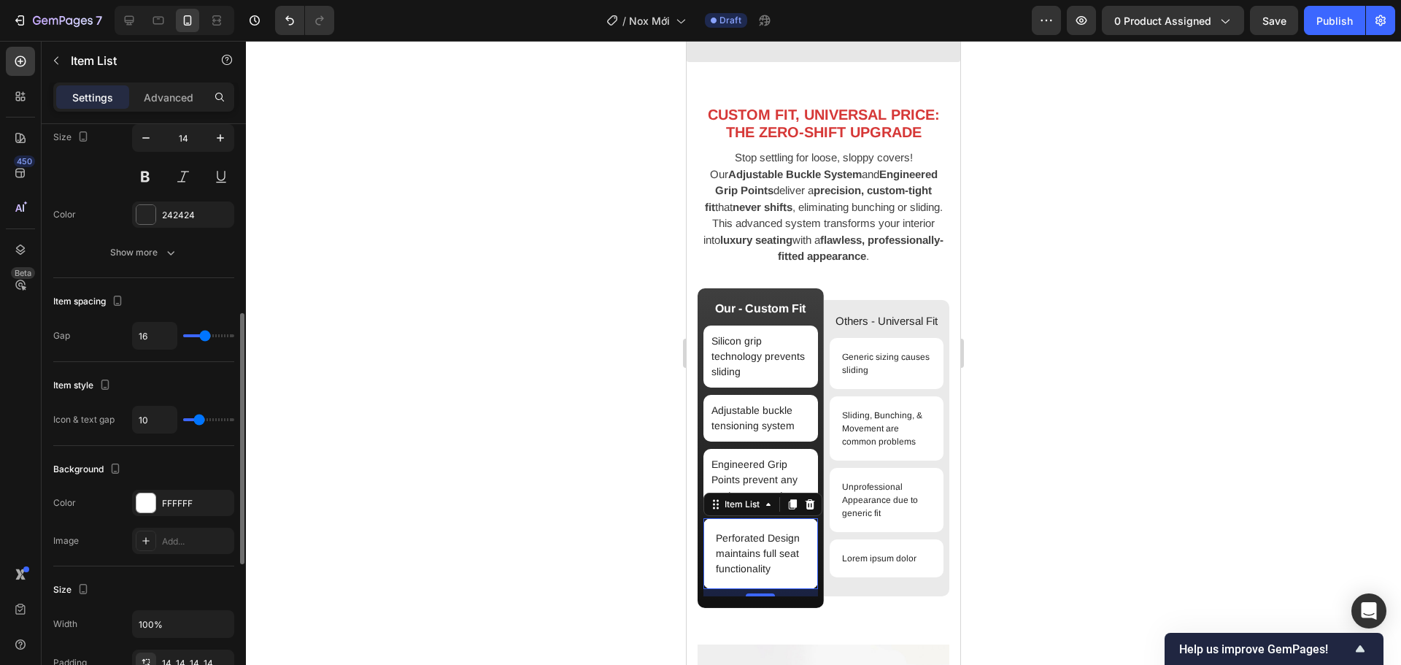
scroll to position [511, 0]
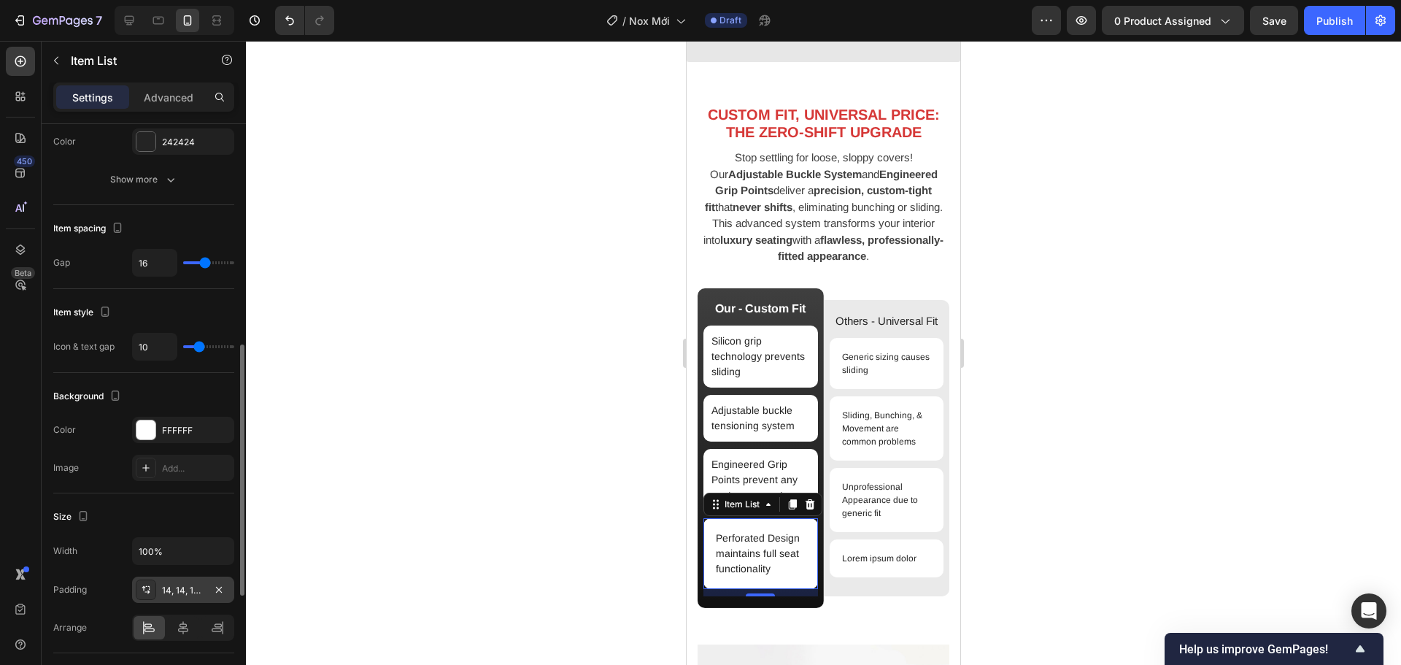
click at [179, 590] on div "14, 14, 14, 14" at bounding box center [183, 590] width 42 height 13
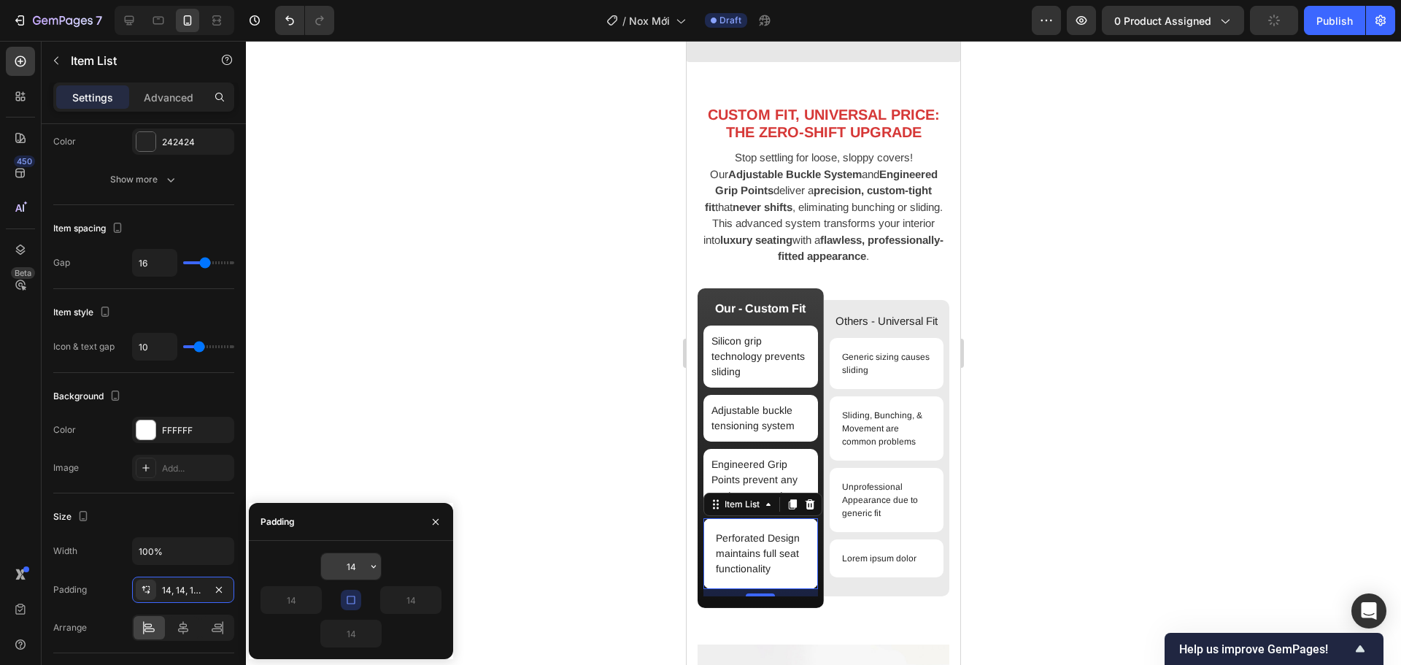
click at [355, 564] on input "14" at bounding box center [351, 566] width 60 height 26
type input "8"
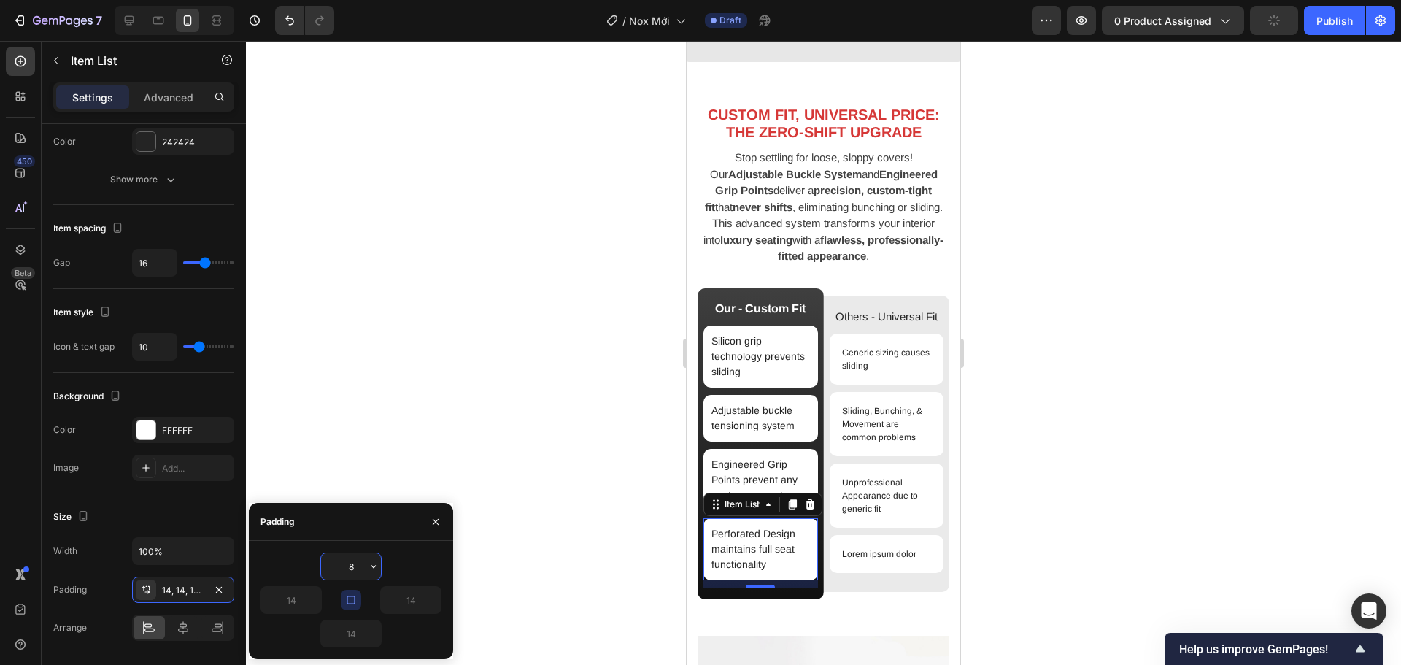
scroll to position [1477, 0]
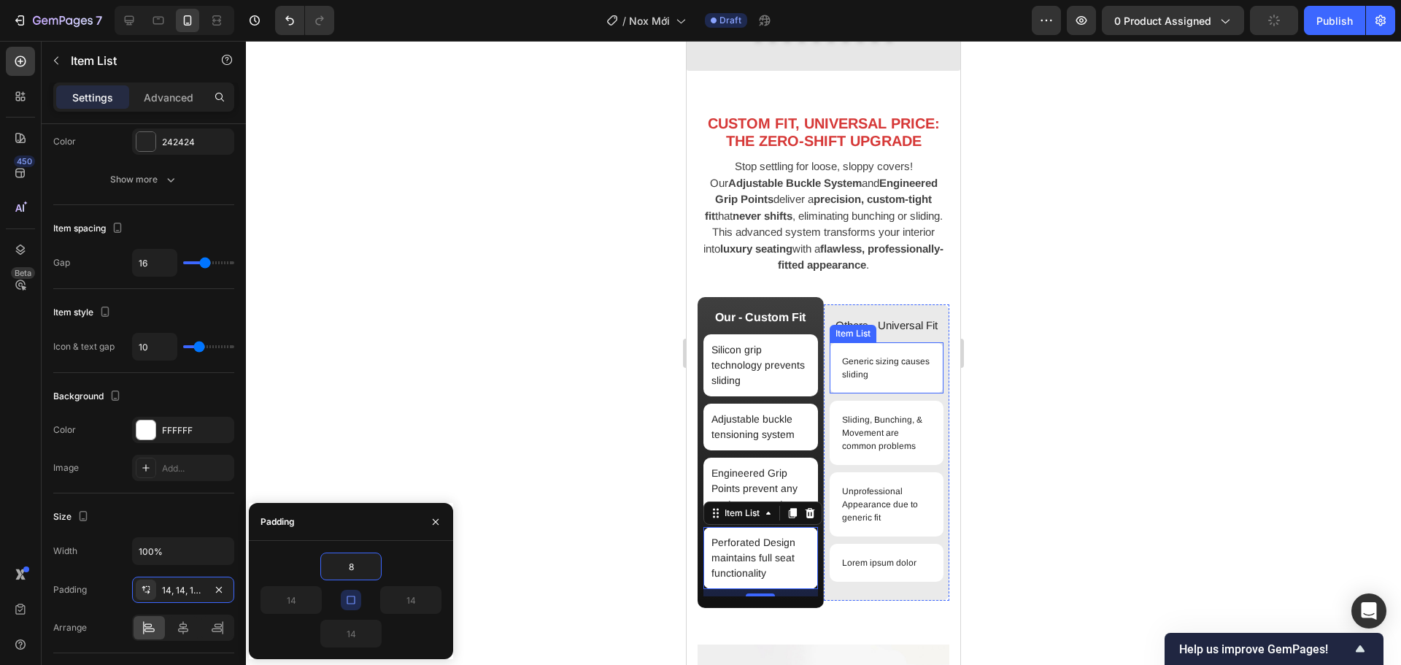
click at [920, 388] on div "Generic sizing causes sliding" at bounding box center [887, 367] width 115 height 51
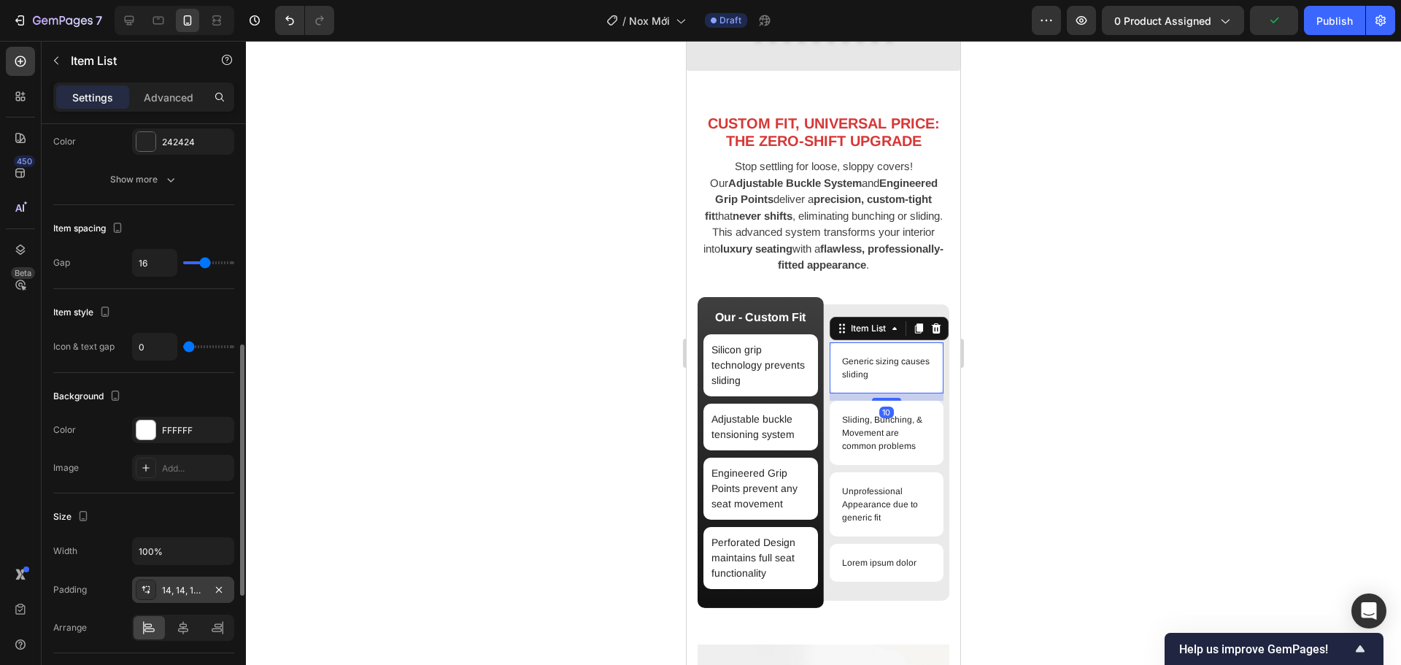
click at [170, 597] on div "14, 14, 14, 14" at bounding box center [183, 589] width 102 height 26
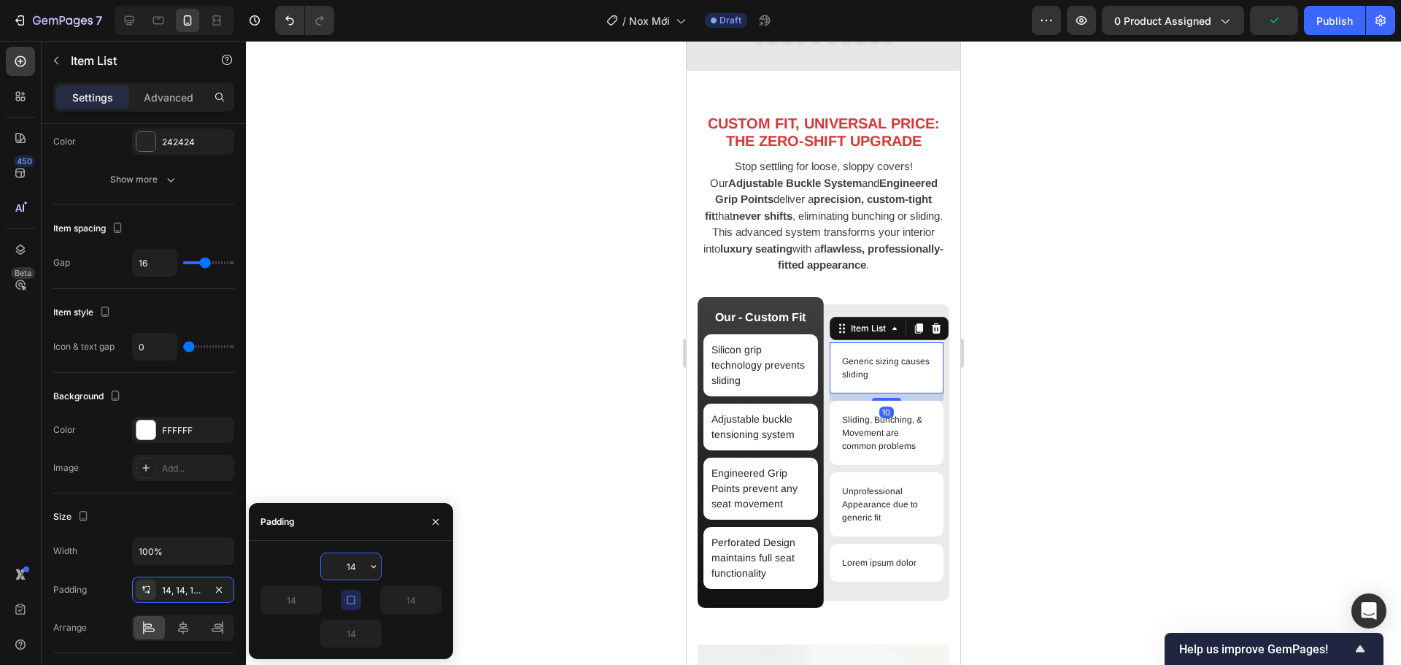
click at [347, 564] on input "14" at bounding box center [351, 566] width 60 height 26
type input "8"
click at [920, 455] on div "Sliding, Bunching, & Movement are common problems" at bounding box center [887, 428] width 115 height 64
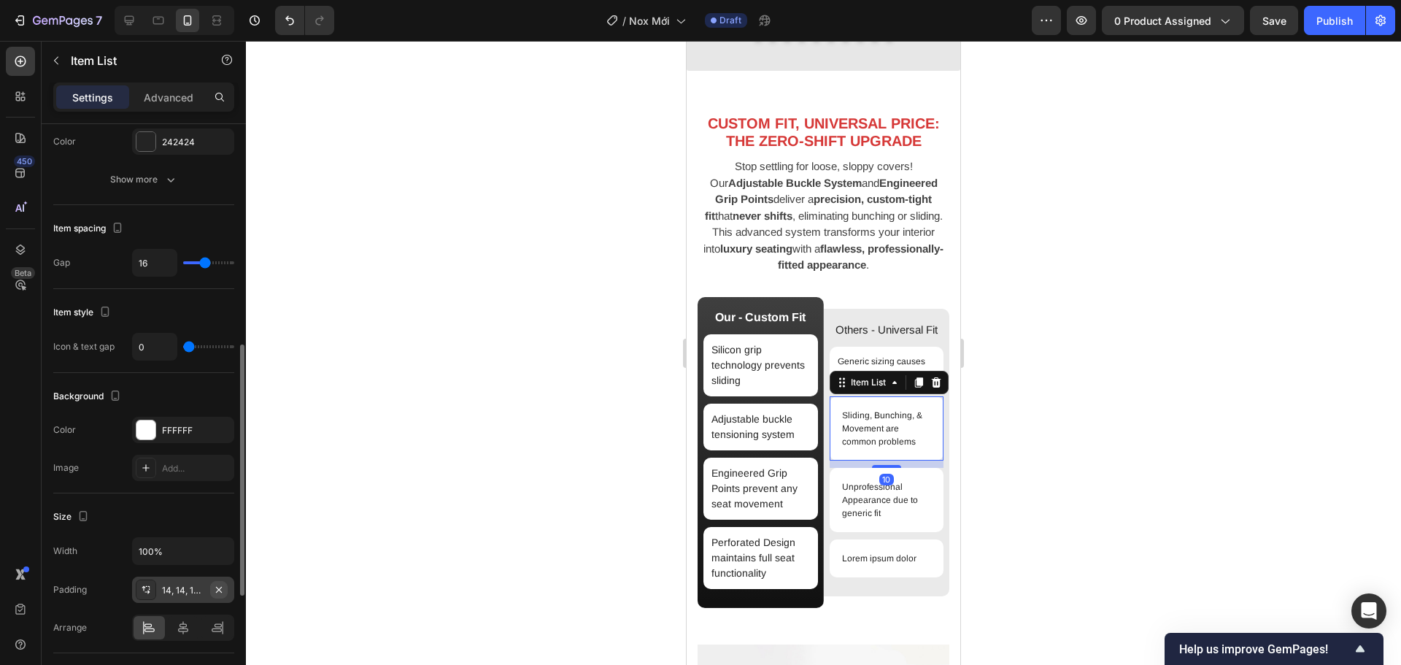
click at [220, 597] on button "button" at bounding box center [219, 590] width 18 height 18
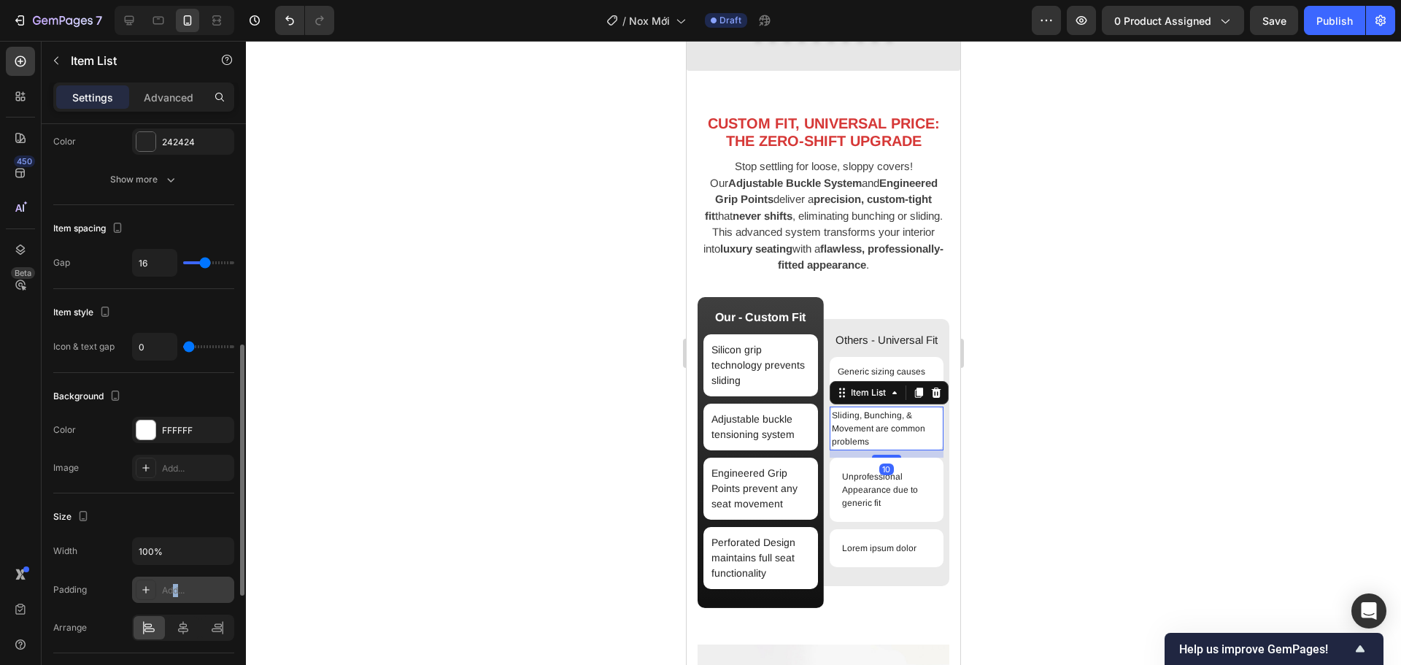
click at [176, 586] on div "Add..." at bounding box center [196, 590] width 69 height 13
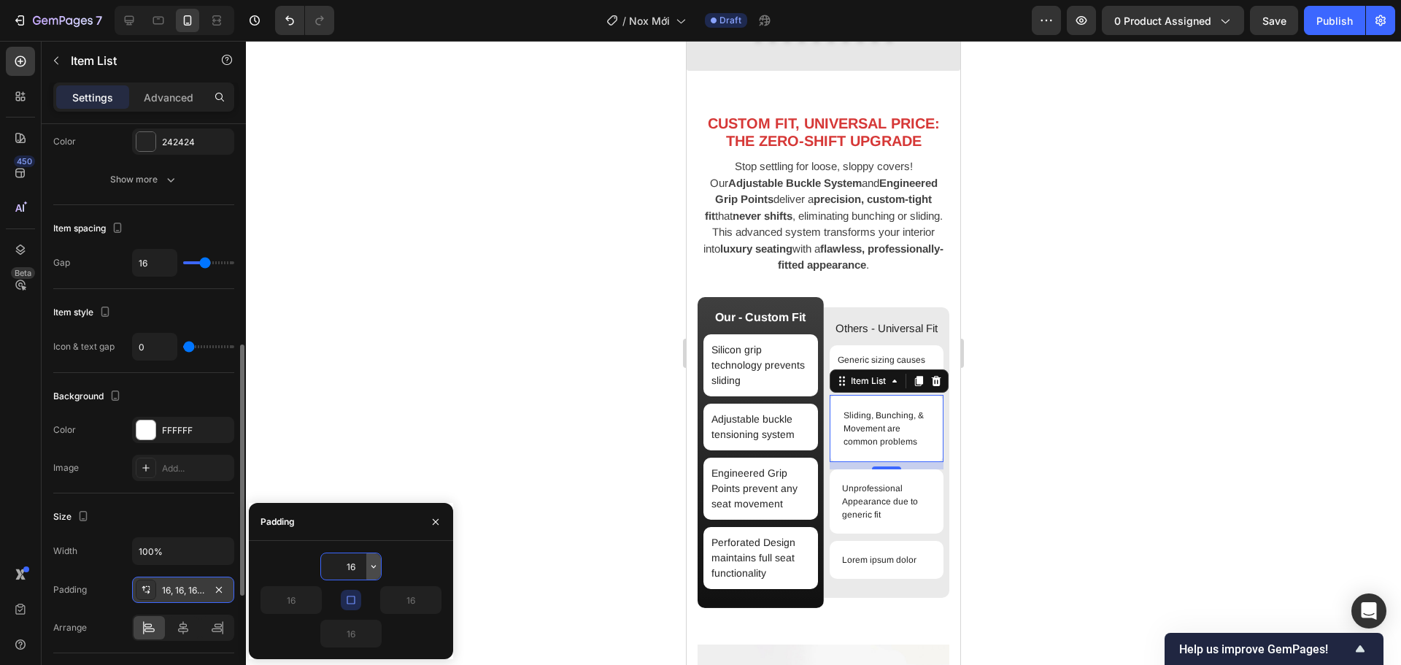
type input "8"
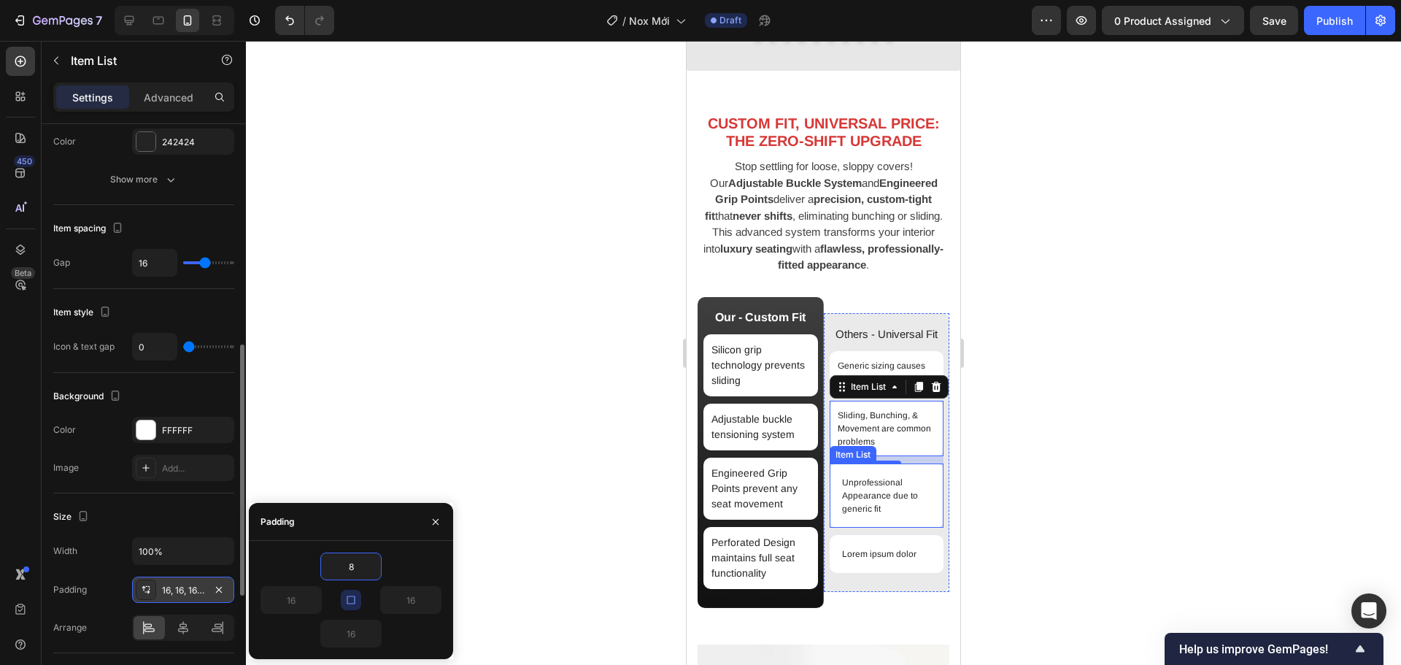
click at [913, 527] on div "Unprofessional Appearance due to generic fit" at bounding box center [887, 495] width 115 height 64
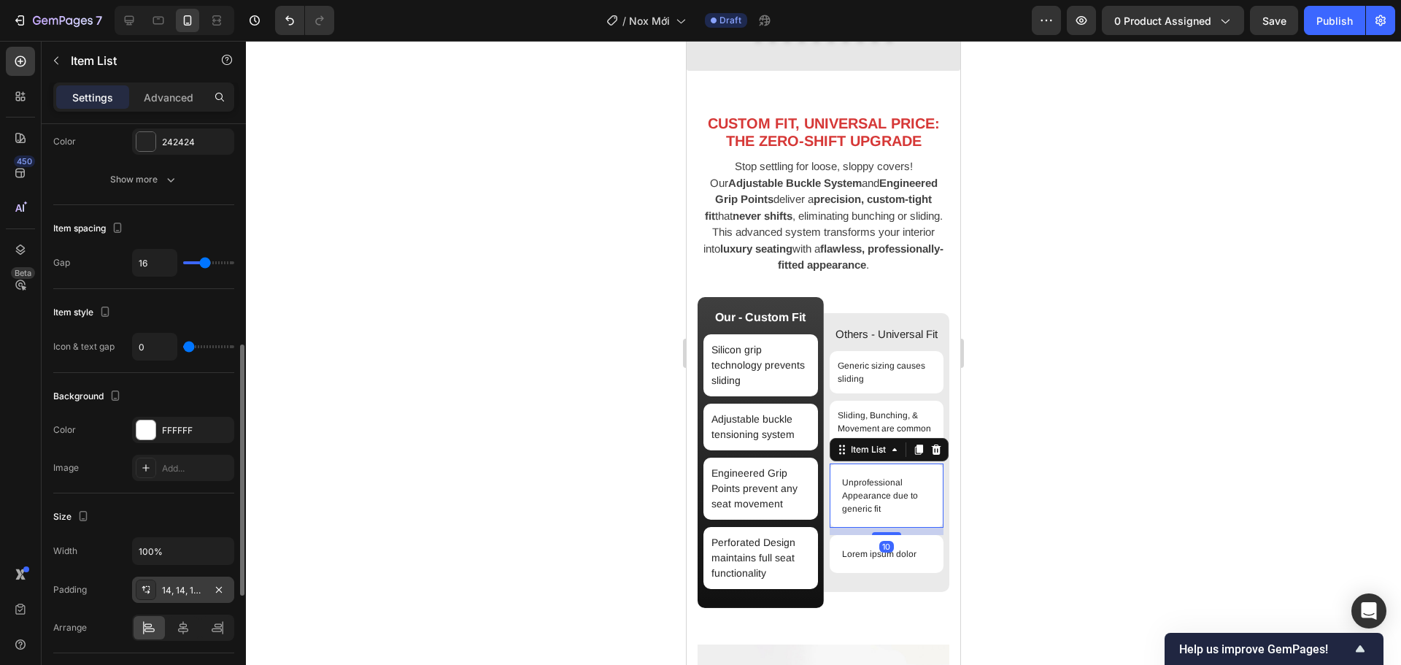
click at [193, 590] on div "14, 14, 14, 14" at bounding box center [183, 590] width 42 height 13
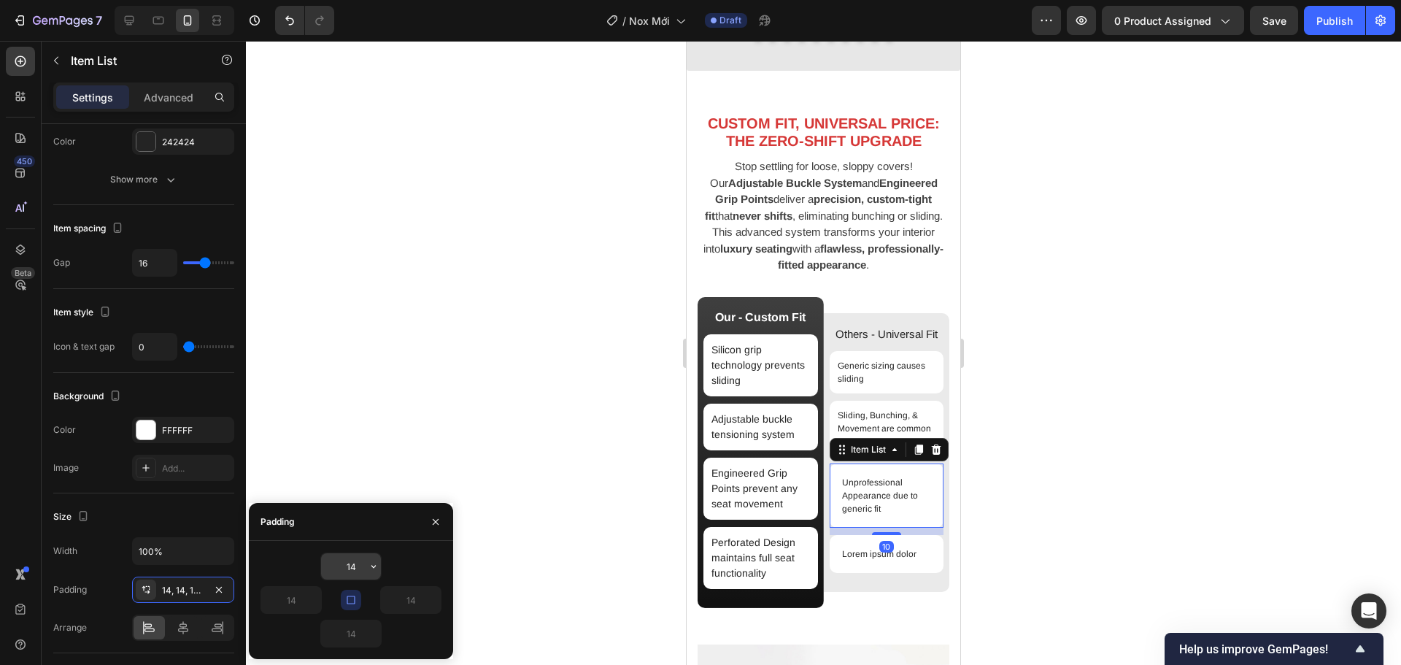
click at [342, 570] on input "14" at bounding box center [351, 566] width 60 height 26
type input "8"
click at [856, 579] on div "Others - Universal Fit Text Block Generic sizing causes sliding Item List Slidi…" at bounding box center [887, 452] width 126 height 271
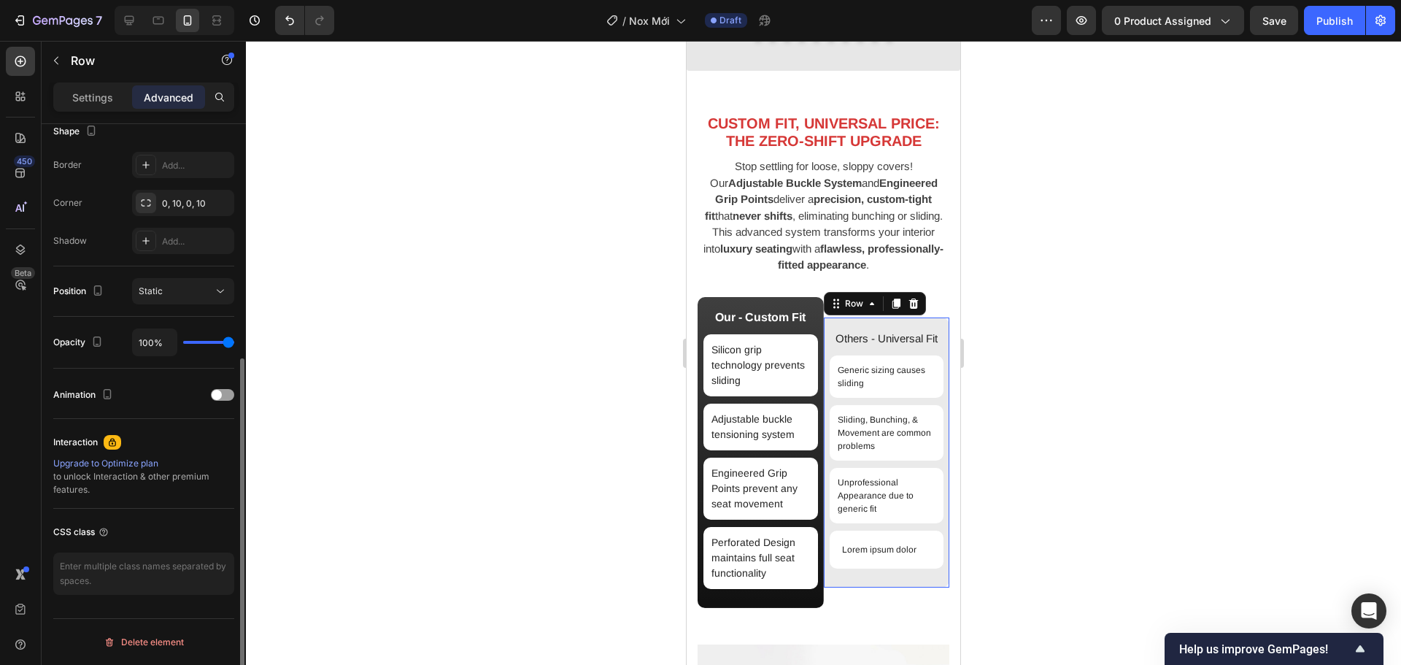
scroll to position [0, 0]
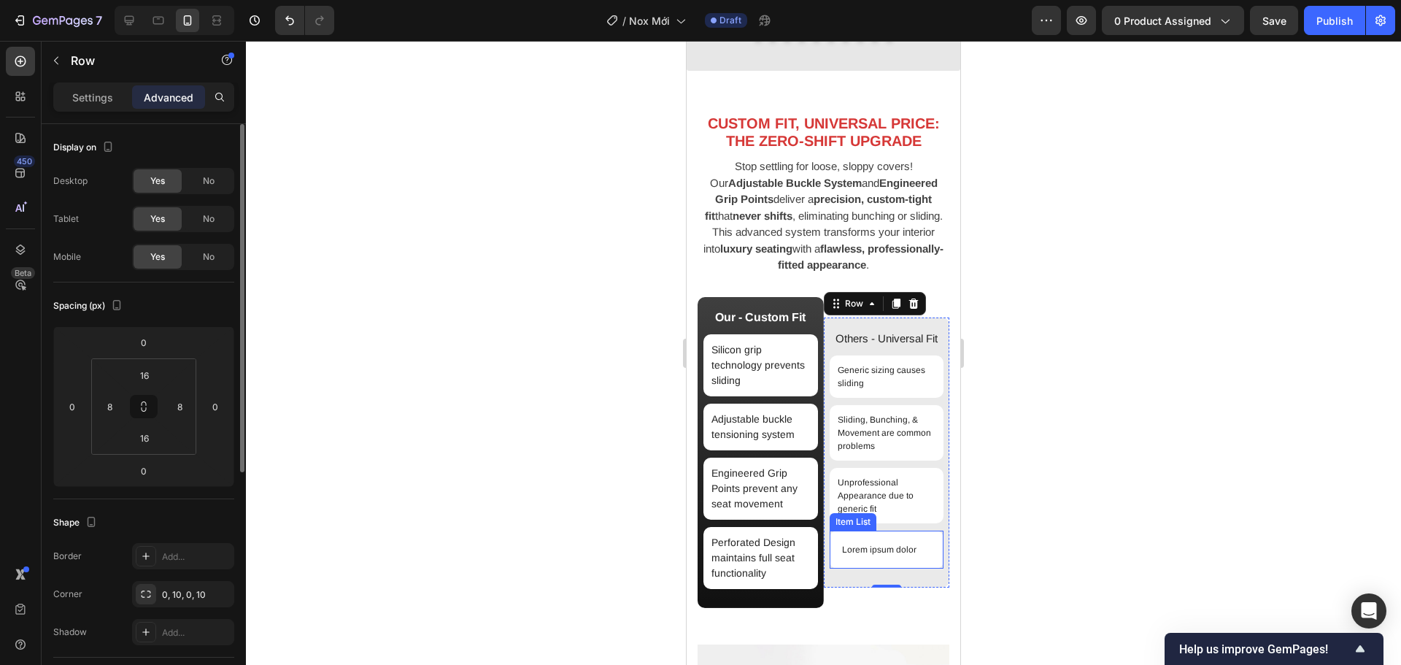
click at [861, 562] on div "Lorem ipsum dolor" at bounding box center [887, 549] width 115 height 38
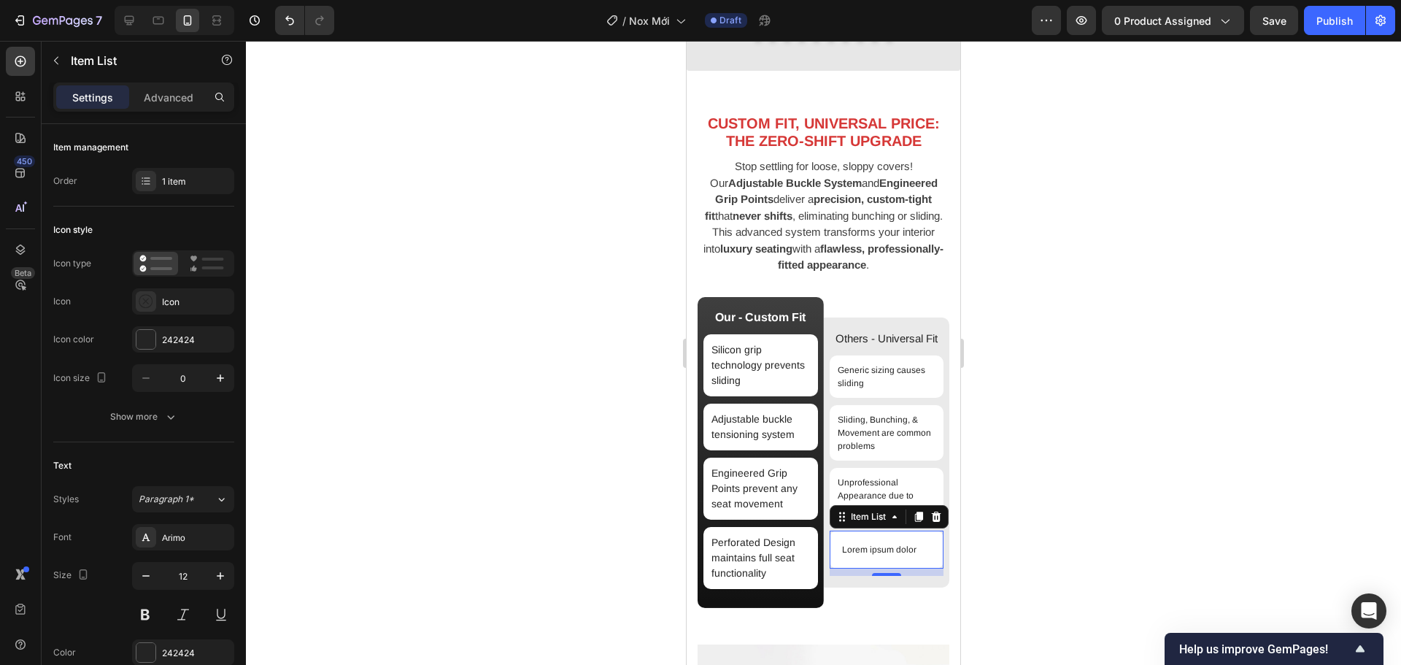
click at [850, 544] on p "Lorem ipsum dolor" at bounding box center [879, 549] width 74 height 13
click at [851, 547] on p "Lorem ipsum dolor" at bounding box center [879, 549] width 74 height 13
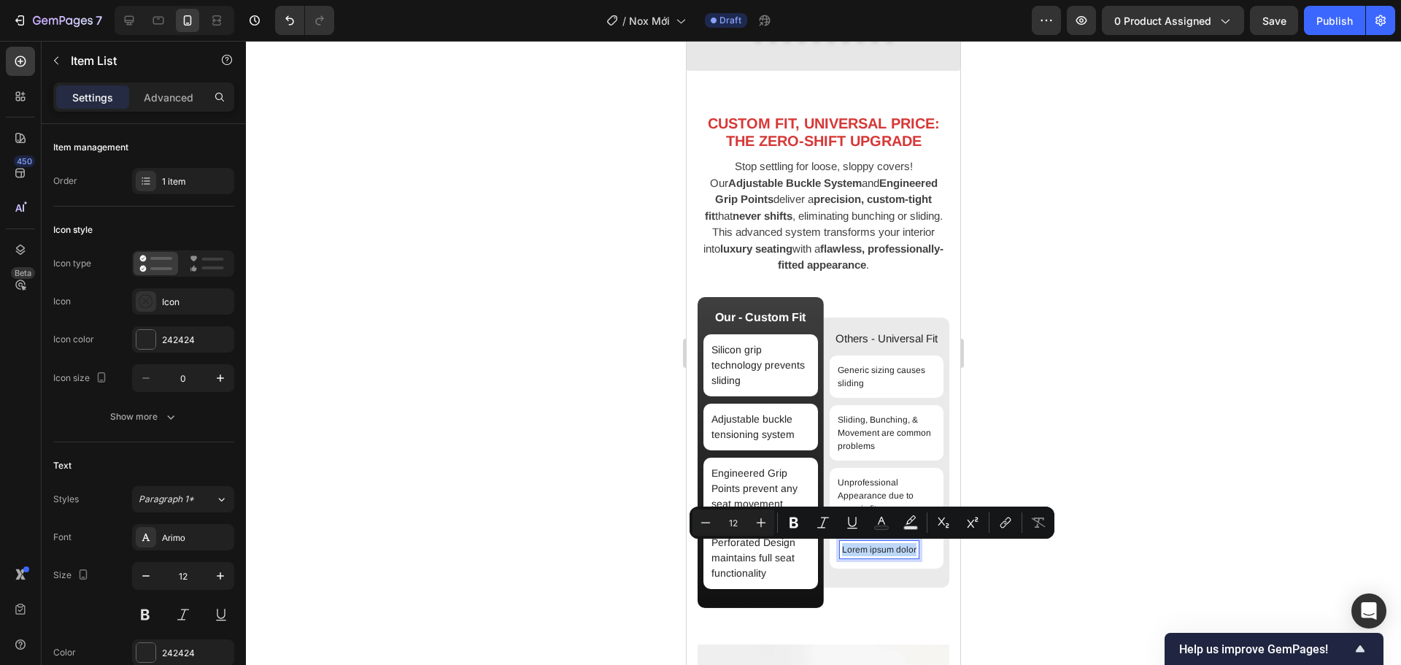
click at [852, 547] on p "Lorem ipsum dolor" at bounding box center [879, 549] width 74 height 13
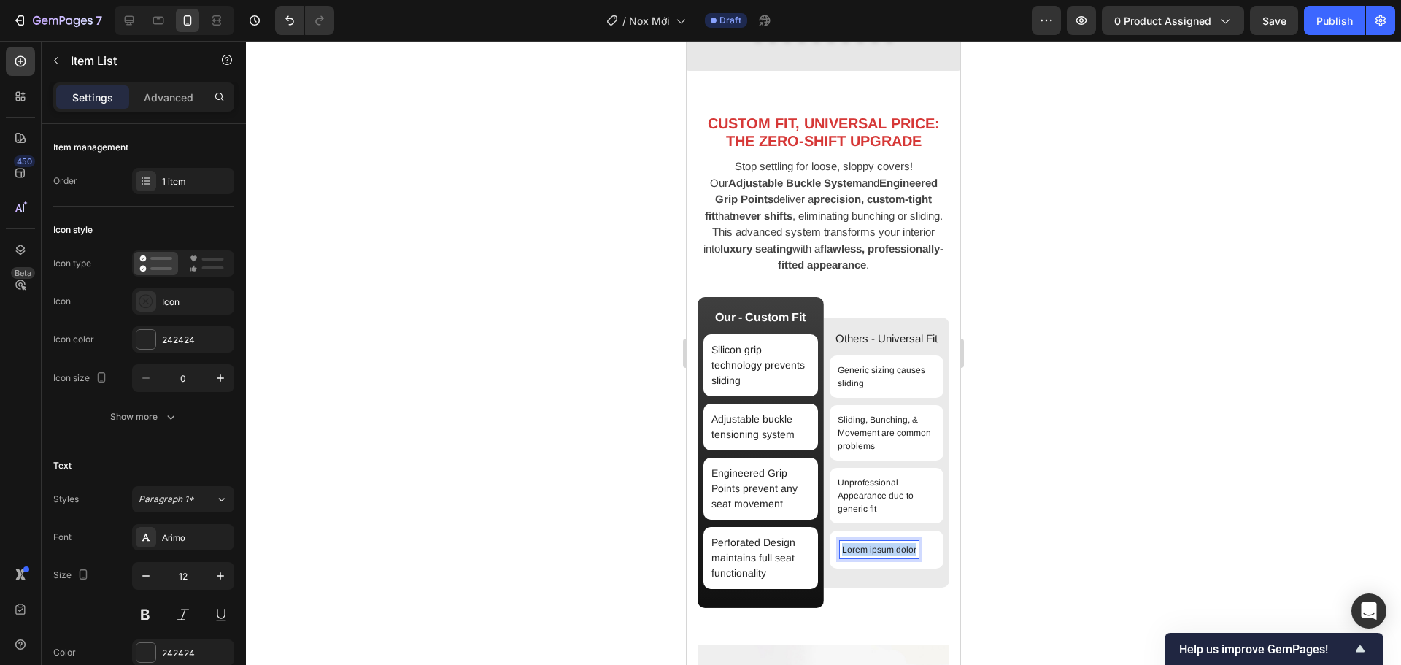
click at [852, 547] on p "Lorem ipsum dolor" at bounding box center [879, 549] width 74 height 13
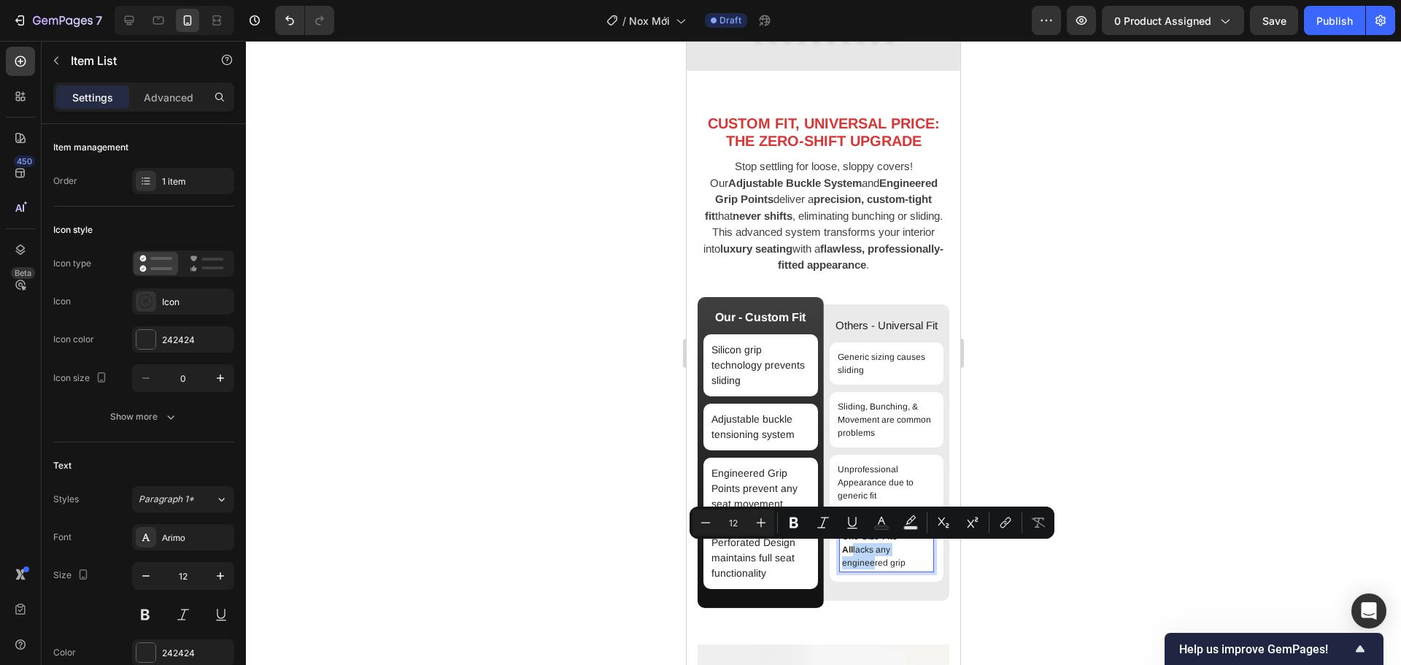
scroll to position [1464, 0]
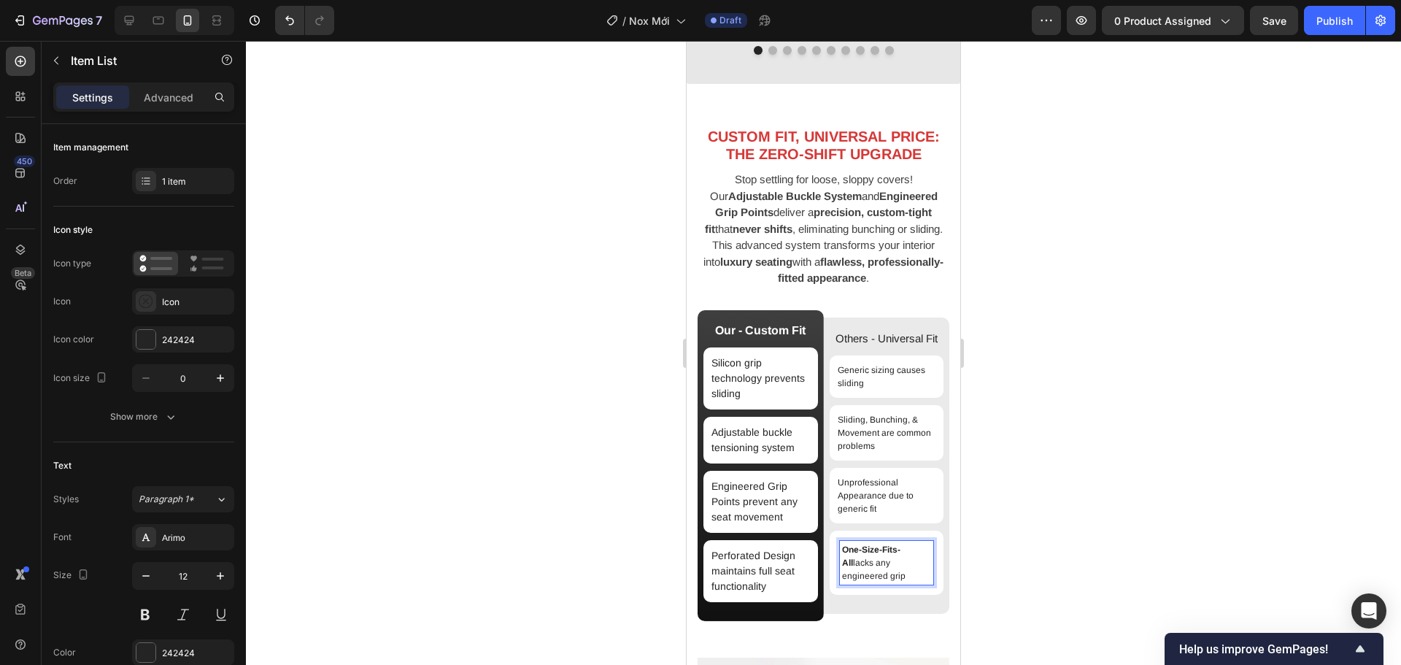
click at [878, 550] on strong "One-Size-Fits-All" at bounding box center [871, 555] width 58 height 23
click at [1081, 531] on div at bounding box center [823, 353] width 1155 height 624
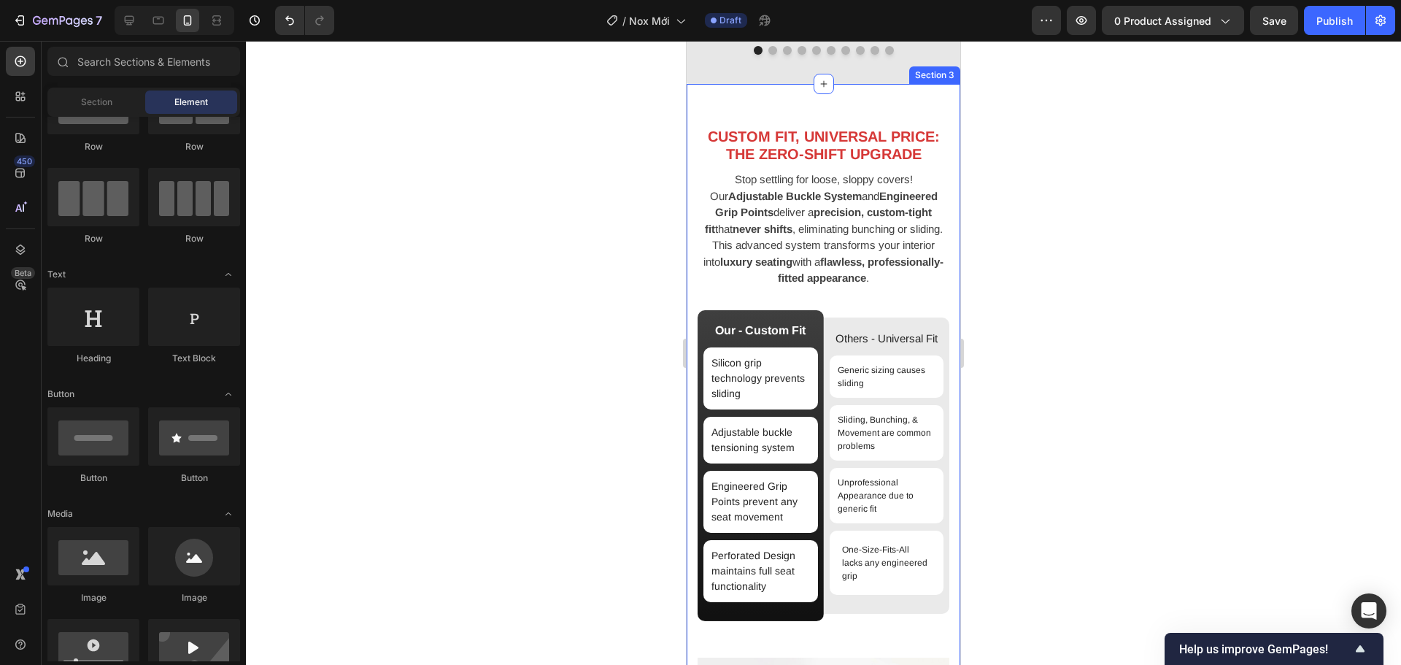
click at [1078, 514] on div at bounding box center [823, 353] width 1155 height 624
click at [943, 304] on div "Image CUSTOM FIT, UNIVERSAL PRICE: THE ZERO-SHIFT UPGRADE Heading Stop settling…" at bounding box center [824, 475] width 274 height 782
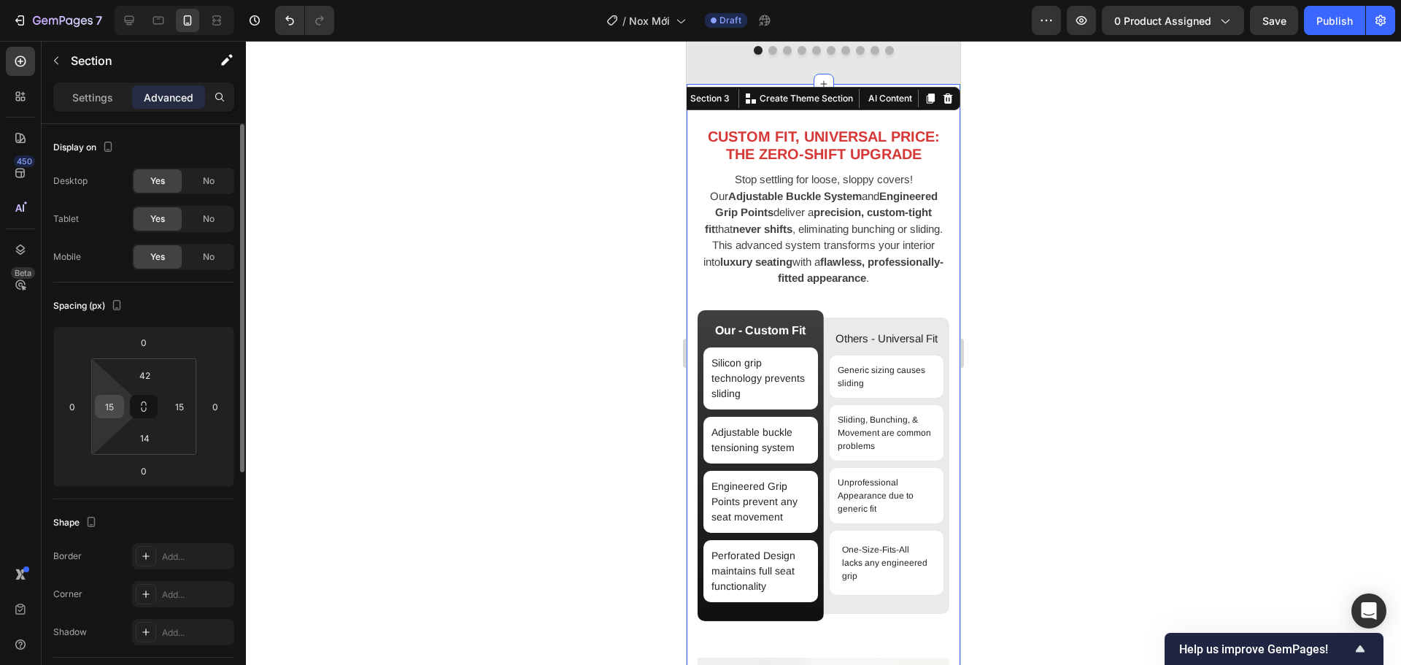
click at [112, 401] on input "15" at bounding box center [109, 406] width 22 height 22
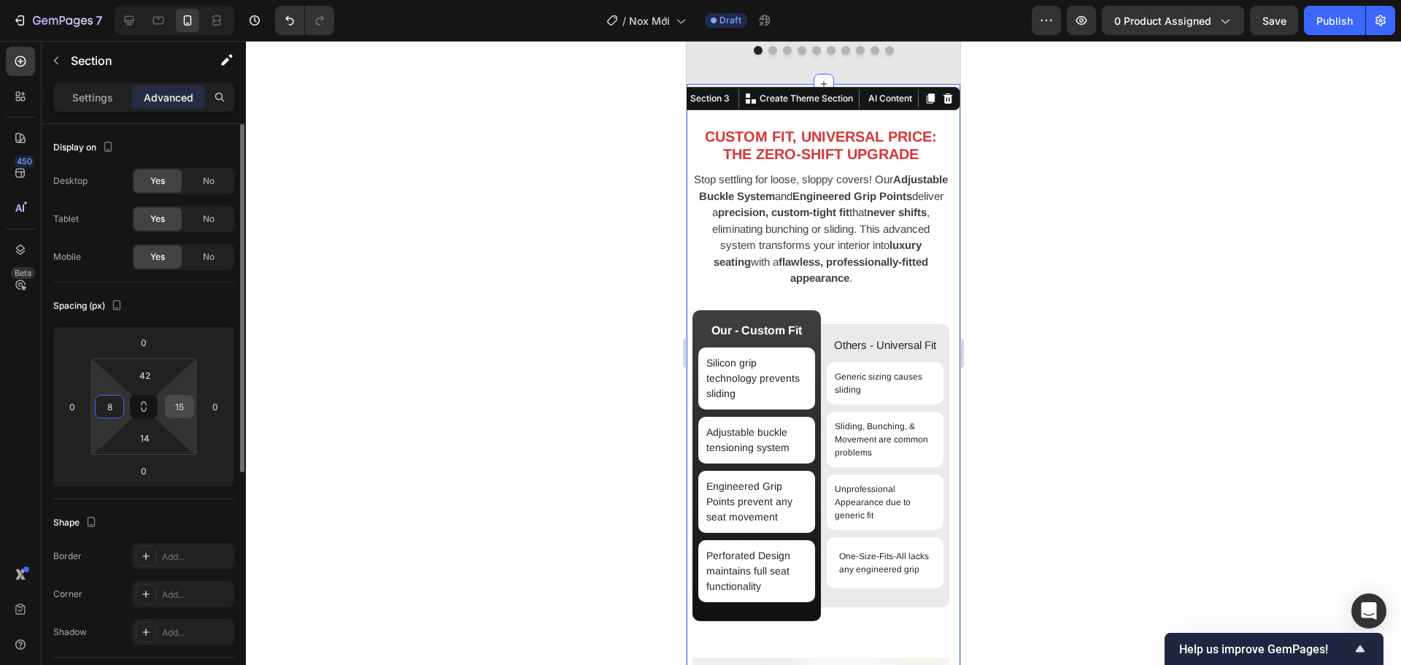
type input "8"
click at [178, 405] on input "15" at bounding box center [180, 406] width 22 height 22
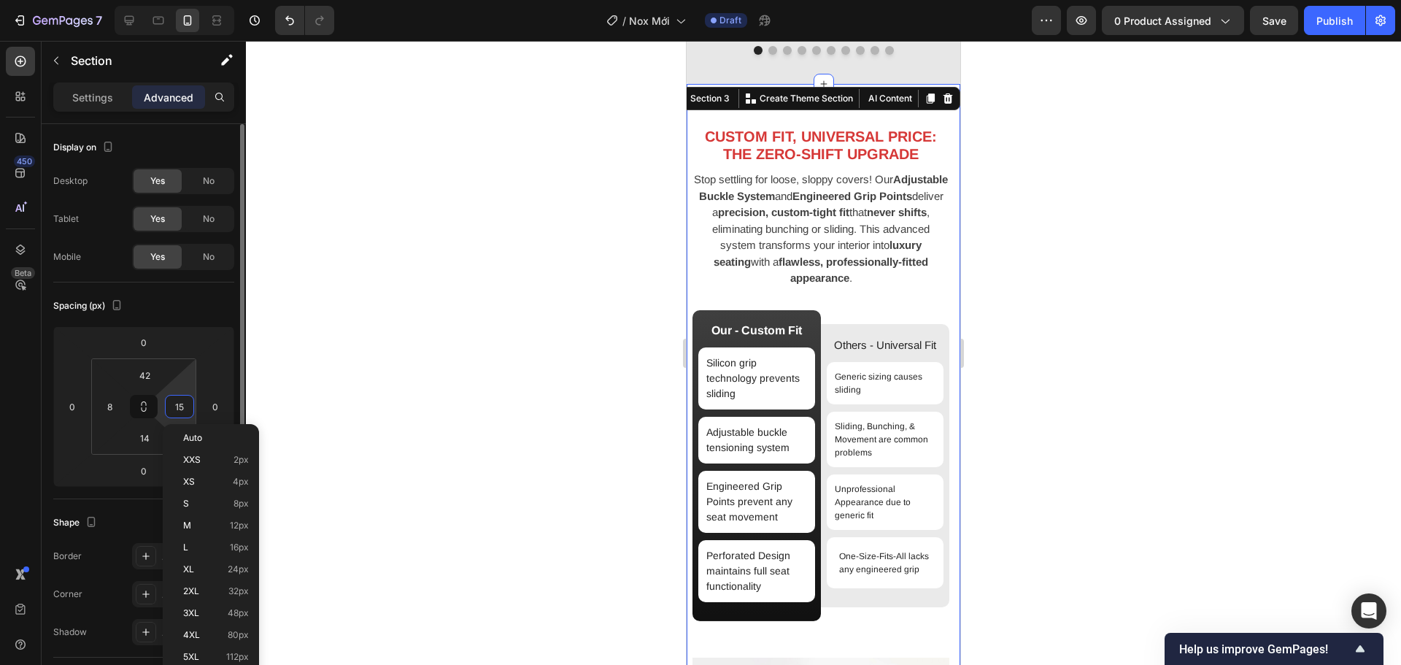
type input "8"
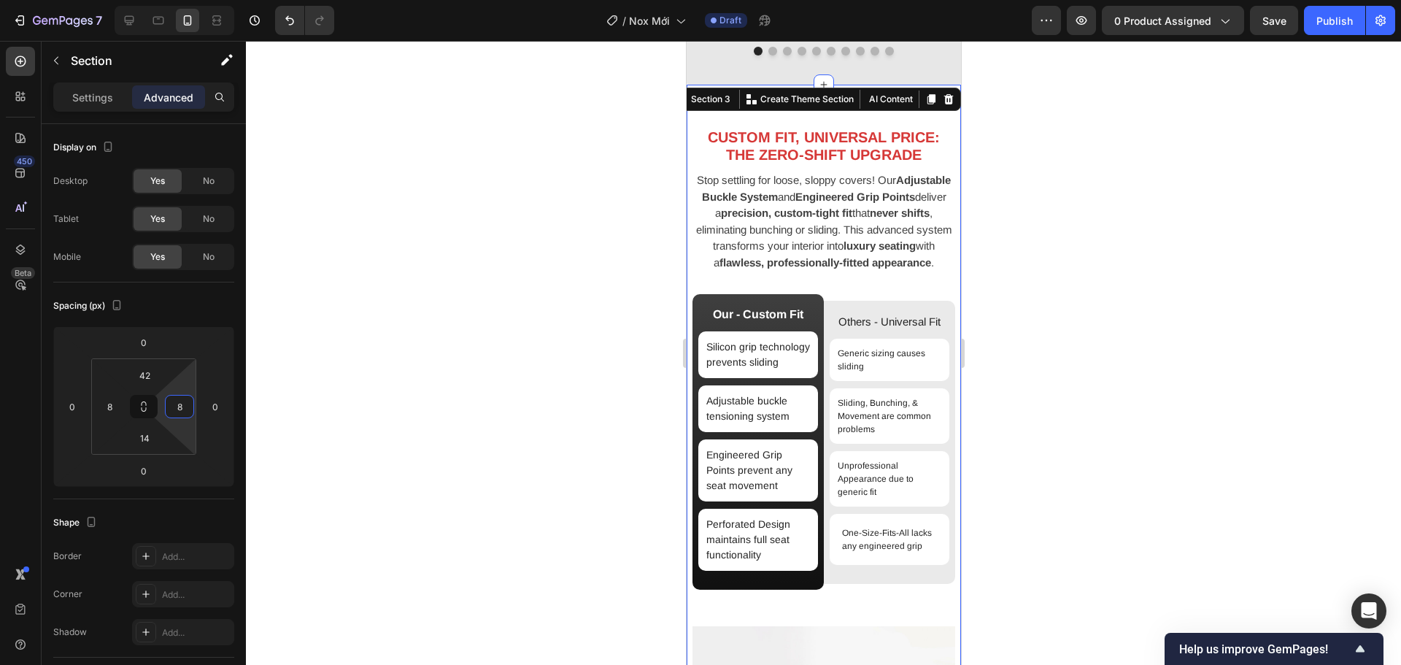
scroll to position [1464, 0]
click at [1055, 325] on div at bounding box center [823, 353] width 1155 height 624
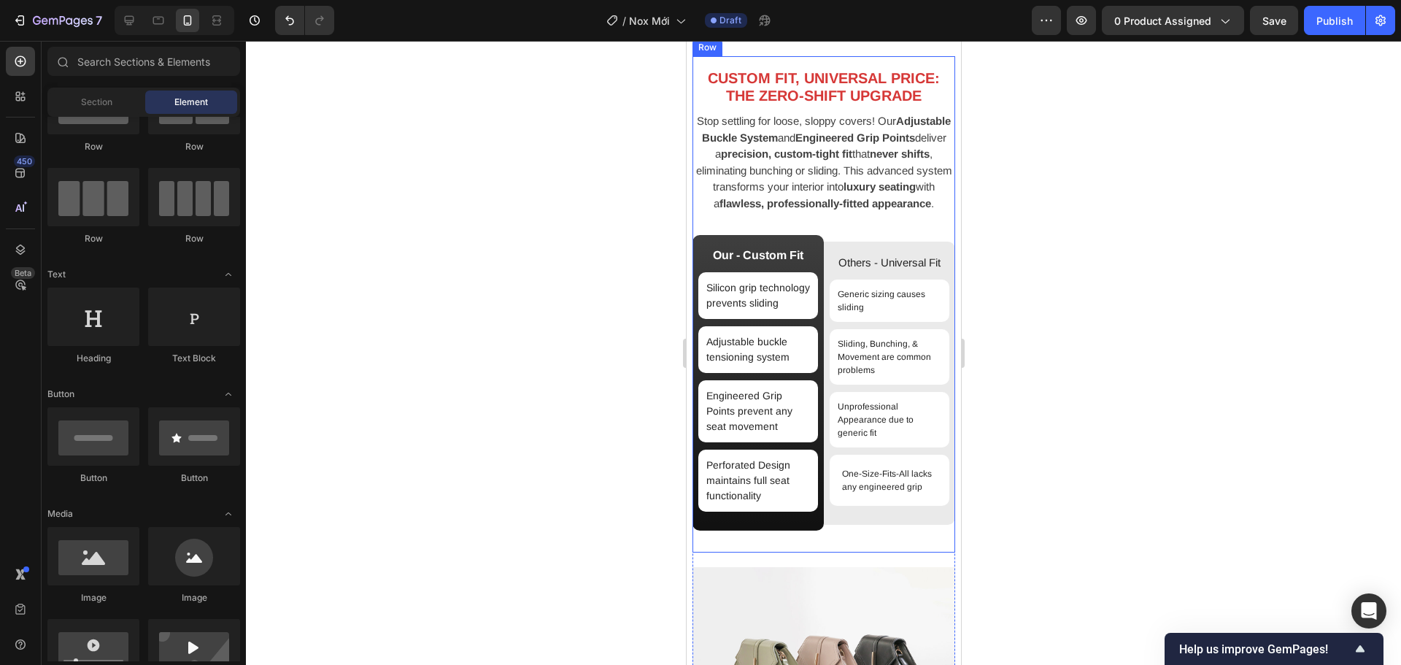
scroll to position [1683, 0]
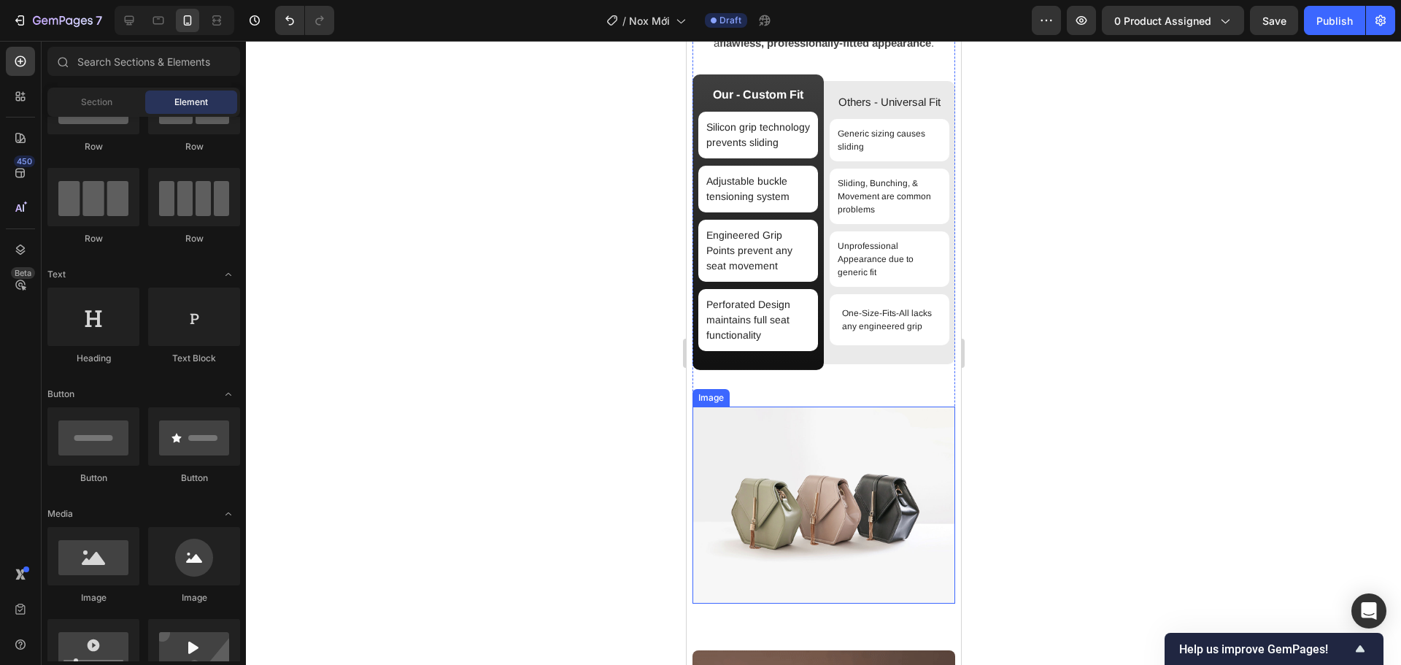
click at [832, 470] on img at bounding box center [823, 504] width 263 height 197
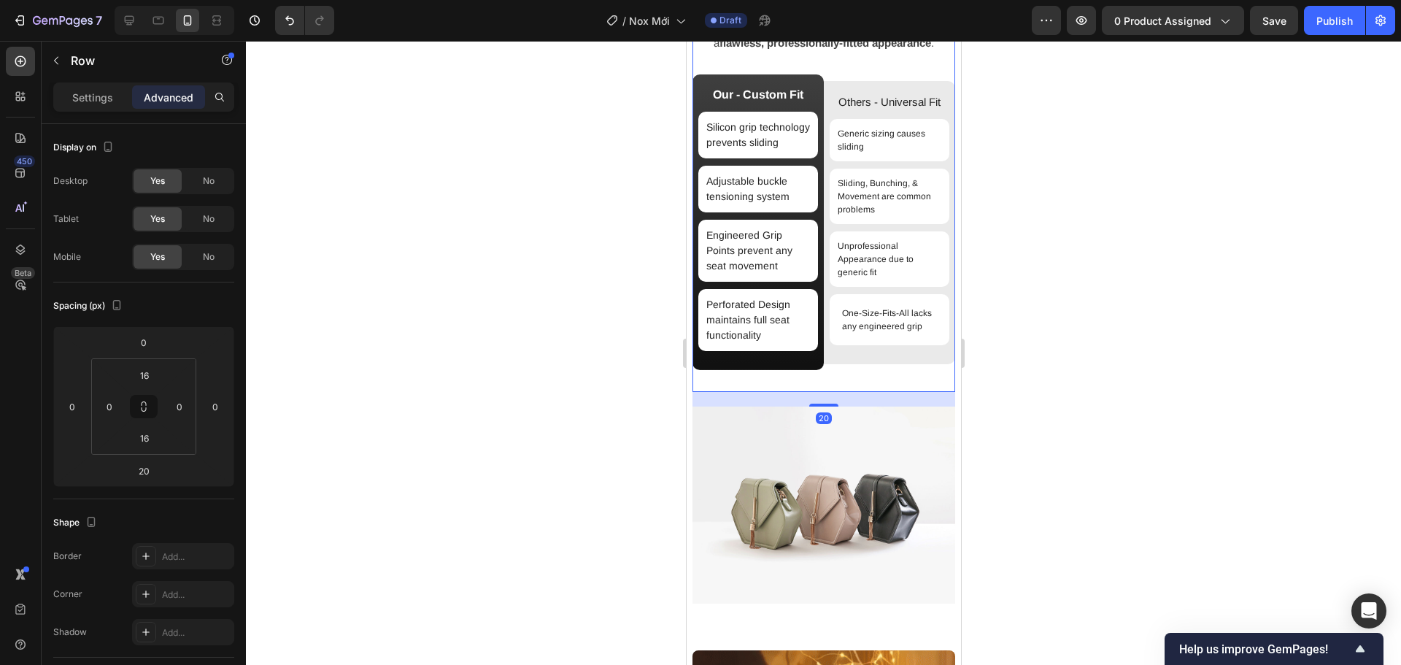
click at [867, 392] on div "CUSTOM FIT, UNIVERSAL PRICE: THE ZERO-SHIFT UPGRADE Heading Stop settling for l…" at bounding box center [823, 144] width 263 height 496
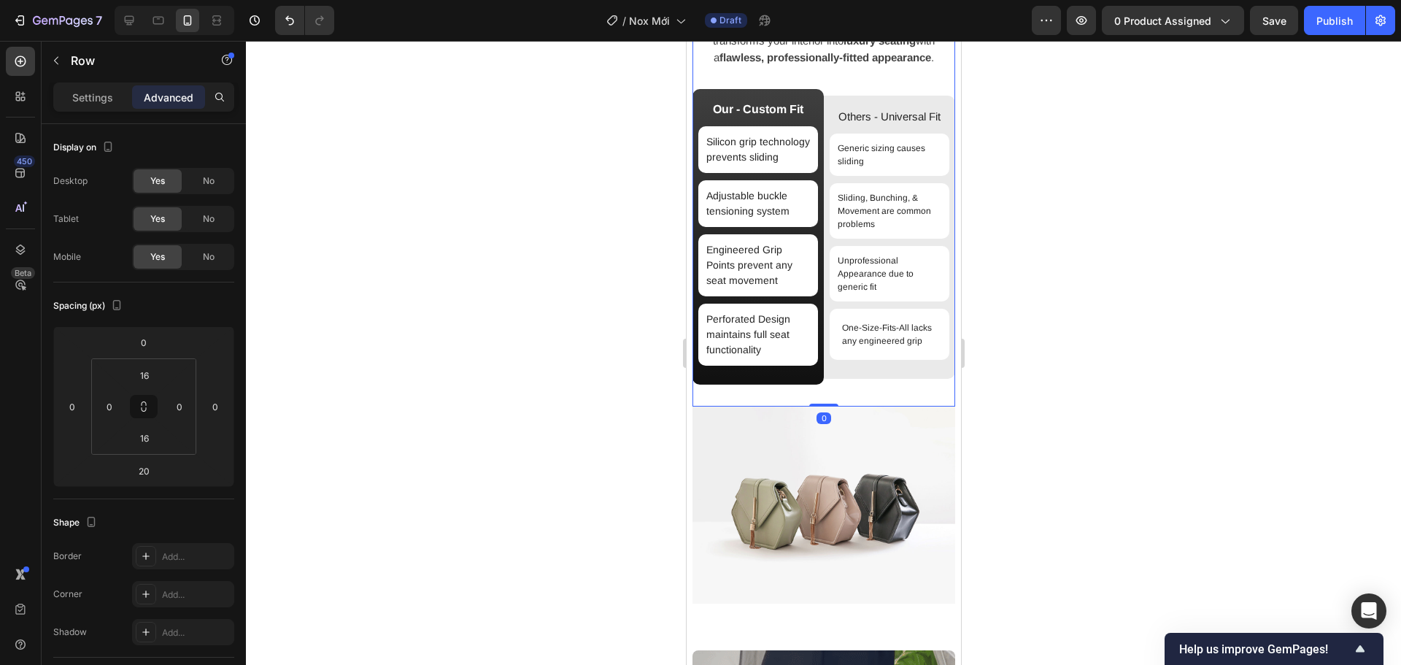
drag, startPoint x: 827, startPoint y: 438, endPoint x: 830, endPoint y: 415, distance: 22.9
click at [830, 406] on div "CUSTOM FIT, UNIVERSAL PRICE: THE ZERO-SHIFT UPGRADE Heading Stop settling for l…" at bounding box center [823, 158] width 263 height 496
type input "0"
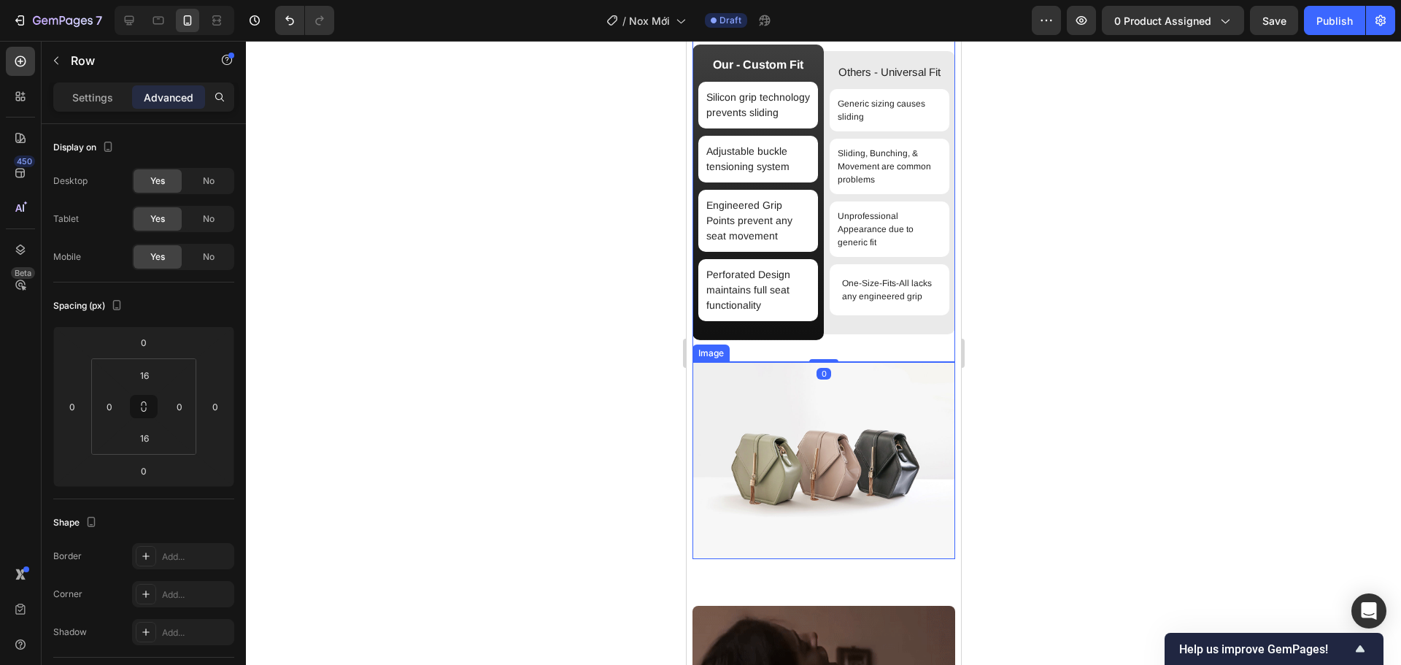
scroll to position [1887, 0]
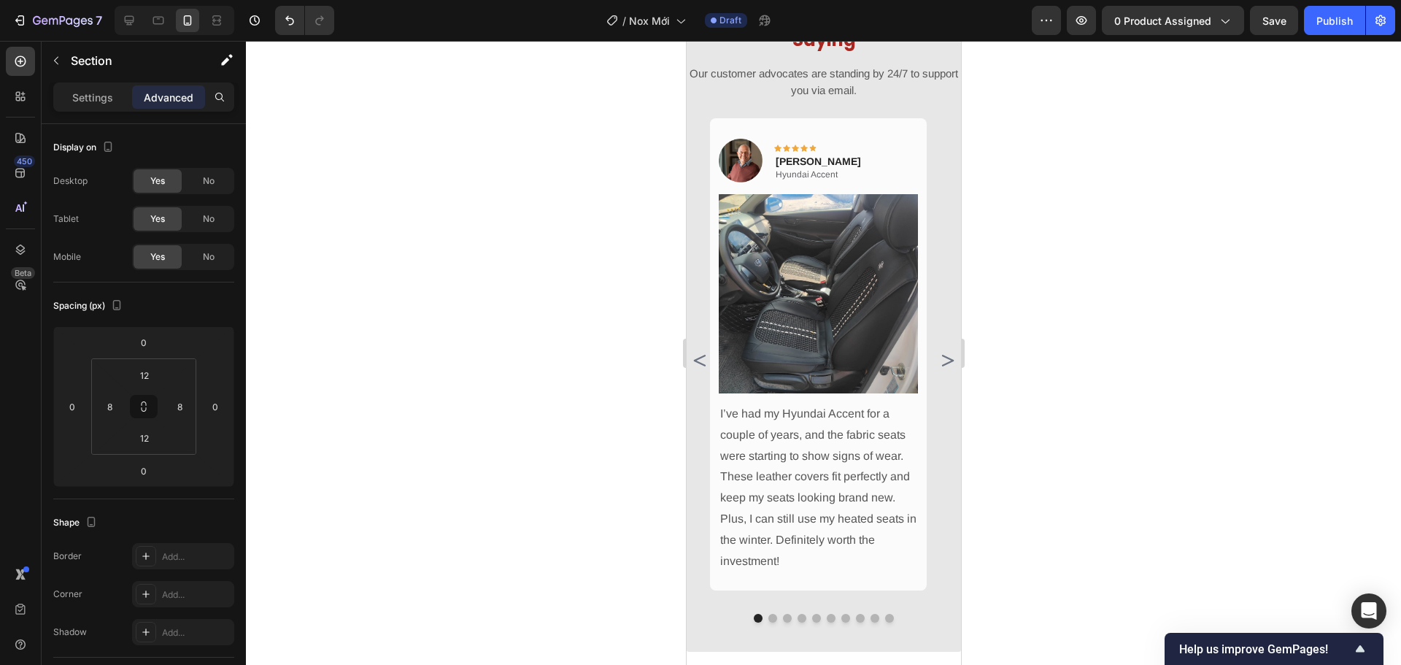
scroll to position [866, 0]
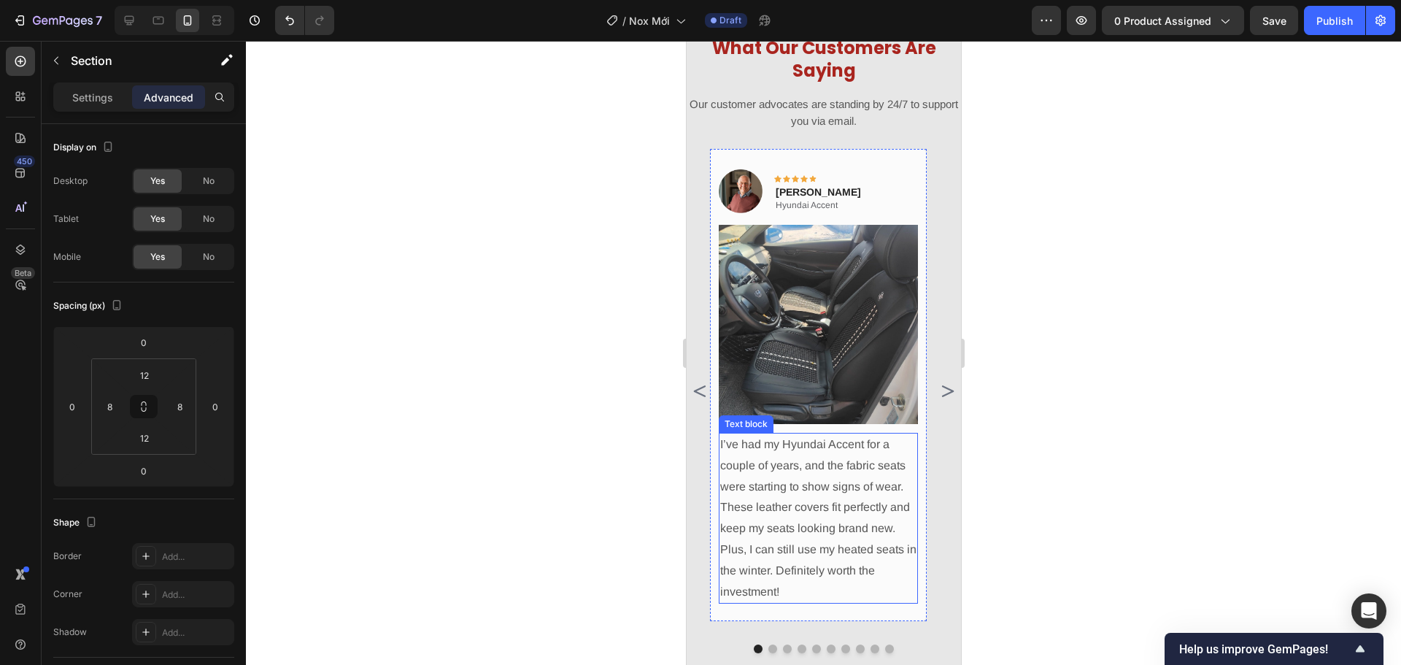
click at [822, 497] on p "I’ve had my Hyundai Accent for a couple of years, and the fabric seats were sta…" at bounding box center [817, 518] width 196 height 168
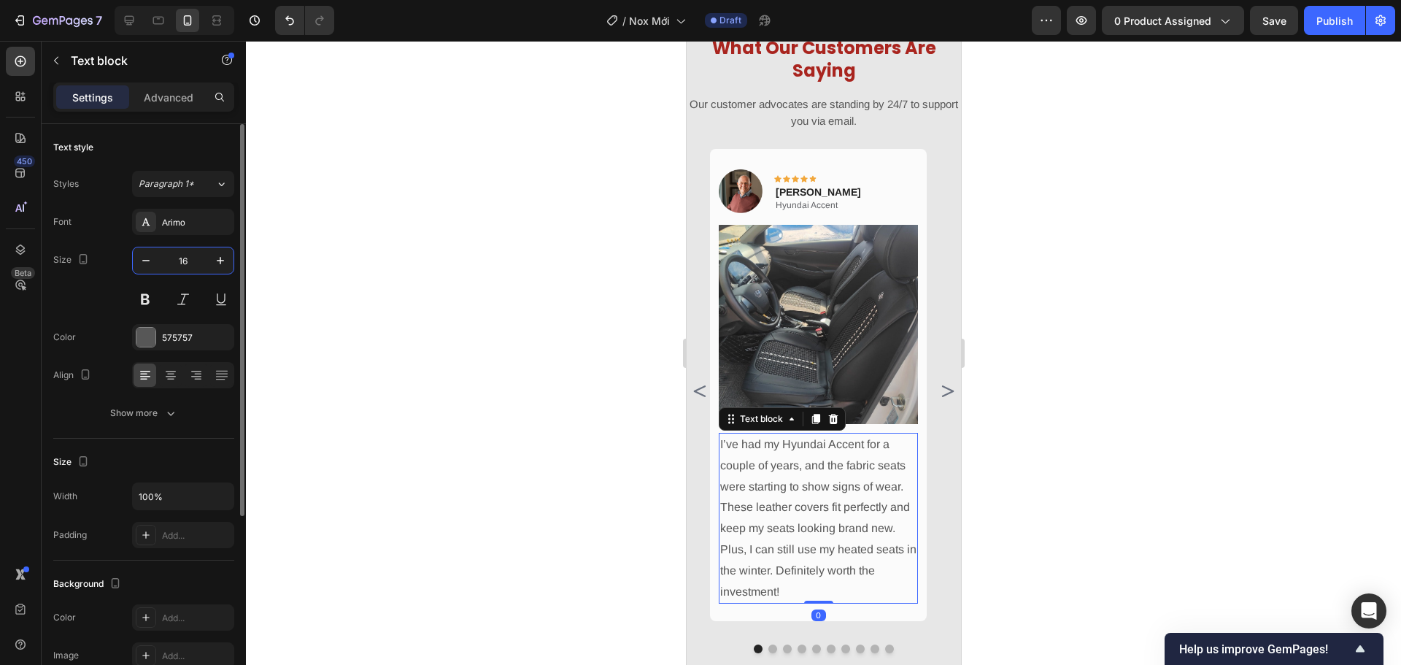
click at [194, 262] on input "16" at bounding box center [183, 260] width 48 height 26
type input "14"
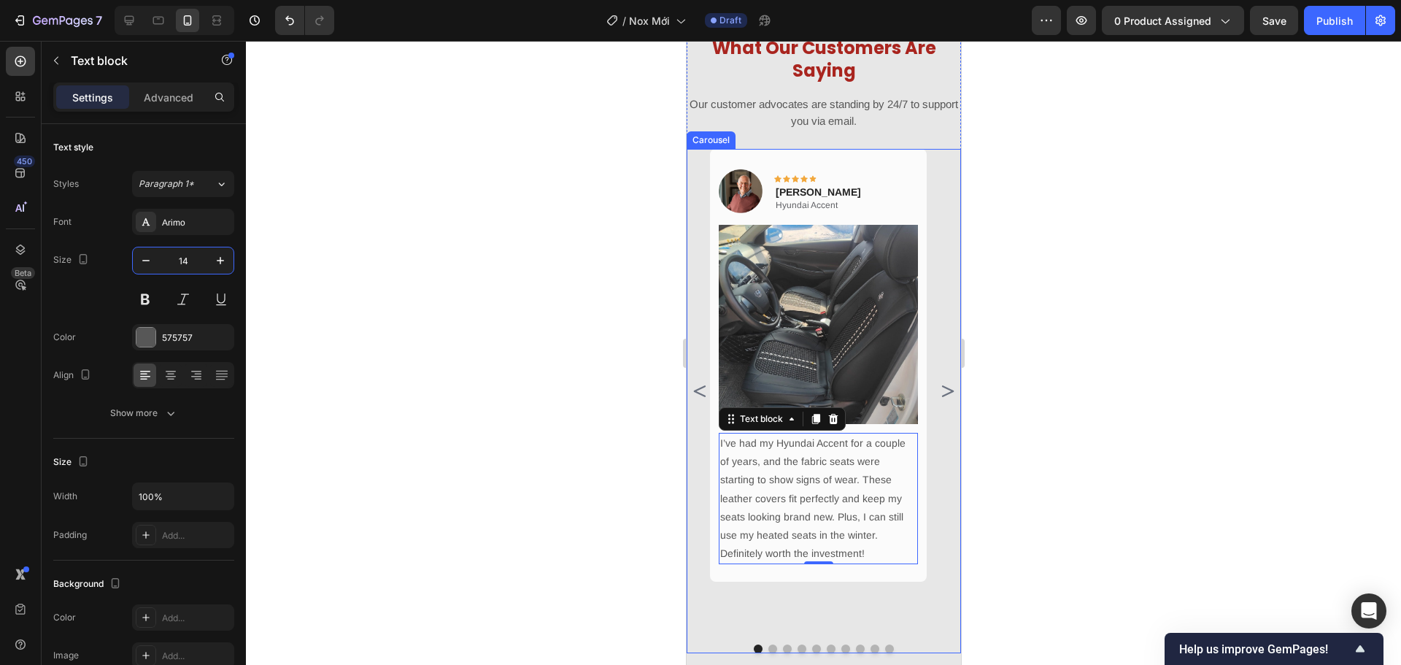
click at [937, 394] on icon "Carousel Next Arrow" at bounding box center [946, 391] width 18 height 18
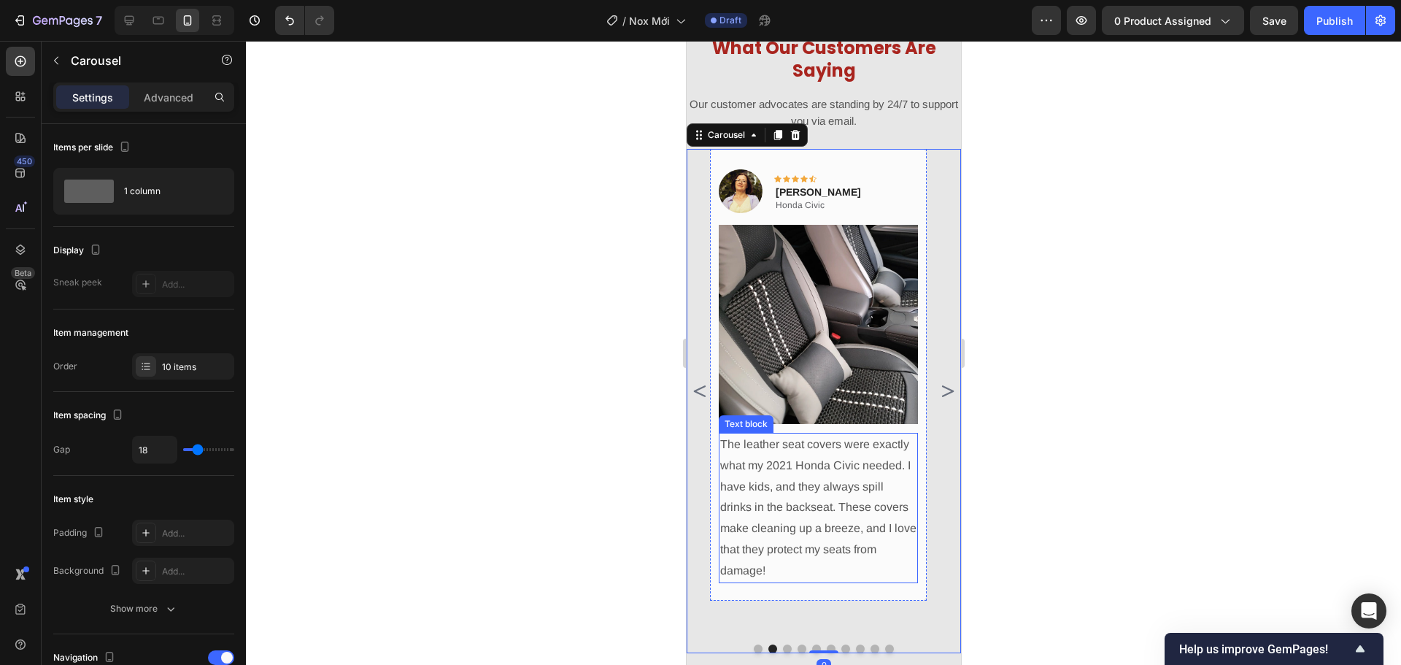
click at [857, 469] on p "The leather seat covers were exactly what my 2021 Honda Civic needed. I have ki…" at bounding box center [817, 507] width 196 height 147
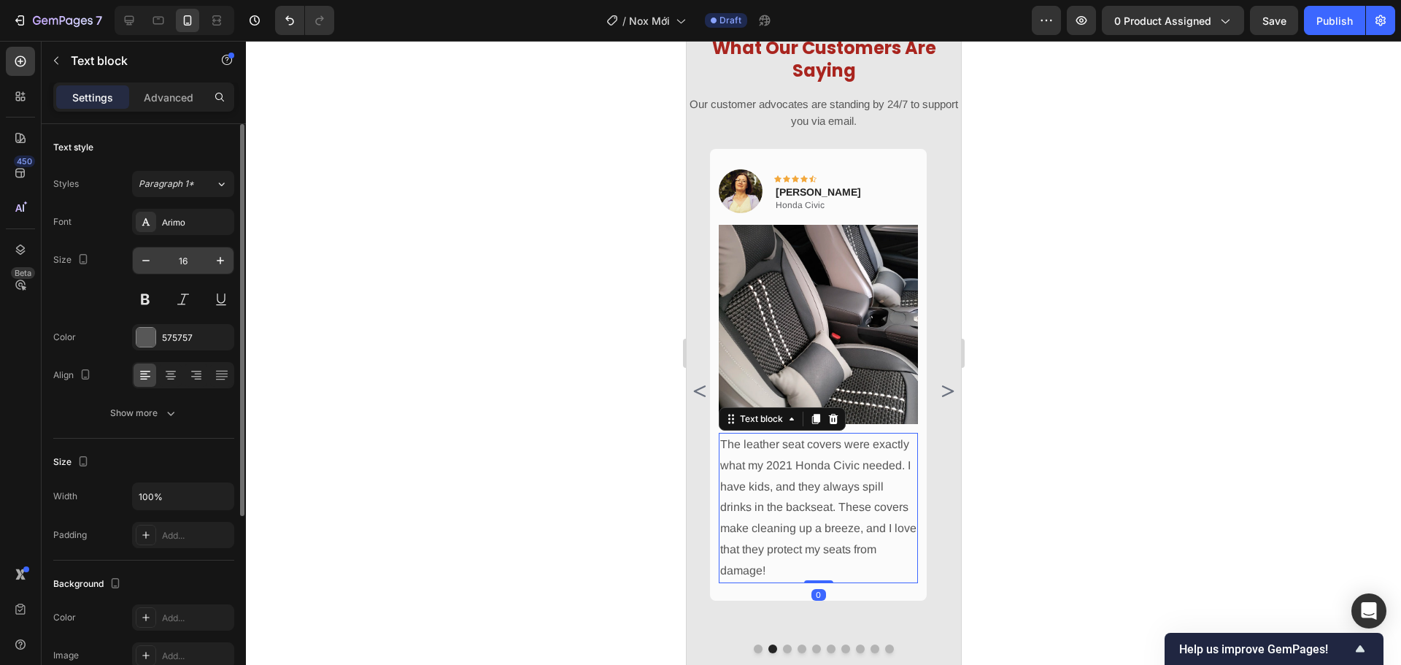
click at [187, 263] on input "16" at bounding box center [183, 260] width 48 height 26
type input "14"
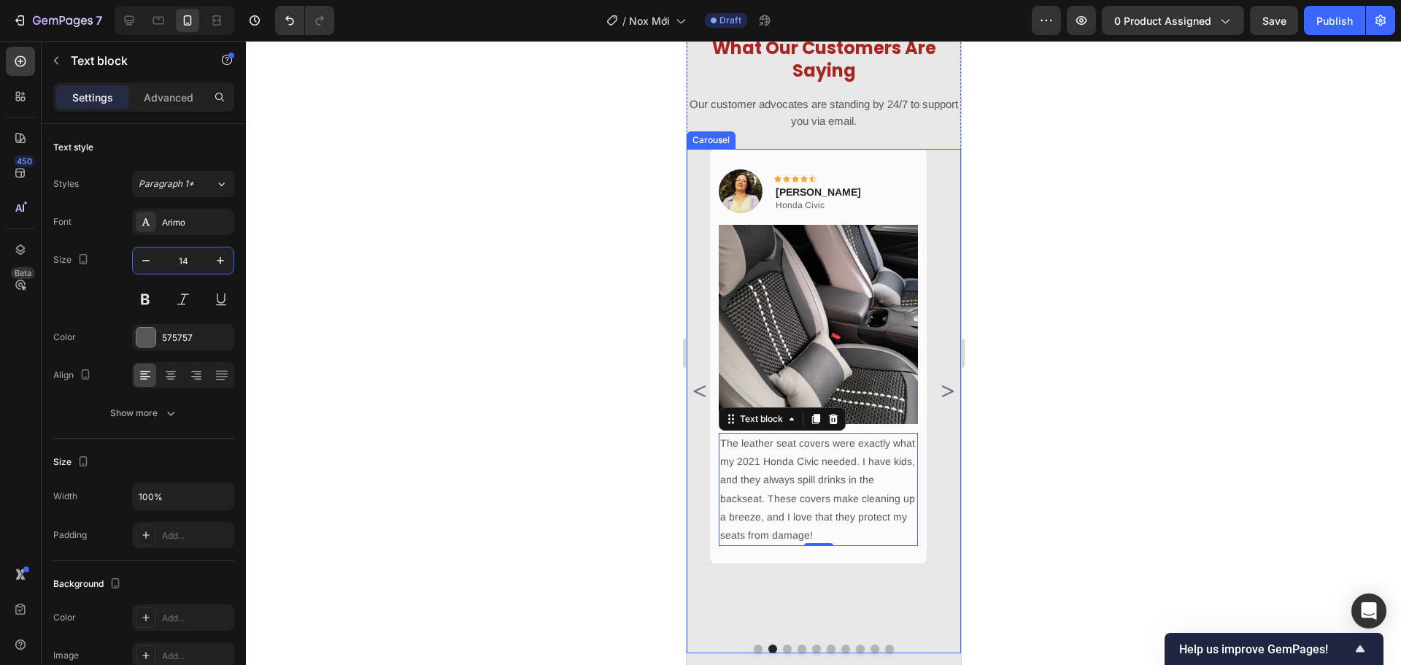
click at [937, 390] on icon "Carousel Next Arrow" at bounding box center [946, 391] width 18 height 18
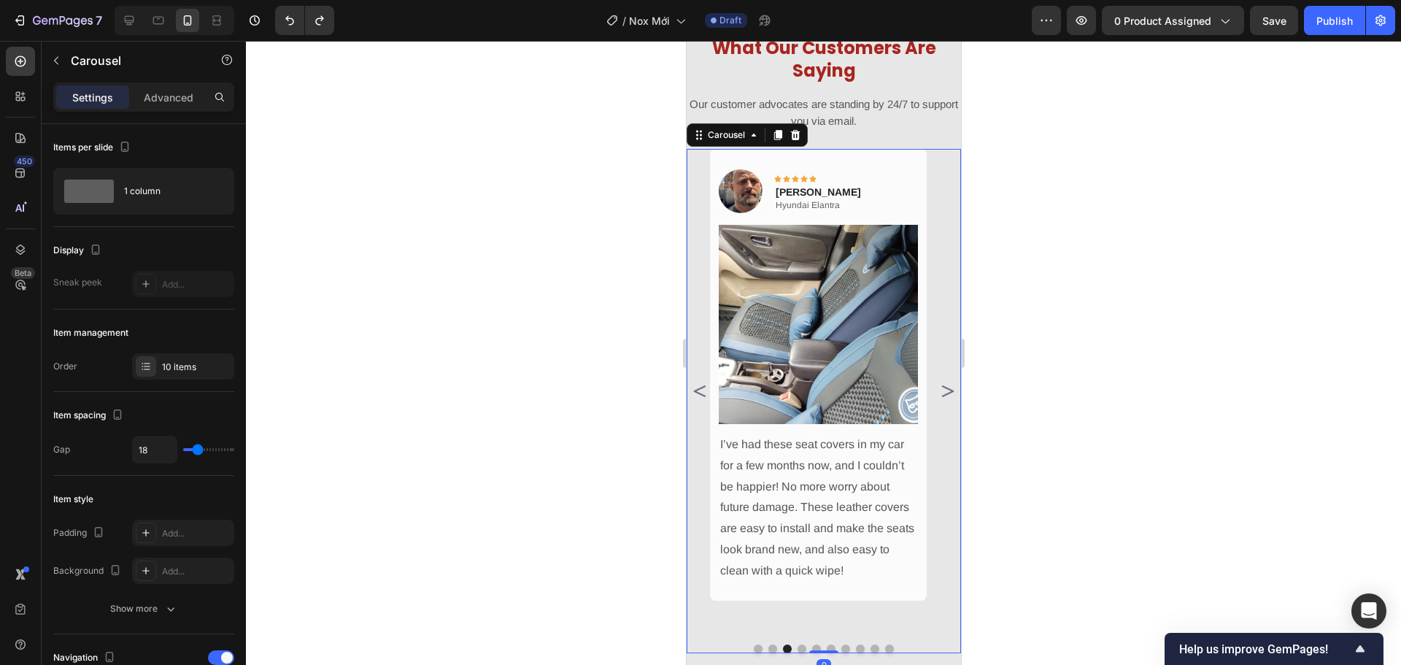
click at [703, 386] on icon "Carousel Back Arrow" at bounding box center [699, 391] width 12 height 12
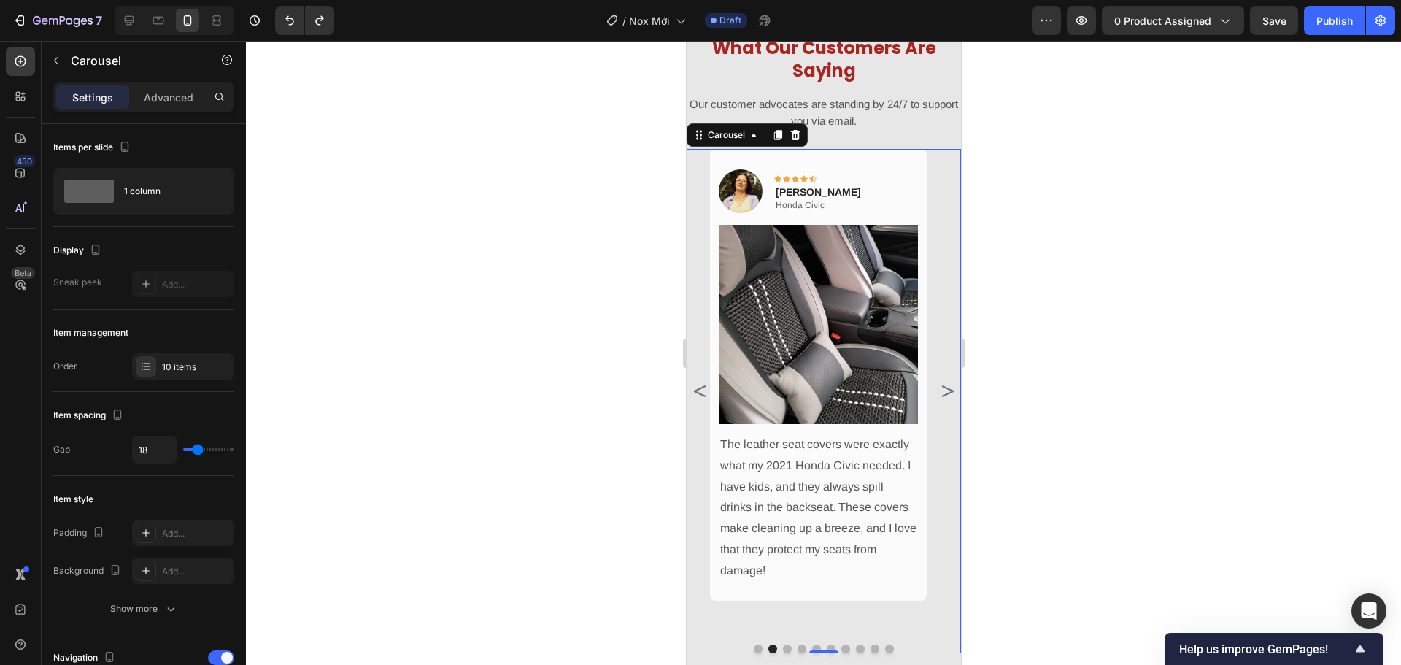
click at [703, 386] on icon "Carousel Back Arrow" at bounding box center [699, 391] width 12 height 12
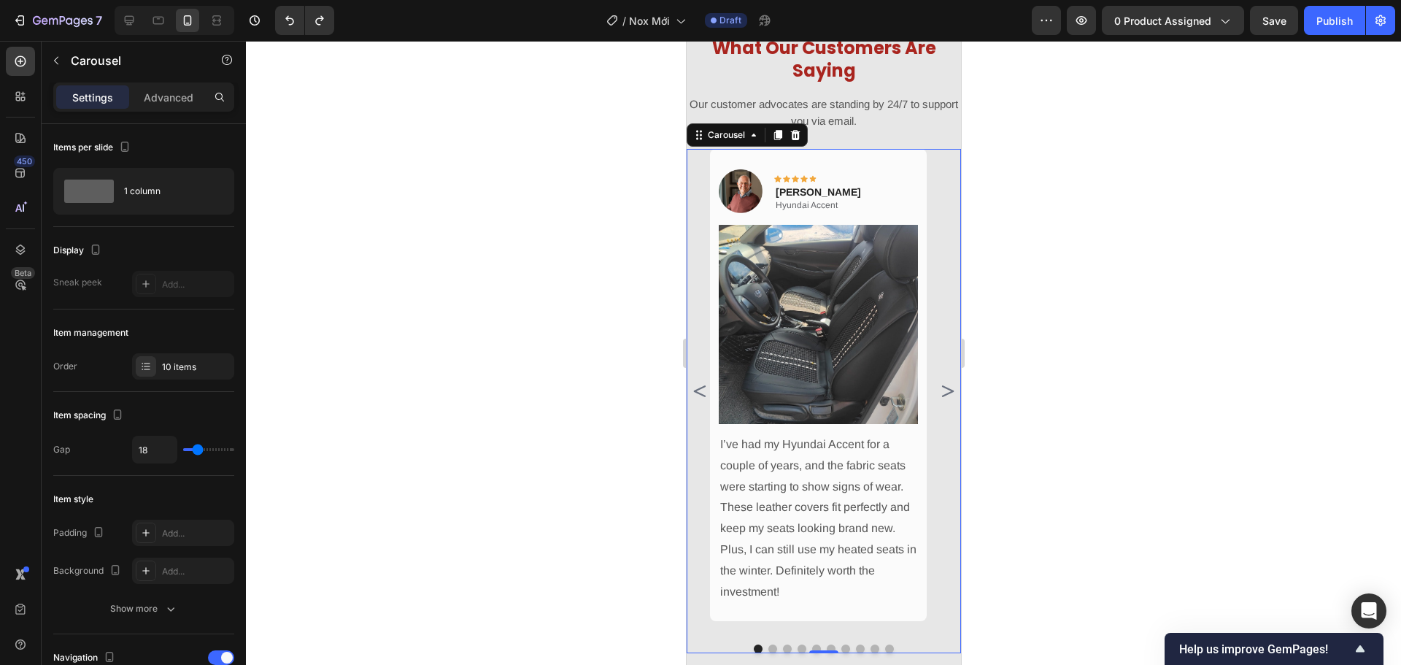
click at [1153, 395] on div at bounding box center [823, 353] width 1155 height 624
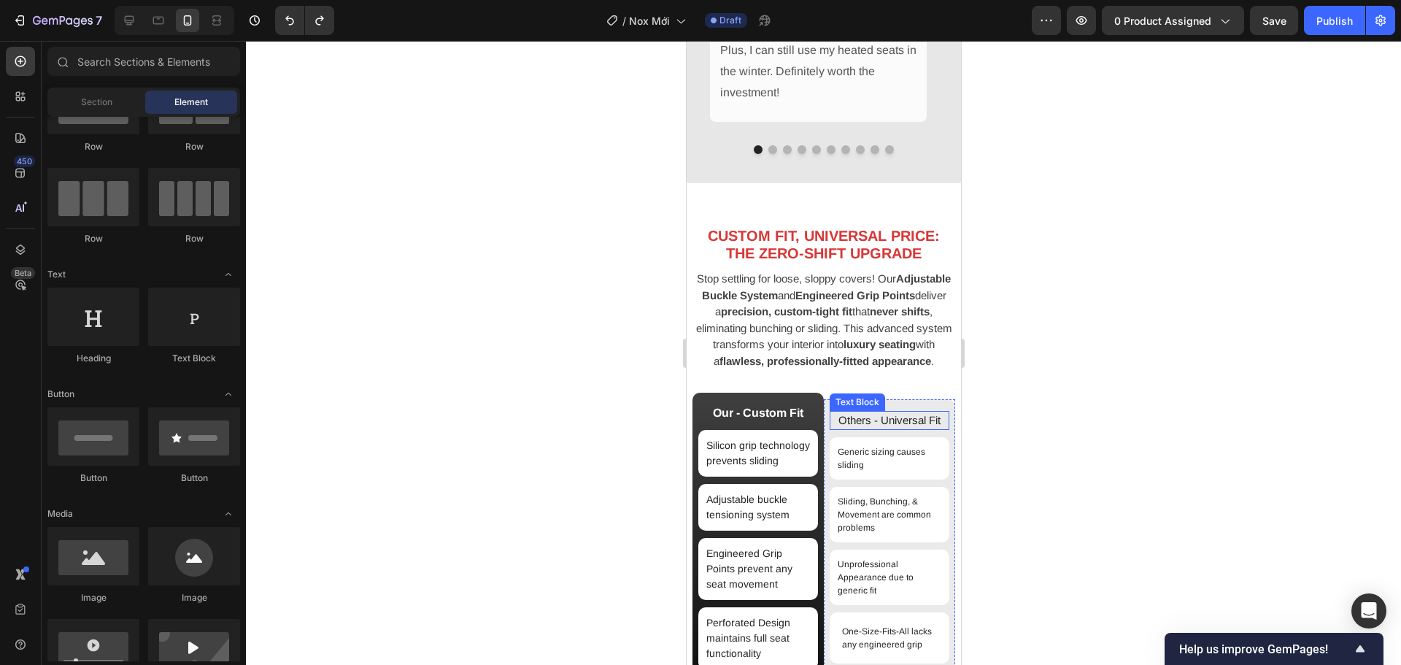
scroll to position [1377, 0]
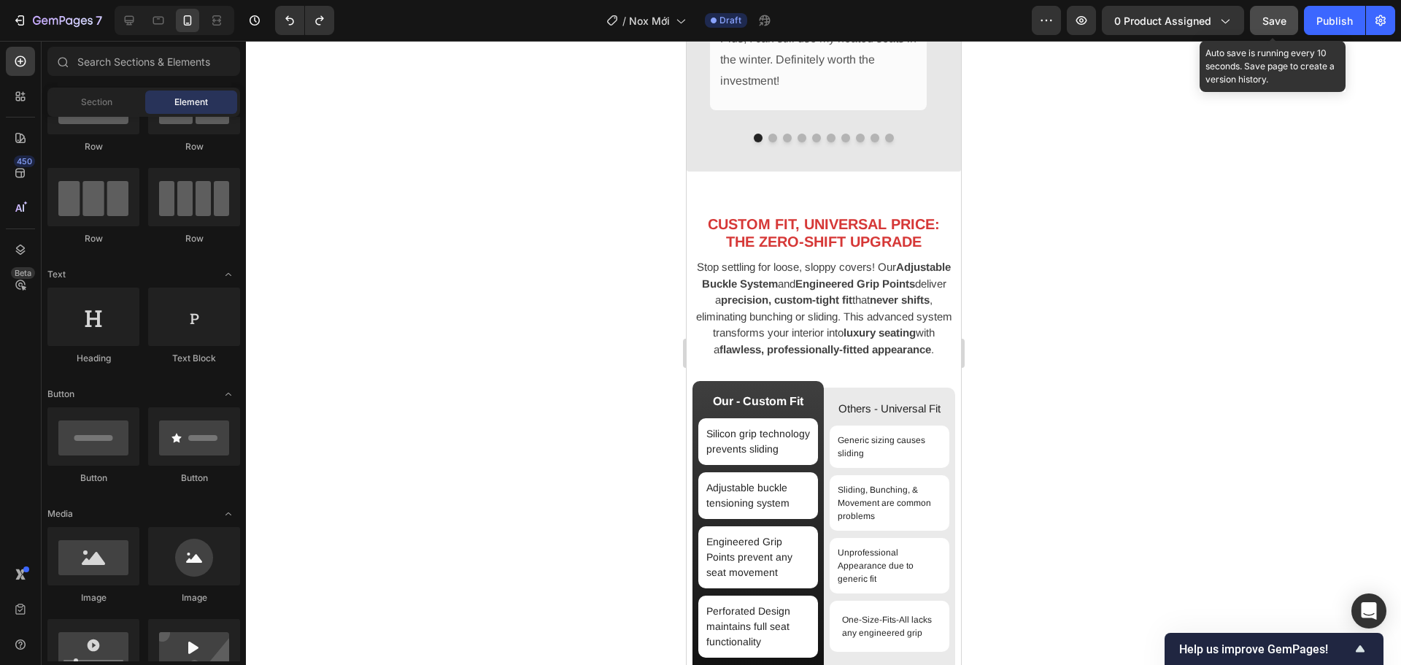
click at [1277, 25] on span "Save" at bounding box center [1274, 21] width 24 height 12
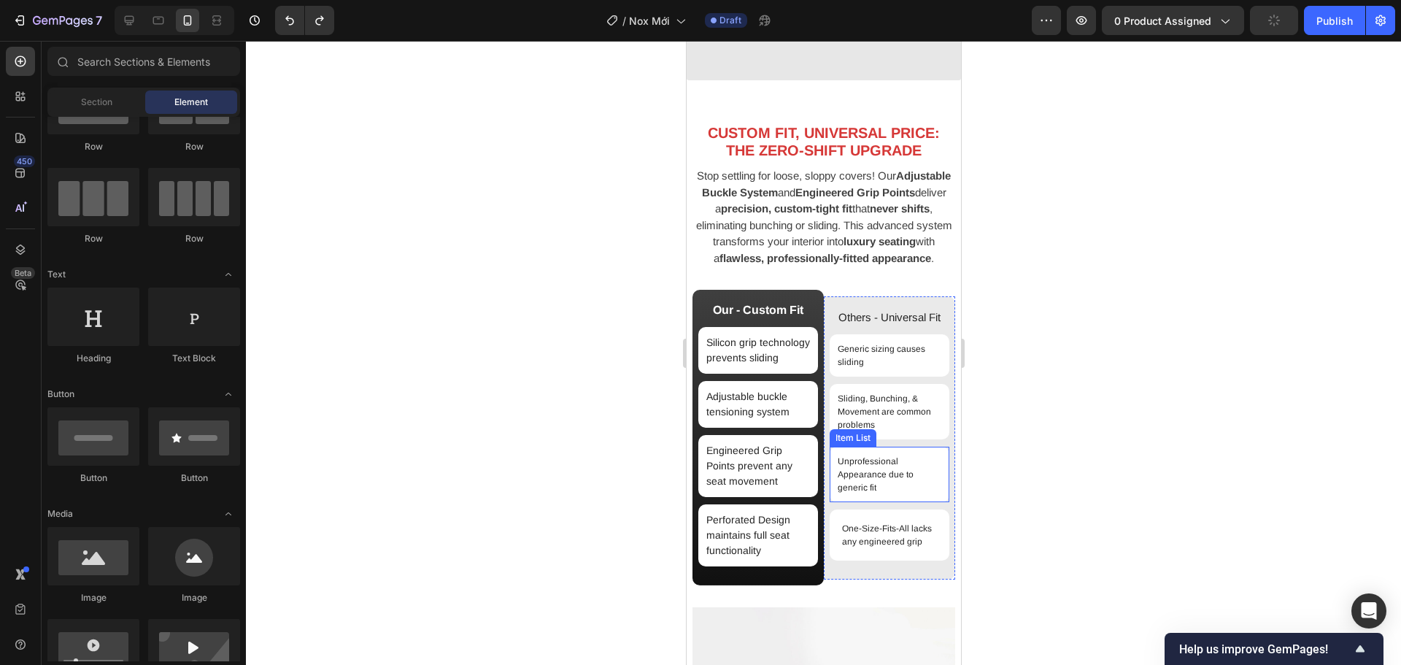
scroll to position [1523, 0]
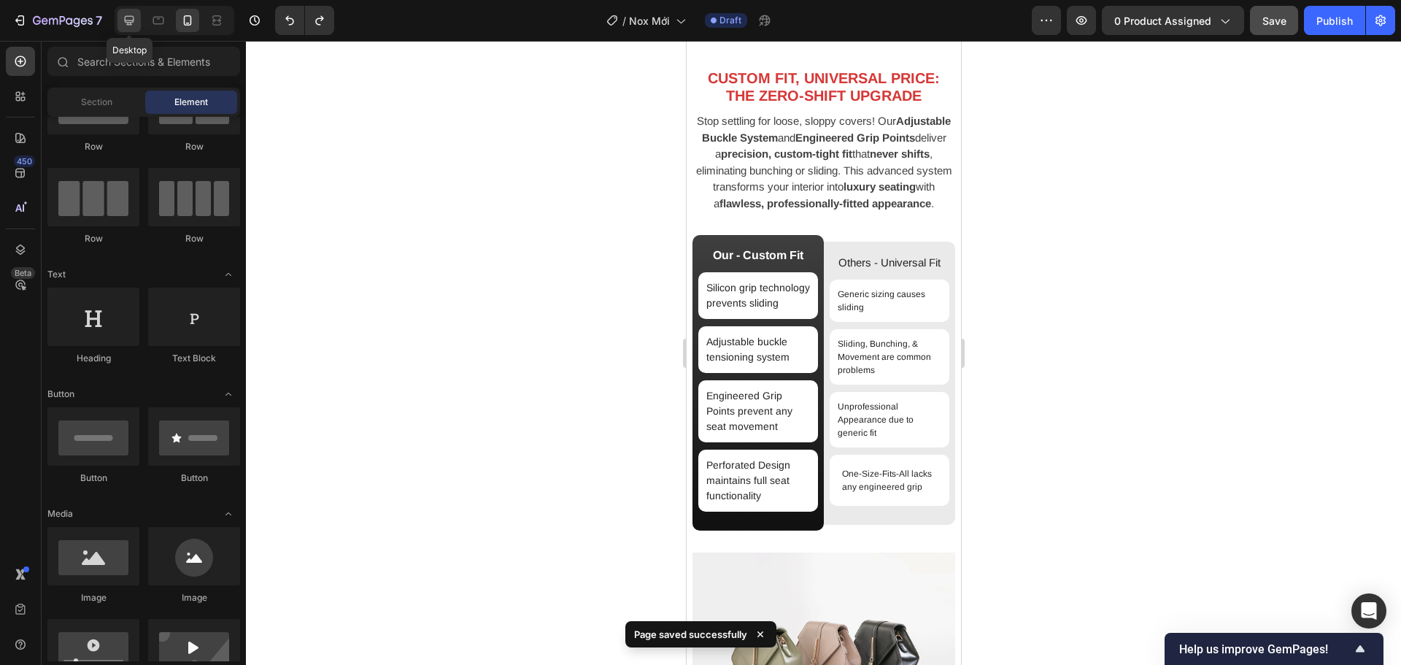
click at [134, 18] on icon at bounding box center [129, 20] width 9 height 9
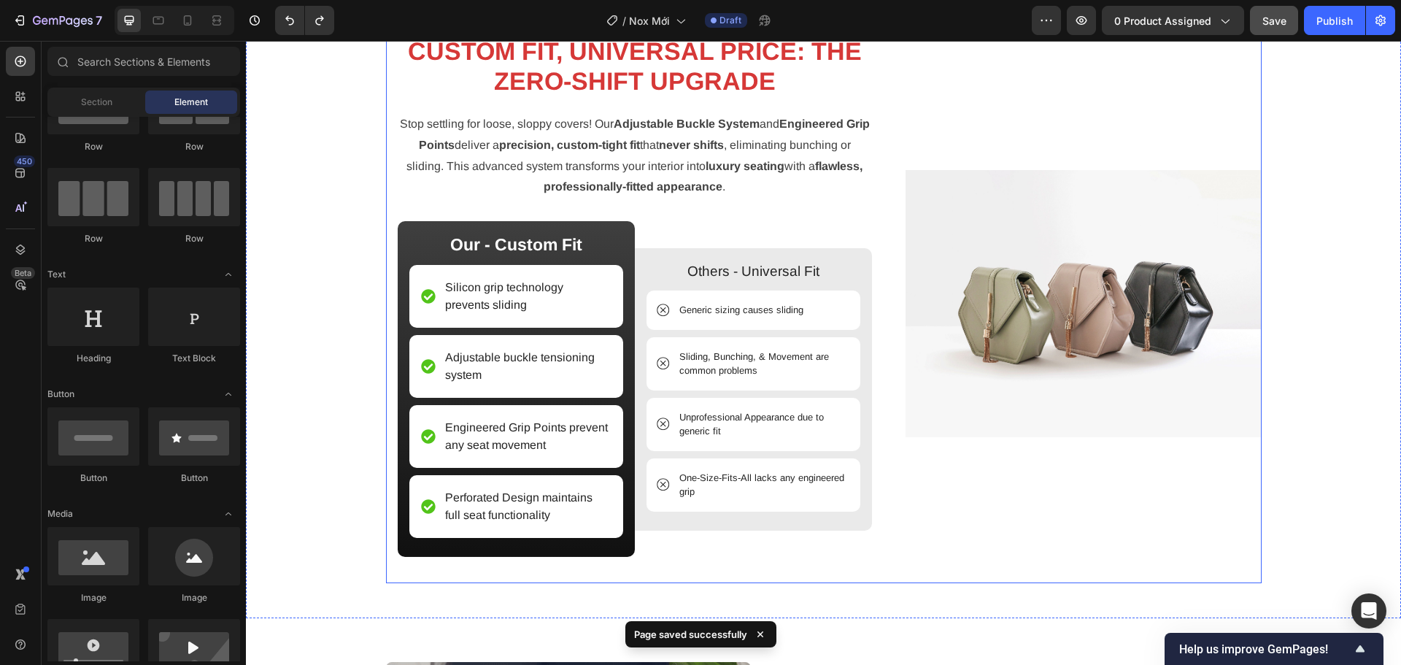
scroll to position [1598, 0]
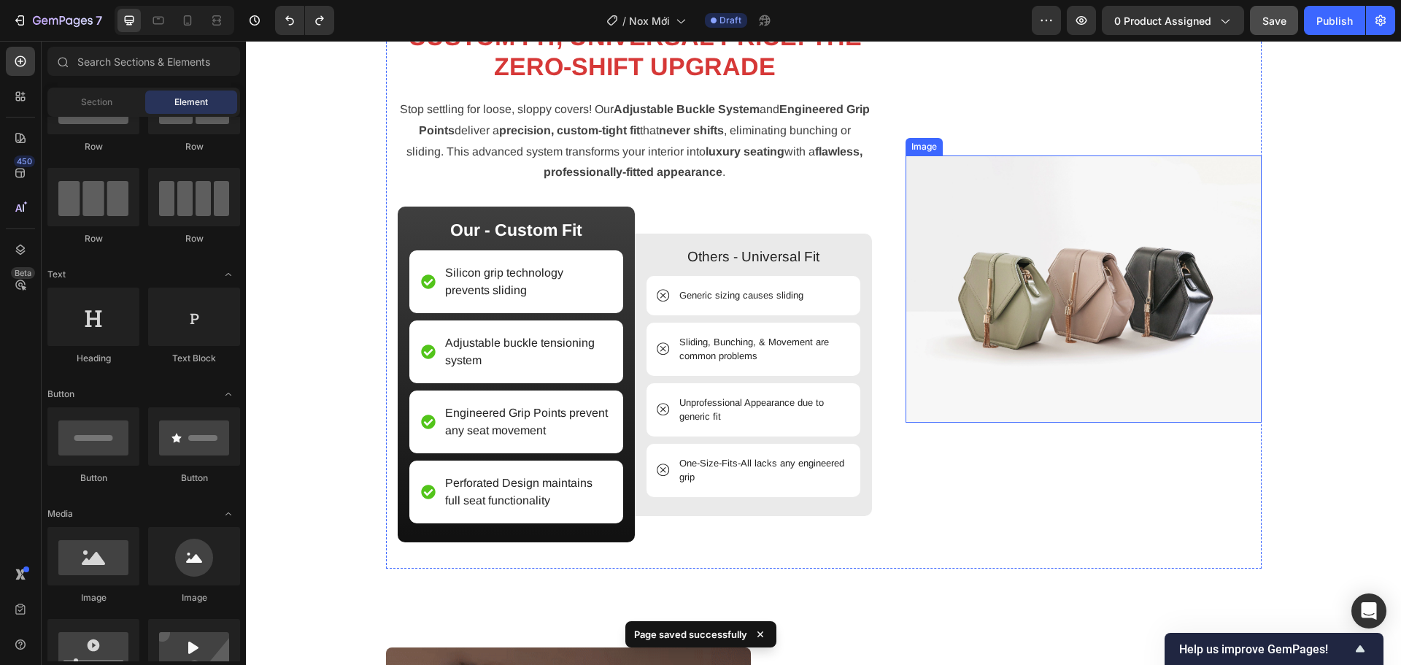
click at [1043, 388] on img at bounding box center [1083, 288] width 356 height 267
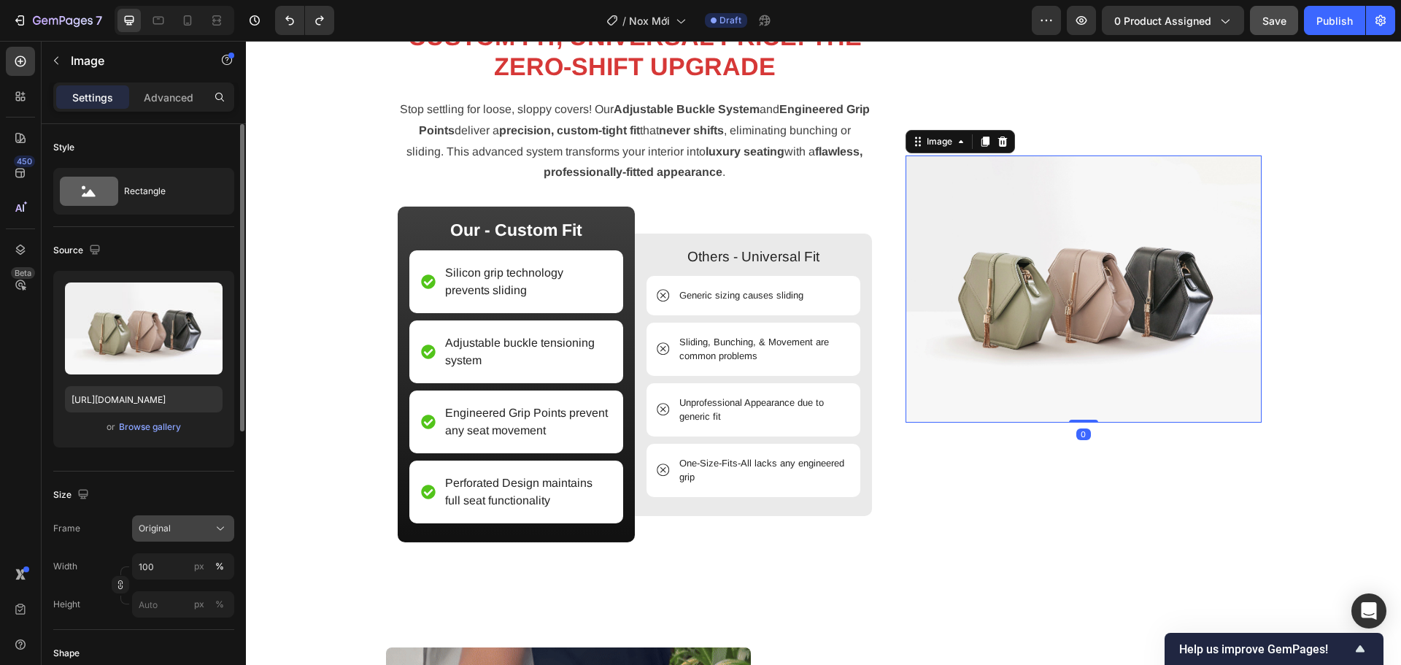
click at [214, 527] on icon at bounding box center [220, 528] width 15 height 15
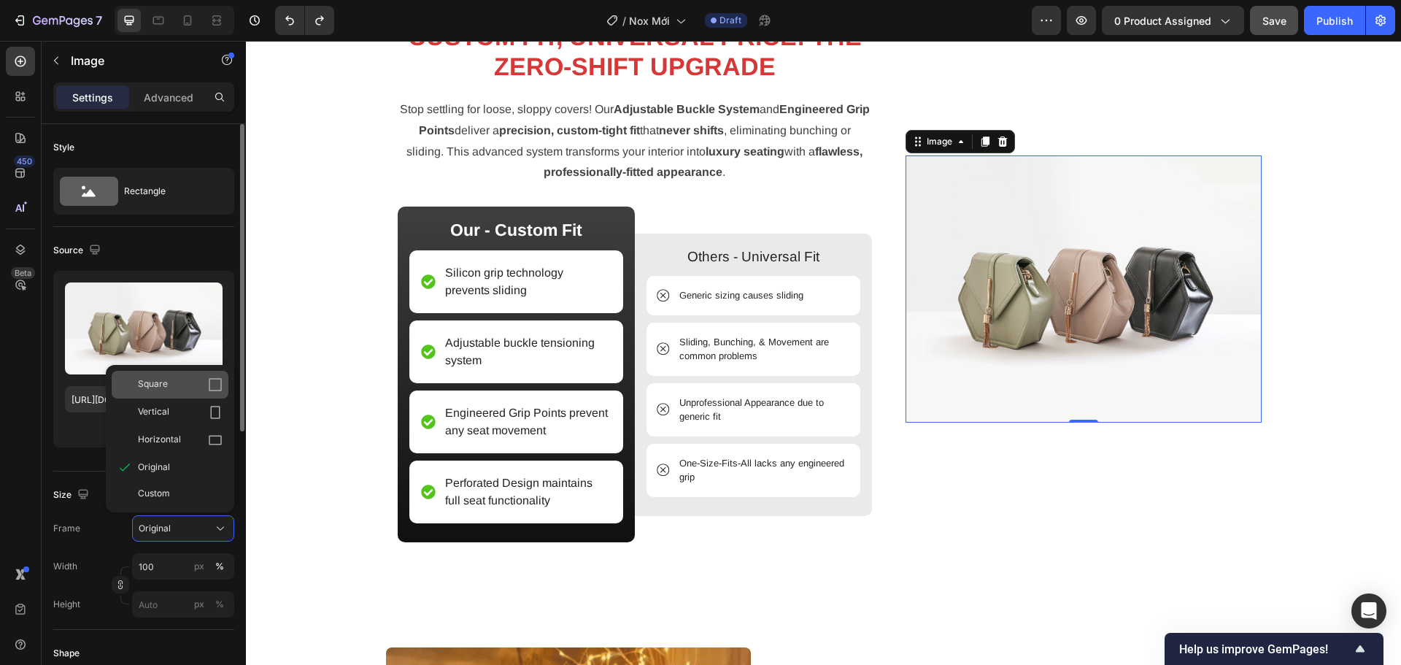
click at [177, 382] on div "Square" at bounding box center [180, 384] width 85 height 15
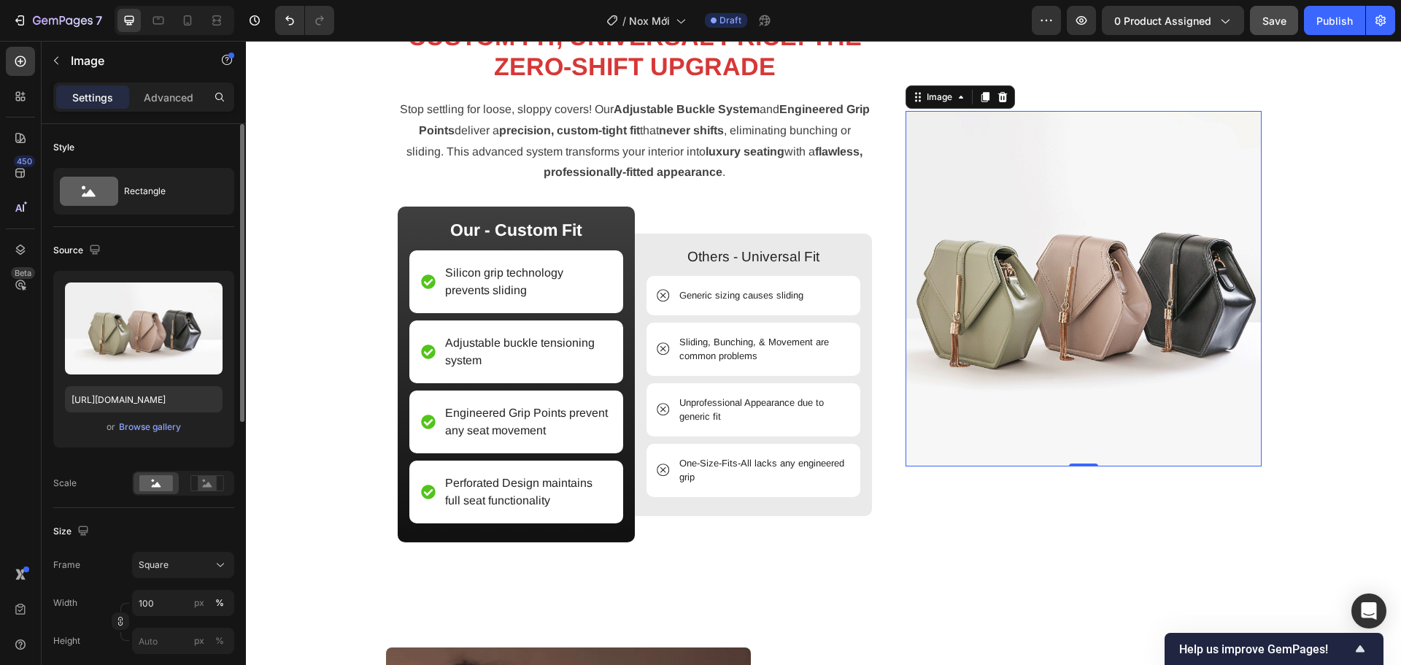
scroll to position [1553, 0]
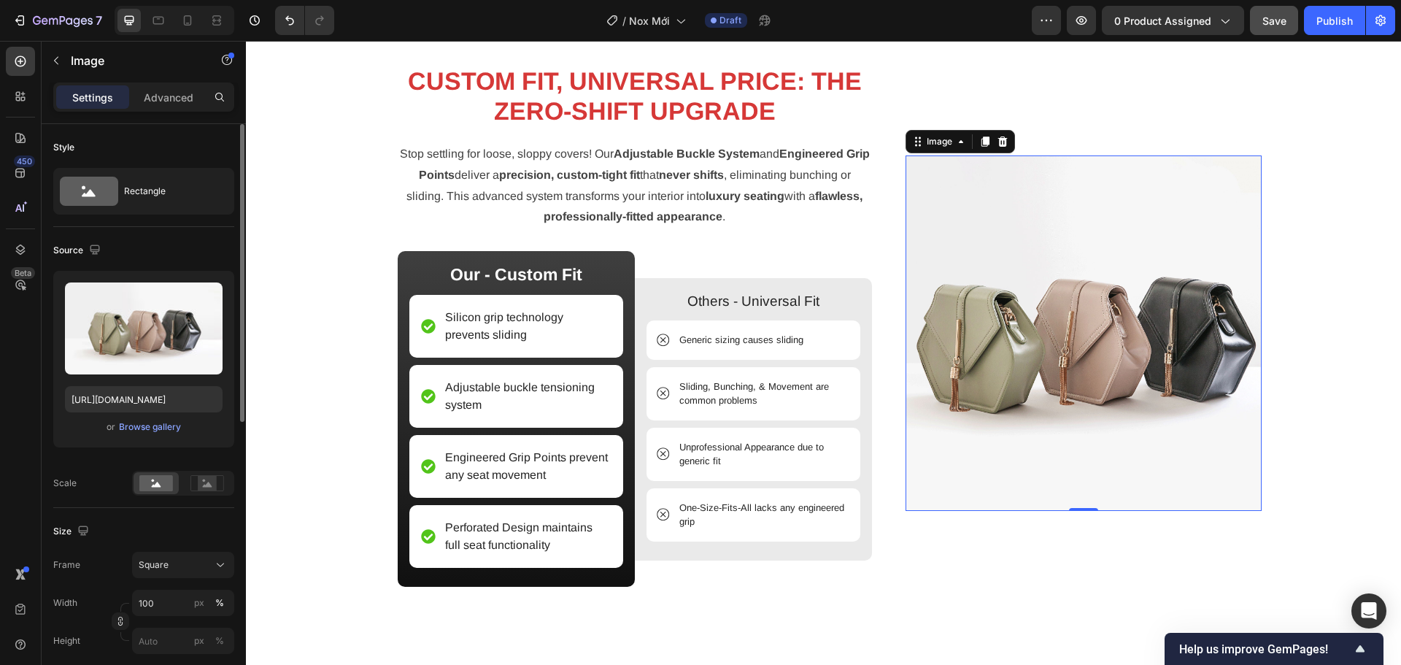
click at [196, 580] on div "Frame Square Width 100 px % Height px %" at bounding box center [143, 603] width 181 height 102
click at [204, 565] on div "Square" at bounding box center [174, 564] width 71 height 13
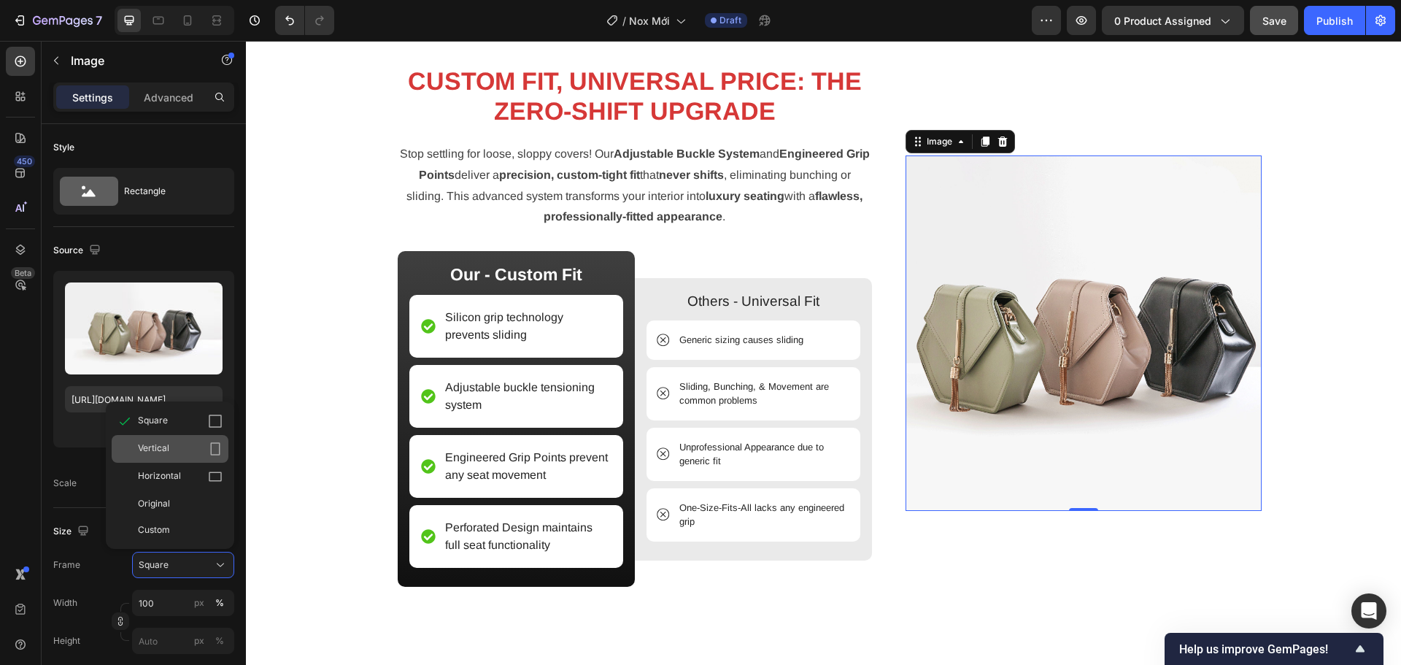
click at [206, 456] on div "Vertical" at bounding box center [180, 448] width 85 height 15
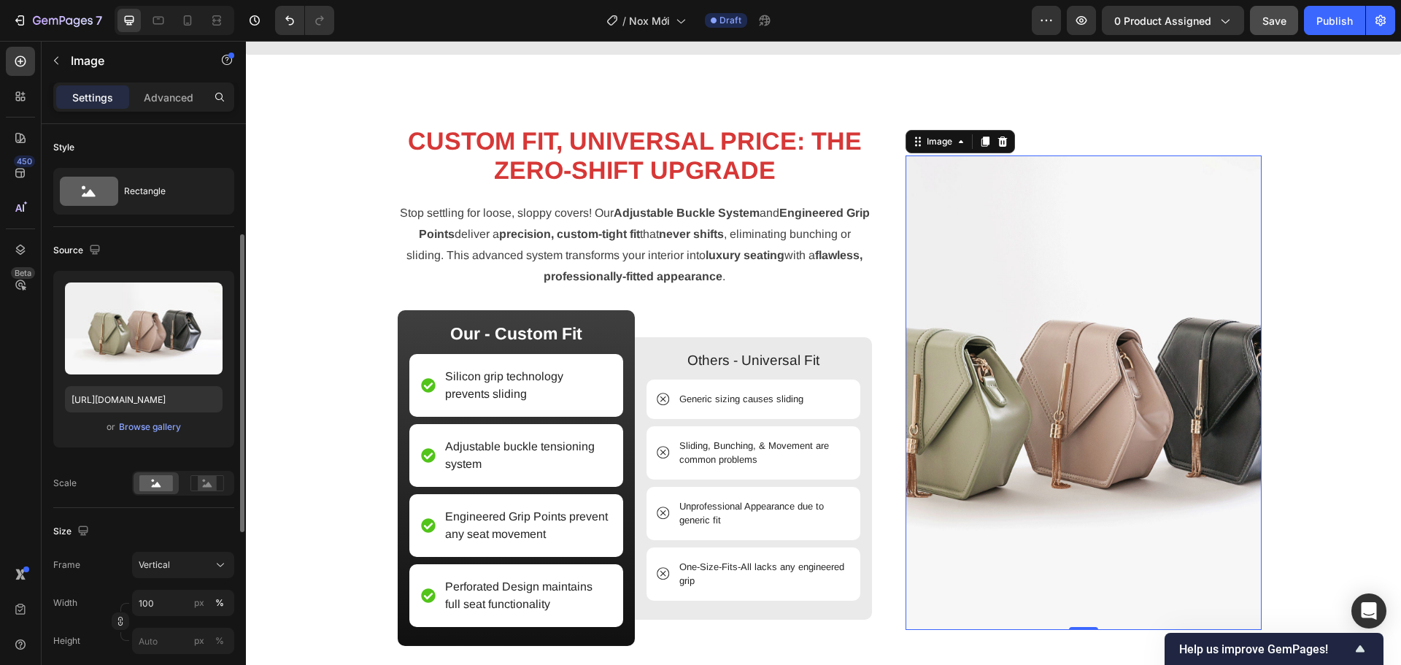
scroll to position [146, 0]
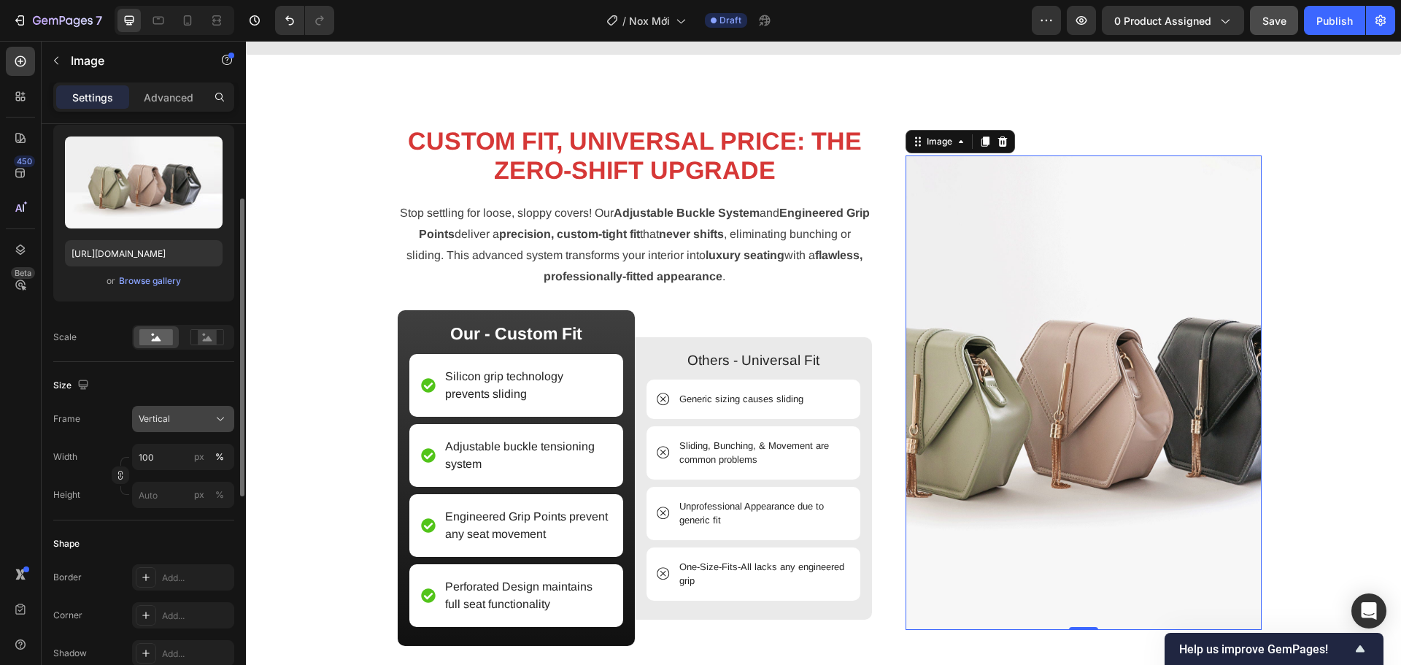
click at [213, 413] on icon at bounding box center [220, 418] width 15 height 15
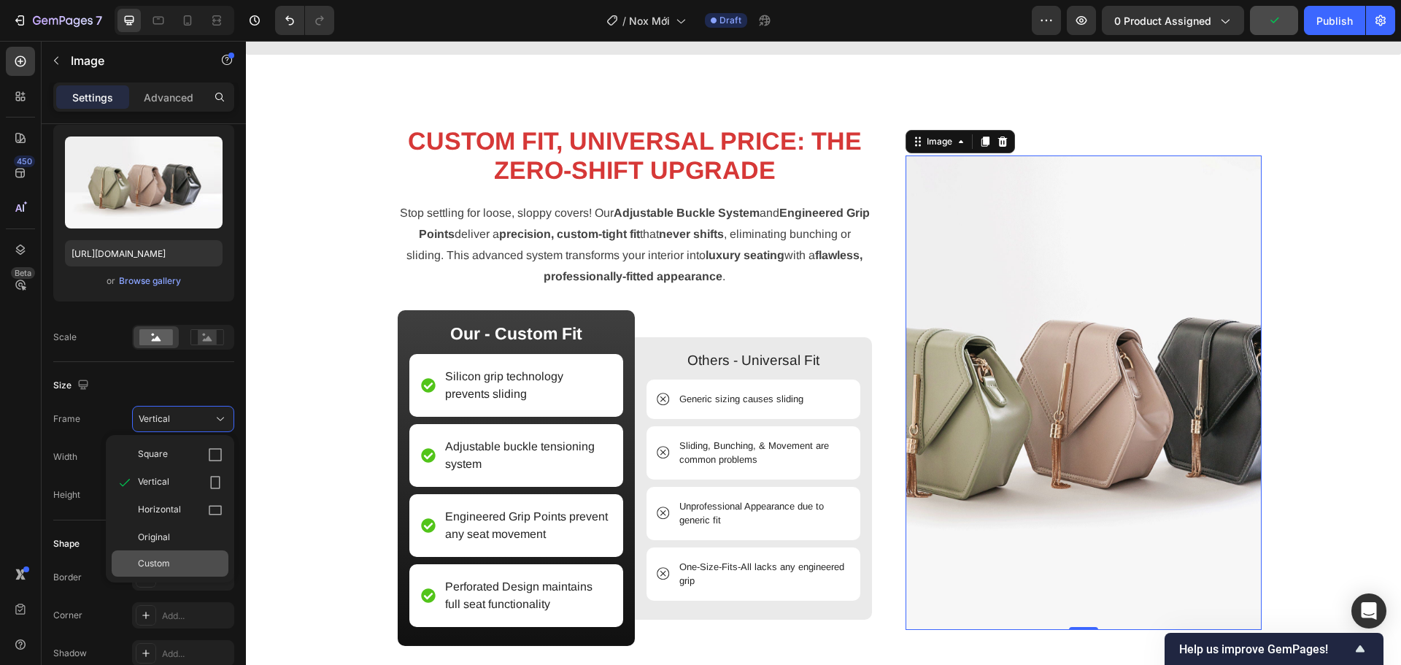
click at [204, 557] on div "Custom" at bounding box center [180, 563] width 85 height 13
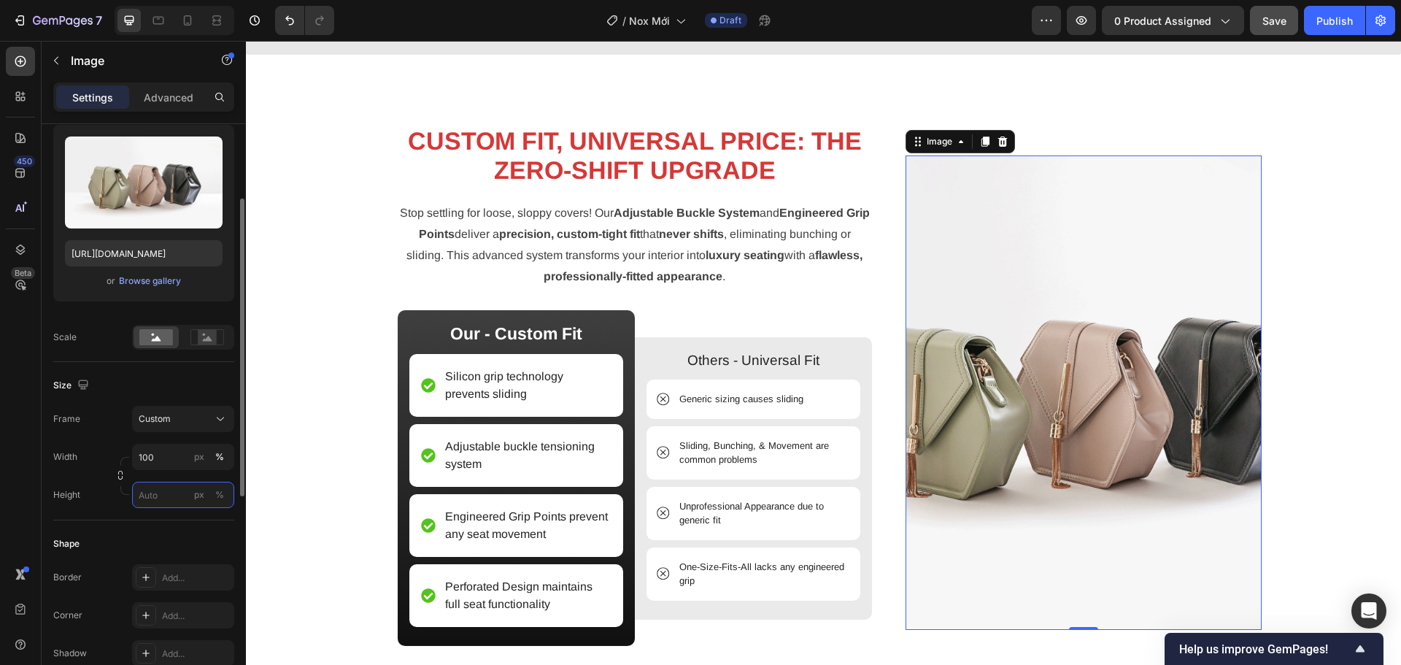
click at [157, 500] on input "px %" at bounding box center [183, 495] width 102 height 26
click at [159, 463] on input "100" at bounding box center [183, 457] width 102 height 26
click at [195, 424] on div "Custom" at bounding box center [174, 418] width 71 height 13
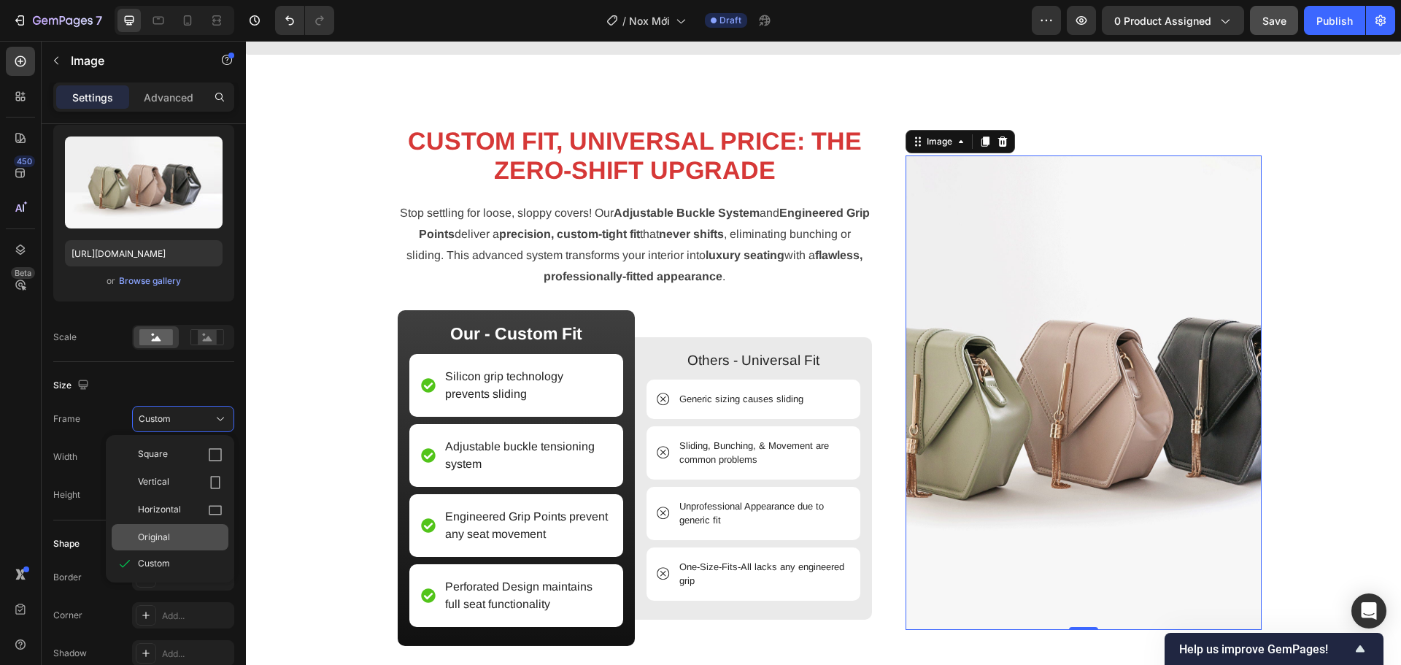
click at [179, 537] on div "Original" at bounding box center [180, 536] width 85 height 13
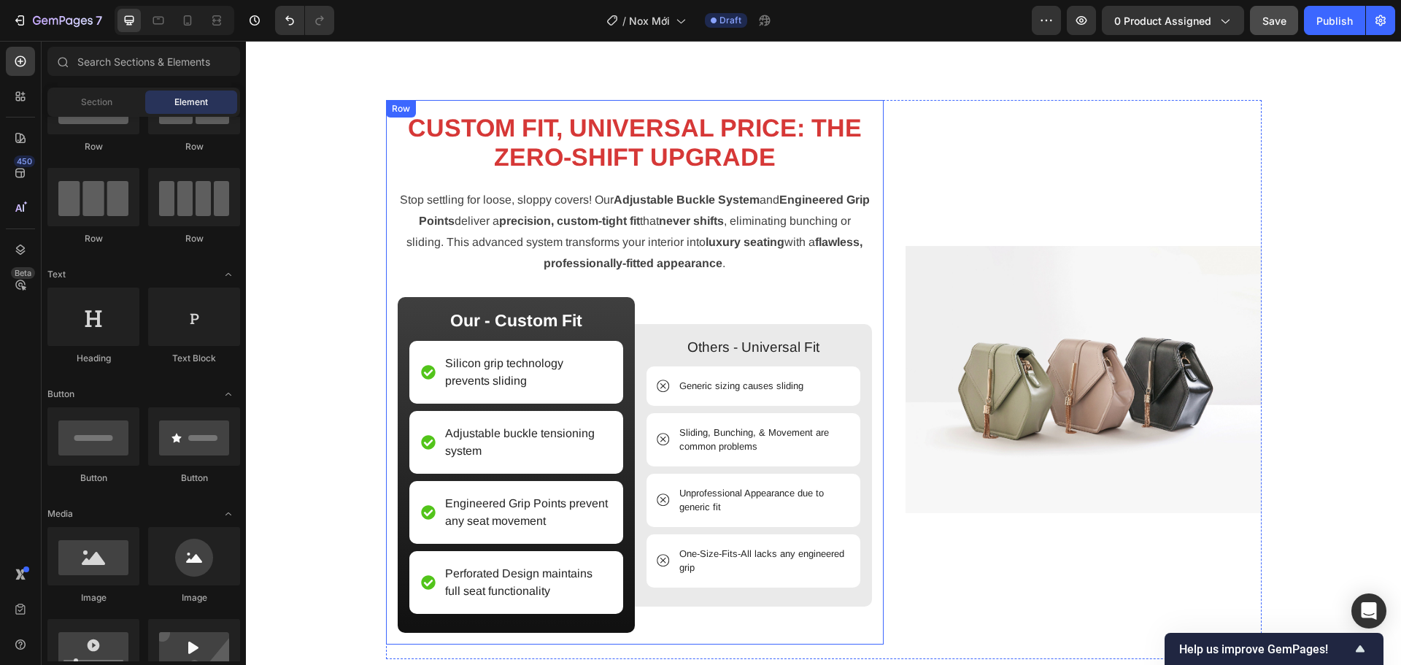
scroll to position [1539, 0]
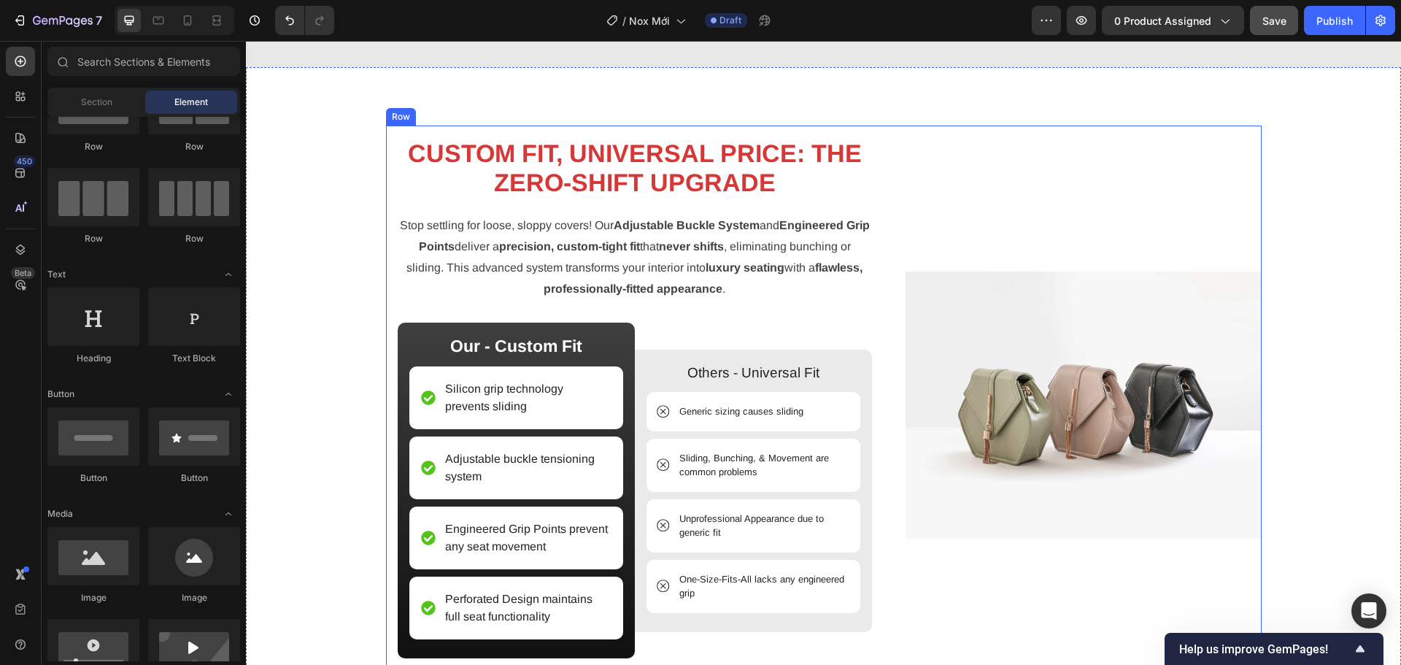
click at [905, 261] on div "Image" at bounding box center [1083, 405] width 356 height 560
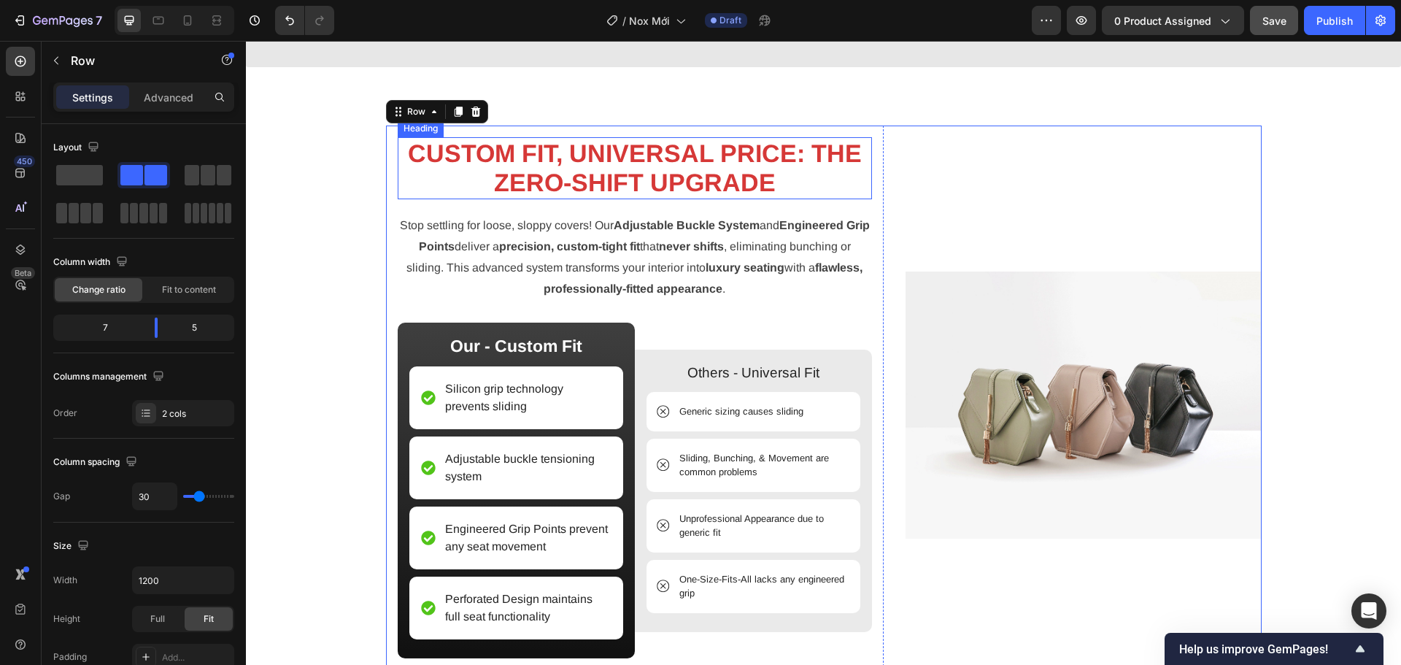
click at [706, 176] on strong "CUSTOM FIT, UNIVERSAL PRICE: THE ZERO-SHIFT UPGRADE" at bounding box center [635, 168] width 454 height 58
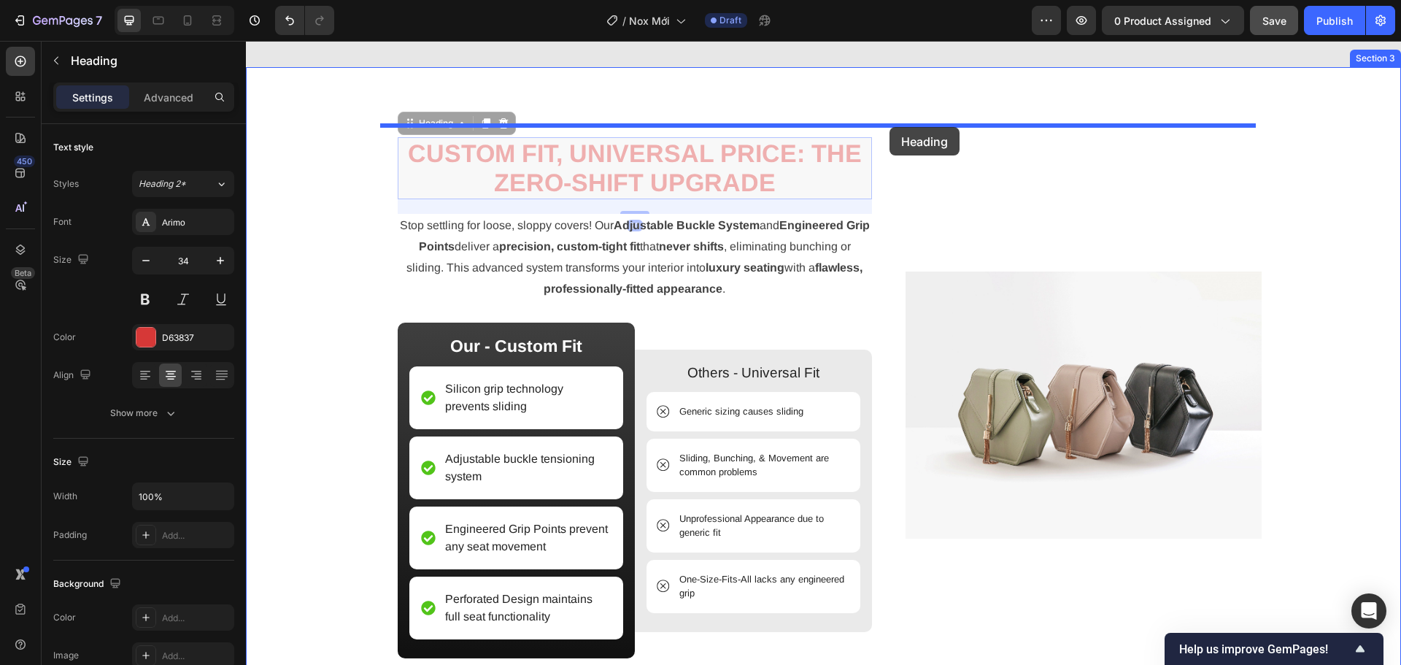
drag, startPoint x: 424, startPoint y: 122, endPoint x: 889, endPoint y: 127, distance: 464.8
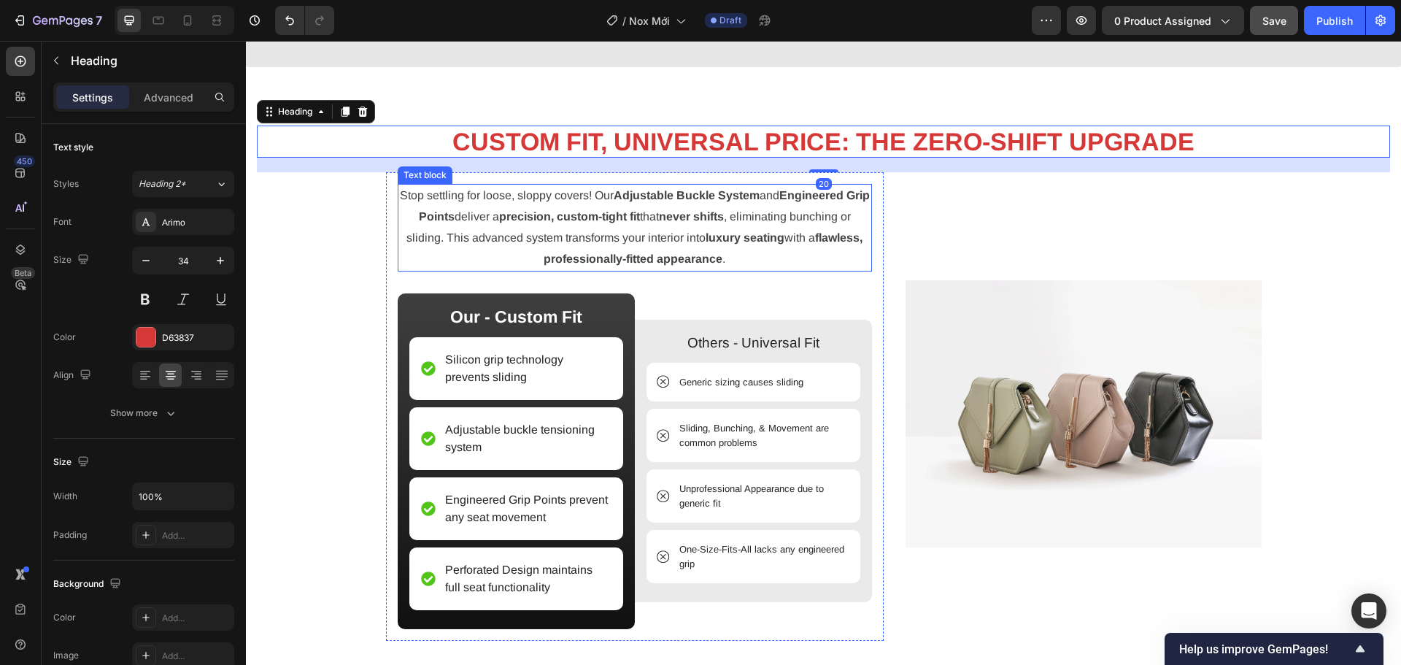
click at [706, 236] on p "Stop settling for loose, sloppy covers! Our Adjustable Buckle System and Engine…" at bounding box center [635, 227] width 472 height 84
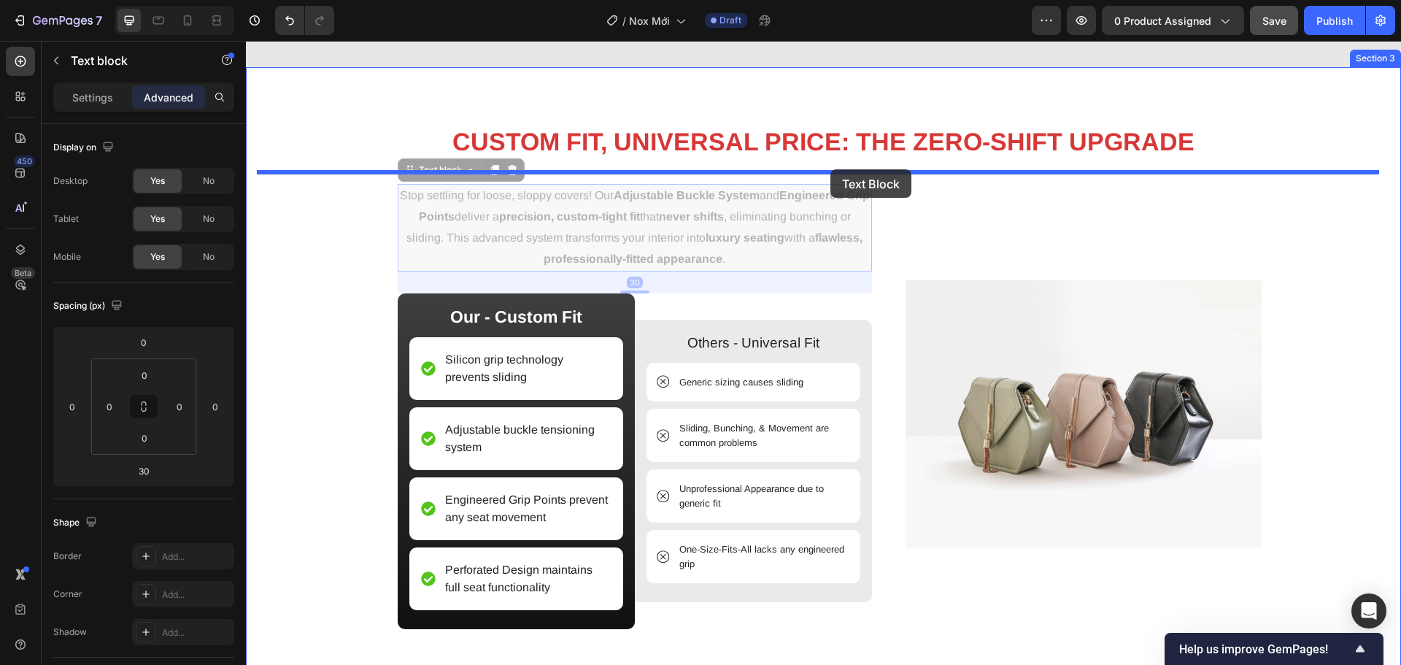
drag, startPoint x: 423, startPoint y: 169, endPoint x: 830, endPoint y: 169, distance: 407.1
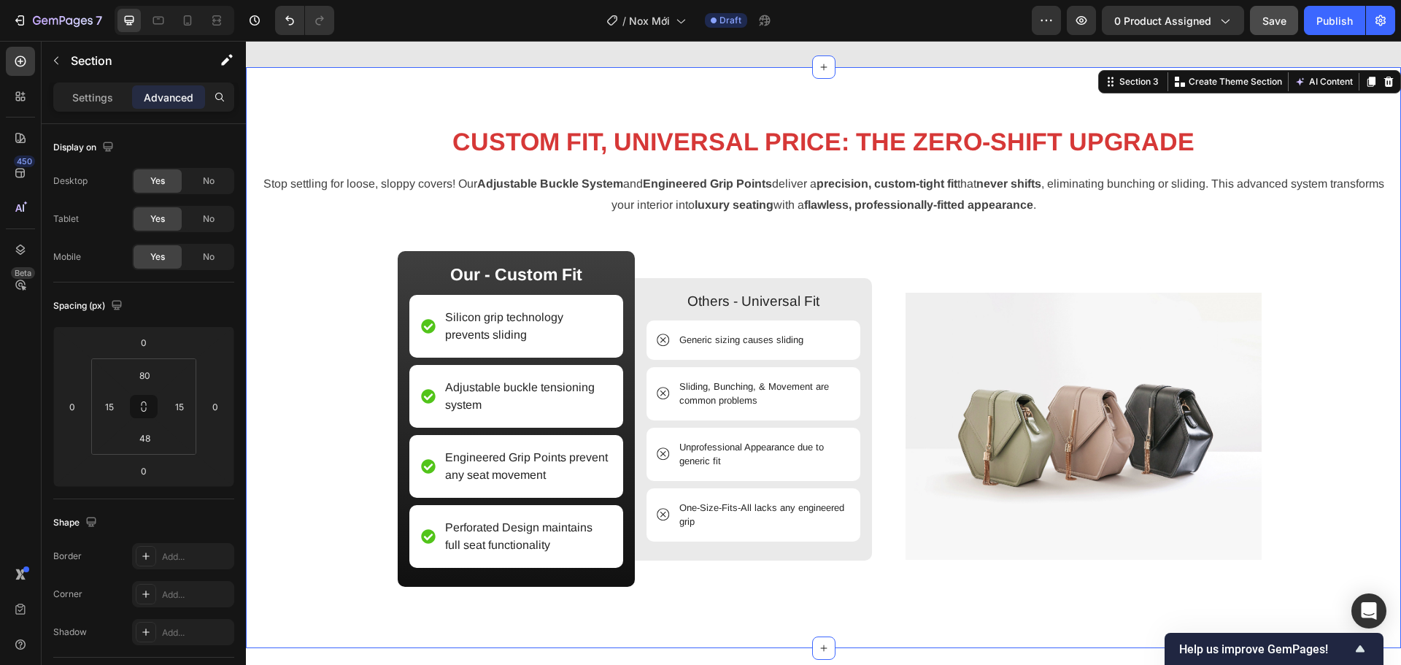
click at [408, 104] on div "CUSTOM FIT, UNIVERSAL PRICE: THE ZERO-SHIFT UPGRADE Heading Stop settling for l…" at bounding box center [823, 357] width 1155 height 581
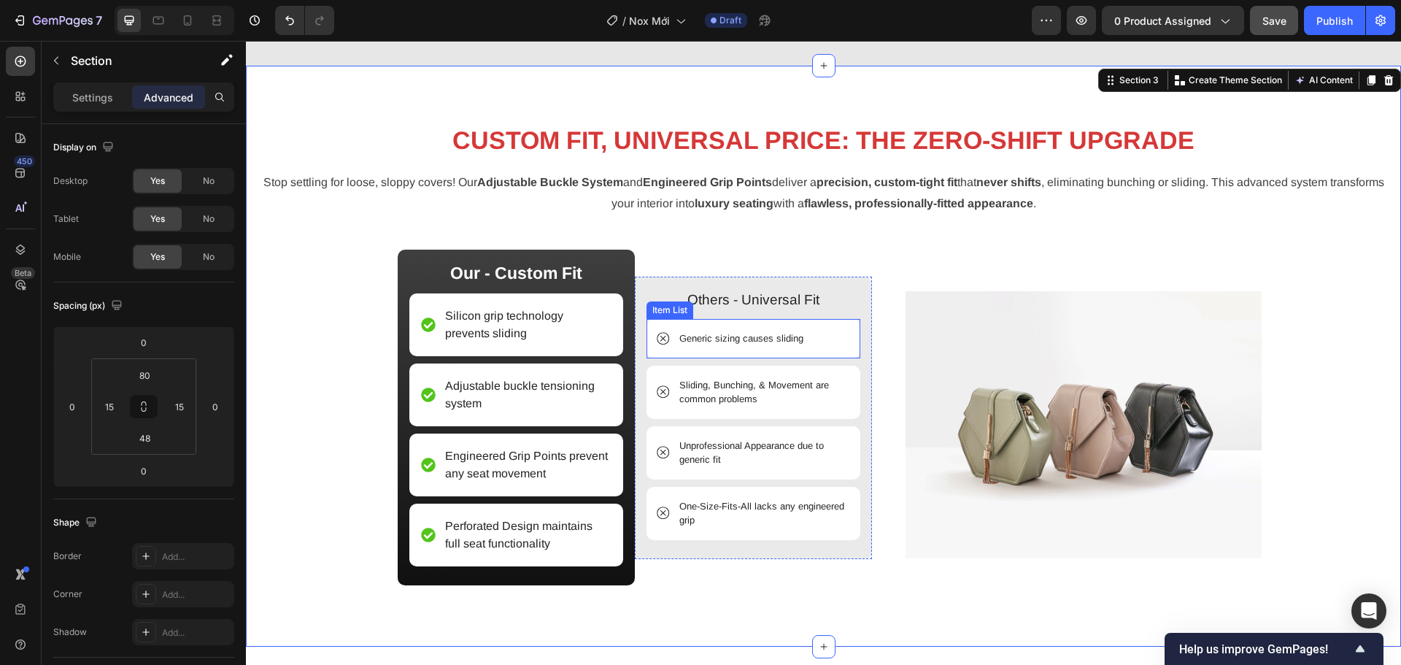
scroll to position [1466, 0]
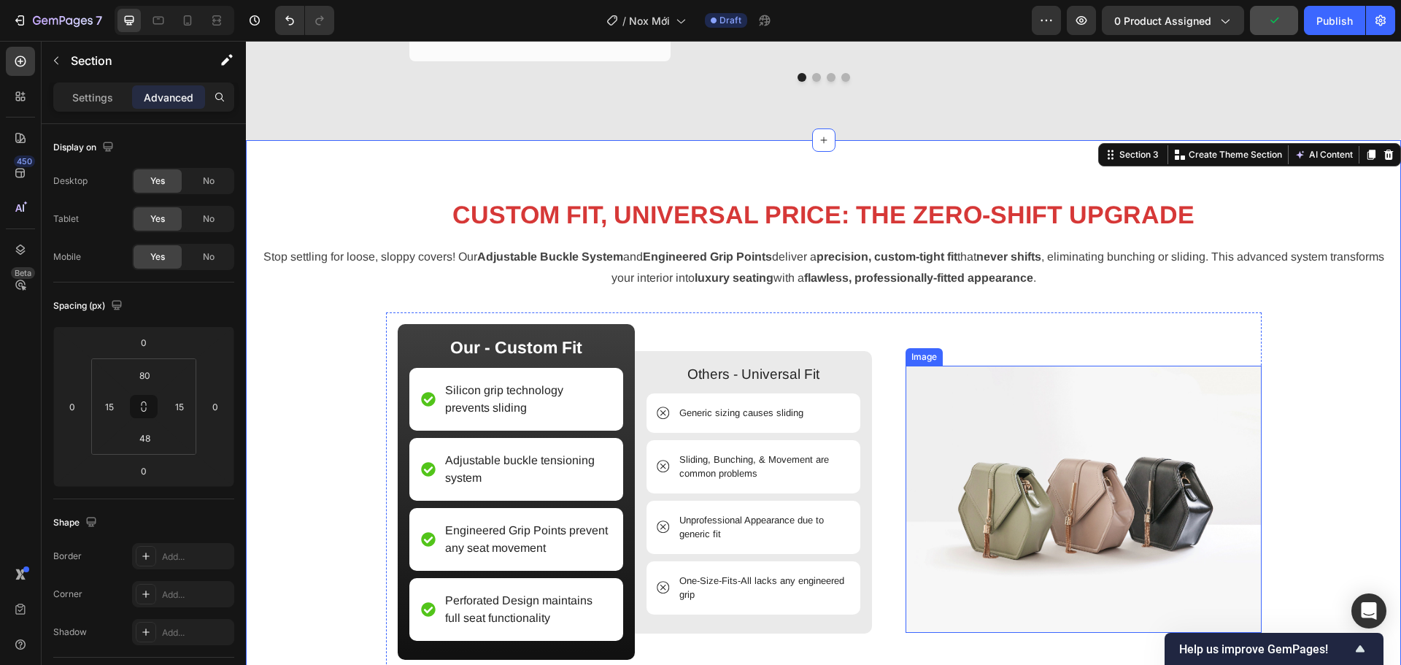
click at [913, 438] on img at bounding box center [1083, 499] width 356 height 267
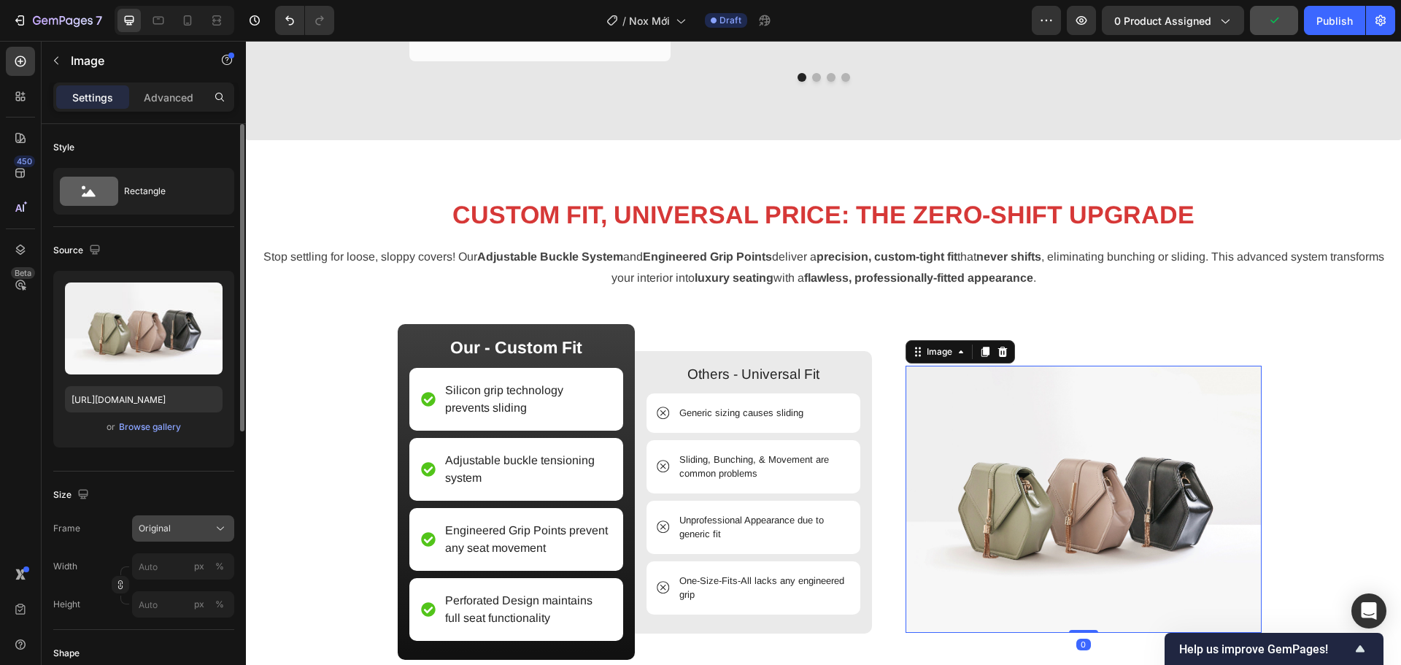
click at [191, 524] on div "Original" at bounding box center [174, 528] width 71 height 13
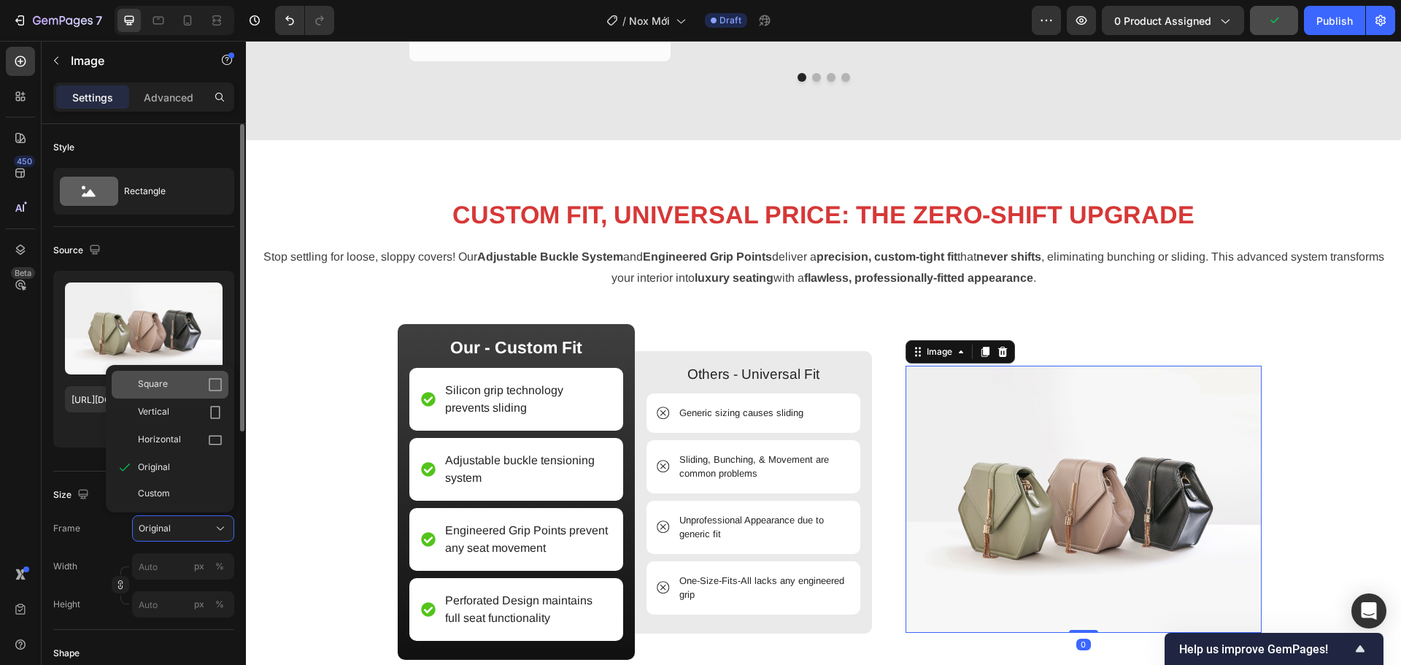
click at [188, 391] on div "Square" at bounding box center [180, 384] width 85 height 15
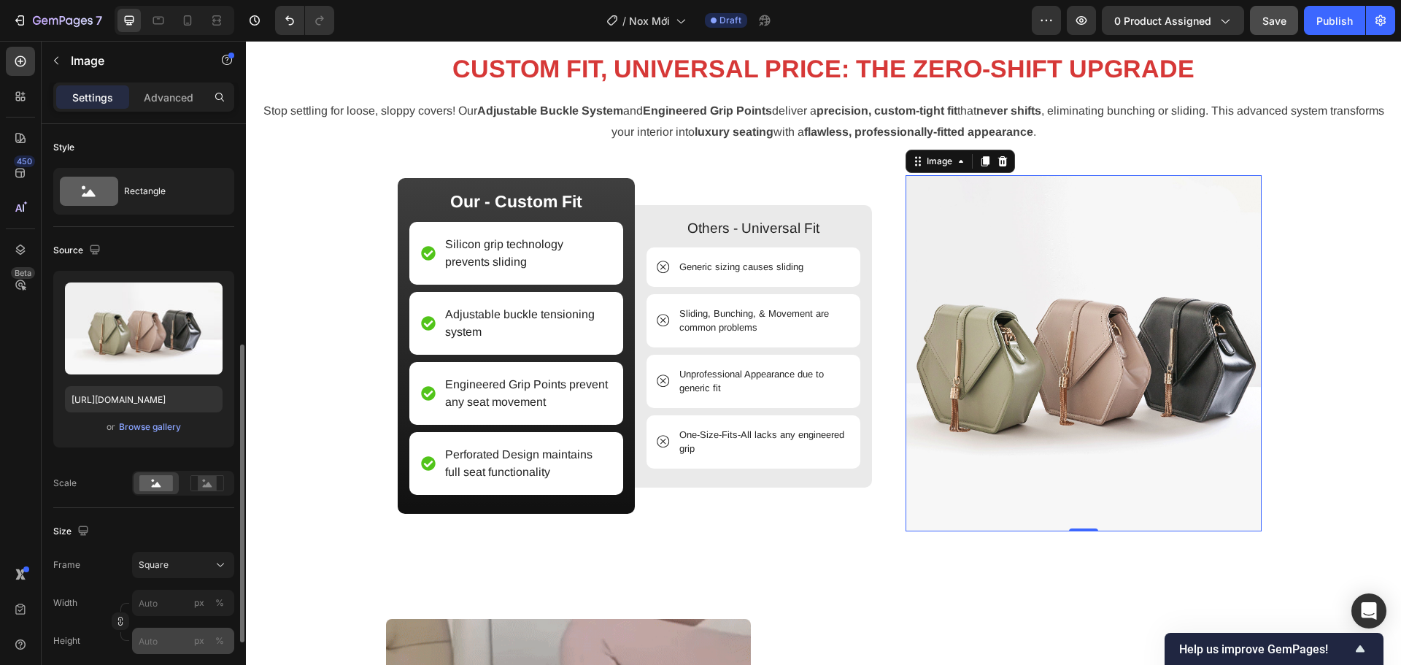
scroll to position [219, 0]
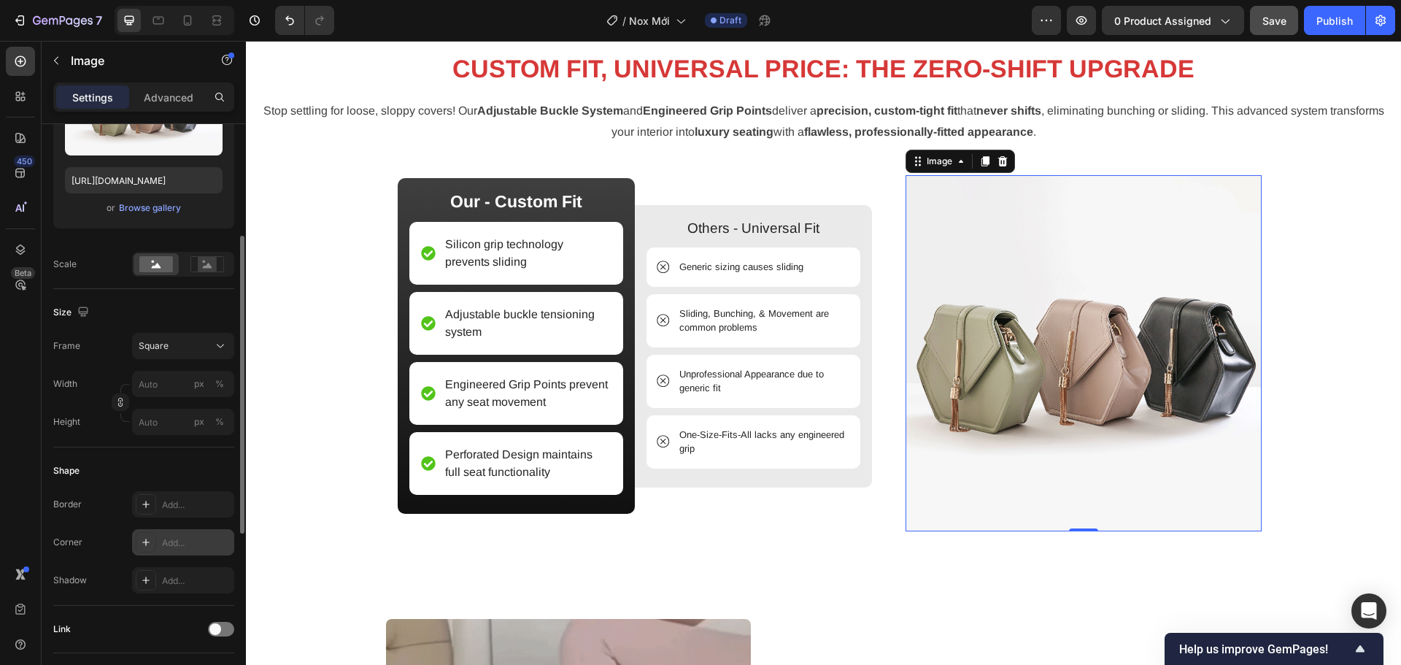
click at [183, 538] on div "Add..." at bounding box center [196, 542] width 69 height 13
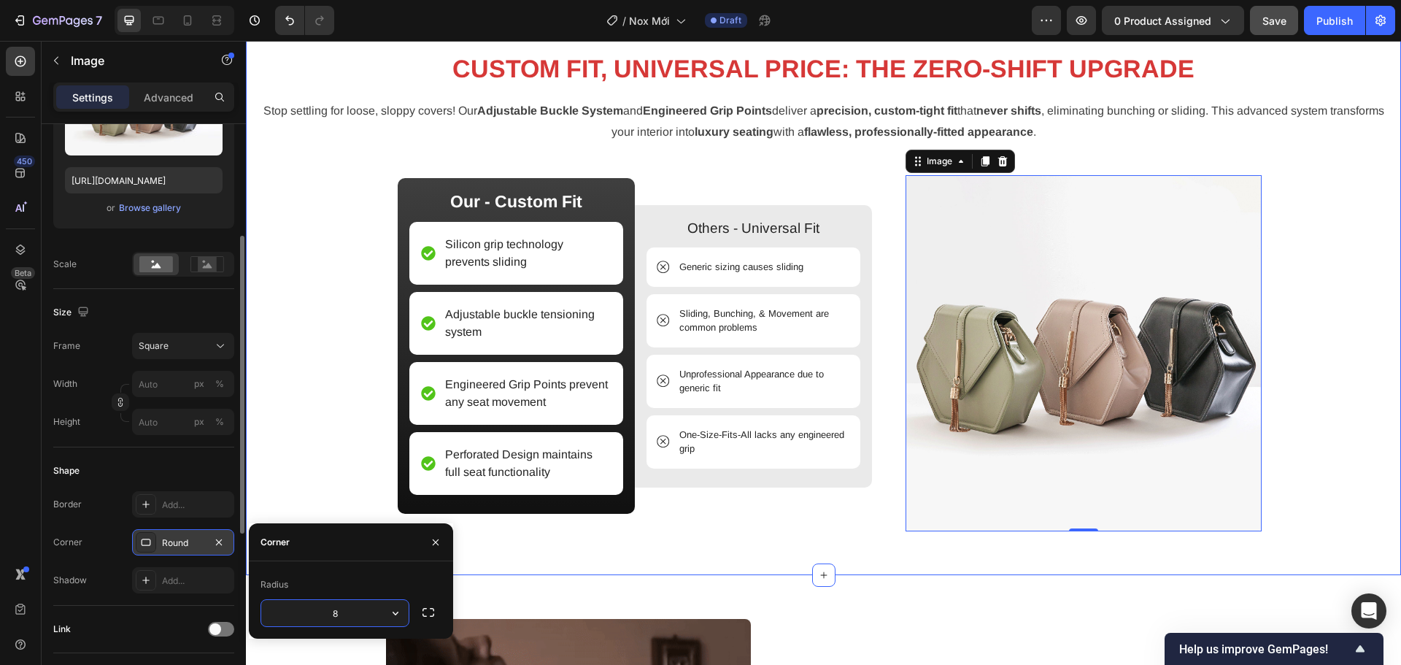
click at [325, 430] on div "CUSTOM FIT, UNIVERSAL PRICE: THE ZERO-SHIFT UPGRADE Heading Stop settling for l…" at bounding box center [823, 296] width 1133 height 487
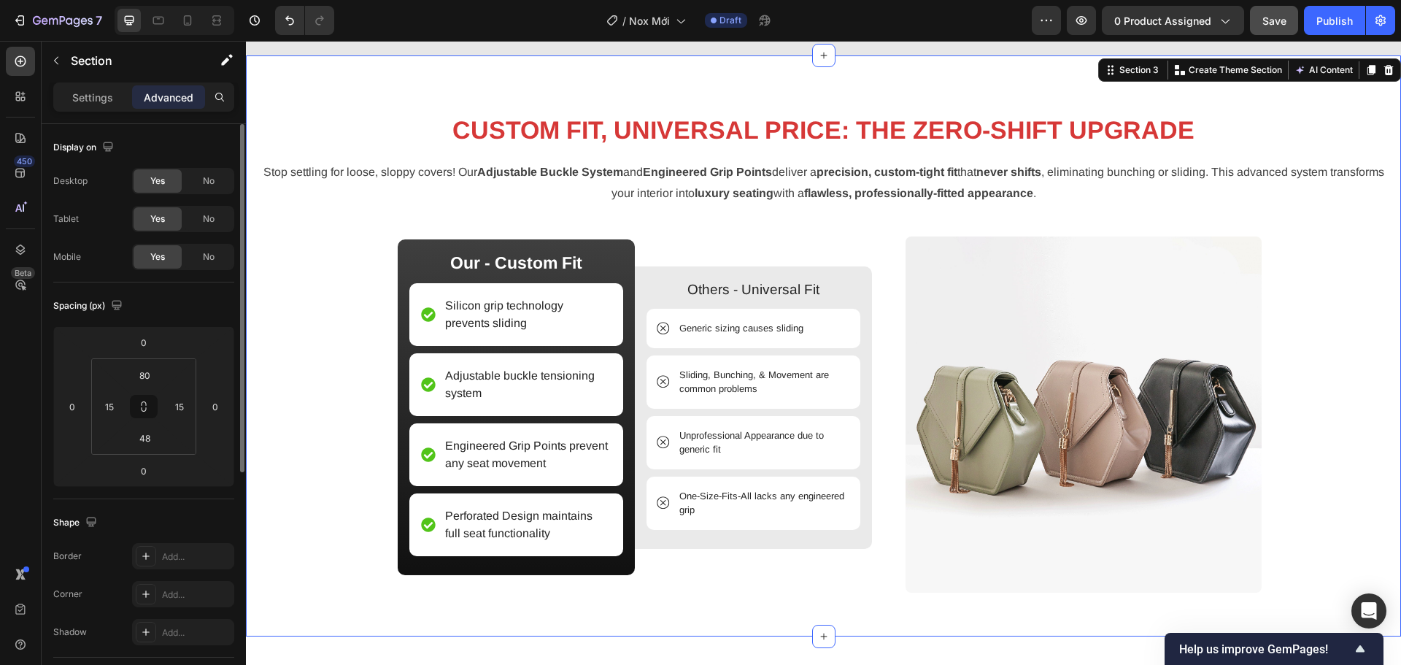
scroll to position [1393, 0]
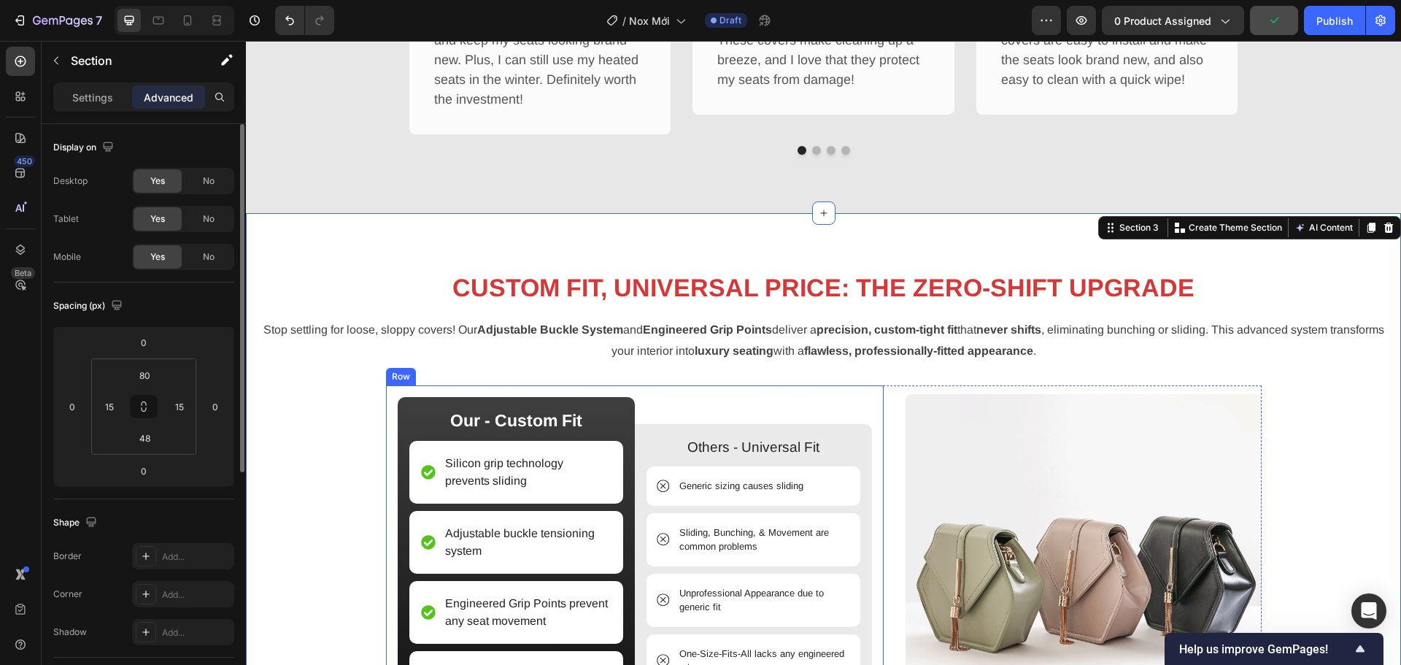
click at [776, 392] on div "Our - Custom Fit Text Block Silicon grip technology prevents sliding Item List …" at bounding box center [635, 564] width 498 height 359
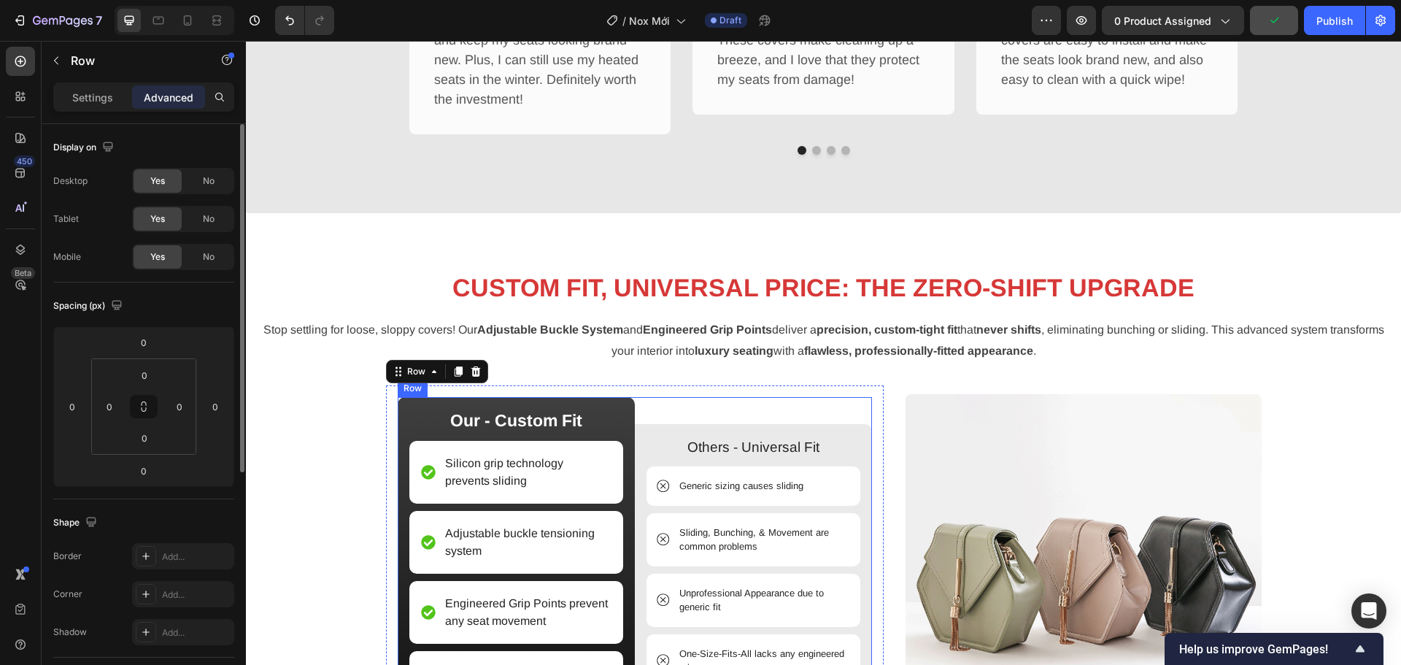
click at [779, 407] on div "Others - Universal Fit Text Block Generic sizing causes sliding Item List Slidi…" at bounding box center [753, 565] width 237 height 336
click at [774, 392] on div "Our - Custom Fit Text Block Silicon grip technology prevents sliding Item List …" at bounding box center [635, 564] width 498 height 359
click at [671, 414] on div "Others - Universal Fit Text Block Generic sizing causes sliding Item List Slidi…" at bounding box center [753, 565] width 237 height 336
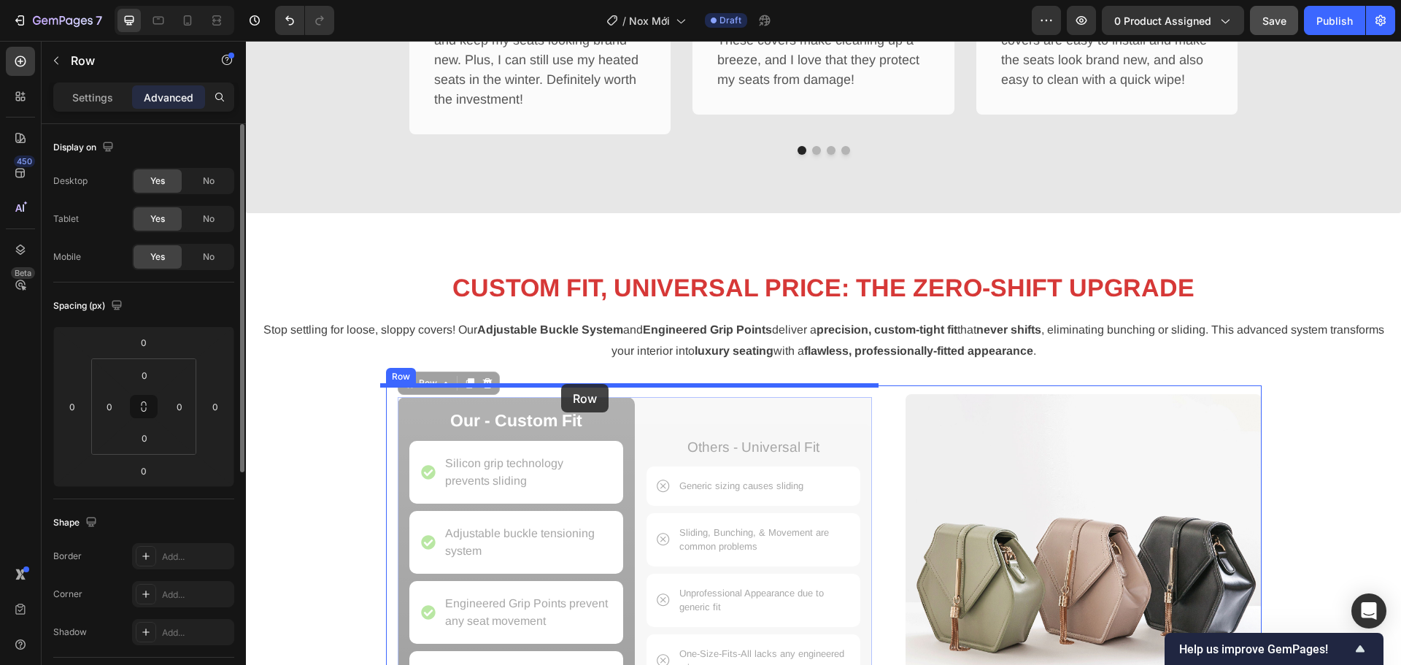
drag, startPoint x: 431, startPoint y: 382, endPoint x: 561, endPoint y: 384, distance: 129.9
type input "16"
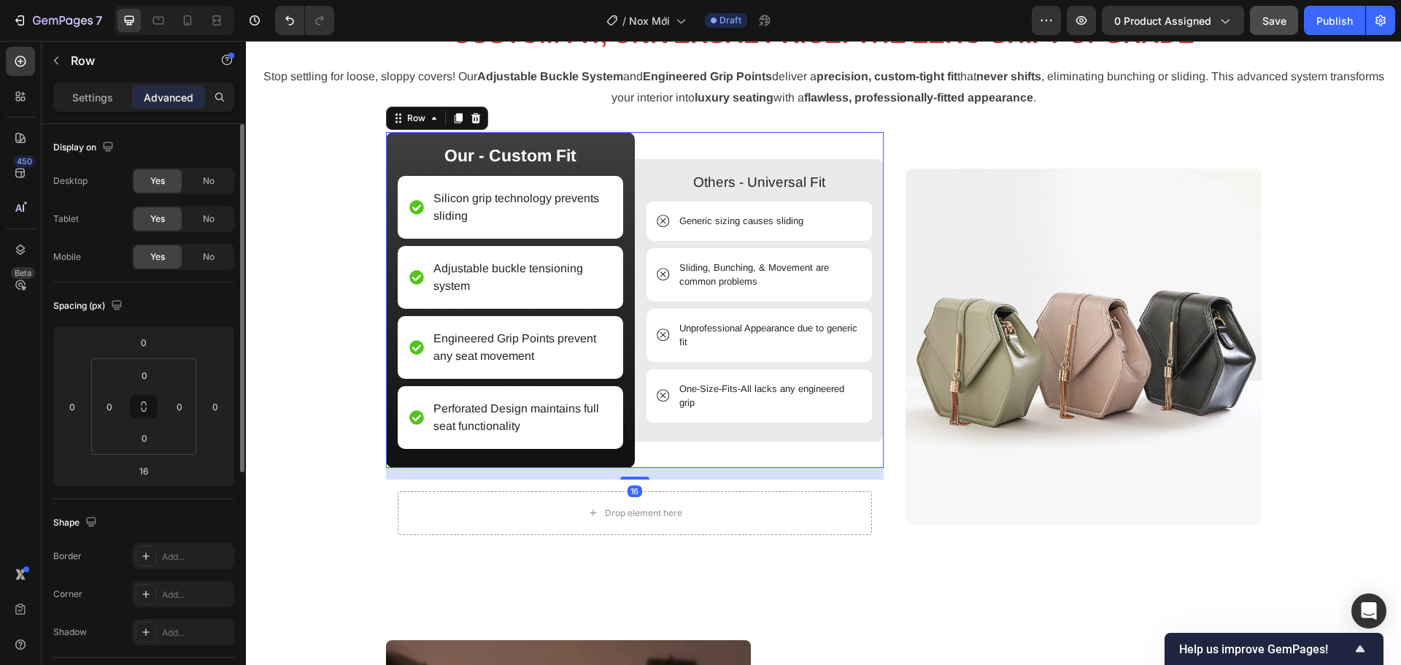
scroll to position [1685, 0]
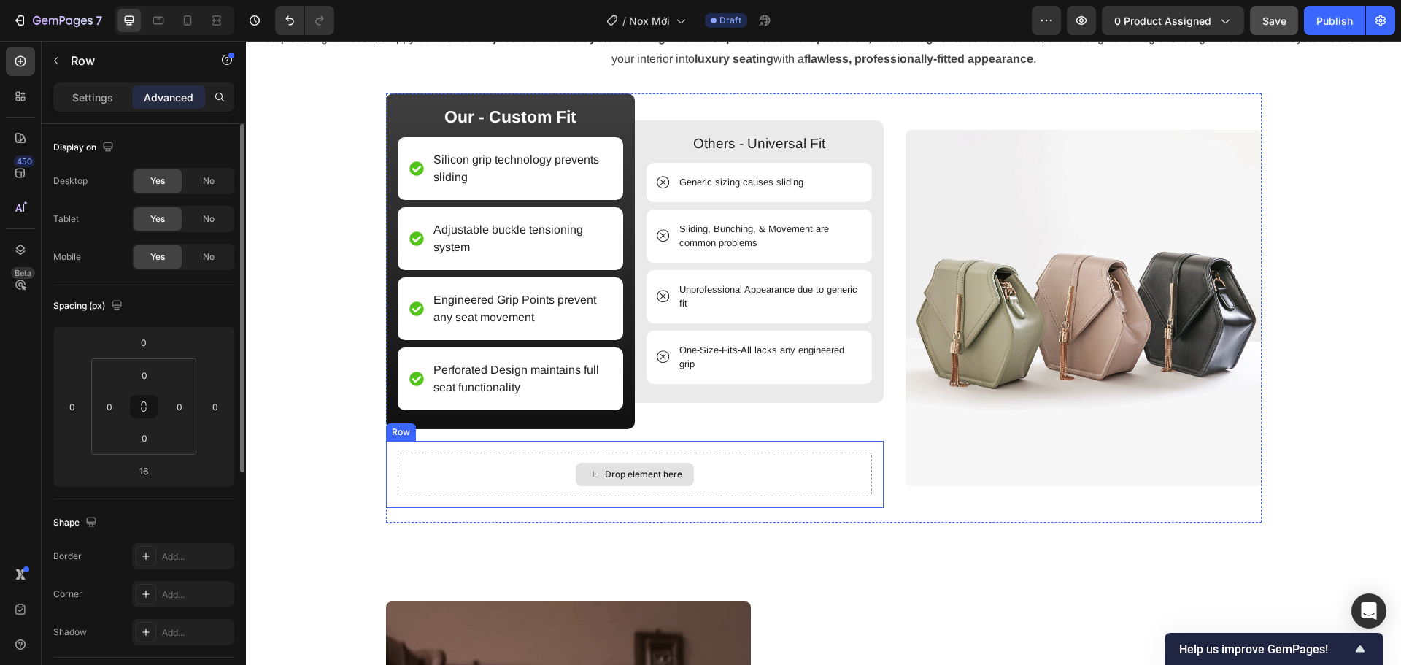
click at [685, 476] on div "Drop element here" at bounding box center [635, 474] width 118 height 23
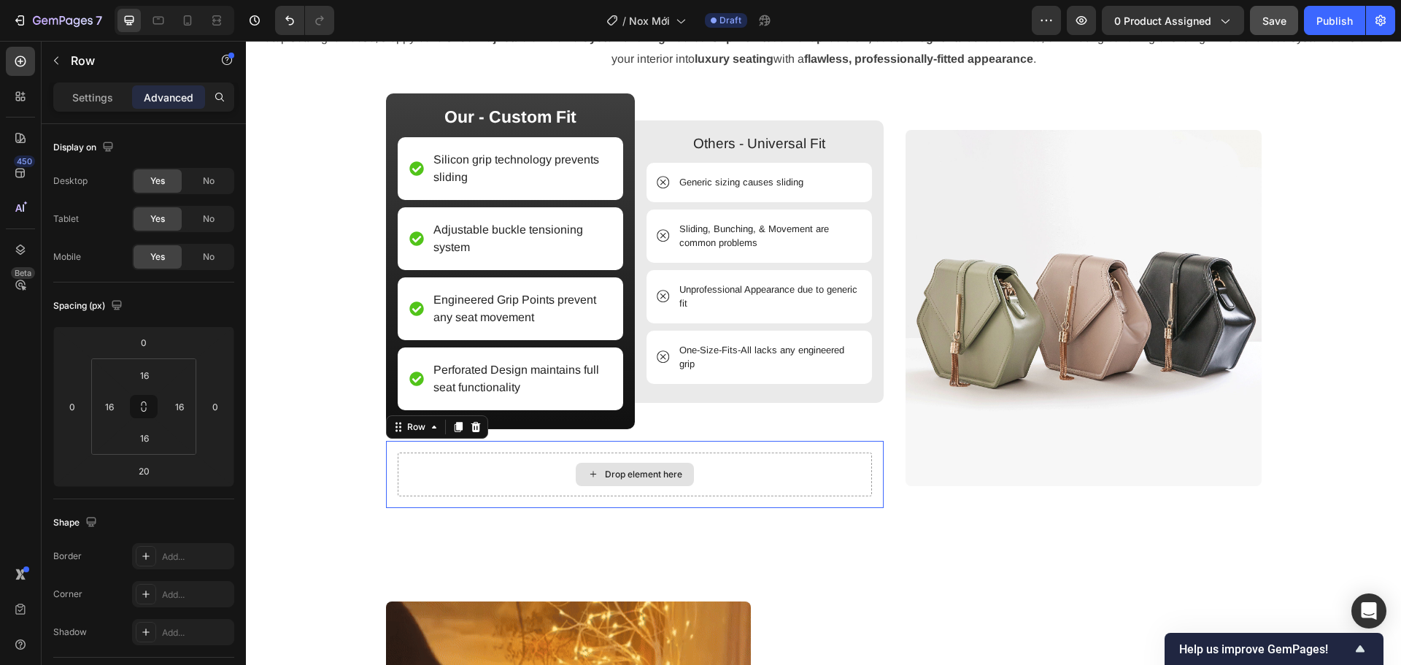
click at [799, 479] on div "Drop element here" at bounding box center [635, 474] width 475 height 44
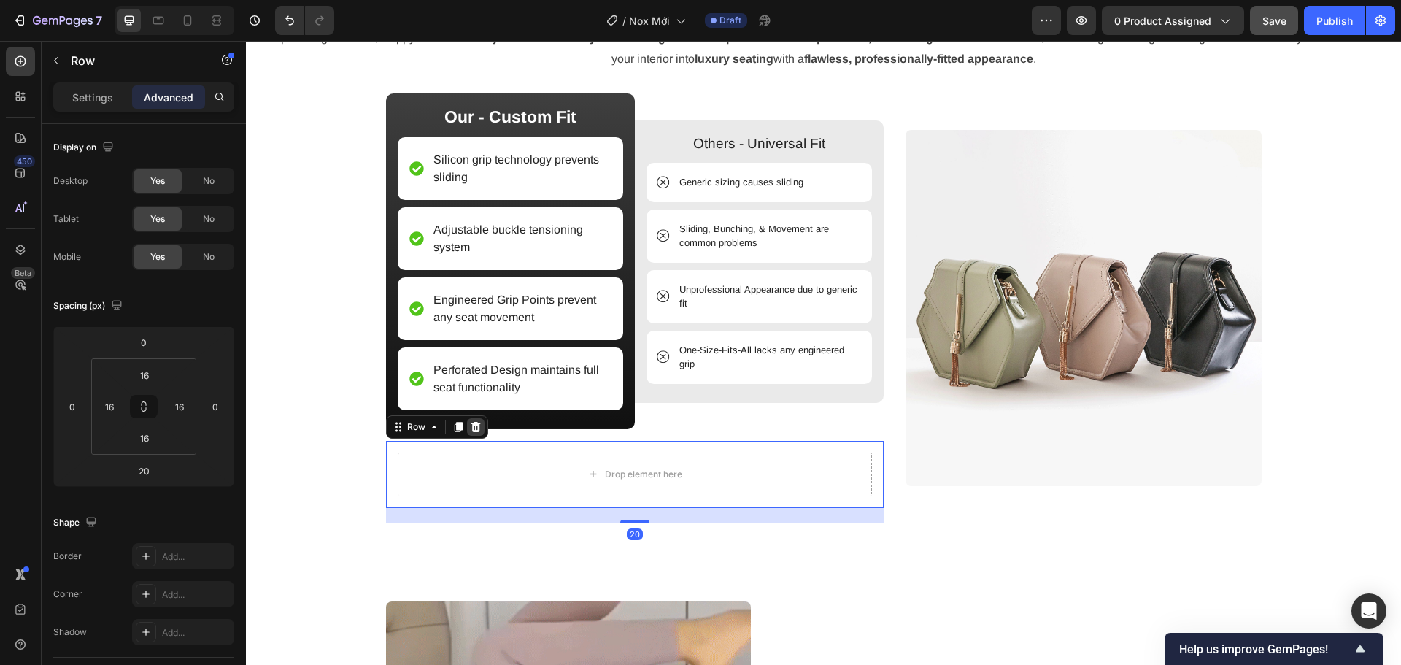
click at [471, 430] on icon at bounding box center [475, 427] width 9 height 10
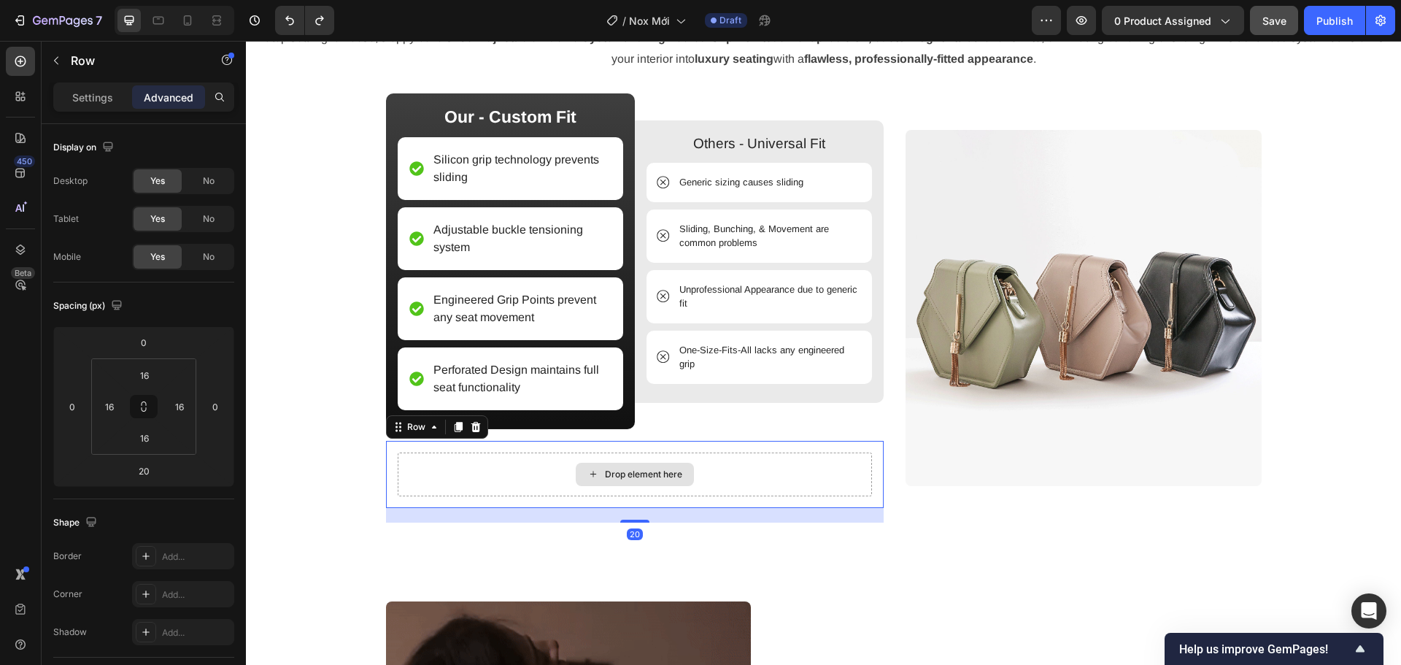
click at [444, 453] on div "Drop element here" at bounding box center [635, 474] width 475 height 44
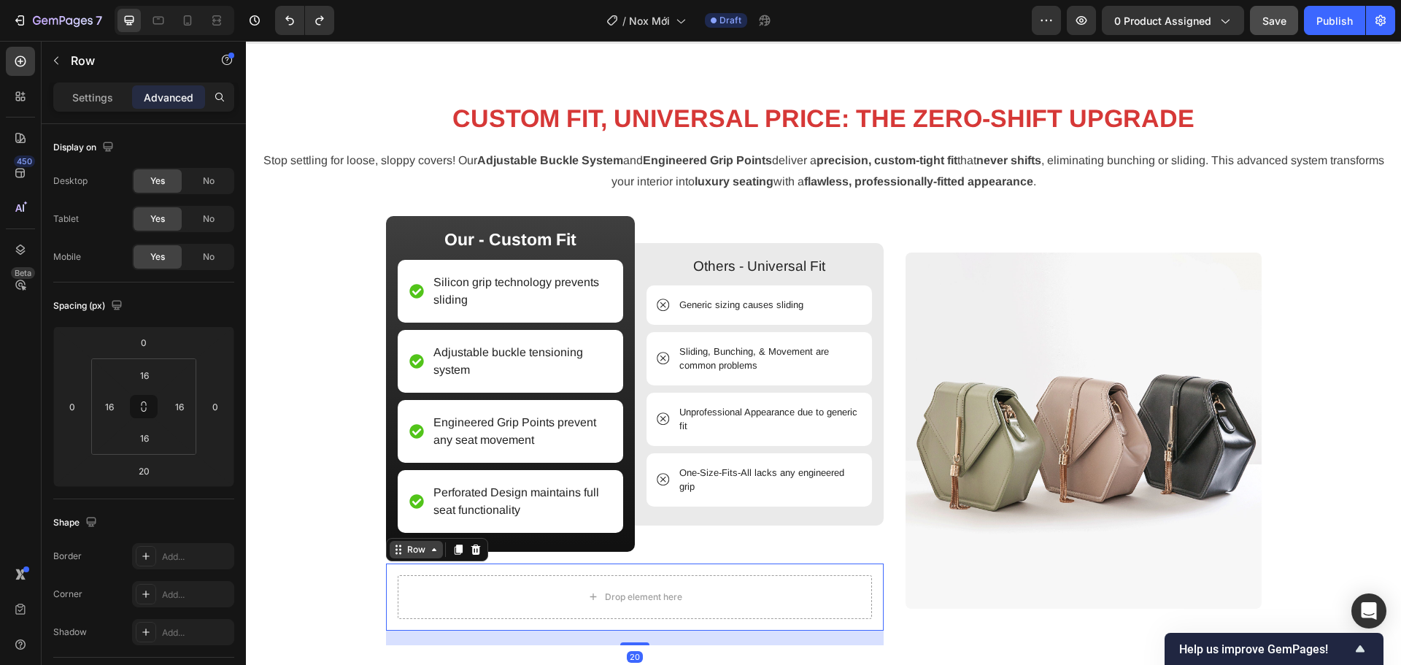
scroll to position [1539, 0]
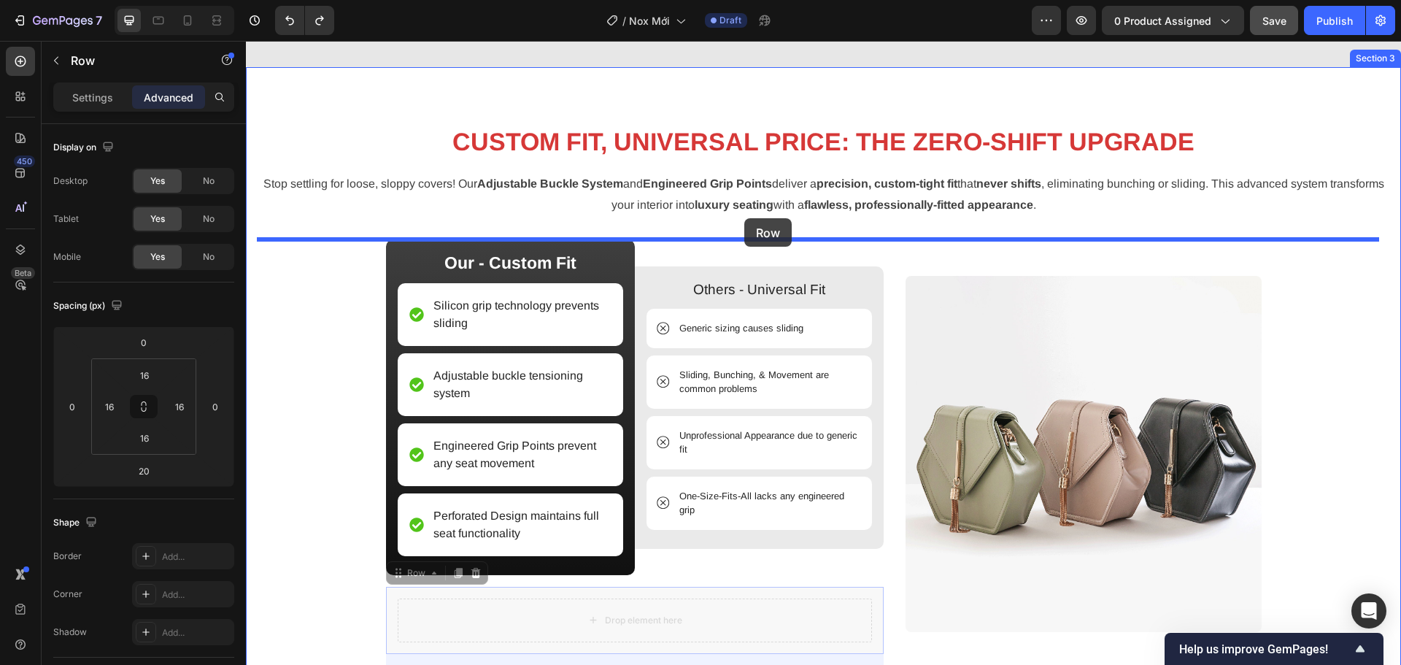
drag, startPoint x: 401, startPoint y: 572, endPoint x: 744, endPoint y: 218, distance: 493.2
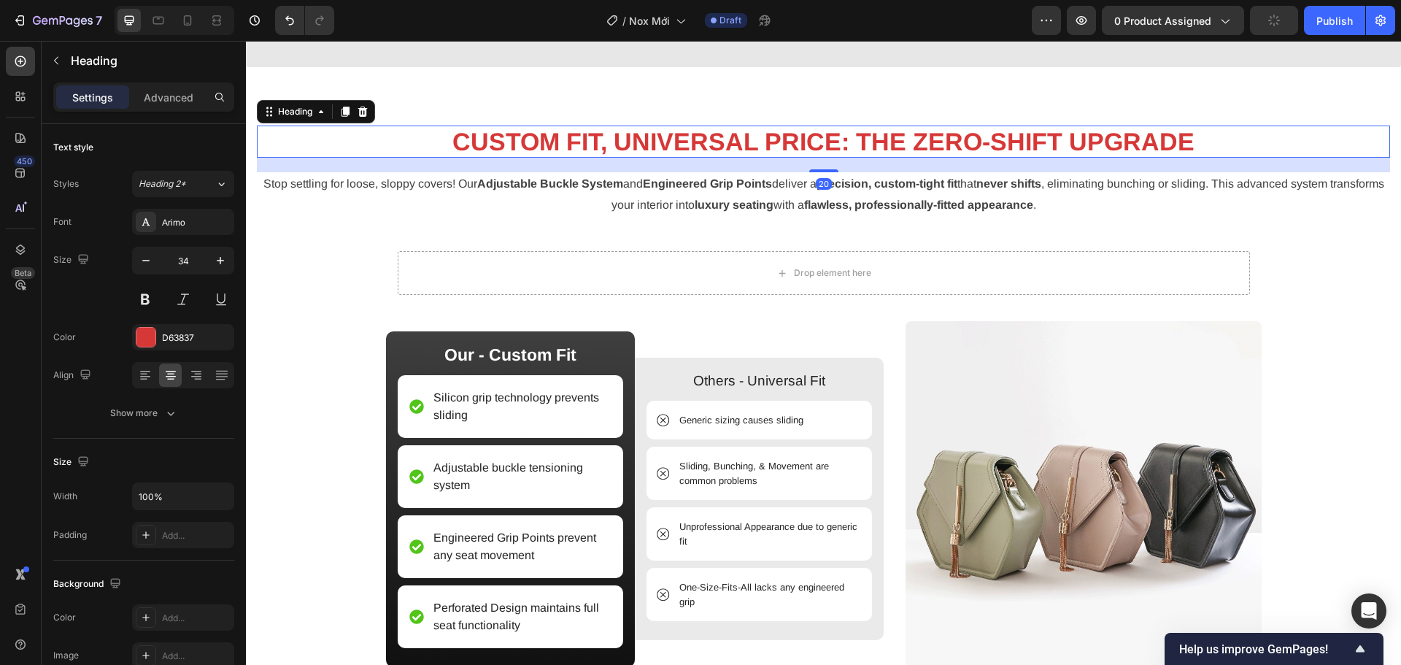
click at [689, 136] on strong "CUSTOM FIT, UNIVERSAL PRICE: THE ZERO-SHIFT UPGRADE" at bounding box center [823, 142] width 742 height 28
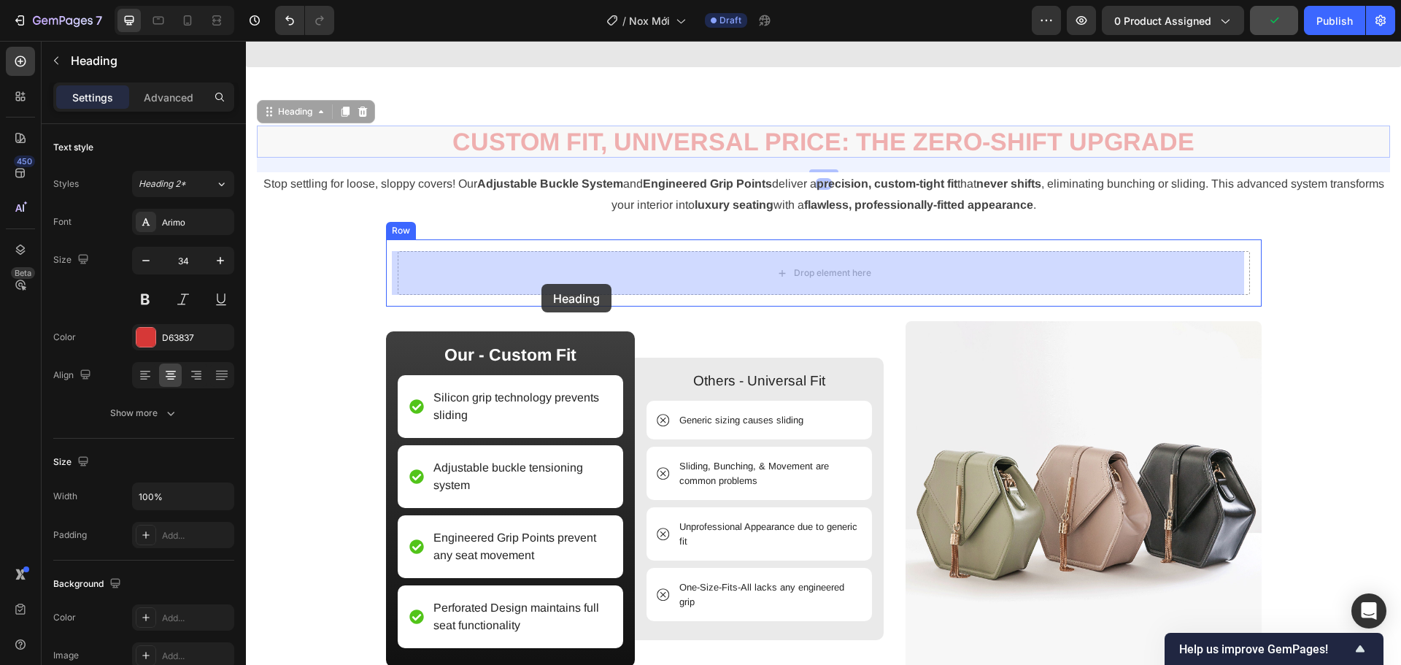
drag, startPoint x: 310, startPoint y: 111, endPoint x: 541, endPoint y: 284, distance: 288.8
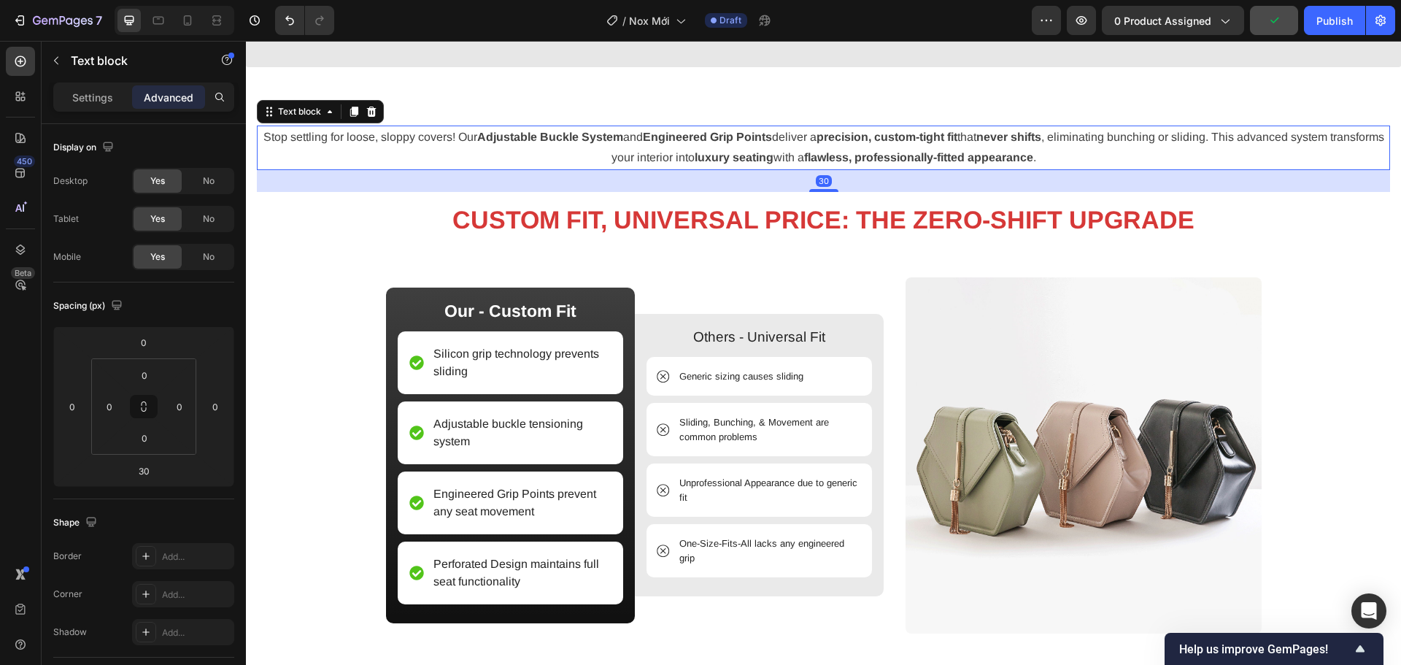
click at [604, 144] on p "Stop settling for loose, sloppy covers! Our Adjustable Buckle System and Engine…" at bounding box center [823, 148] width 1130 height 42
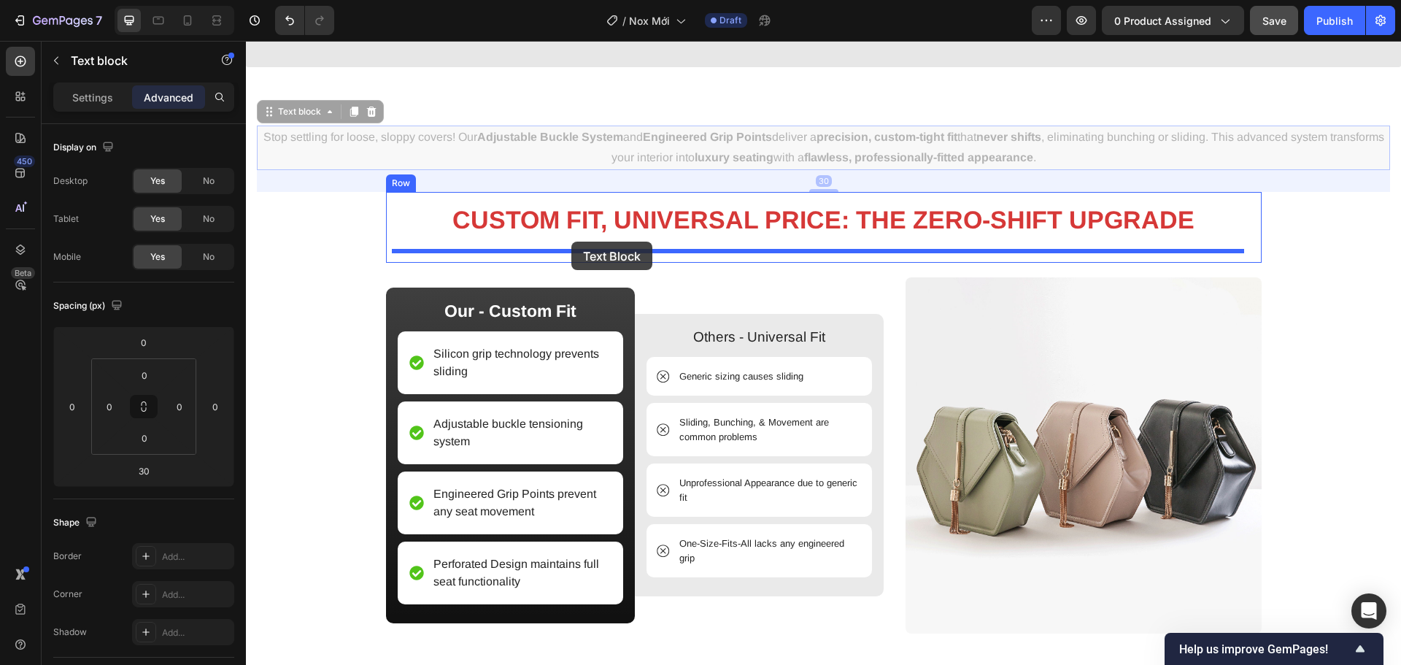
drag, startPoint x: 314, startPoint y: 135, endPoint x: 571, endPoint y: 241, distance: 278.7
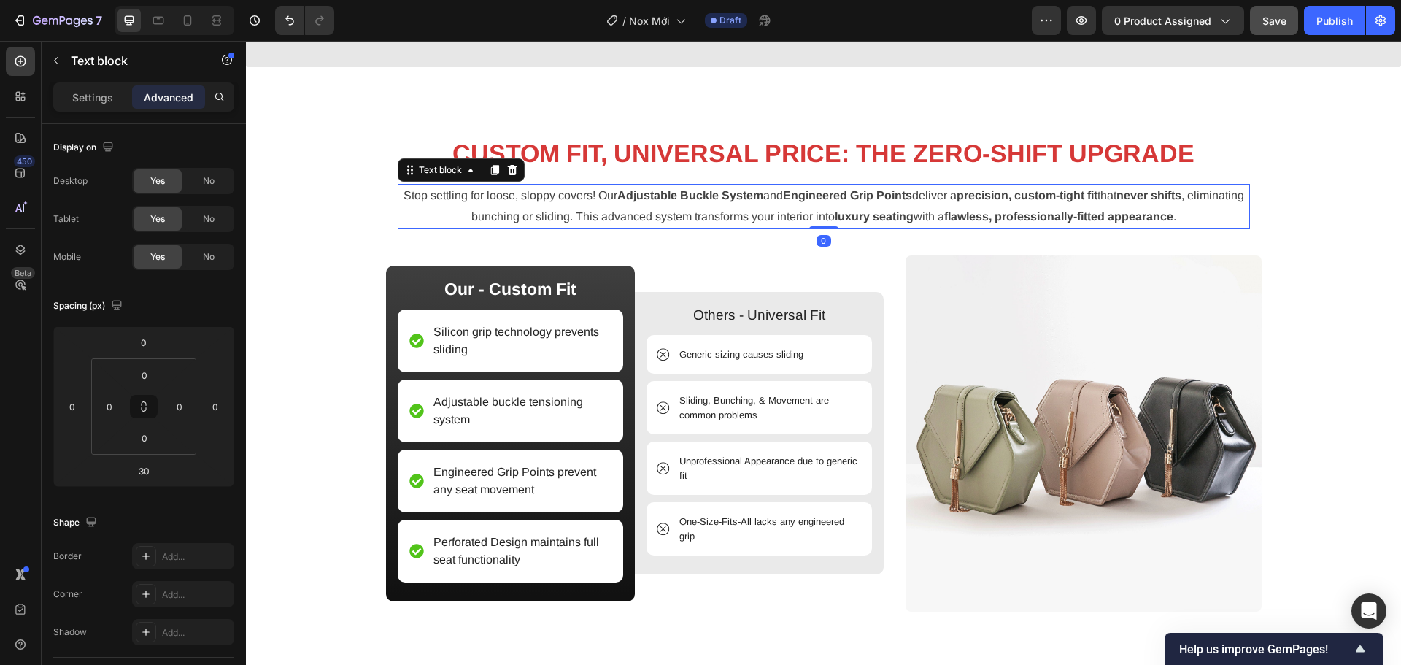
drag, startPoint x: 816, startPoint y: 249, endPoint x: 817, endPoint y: 214, distance: 34.3
click at [817, 217] on div "Stop settling for loose, sloppy covers! Our Adjustable Buckle System and Engine…" at bounding box center [824, 206] width 852 height 45
type input "0"
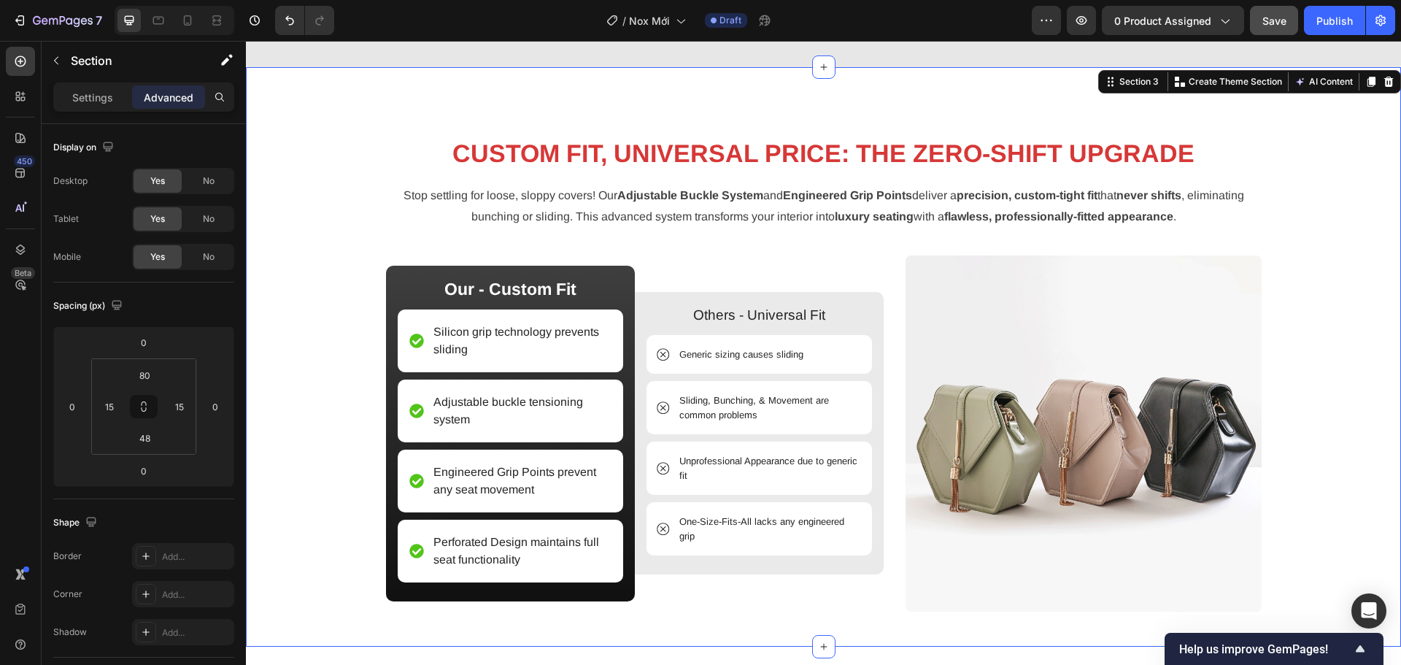
click at [300, 266] on div "CUSTOM FIT, UNIVERSAL PRICE: THE ZERO-SHIFT UPGRADE Heading Stop settling for l…" at bounding box center [823, 368] width 1133 height 486
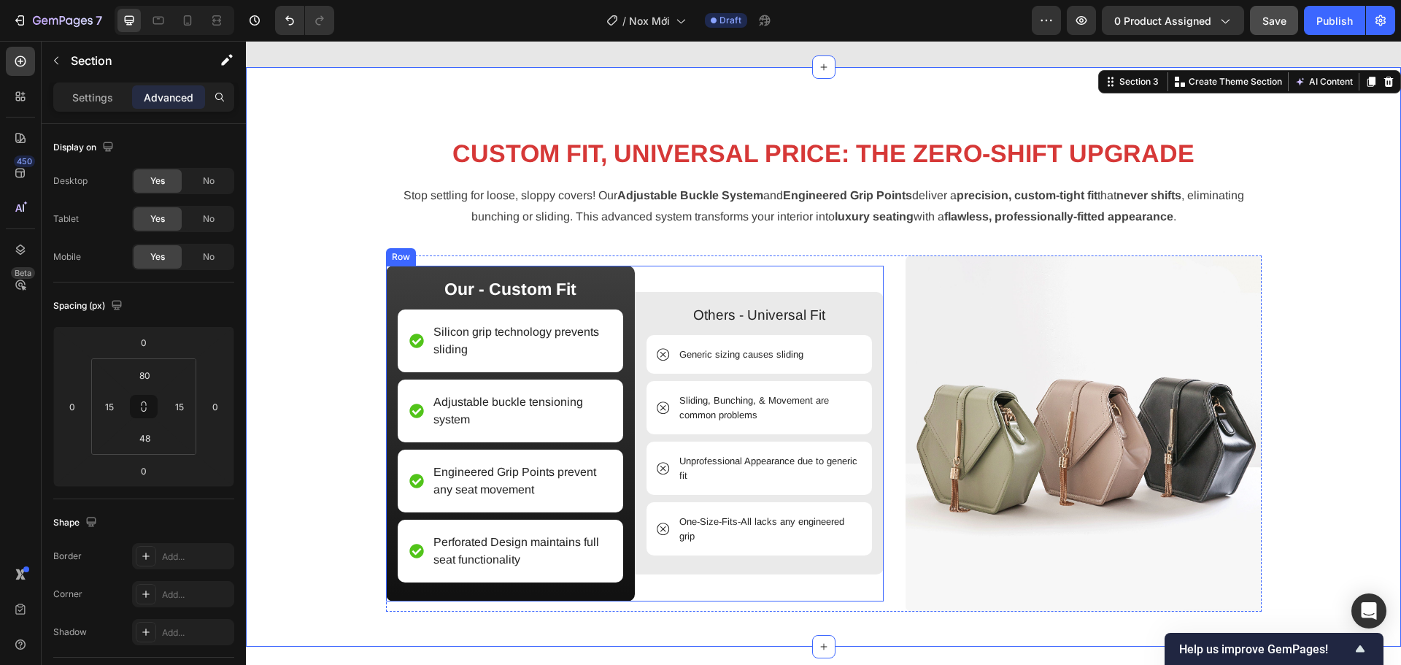
click at [688, 266] on div "Others - Universal Fit Text Block Generic sizing causes sliding Item List Slidi…" at bounding box center [759, 434] width 249 height 336
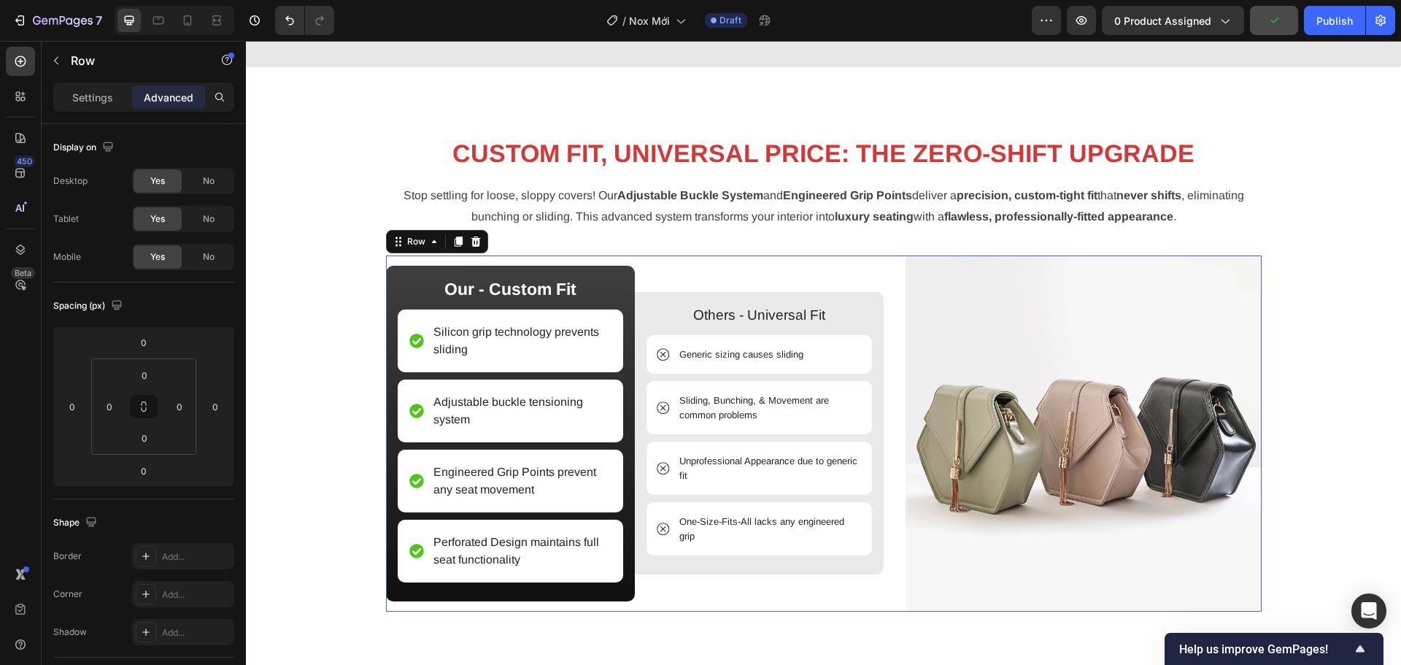
click at [893, 285] on div "Image Our - Custom Fit Text Block Silicon grip technology prevents sliding Item…" at bounding box center [823, 433] width 875 height 356
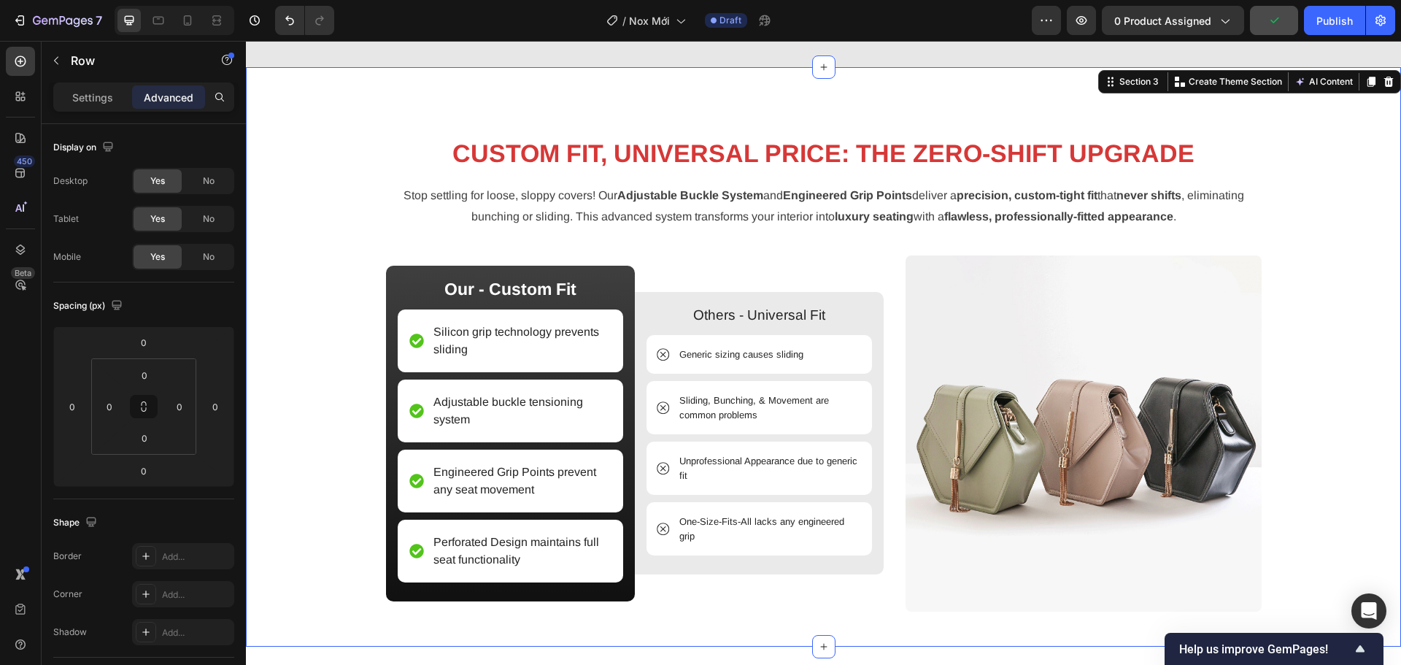
click at [894, 244] on div "CUSTOM FIT, UNIVERSAL PRICE: THE ZERO-SHIFT UPGRADE Heading Stop settling for l…" at bounding box center [823, 368] width 1133 height 486
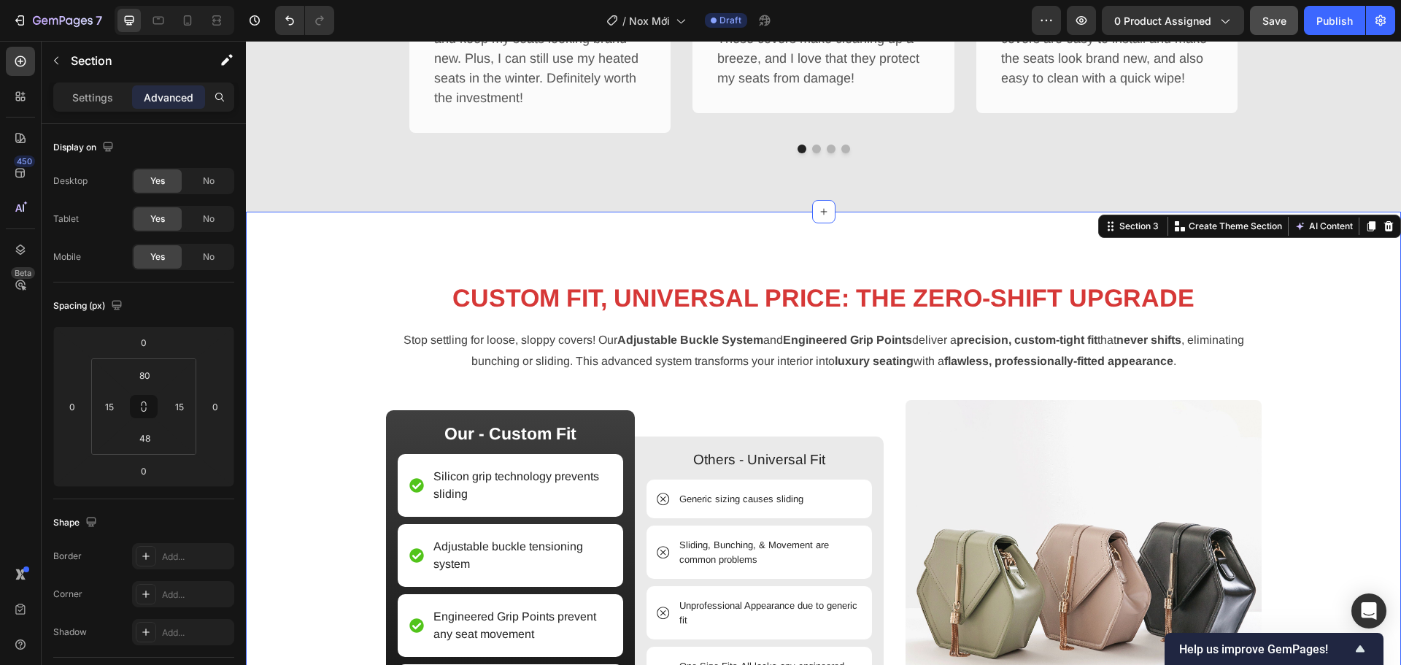
scroll to position [1393, 0]
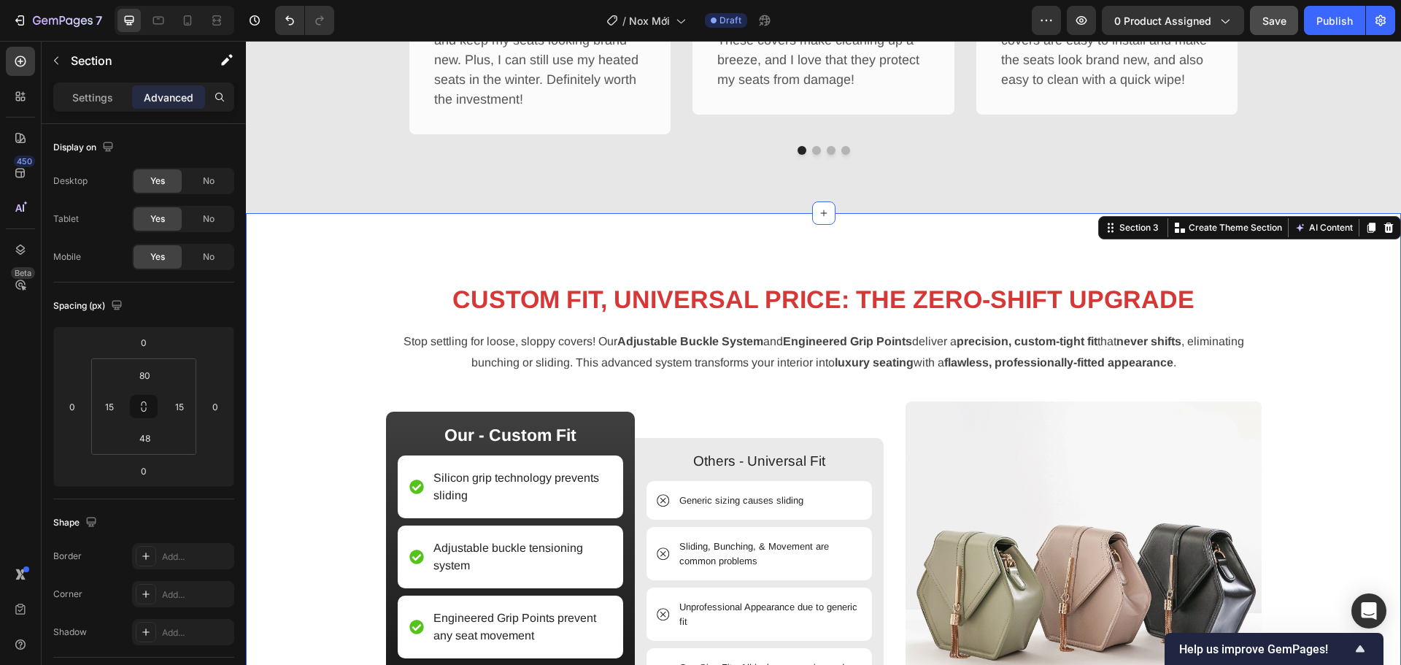
click at [893, 244] on div "CUSTOM FIT, UNIVERSAL PRICE: THE ZERO-SHIFT UPGRADE Heading Stop settling for l…" at bounding box center [823, 502] width 1155 height 579
click at [158, 370] on input "80" at bounding box center [144, 375] width 29 height 22
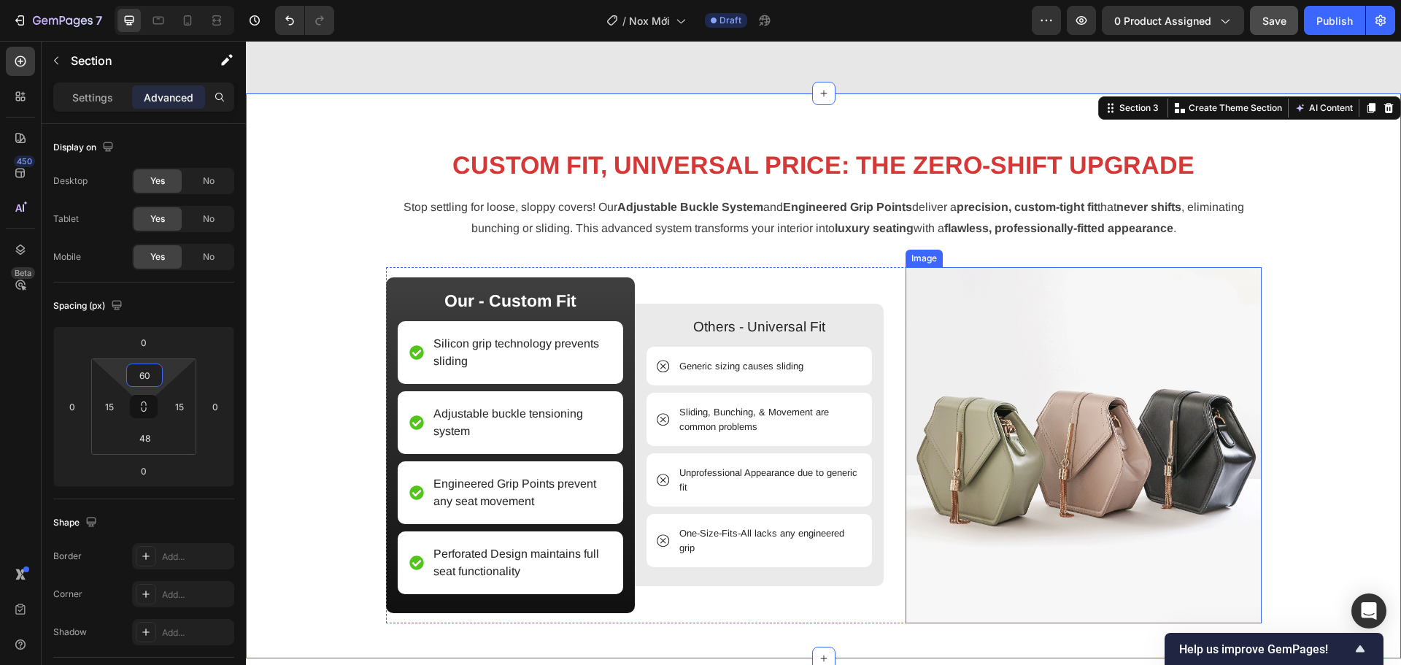
scroll to position [1539, 0]
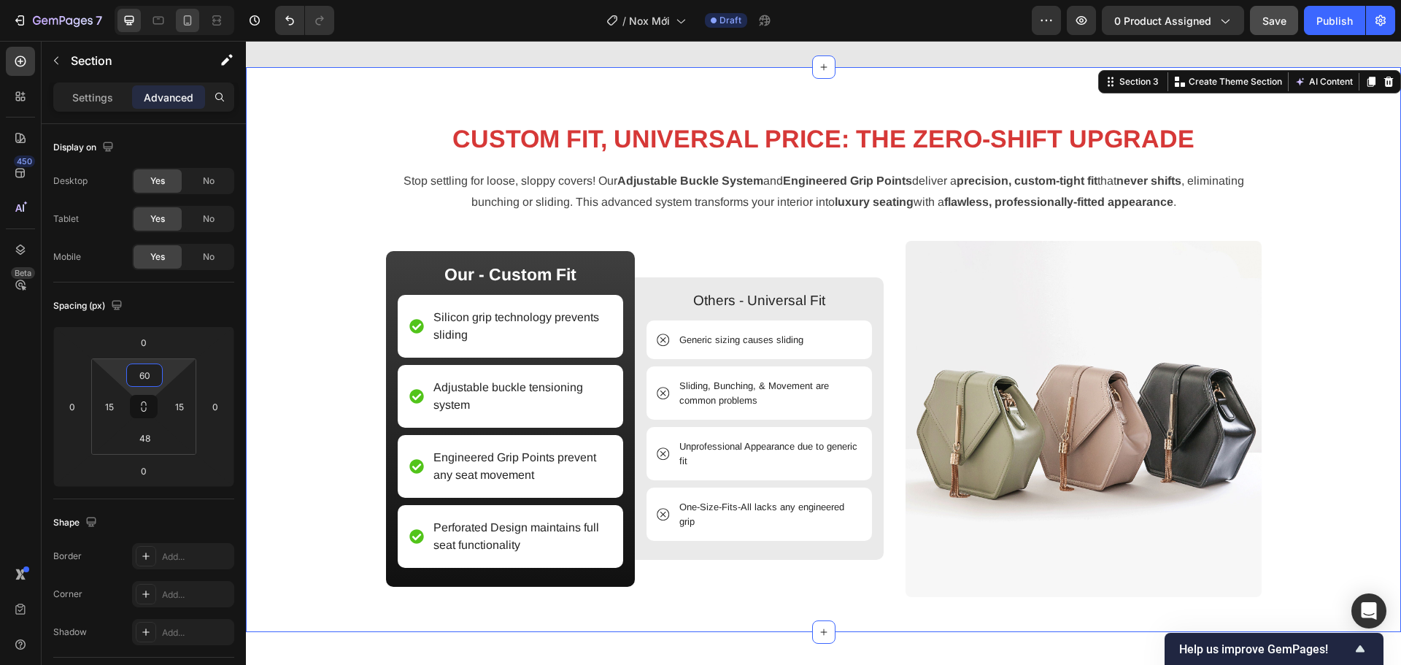
click at [187, 26] on icon at bounding box center [187, 20] width 15 height 15
type input "42"
type input "8"
type input "14"
type input "8"
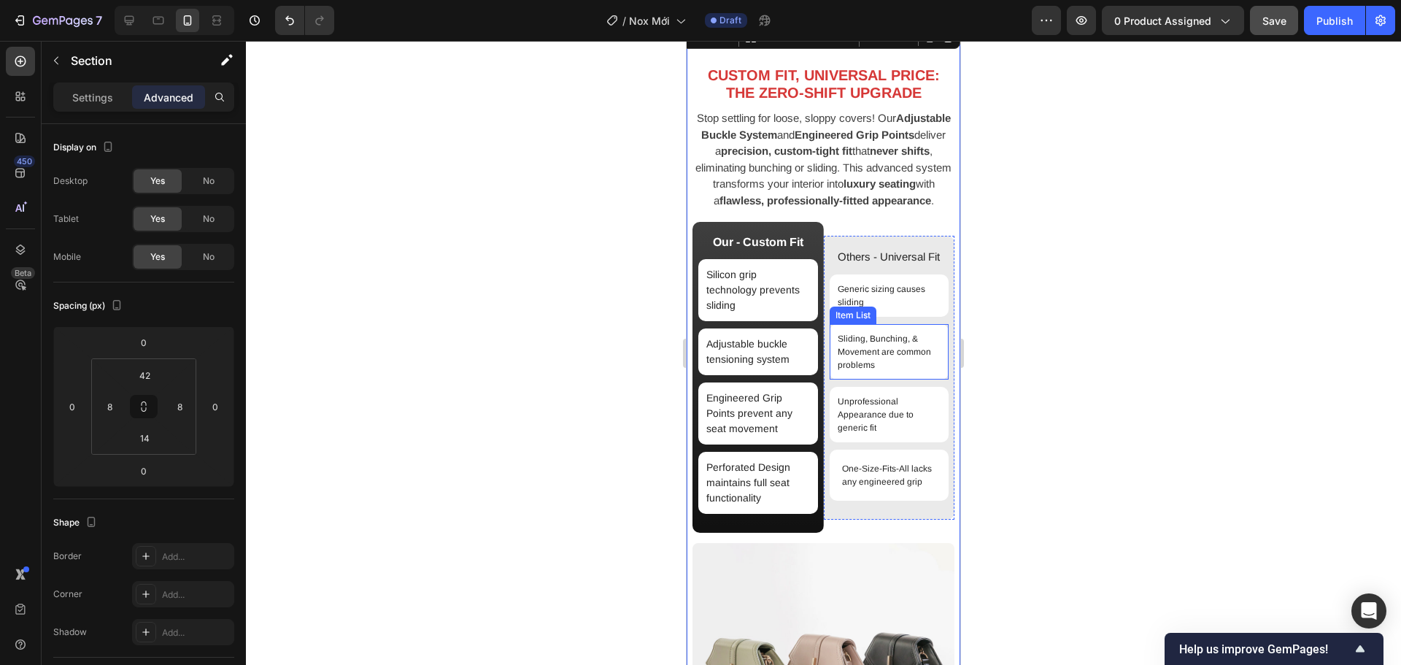
scroll to position [1455, 0]
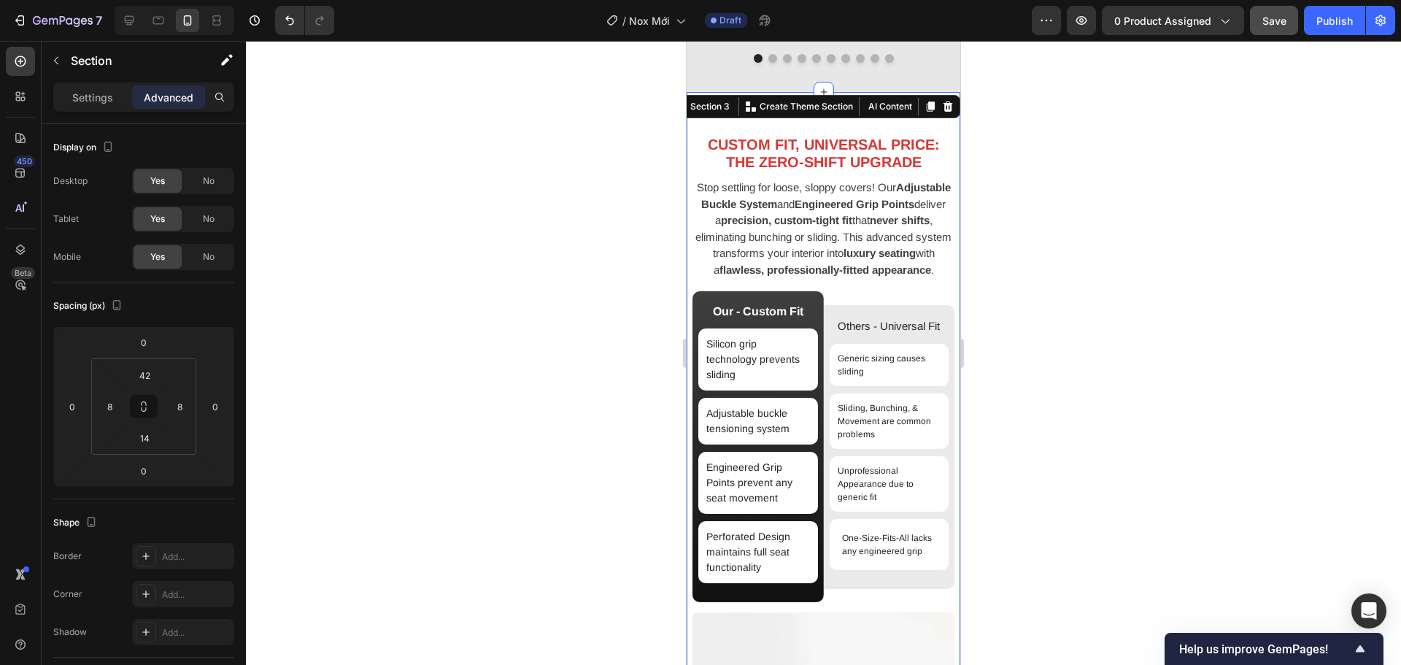
click at [1108, 374] on div at bounding box center [823, 353] width 1155 height 624
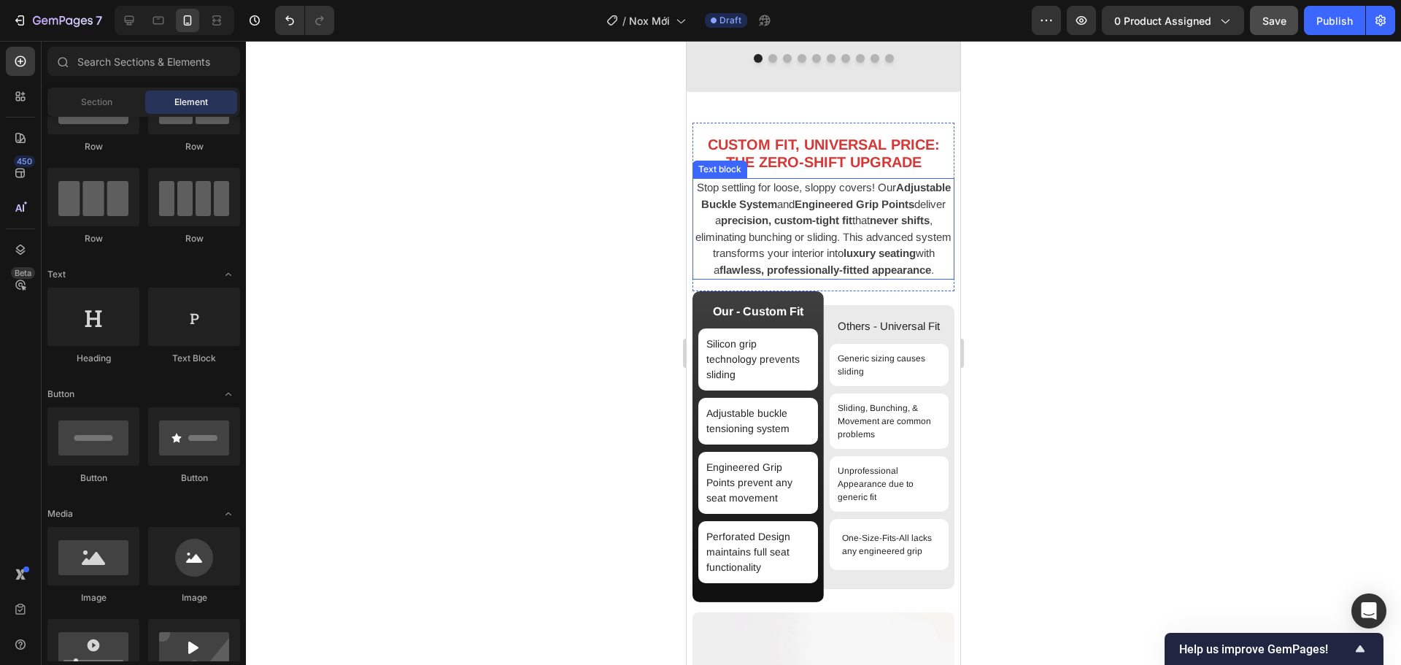
click at [873, 244] on p "Stop settling for loose, sloppy covers! Our Adjustable Buckle System and Engine…" at bounding box center [823, 228] width 259 height 98
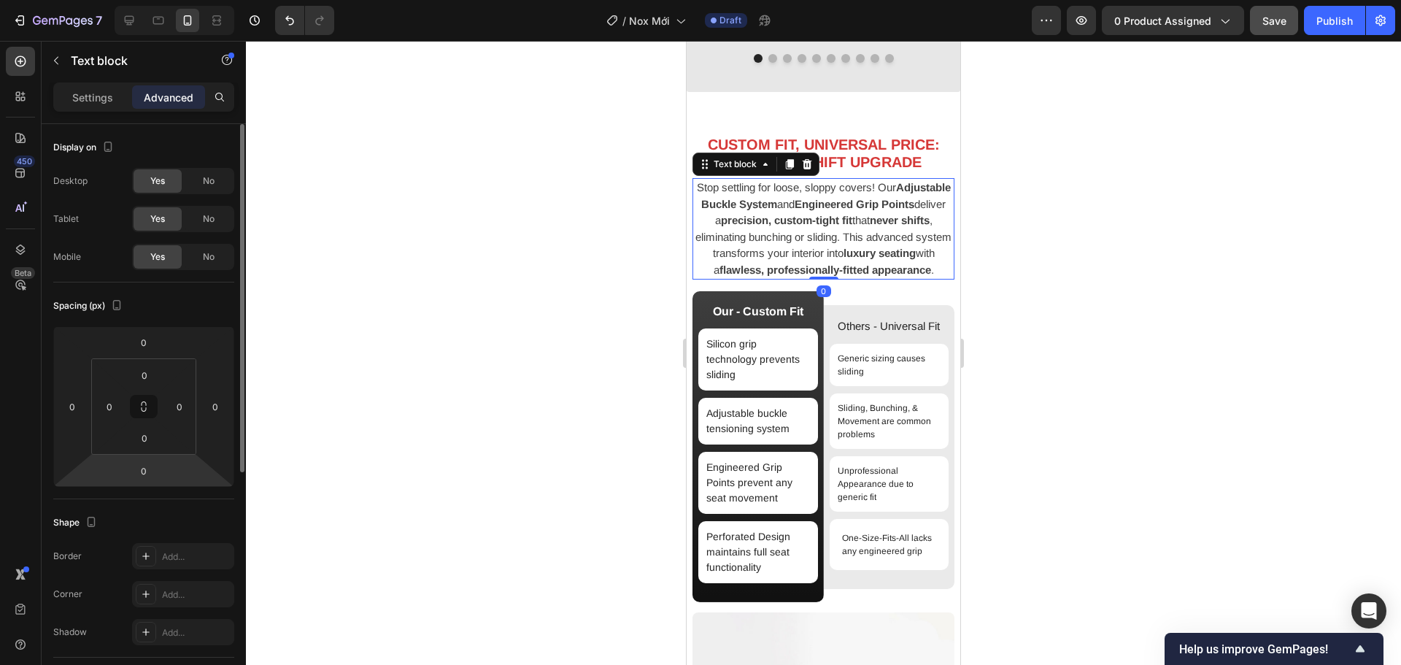
click at [144, 0] on html "7 Version history / Nox Mới Draft Preview 0 product assigned Save Publish 450 B…" at bounding box center [700, 0] width 1401 height 0
click at [142, 473] on input "-2" at bounding box center [143, 471] width 29 height 22
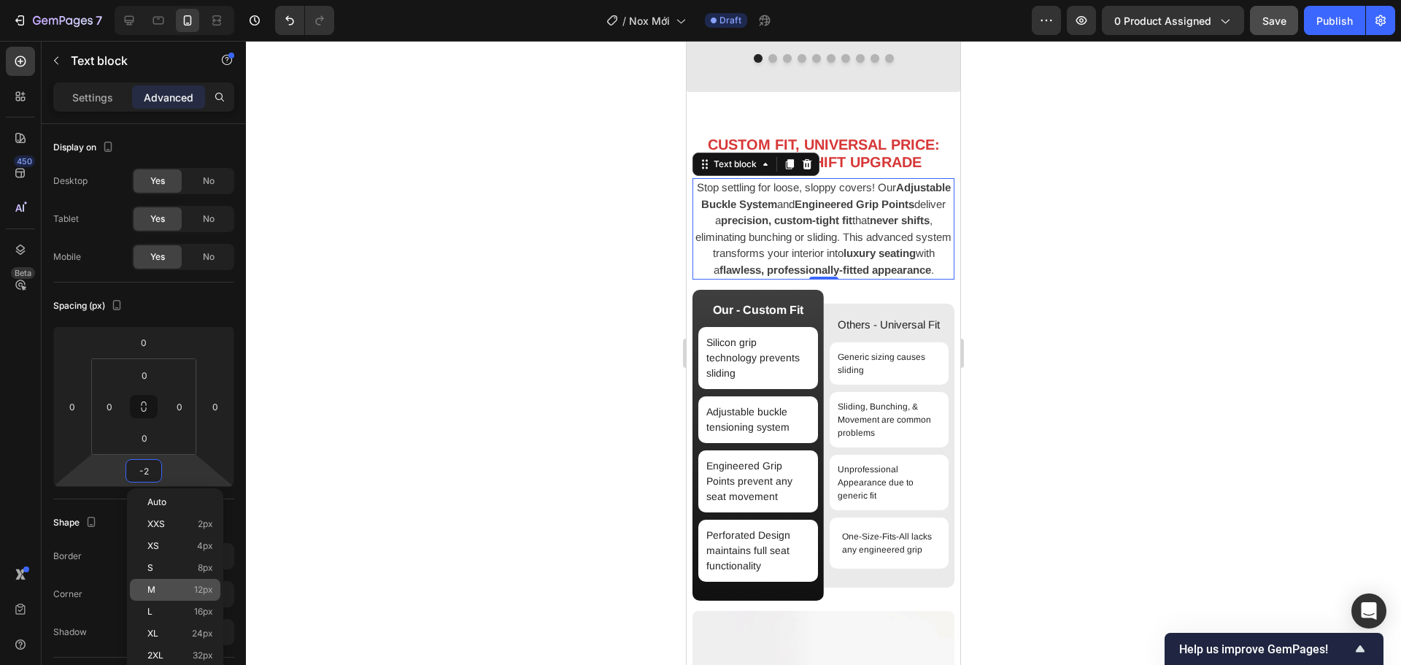
click at [210, 592] on span "12px" at bounding box center [203, 589] width 19 height 10
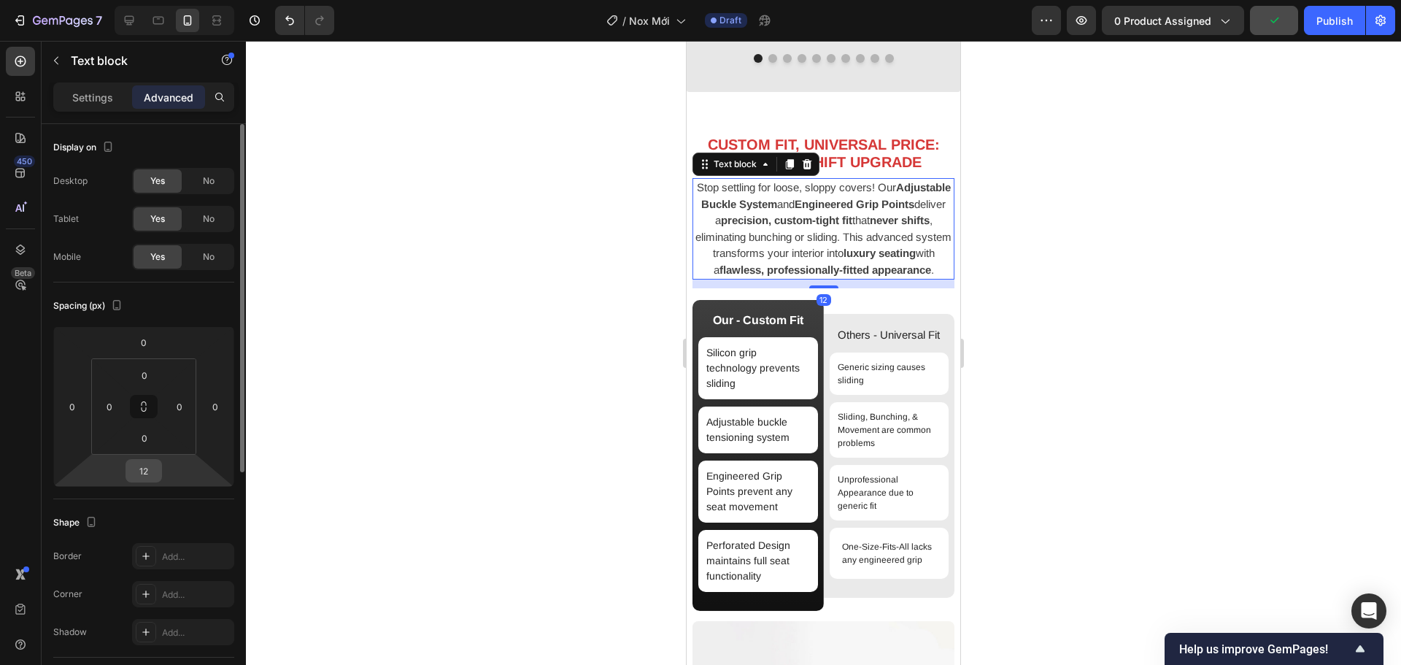
click at [144, 481] on input "12" at bounding box center [143, 471] width 29 height 22
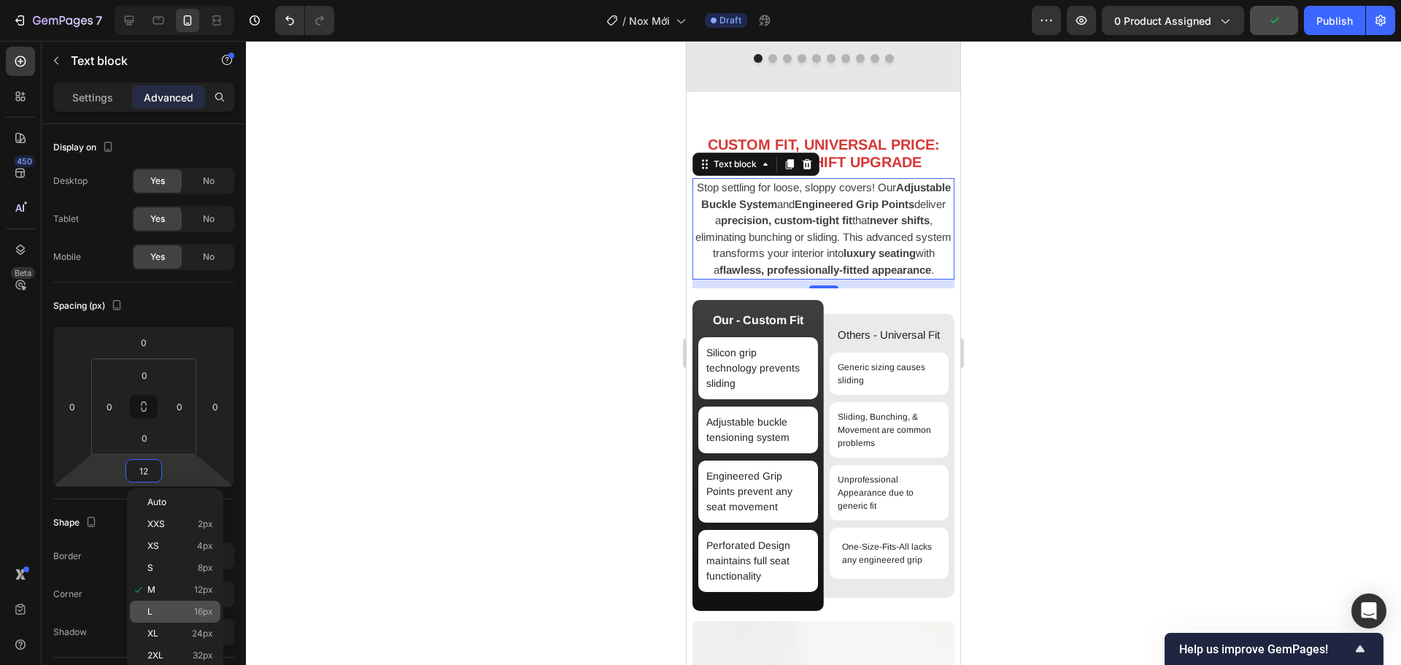
click at [173, 607] on p "L 16px" at bounding box center [180, 611] width 66 height 10
type input "16"
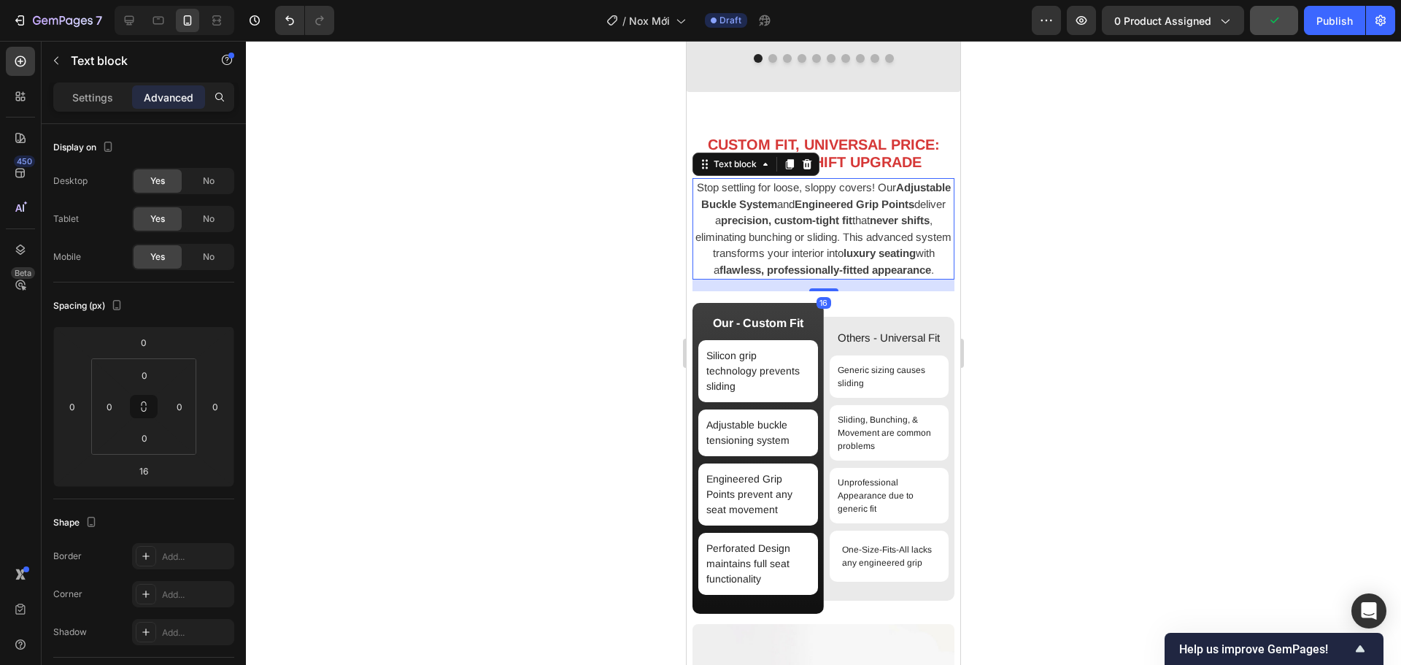
click at [1113, 430] on div at bounding box center [823, 353] width 1155 height 624
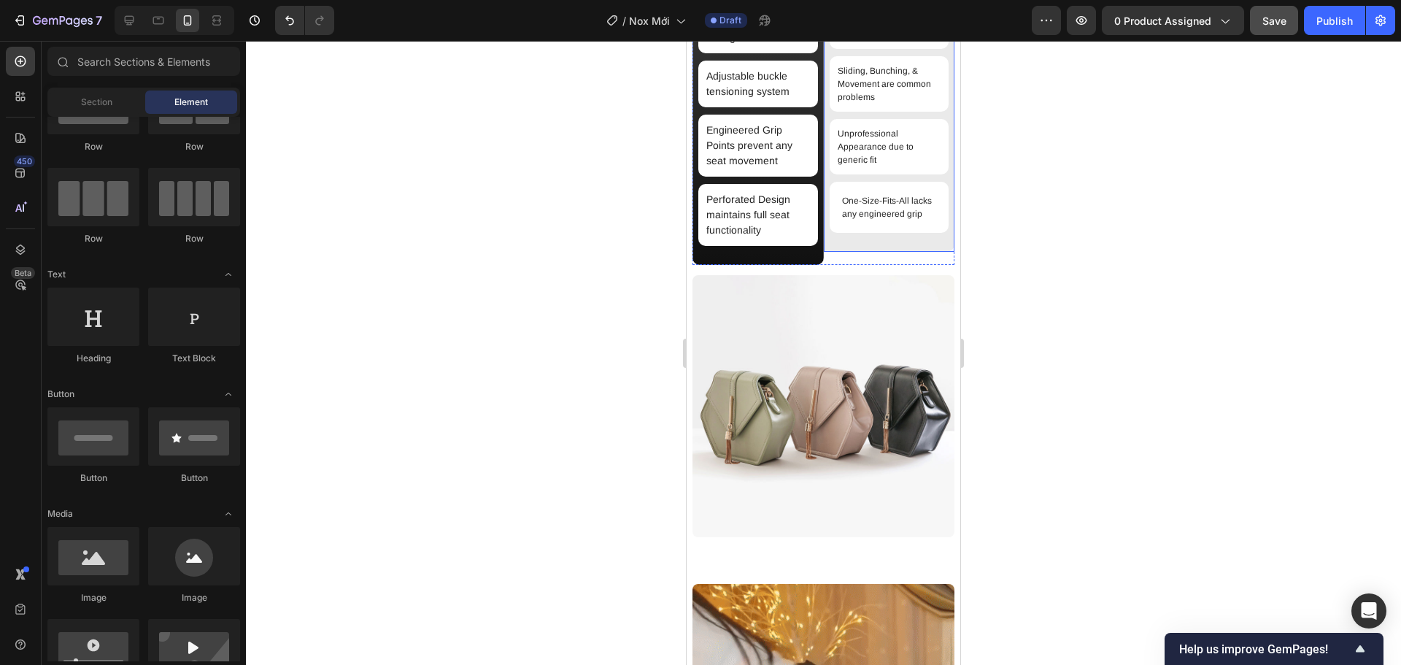
scroll to position [1820, 0]
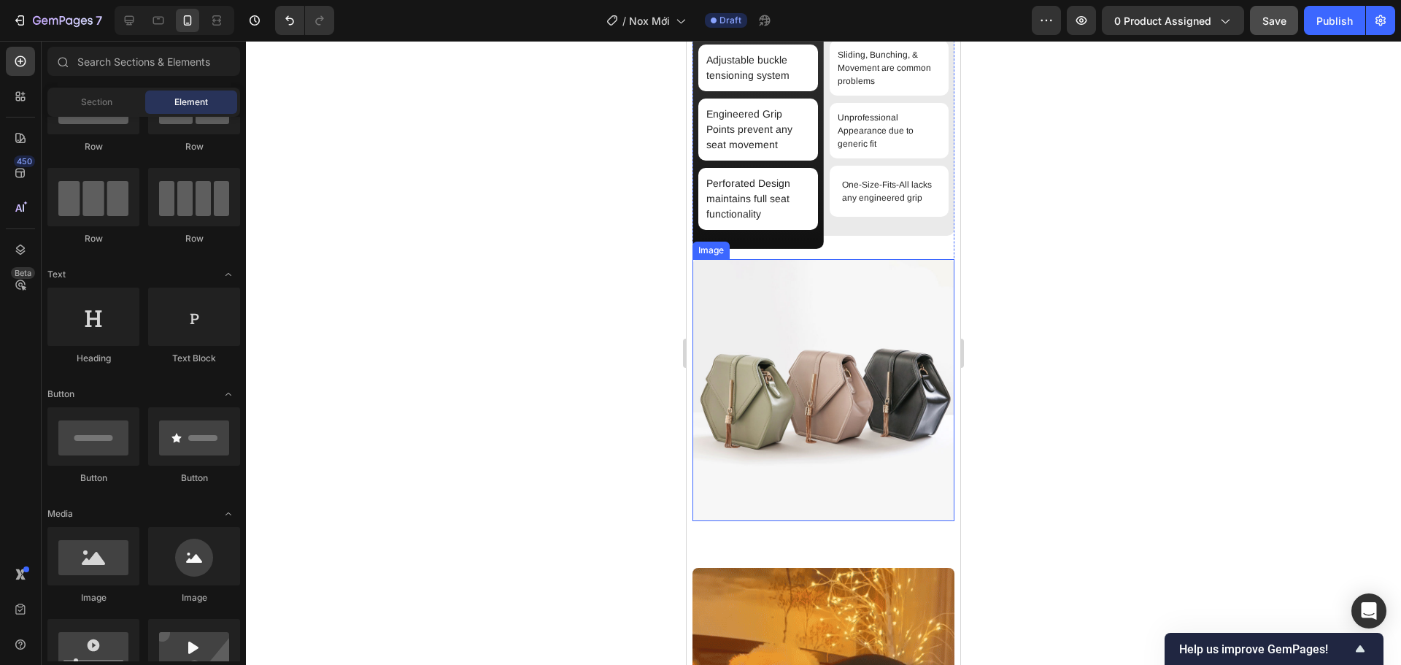
click at [848, 412] on img at bounding box center [823, 390] width 262 height 262
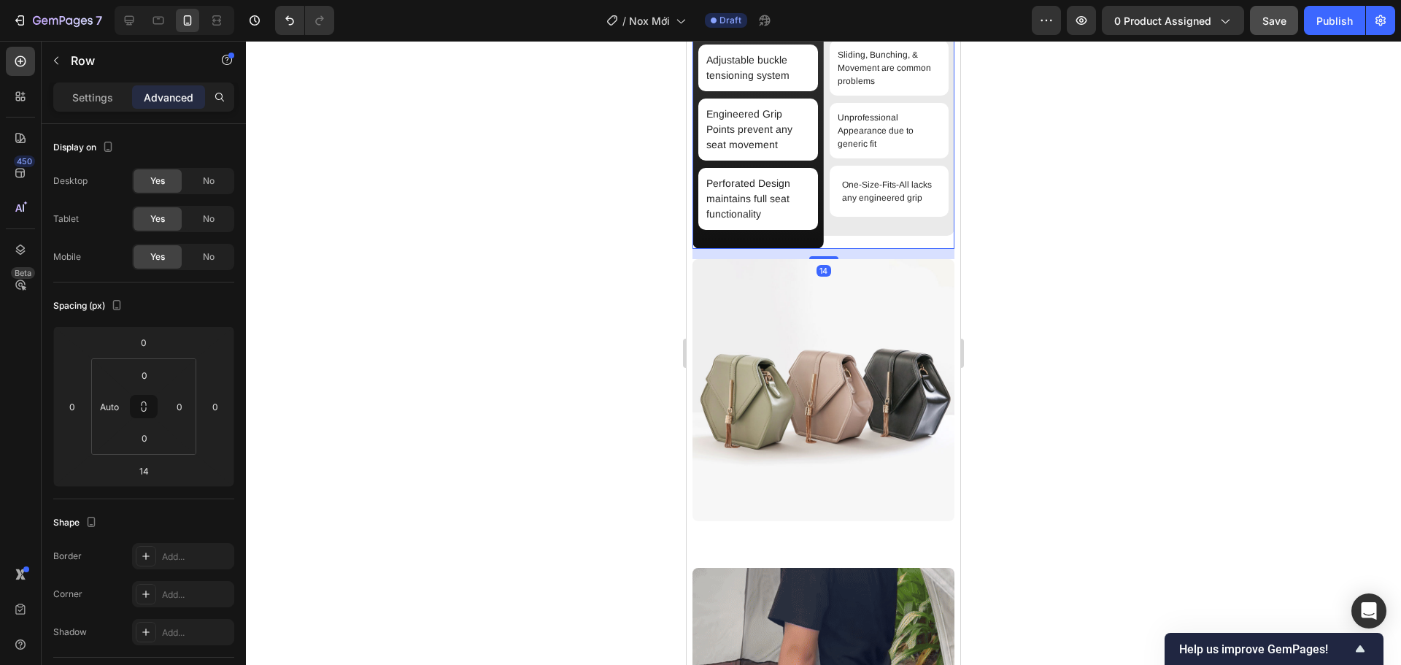
click at [852, 249] on div "Others - Universal Fit Text Block Generic sizing causes sliding Item List Slidi…" at bounding box center [889, 93] width 131 height 311
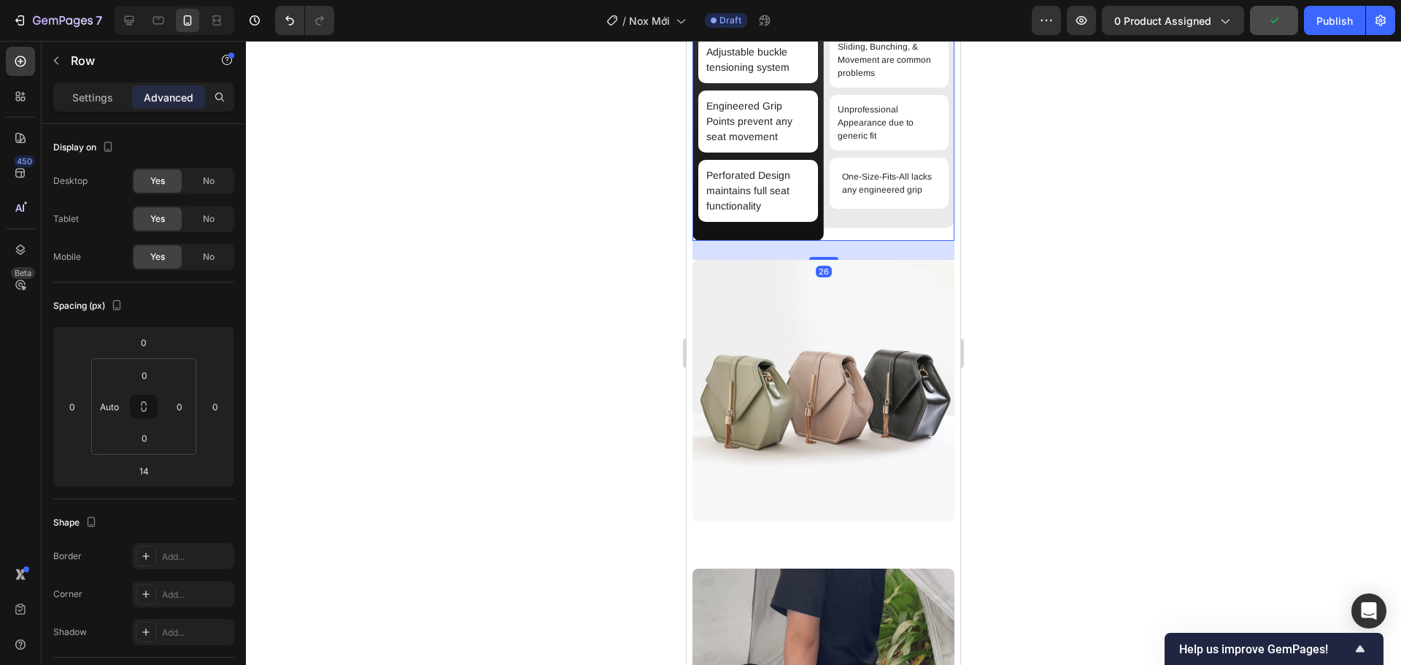
scroll to position [1829, 0]
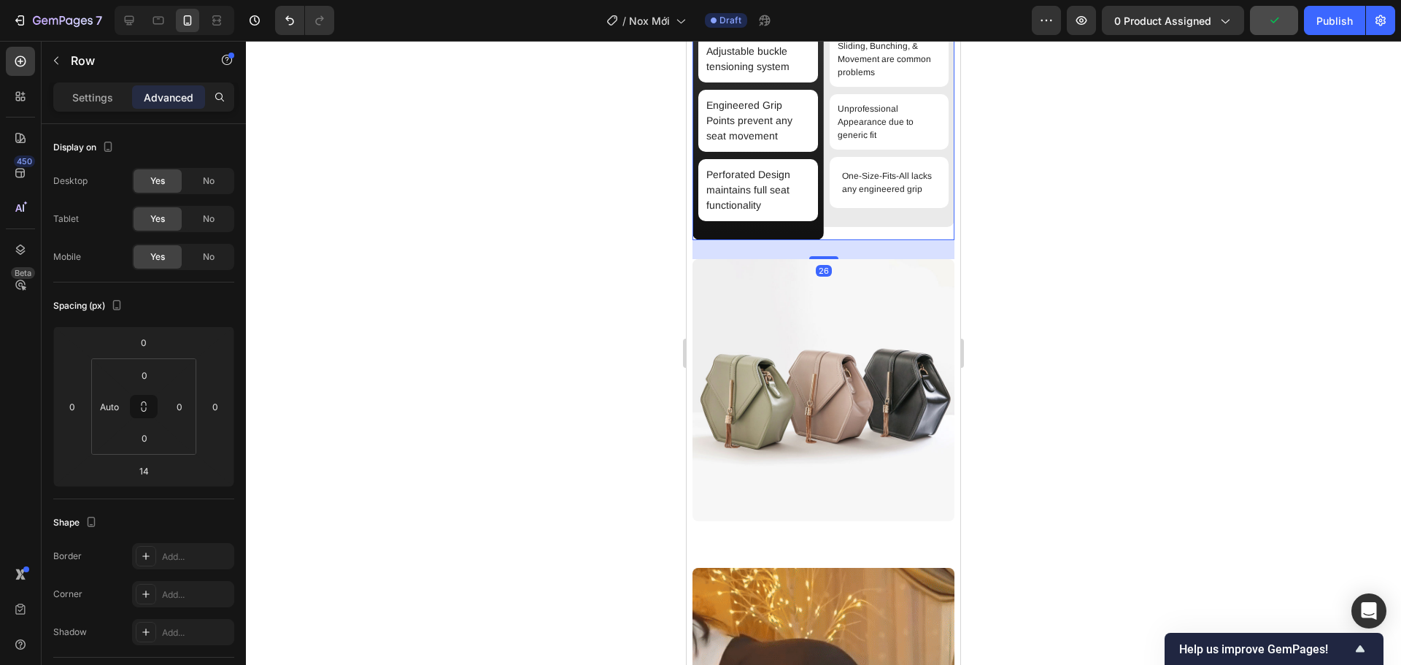
drag, startPoint x: 827, startPoint y: 274, endPoint x: 827, endPoint y: 282, distance: 8.8
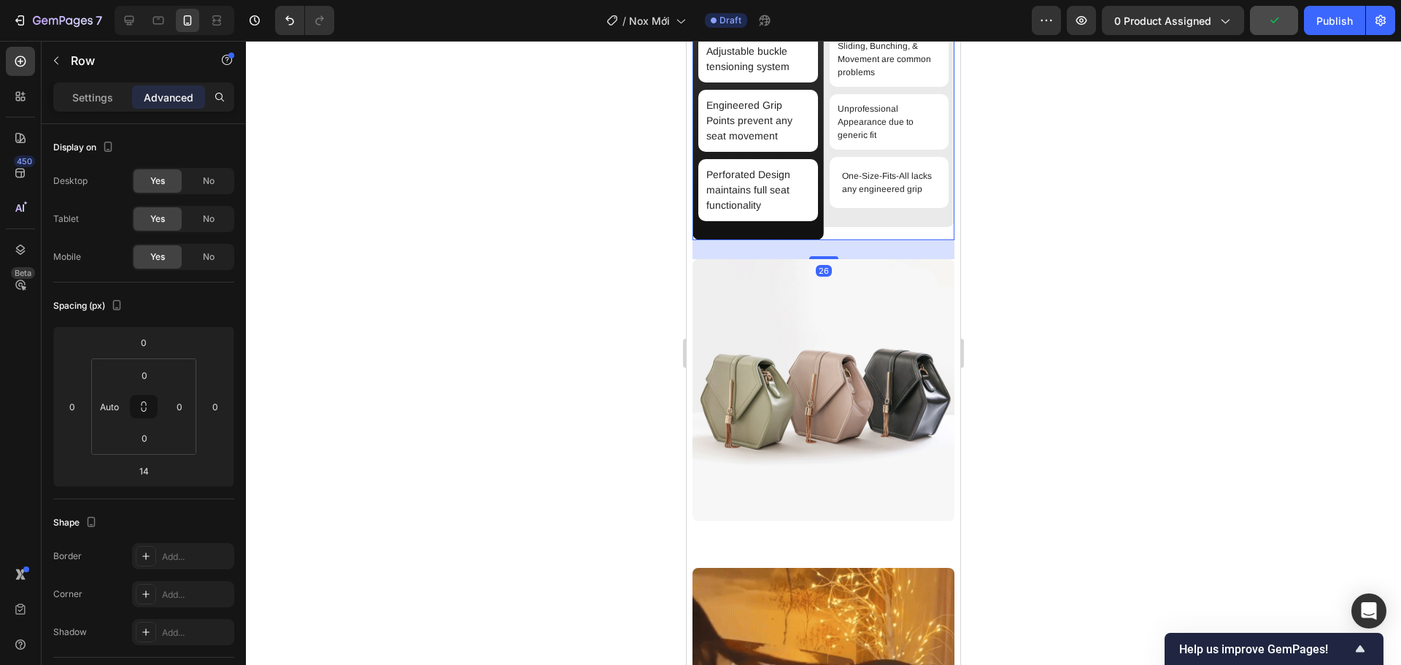
click at [827, 282] on div "Image Our - Custom Fit Text Block Silicon grip technology prevents sliding Item…" at bounding box center [823, 225] width 262 height 592
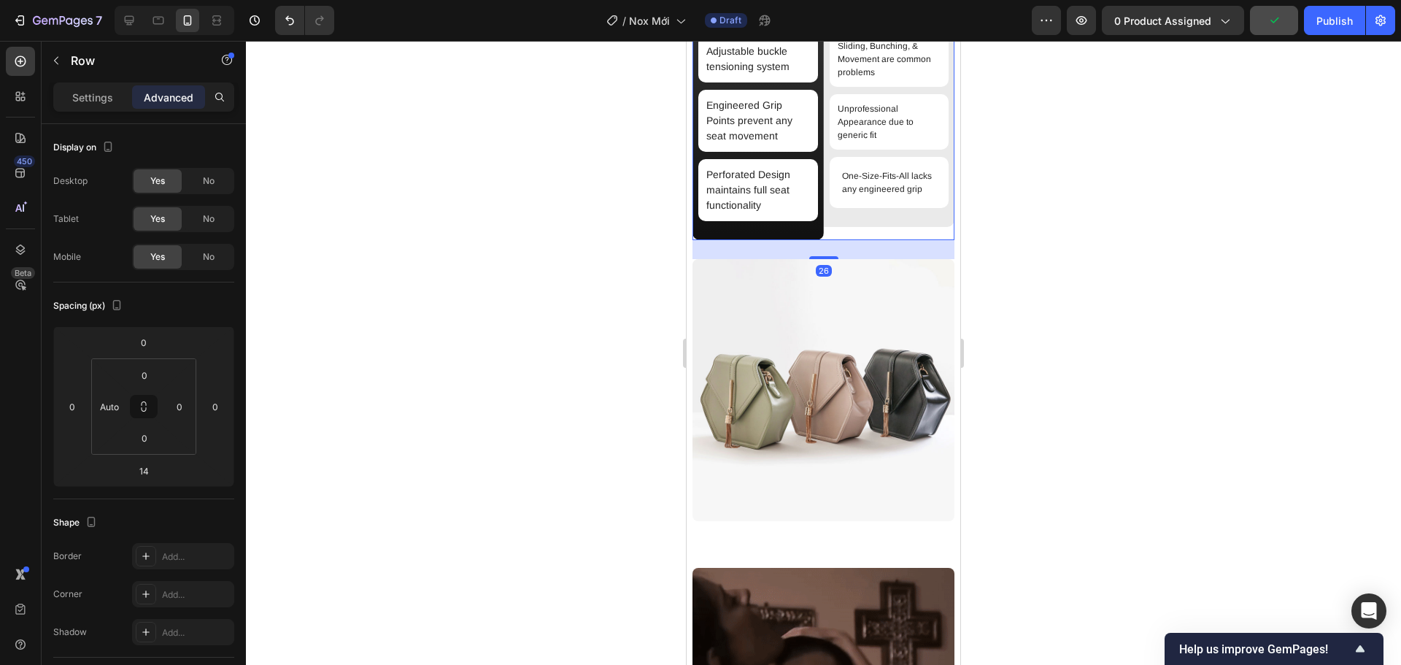
type input "26"
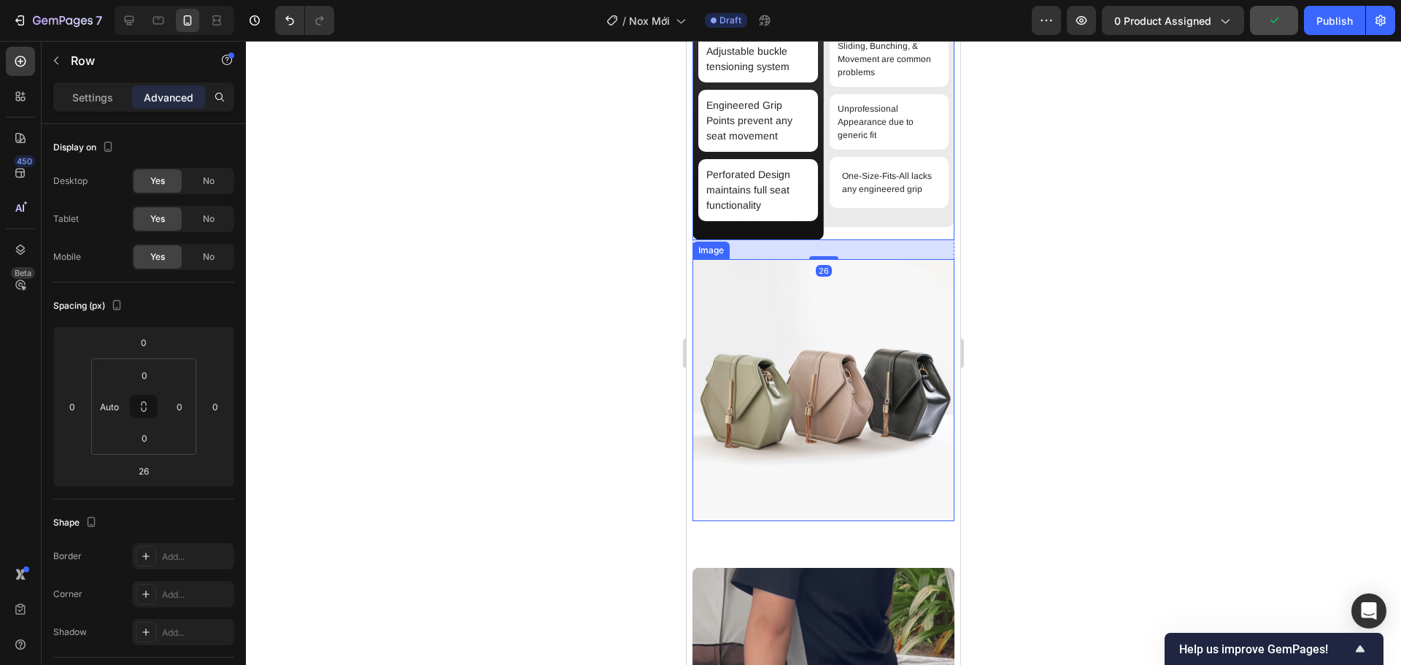
click at [1095, 321] on div at bounding box center [823, 353] width 1155 height 624
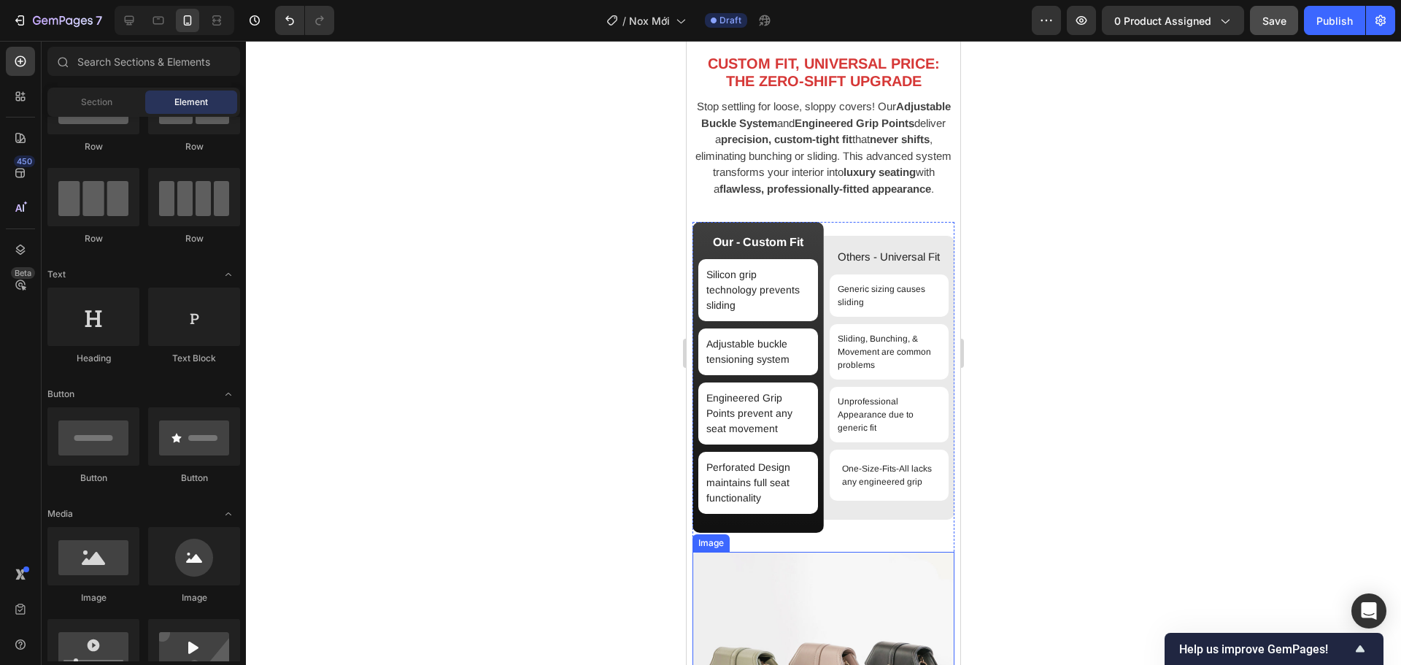
scroll to position [1464, 0]
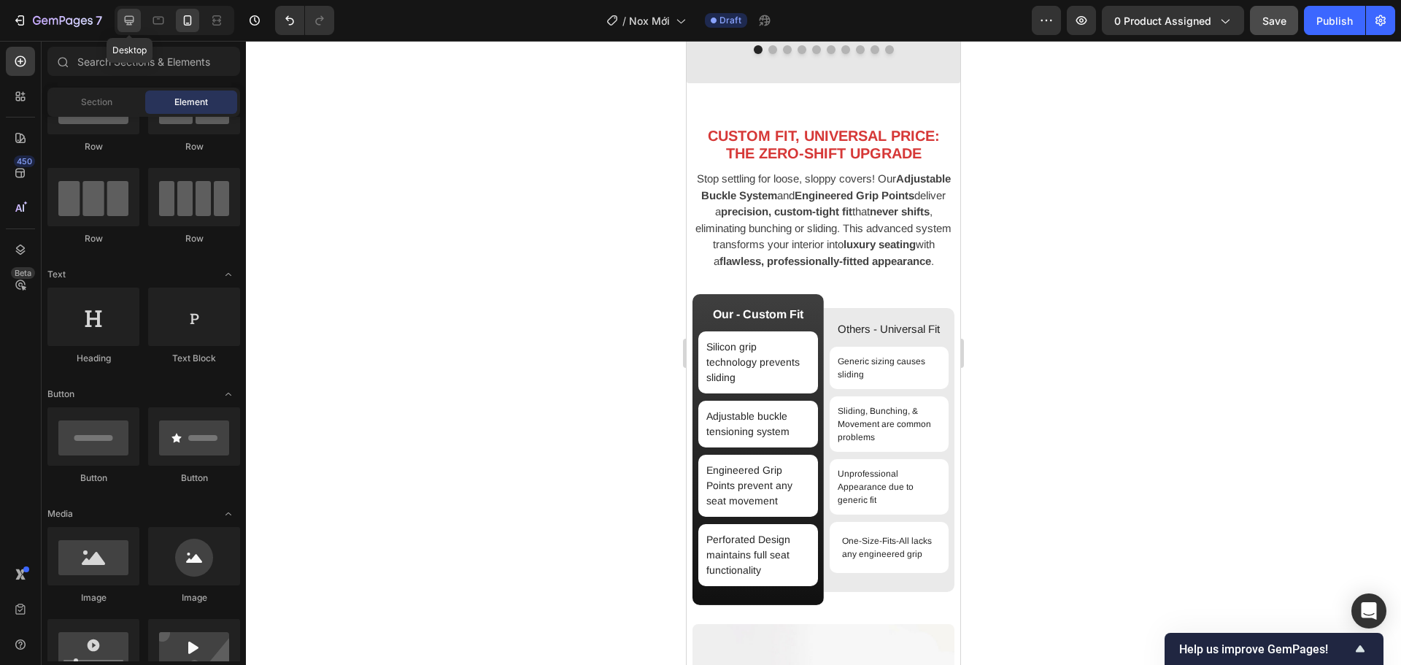
click at [135, 23] on icon at bounding box center [129, 20] width 15 height 15
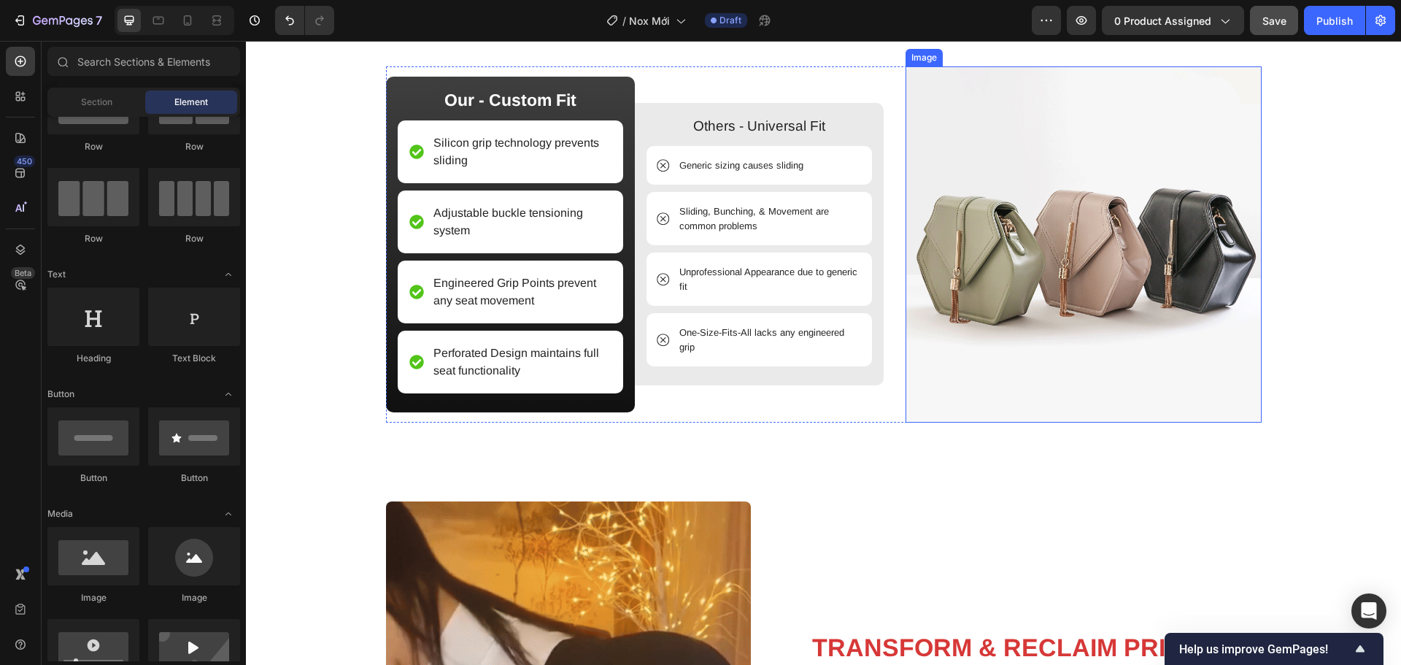
scroll to position [1733, 0]
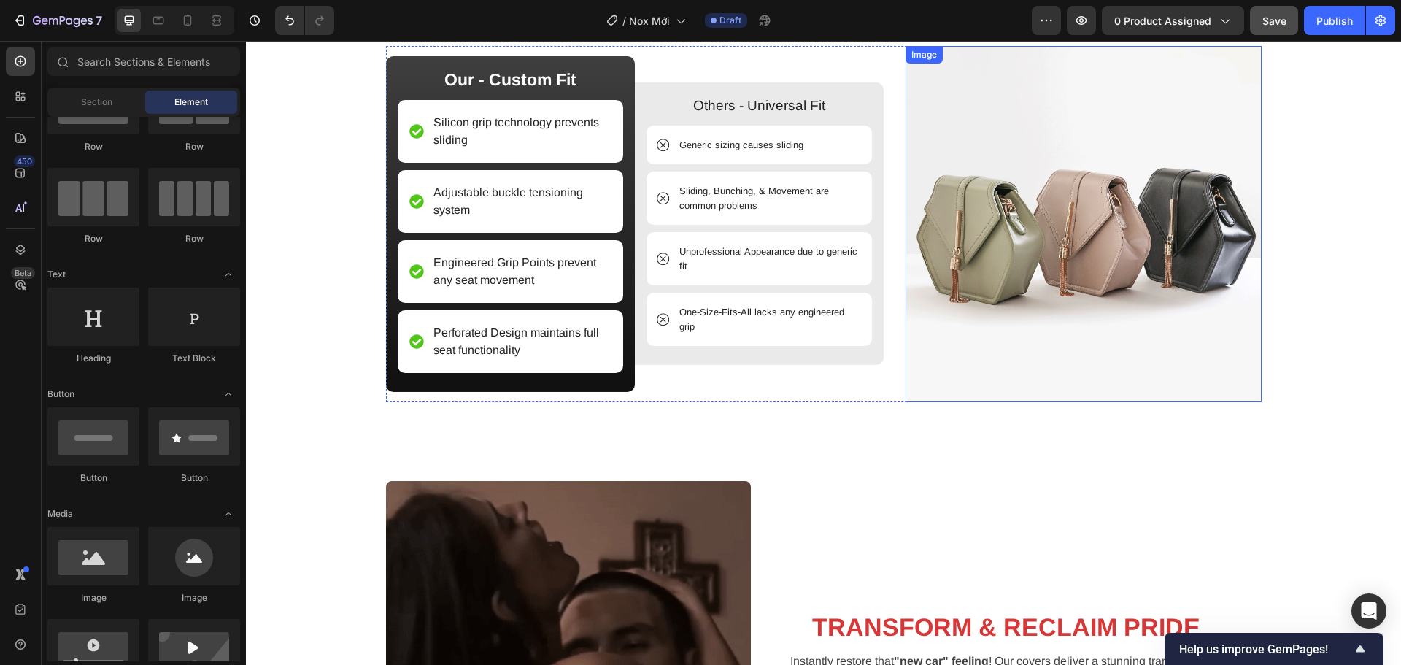
click at [1084, 348] on img at bounding box center [1083, 224] width 356 height 356
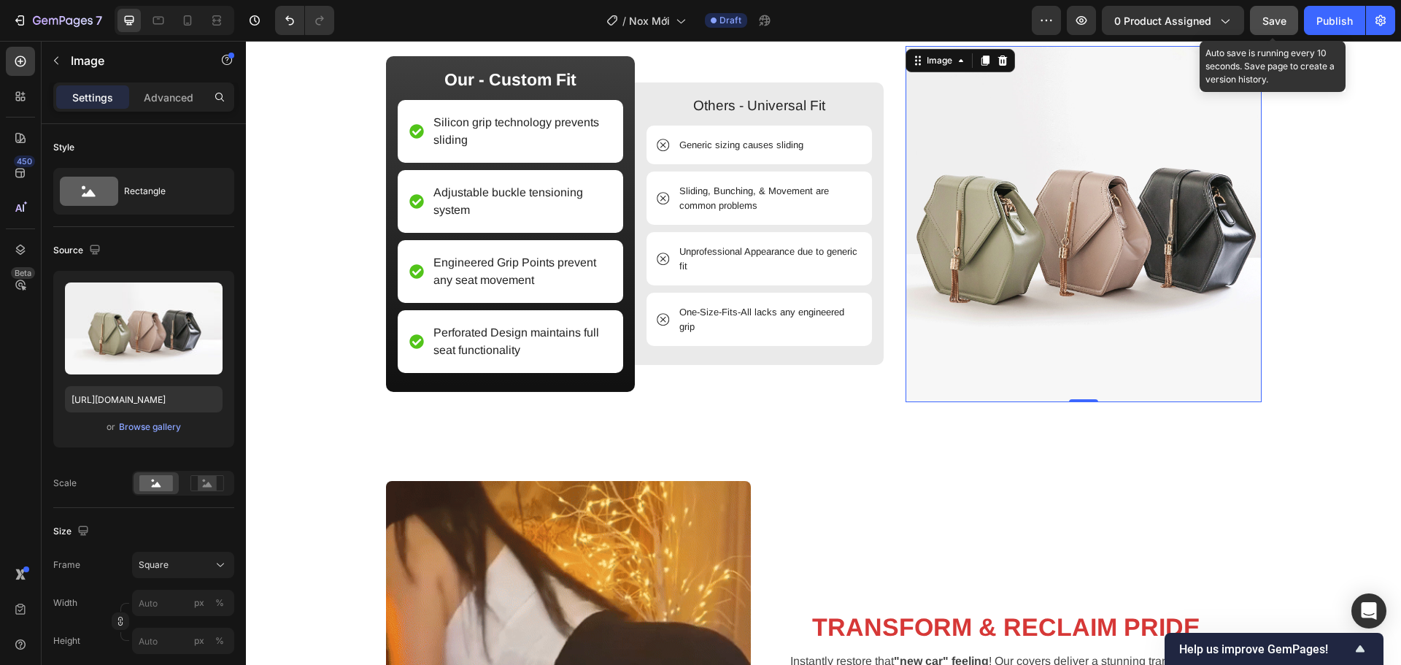
click at [1269, 16] on span "Save" at bounding box center [1274, 21] width 24 height 12
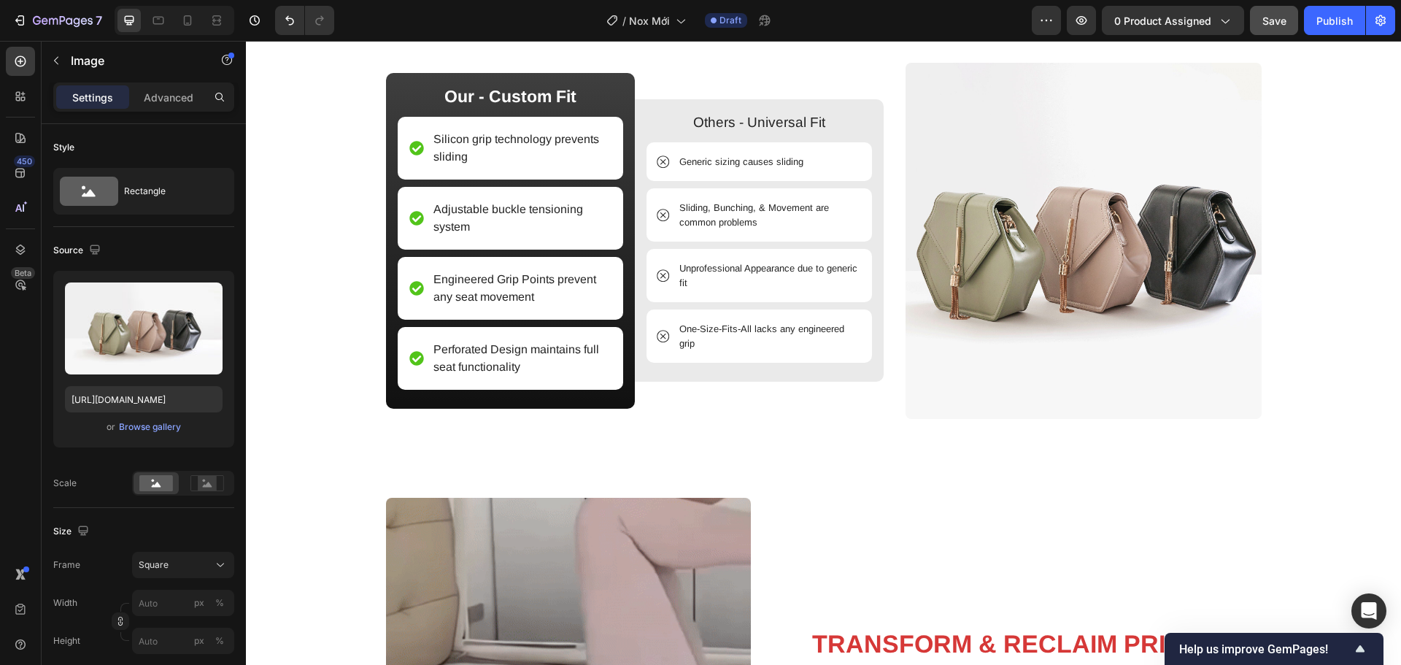
scroll to position [1718, 0]
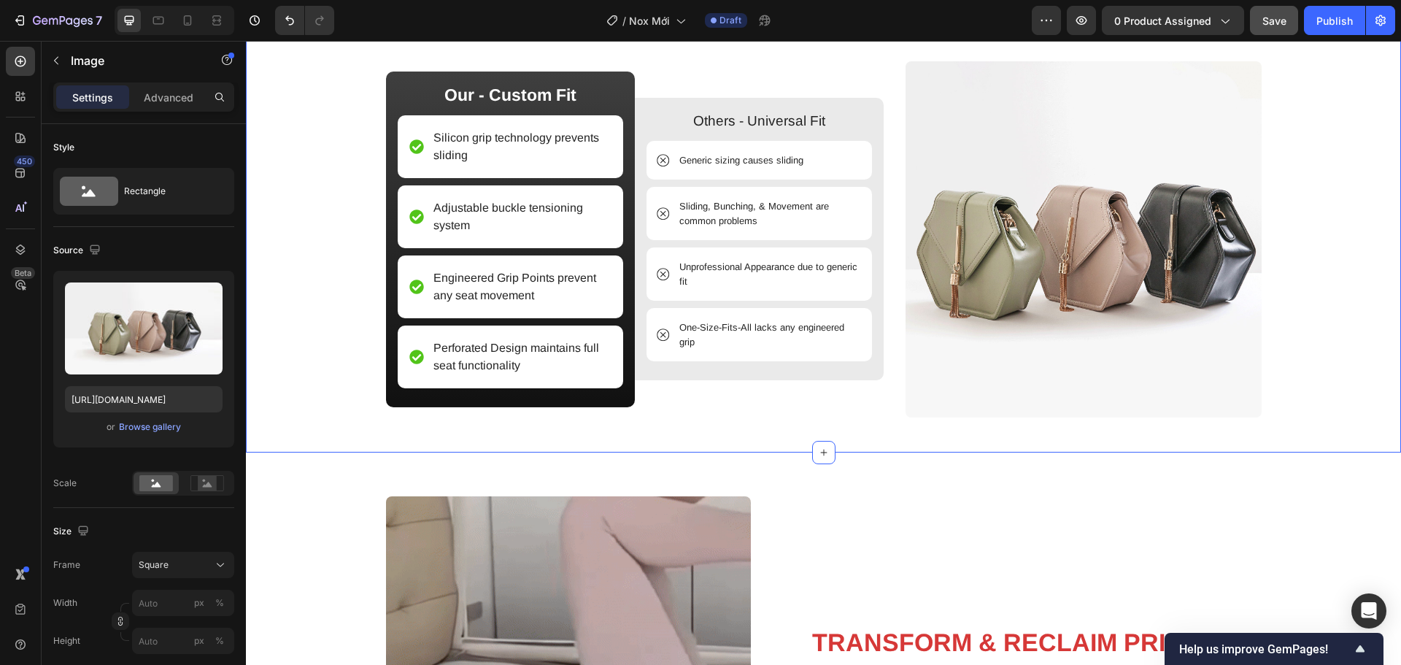
click at [1294, 366] on div "CUSTOM FIT, UNIVERSAL PRICE: THE ZERO-SHIFT UPGRADE Heading Stop settling for l…" at bounding box center [823, 174] width 1133 height 486
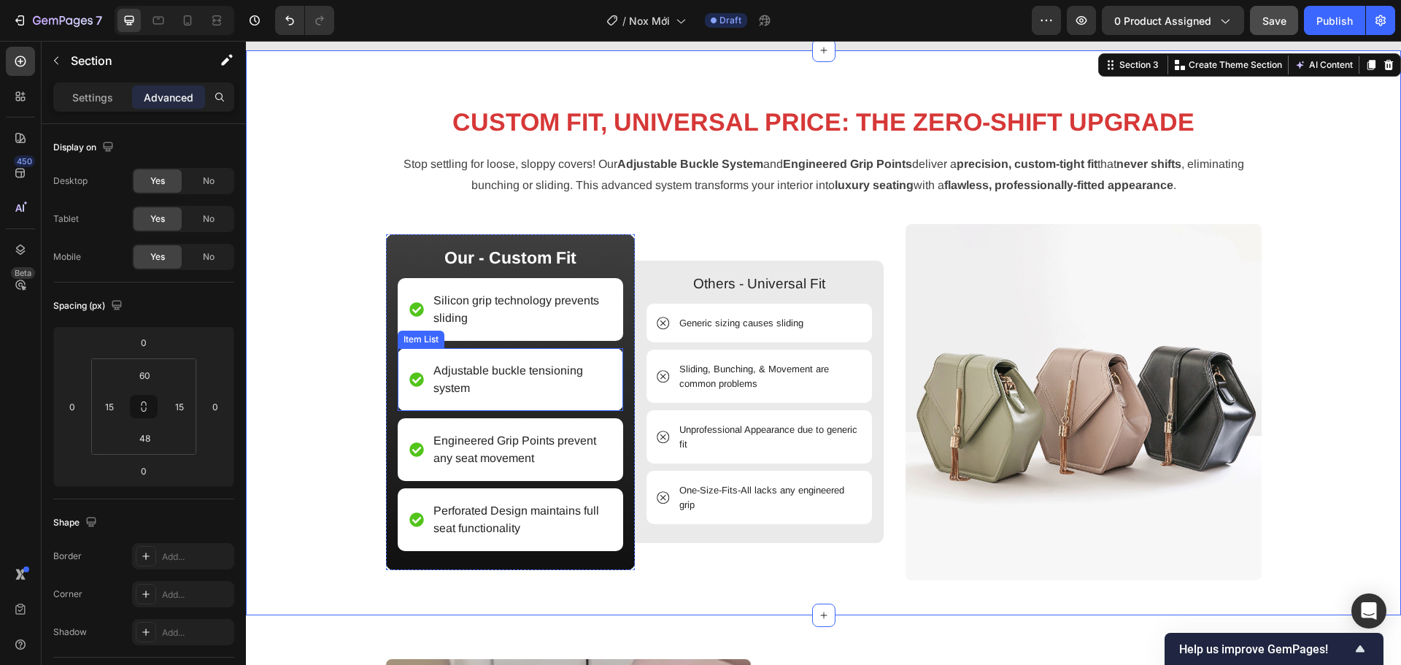
scroll to position [1572, 0]
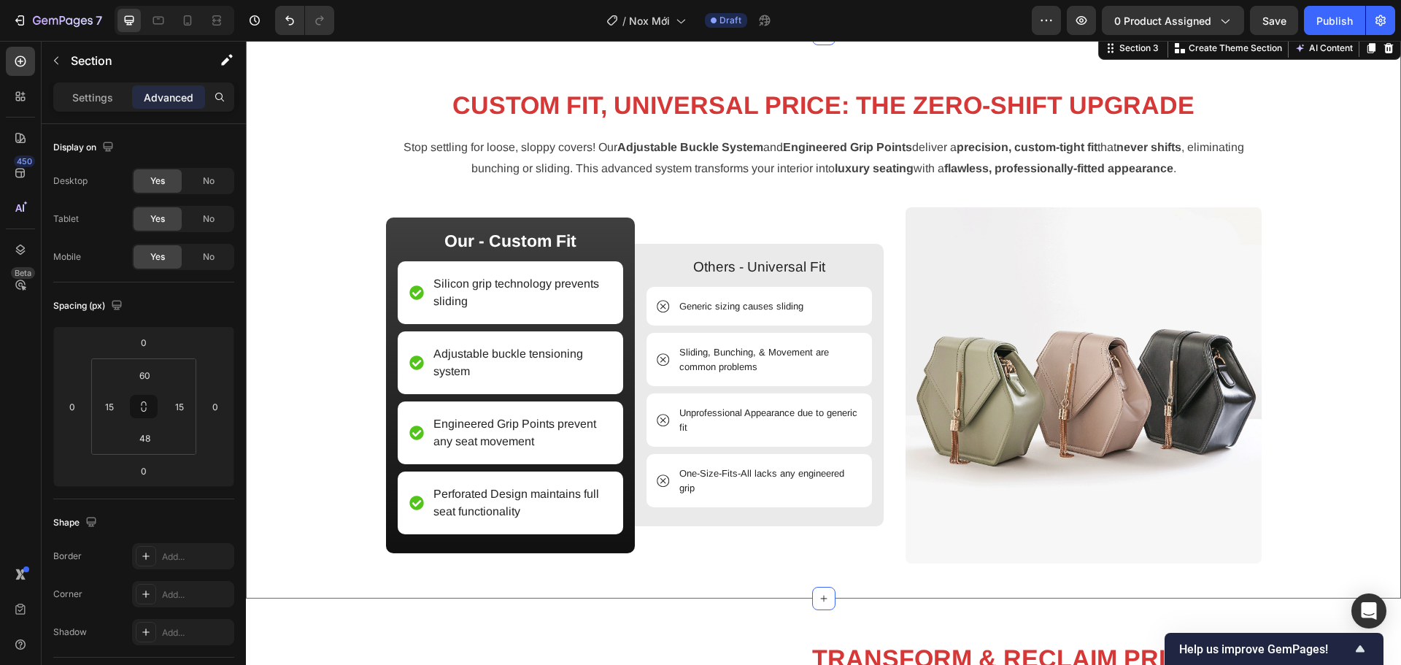
scroll to position [1572, 0]
click at [1293, 23] on button "Save" at bounding box center [1274, 20] width 48 height 29
